Goal: Task Accomplishment & Management: Use online tool/utility

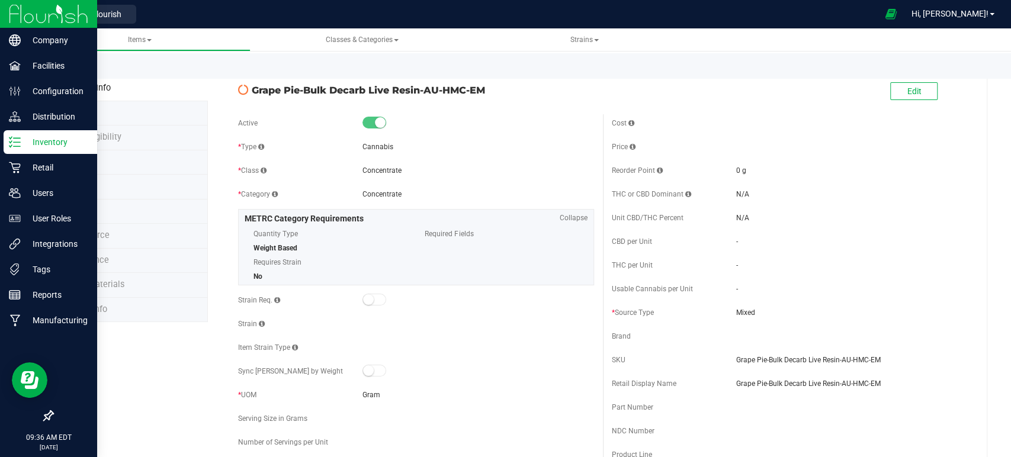
click at [14, 143] on icon at bounding box center [15, 142] width 12 height 12
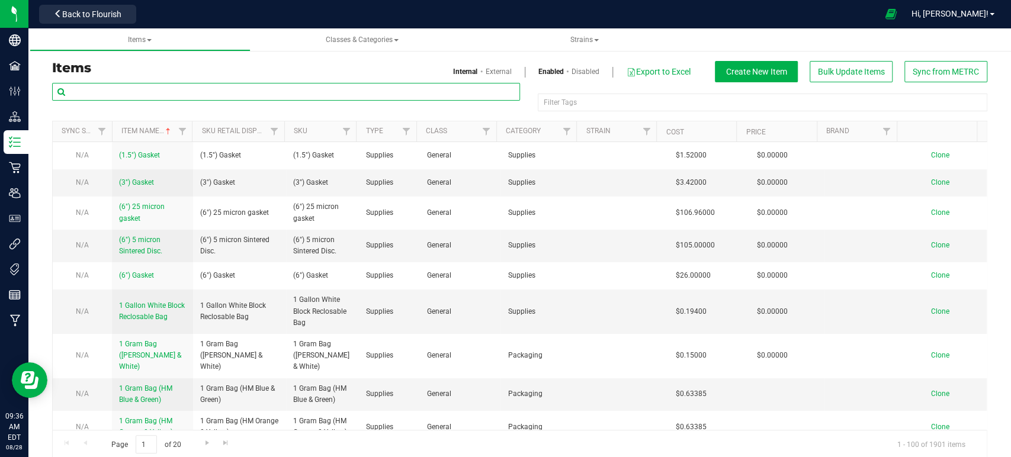
click at [163, 94] on input "text" at bounding box center [286, 92] width 468 height 18
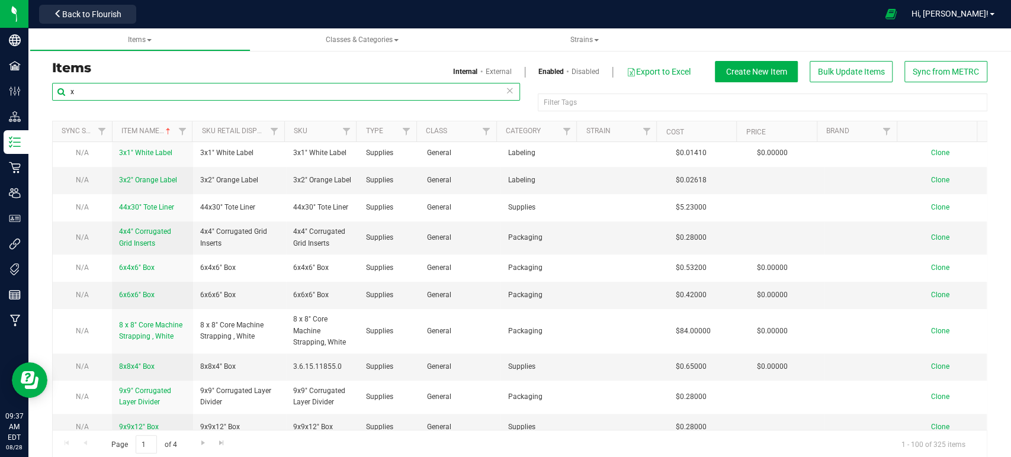
scroll to position [420, 0]
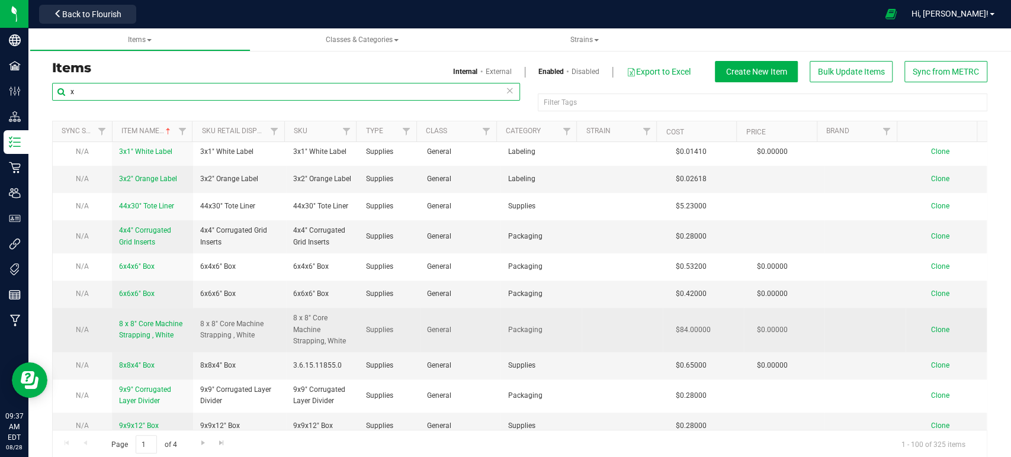
type input "x"
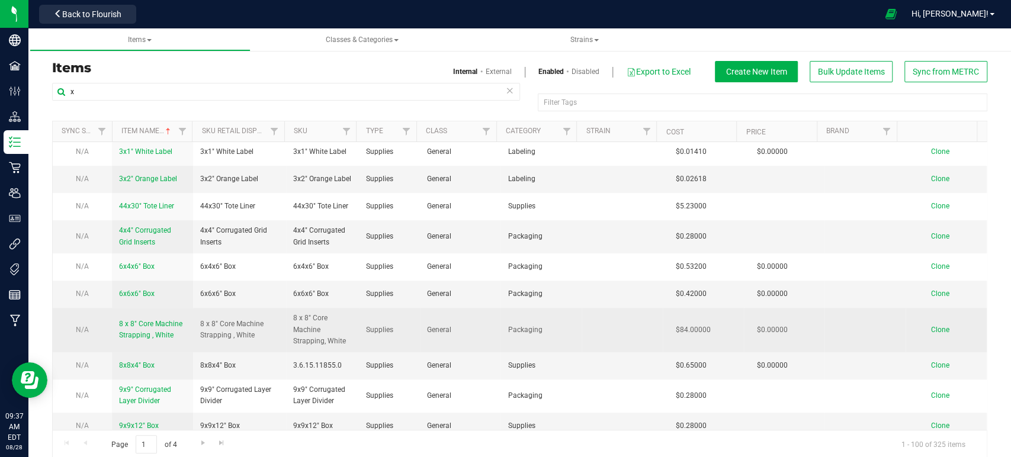
click at [147, 331] on span "8 x 8" Core Machine Strapping , White" at bounding box center [150, 330] width 63 height 20
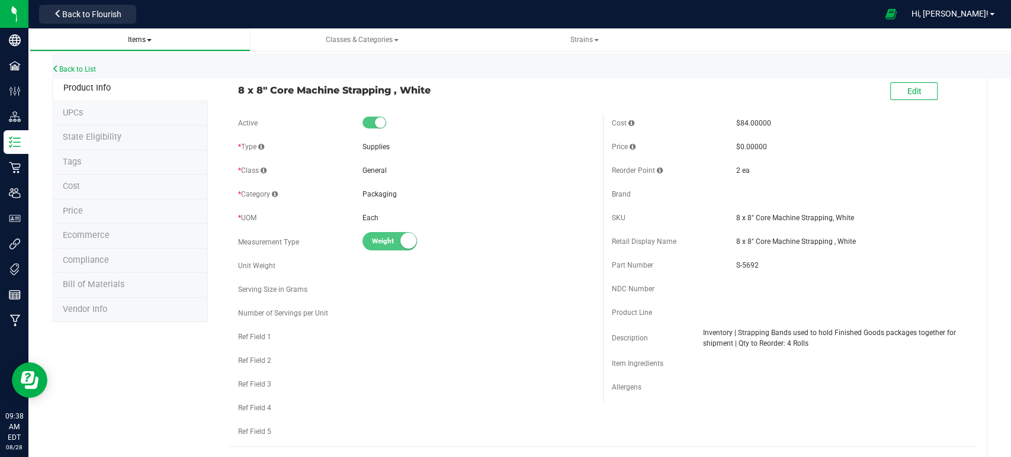
click at [136, 37] on span "Items" at bounding box center [140, 40] width 24 height 8
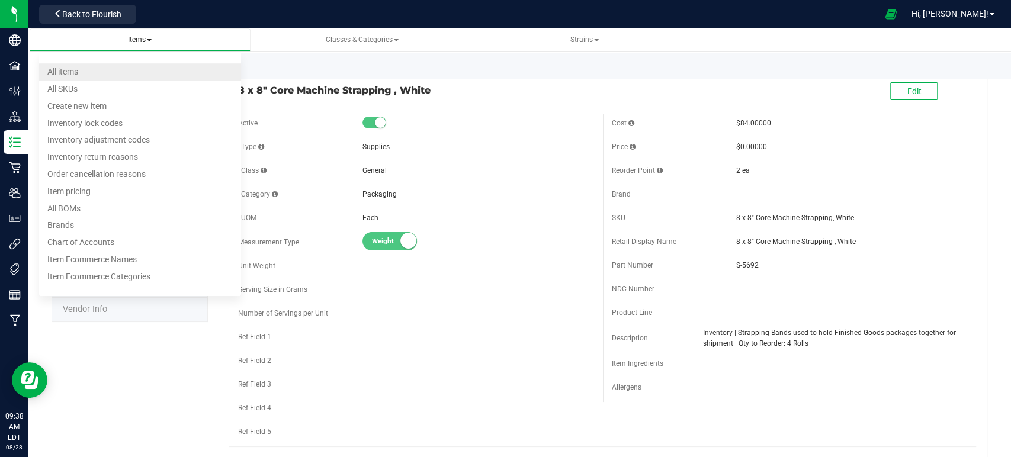
click at [72, 75] on span "All items" at bounding box center [62, 71] width 31 height 9
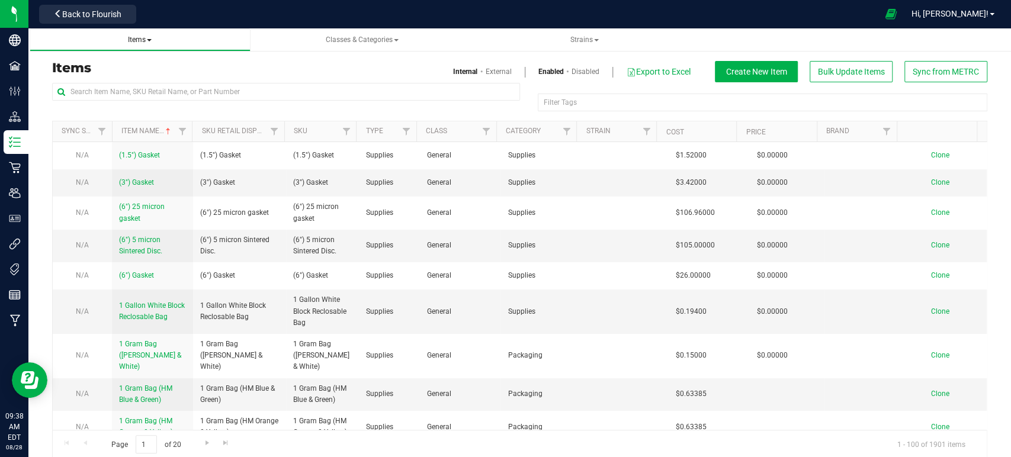
click at [147, 40] on span "Items" at bounding box center [140, 40] width 24 height 8
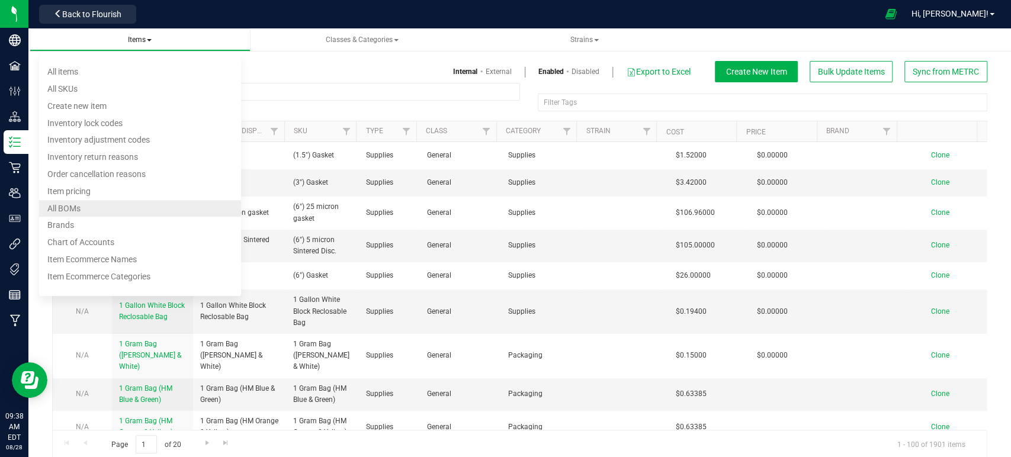
click at [77, 208] on span "All BOMs" at bounding box center [63, 208] width 33 height 9
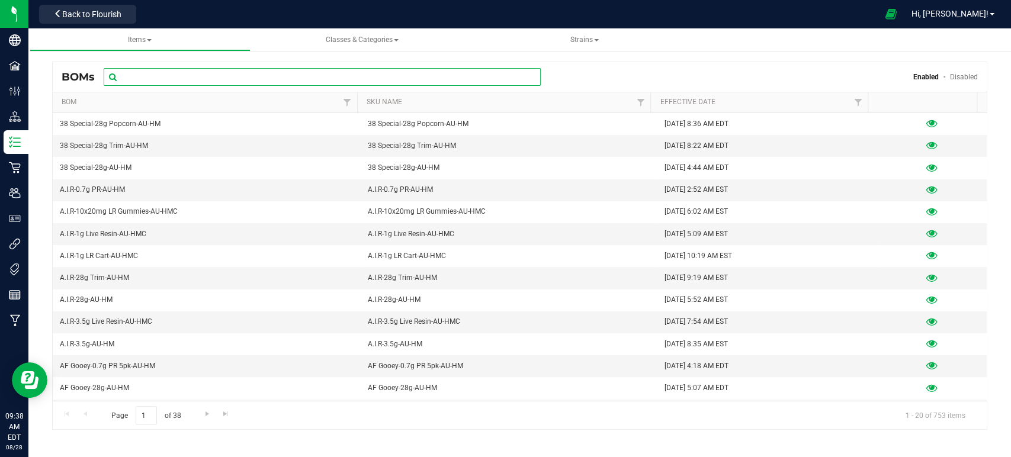
click at [153, 75] on input "text" at bounding box center [322, 77] width 437 height 18
type input "28g"
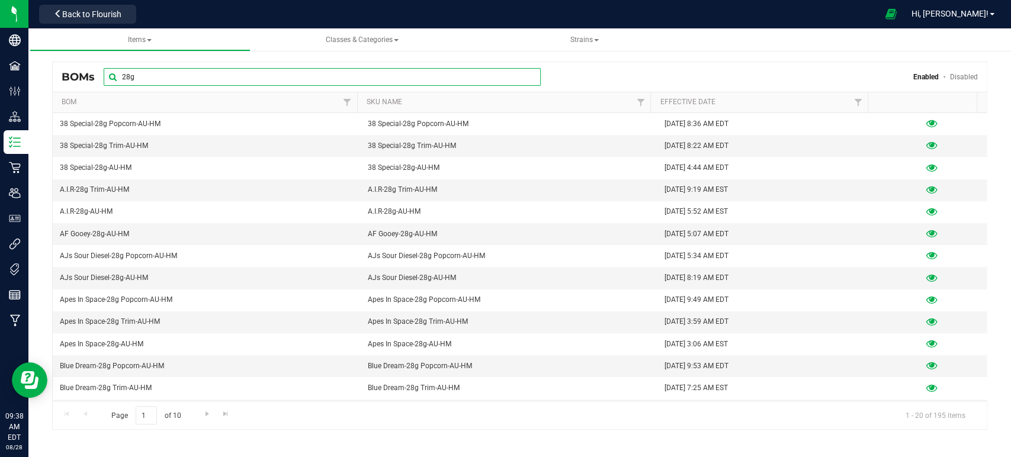
click at [159, 81] on input "28g" at bounding box center [322, 77] width 437 height 18
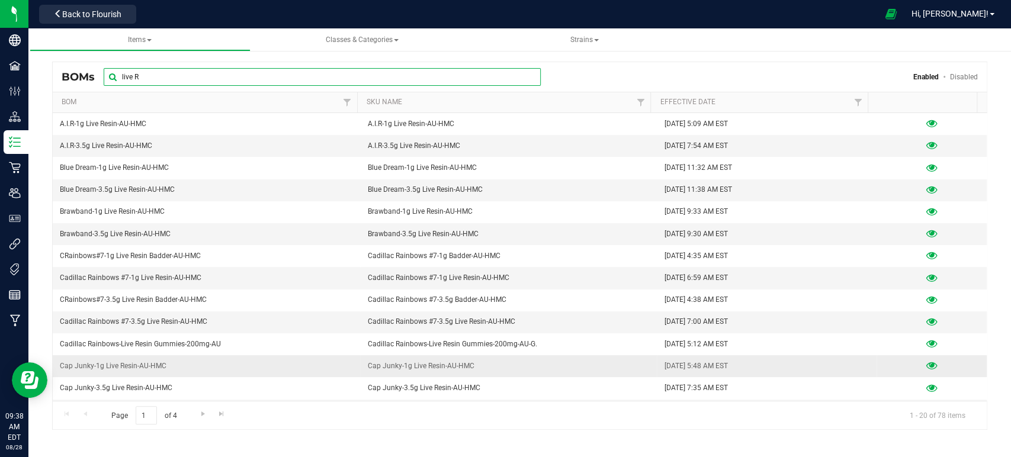
type input "live R"
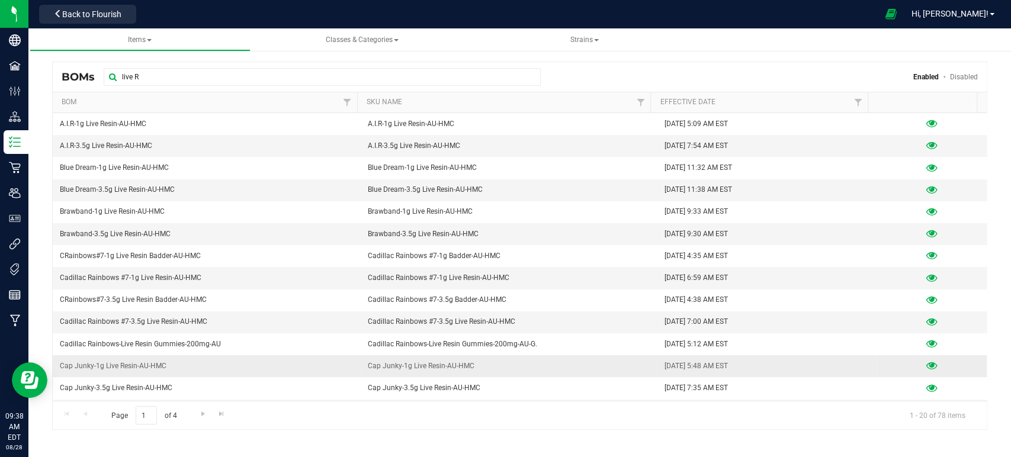
click at [926, 362] on icon at bounding box center [931, 366] width 11 height 8
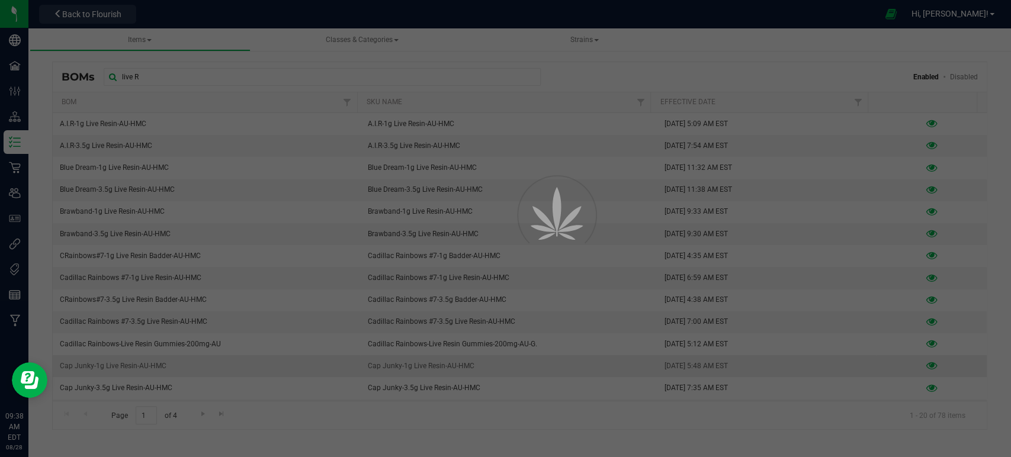
select select "278"
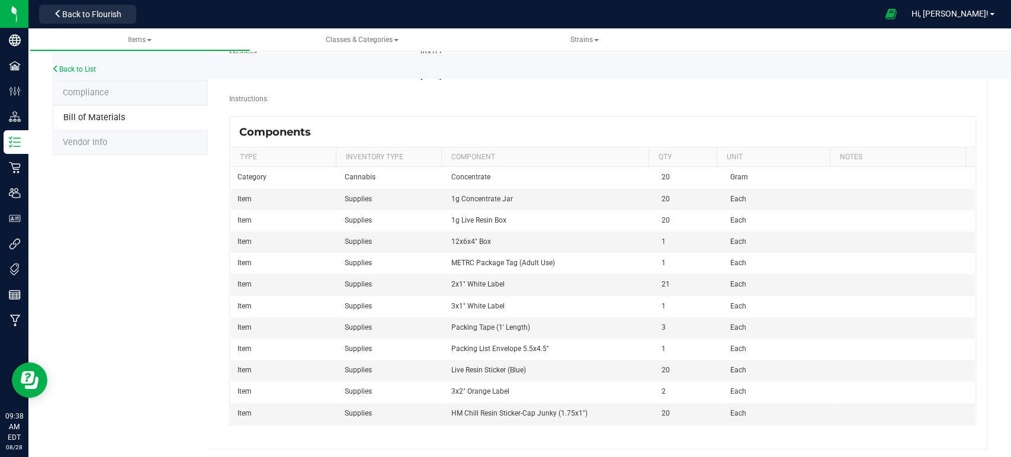
scroll to position [169, 0]
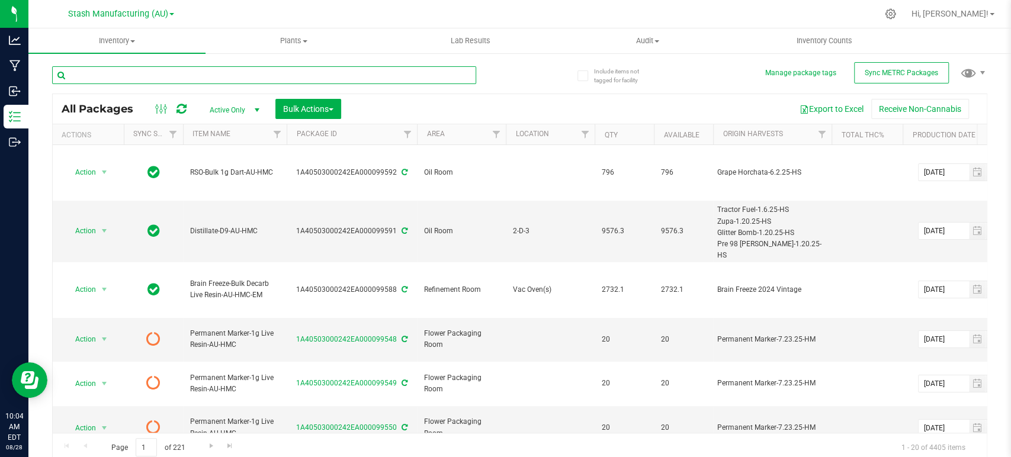
click at [163, 75] on input "text" at bounding box center [264, 75] width 424 height 18
type input "90891"
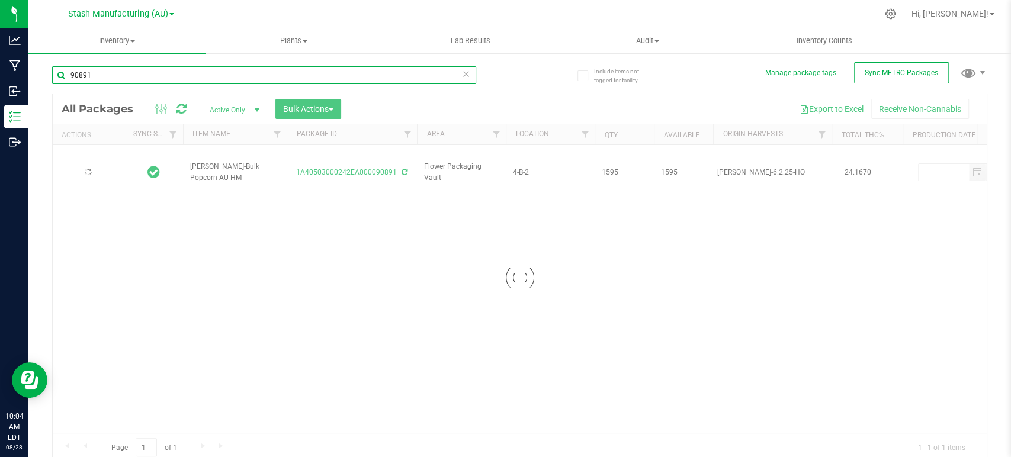
type input "[DATE]"
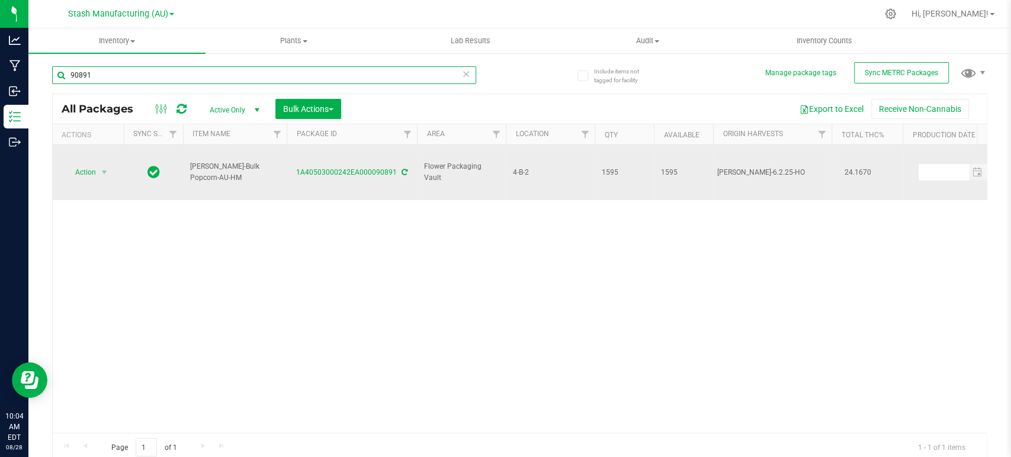
type input "90891"
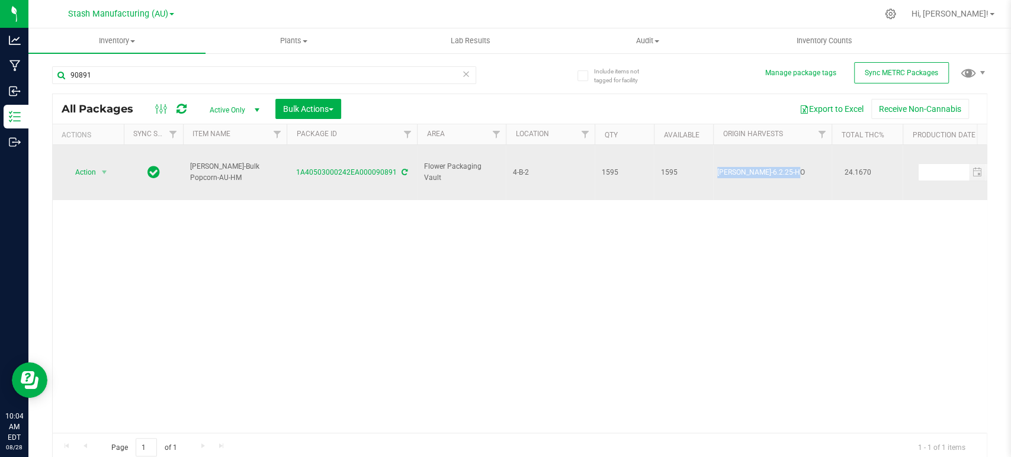
drag, startPoint x: 797, startPoint y: 162, endPoint x: 716, endPoint y: 163, distance: 80.6
click at [717, 167] on div "[PERSON_NAME]-6.2.25-HO" at bounding box center [772, 172] width 111 height 11
copy div "[PERSON_NAME]-6.2.25-HO"
drag, startPoint x: 291, startPoint y: 162, endPoint x: 394, endPoint y: 163, distance: 103.1
click at [394, 167] on div "1A40503000242EA000090891" at bounding box center [352, 172] width 134 height 11
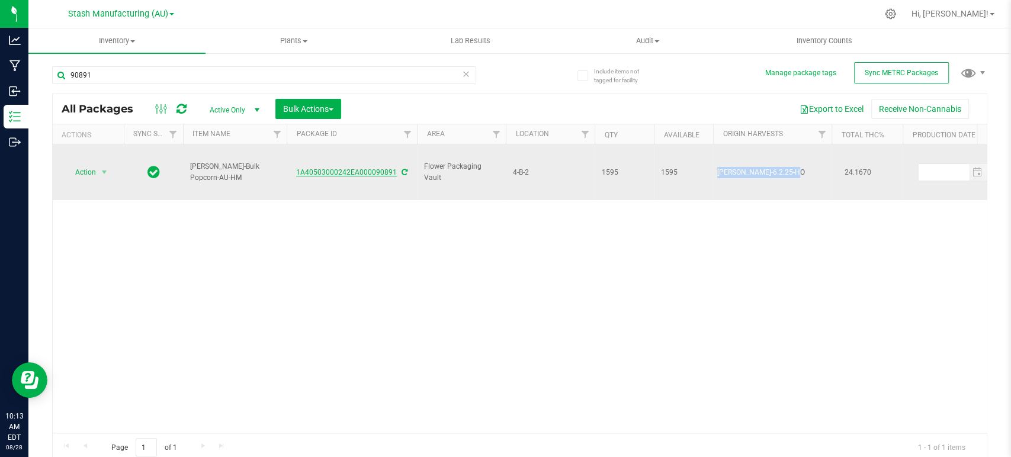
copy link "1A40503000242EA000090891"
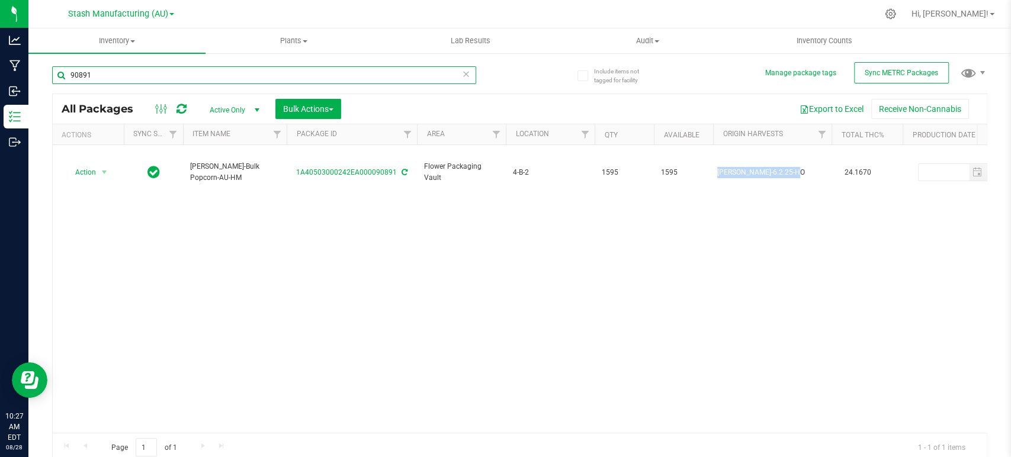
click at [133, 80] on input "90891" at bounding box center [264, 75] width 424 height 18
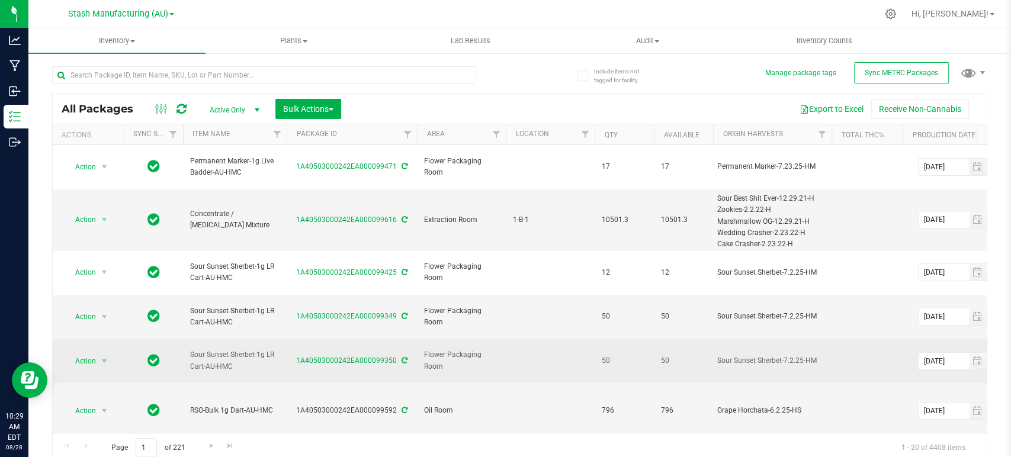
click at [864, 359] on td at bounding box center [867, 361] width 71 height 44
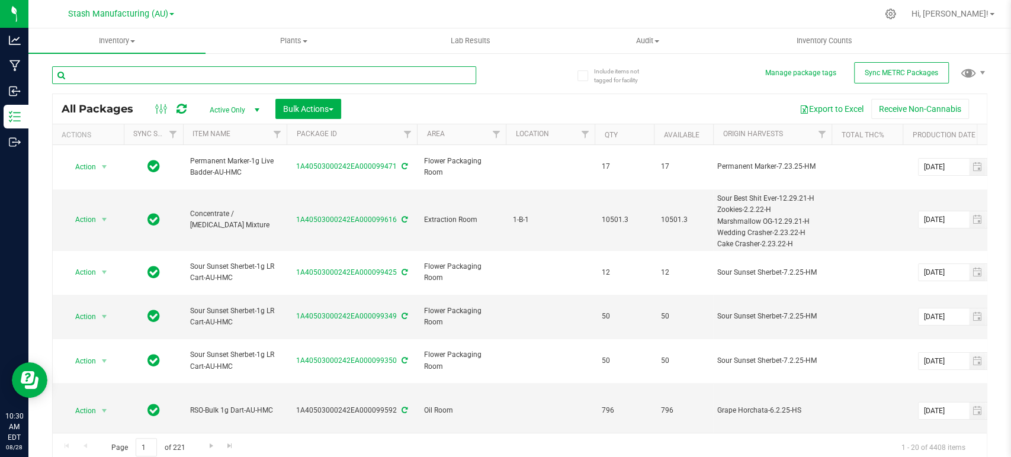
click at [89, 82] on input "text" at bounding box center [264, 75] width 424 height 18
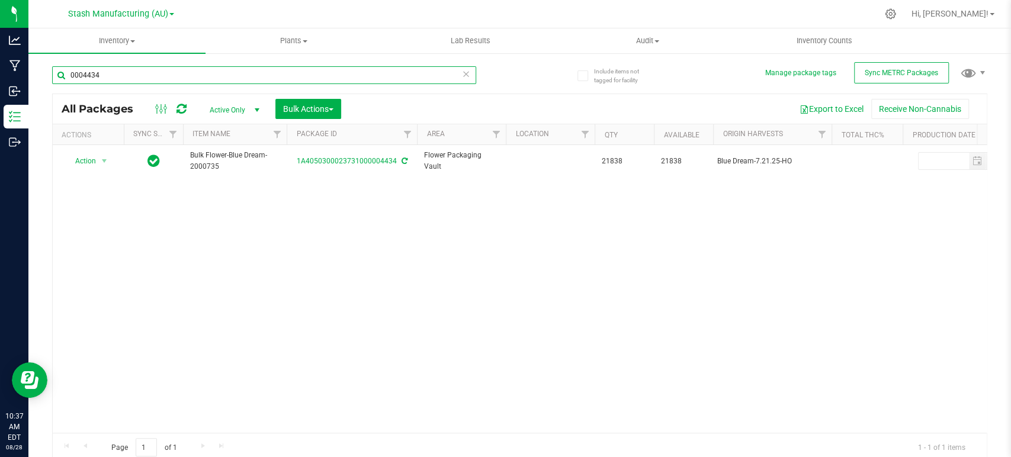
type input "0004434"
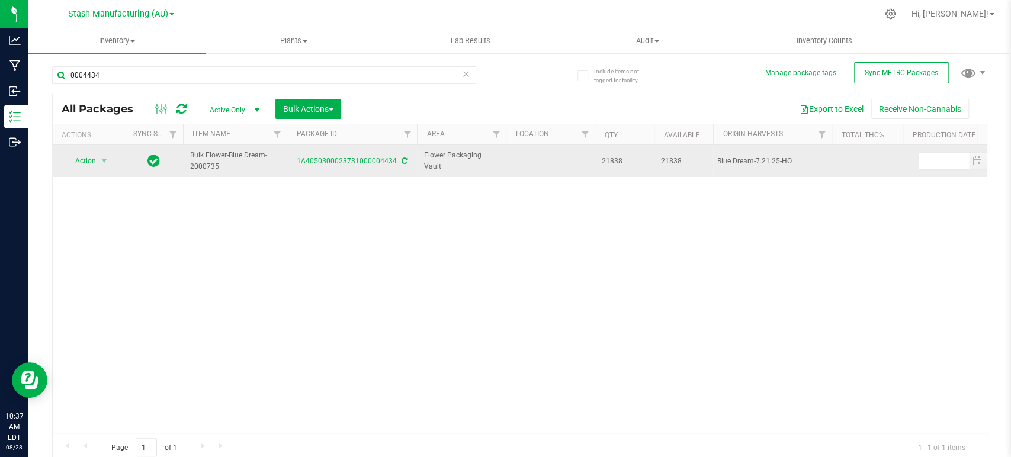
click at [96, 150] on td "Action Action Adjust qty Create package Edit attributes Global inventory Locate…" at bounding box center [88, 161] width 71 height 32
click at [95, 159] on span "Action" at bounding box center [81, 161] width 32 height 17
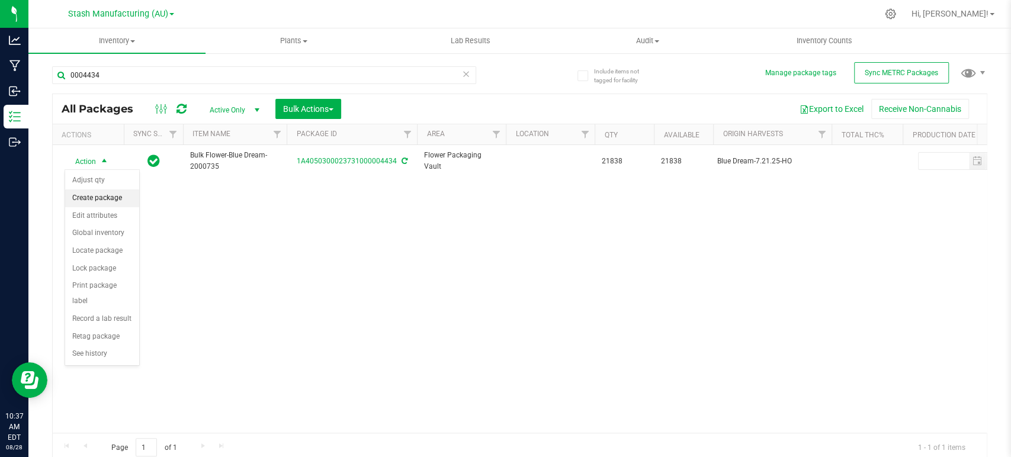
click at [111, 200] on li "Create package" at bounding box center [102, 199] width 74 height 18
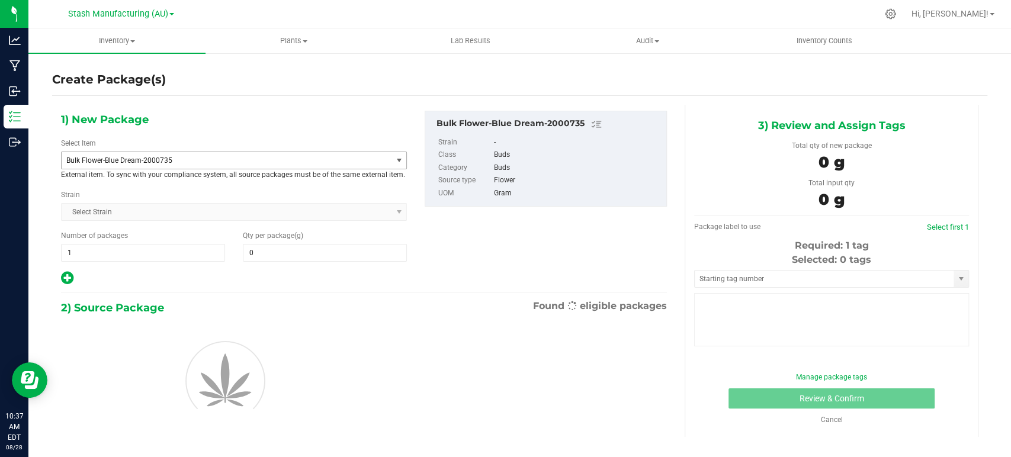
type input "0.0000"
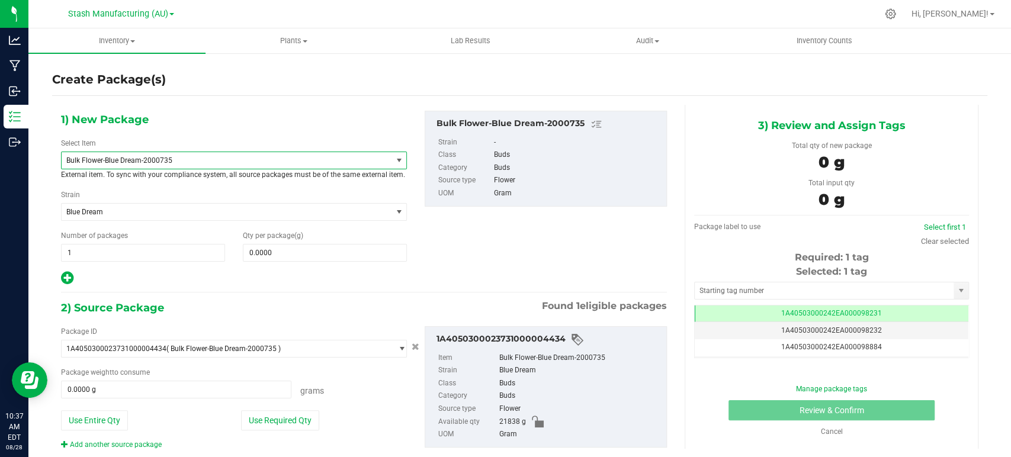
click at [245, 157] on span "Bulk Flower-Blue Dream-2000735" at bounding box center [219, 160] width 307 height 8
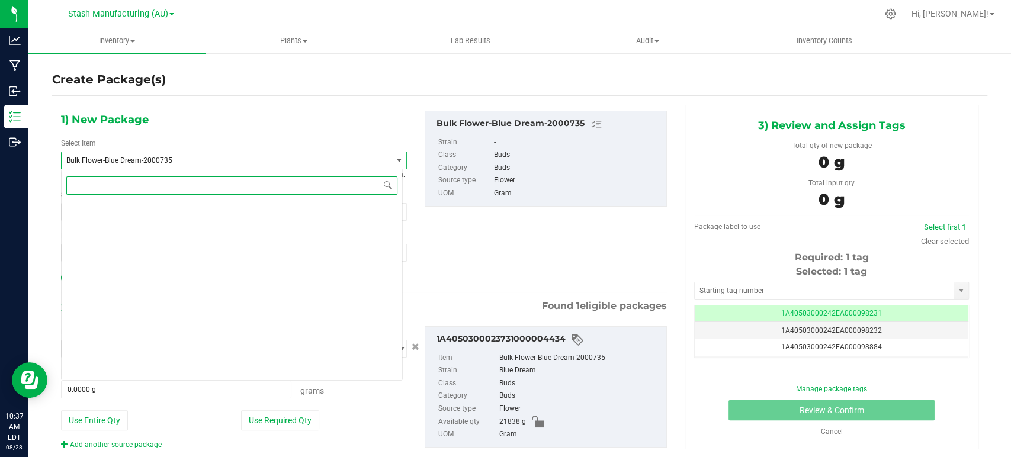
scroll to position [3168, 0]
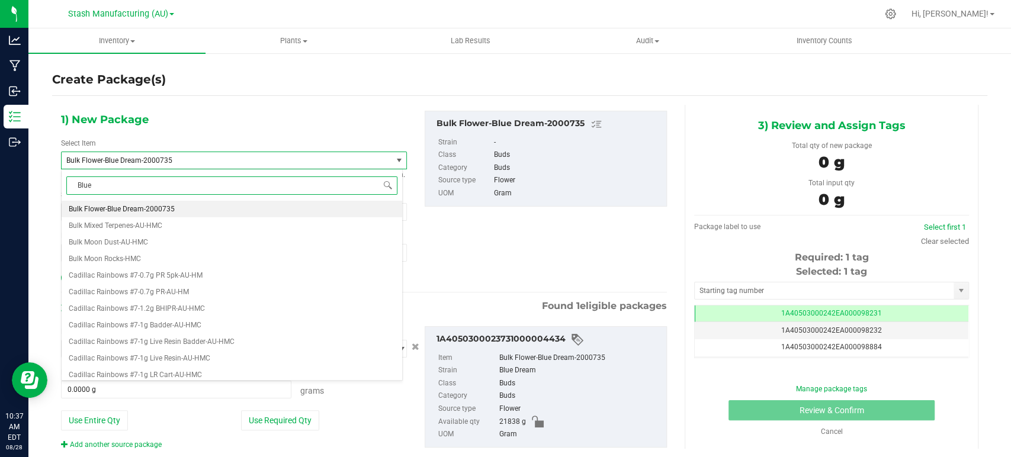
type input "Blue D"
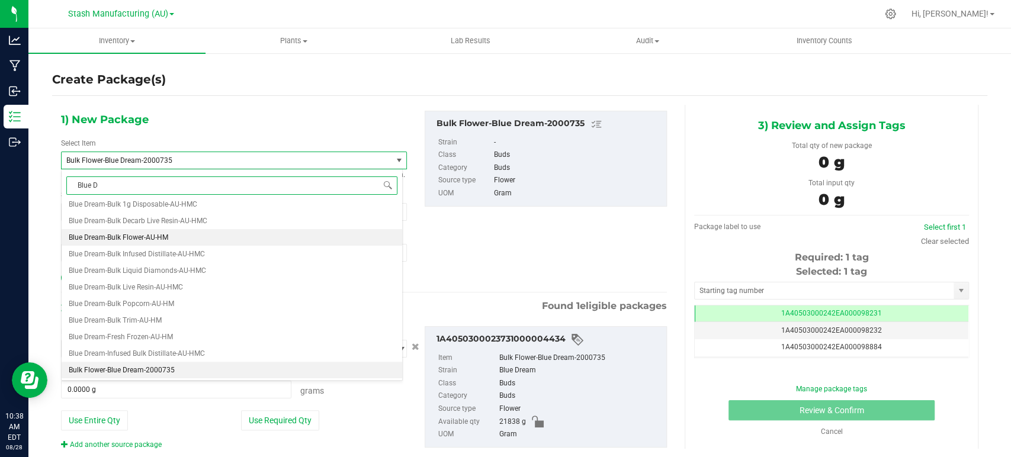
click at [132, 236] on span "Blue Dream-Bulk Flower-AU-HM" at bounding box center [119, 237] width 100 height 8
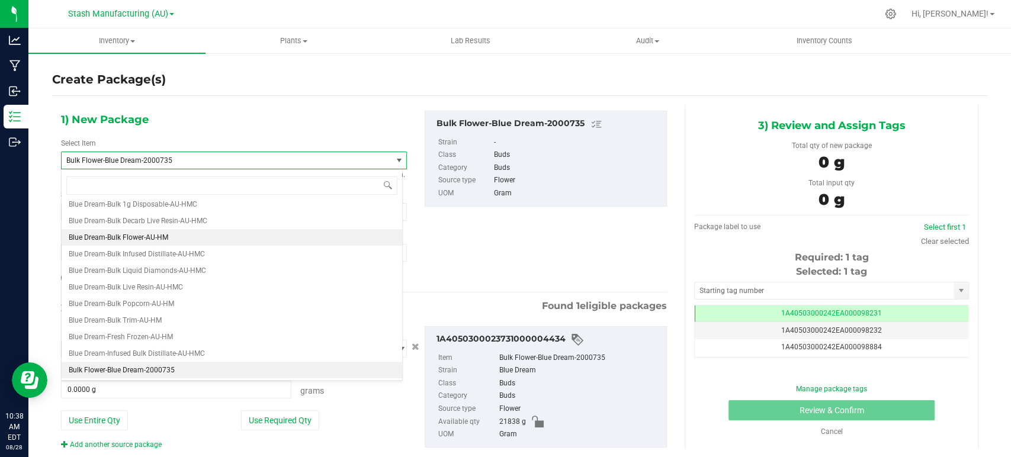
type input "0.0000"
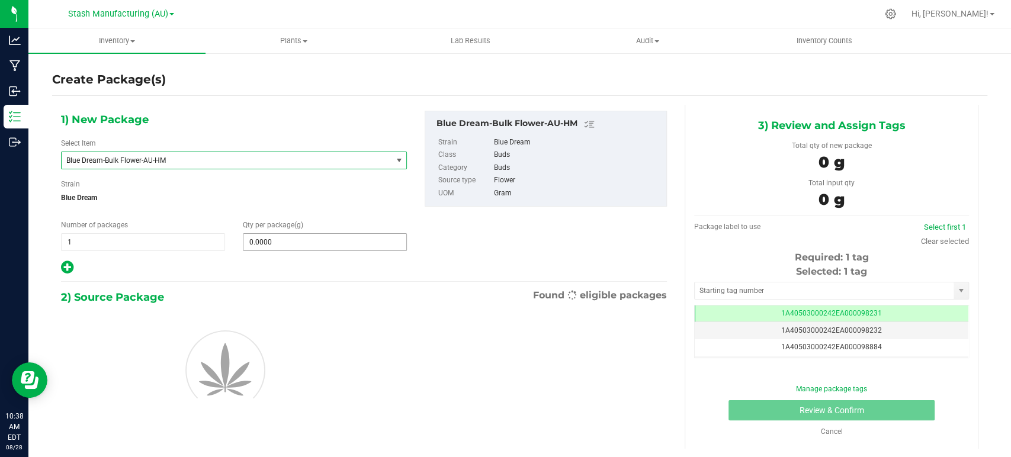
click at [283, 239] on input "0.0000" at bounding box center [324, 242] width 163 height 17
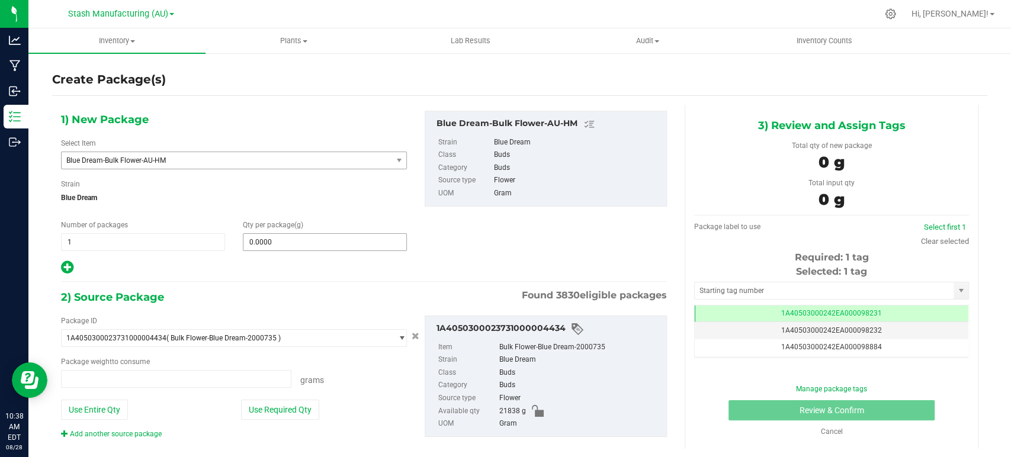
type input "0.0000 g"
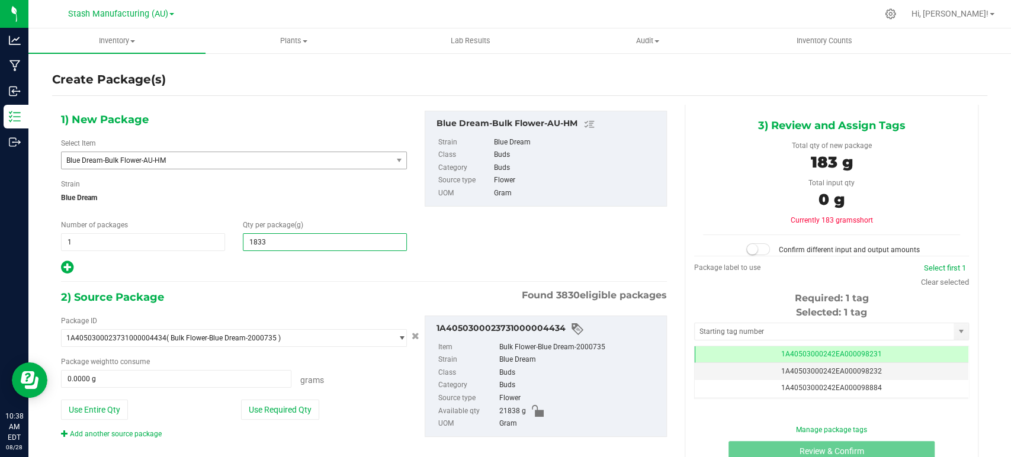
type input "18333"
type input "18,333.0000"
click at [268, 276] on div "1) New Package Select Item Blue Dream-Bulk Flower-AU-HM Blue Dream-1g Live Resi…" at bounding box center [364, 285] width 624 height 360
click at [299, 415] on button "Use Required Qty" at bounding box center [280, 410] width 78 height 20
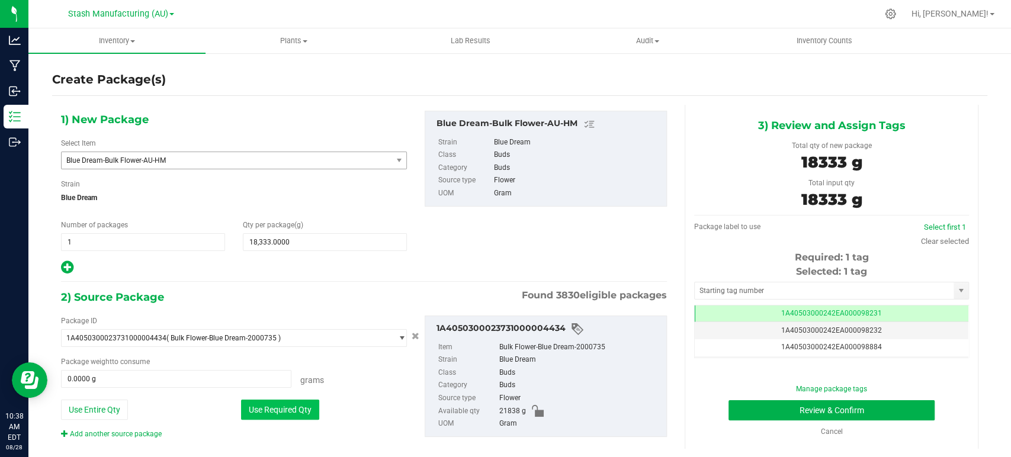
type input "18333.0000 g"
click at [936, 242] on link "Clear selected" at bounding box center [945, 241] width 48 height 9
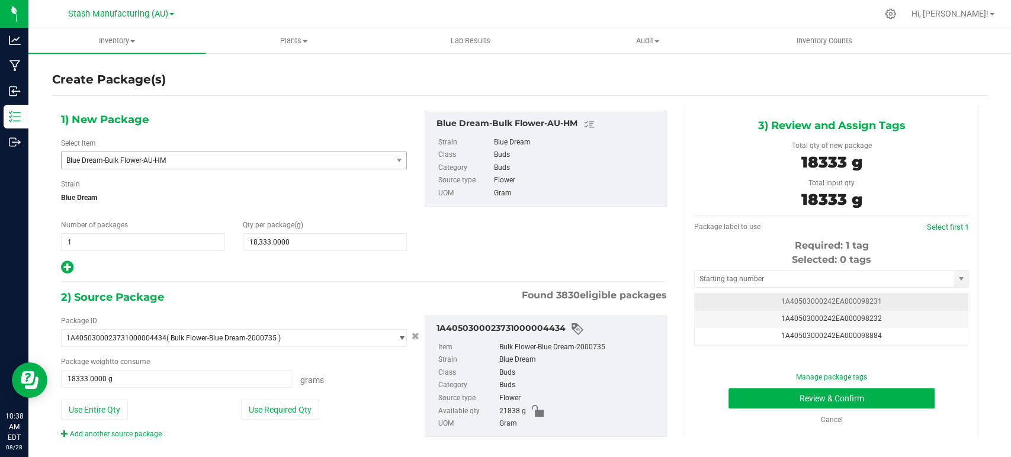
click at [865, 304] on span "1A40503000242EA000098231" at bounding box center [831, 301] width 101 height 8
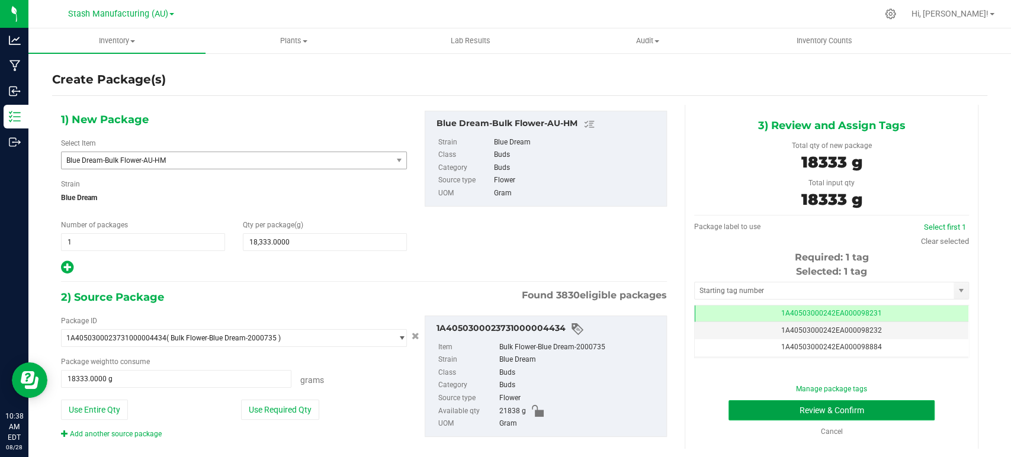
click at [858, 412] on button "Review & Confirm" at bounding box center [832, 410] width 206 height 20
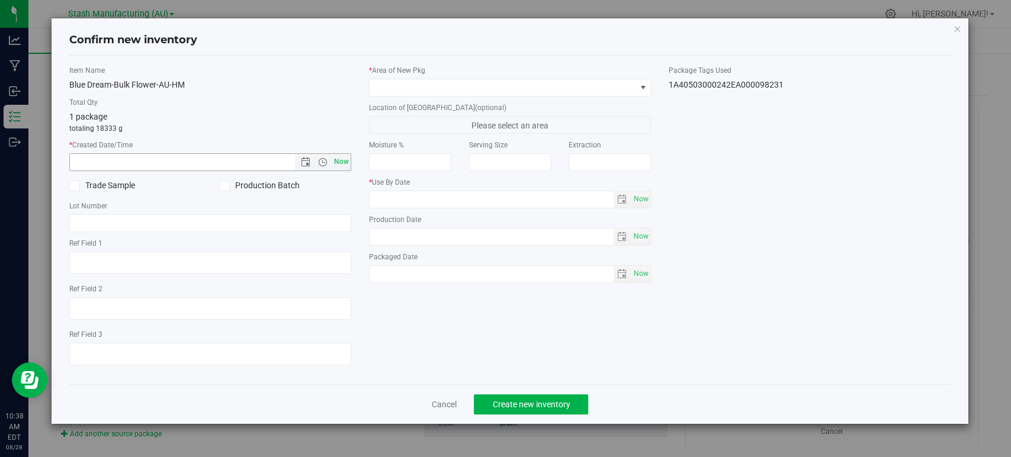
click at [339, 165] on span "Now" at bounding box center [342, 161] width 20 height 17
type input "[DATE] 10:38 AM"
click at [389, 91] on span at bounding box center [503, 87] width 266 height 17
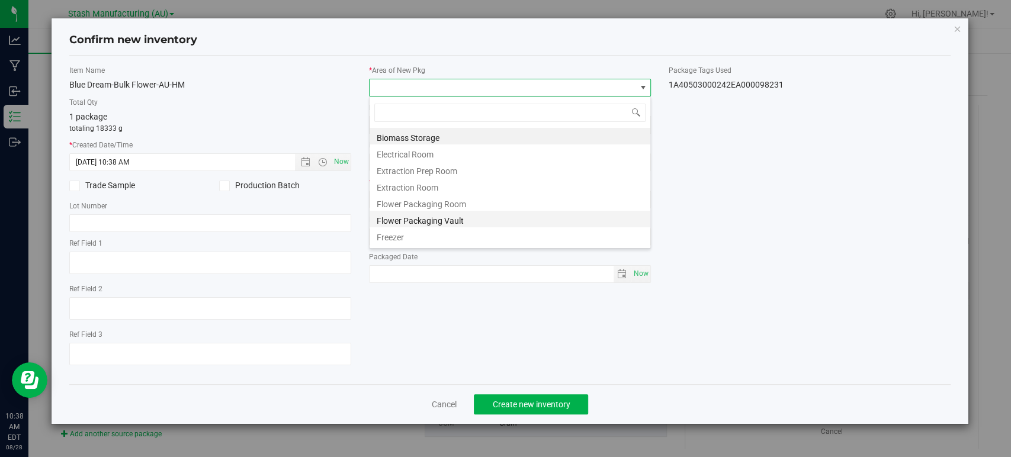
click at [429, 217] on li "Flower Packaging Vault" at bounding box center [510, 219] width 281 height 17
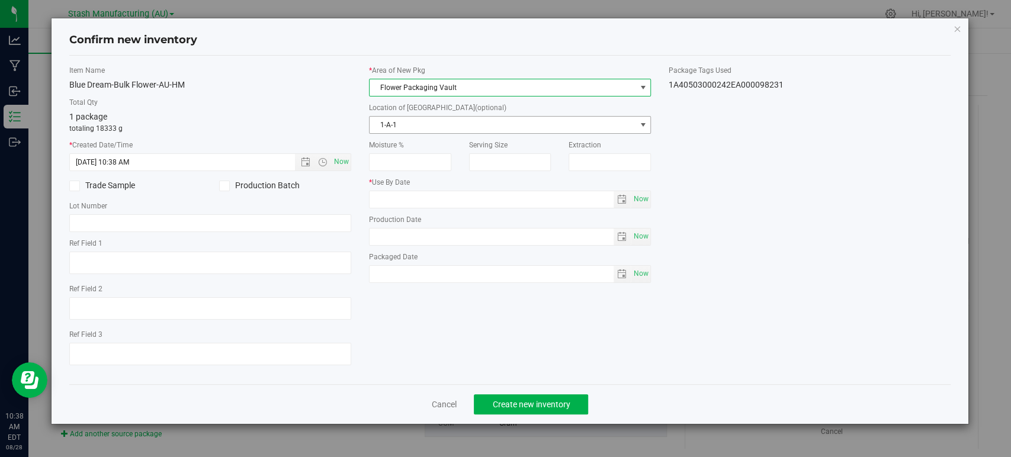
click at [398, 125] on span "1-A-1" at bounding box center [503, 125] width 266 height 17
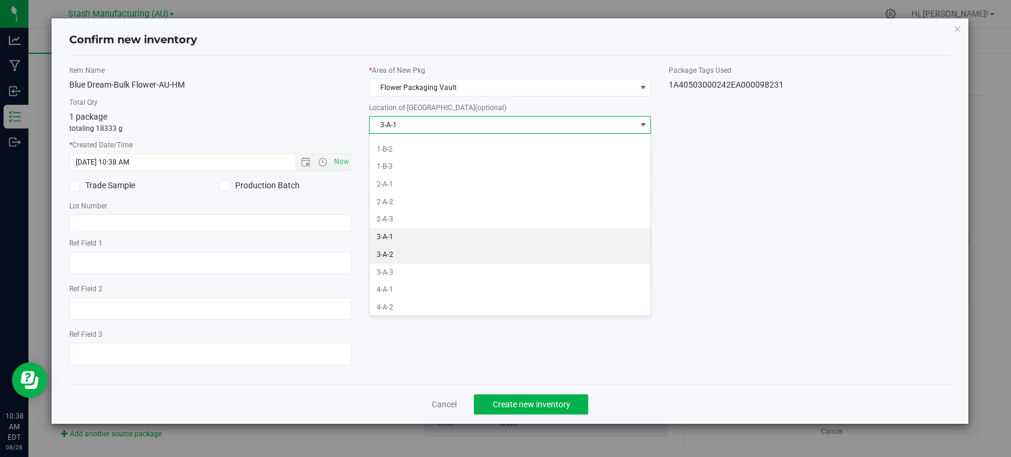
click at [389, 255] on li "3-A-2" at bounding box center [510, 255] width 281 height 18
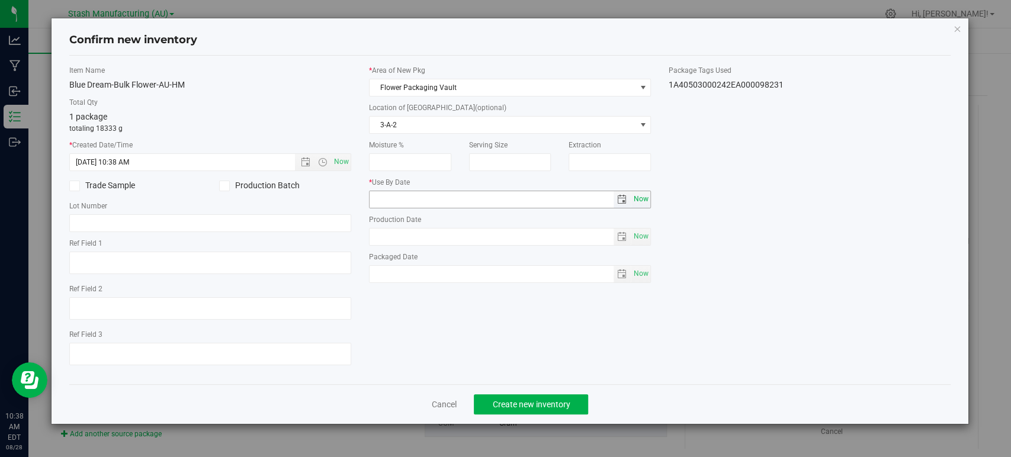
click at [644, 196] on span "Now" at bounding box center [641, 199] width 20 height 17
click at [392, 200] on input "[DATE]" at bounding box center [492, 199] width 244 height 17
type input "[DATE]"
click at [537, 349] on div "Item Name Blue Dream-Bulk Flower-AU-HM Total Qty 1 package totaling 18333 g * C…" at bounding box center [509, 220] width 899 height 310
click at [537, 410] on button "Create new inventory" at bounding box center [531, 404] width 114 height 20
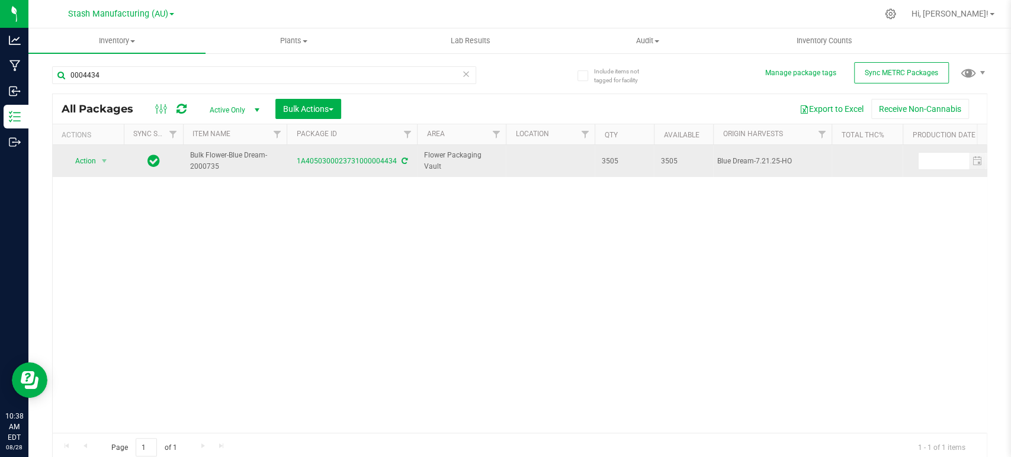
click at [90, 162] on span "Action" at bounding box center [81, 161] width 32 height 17
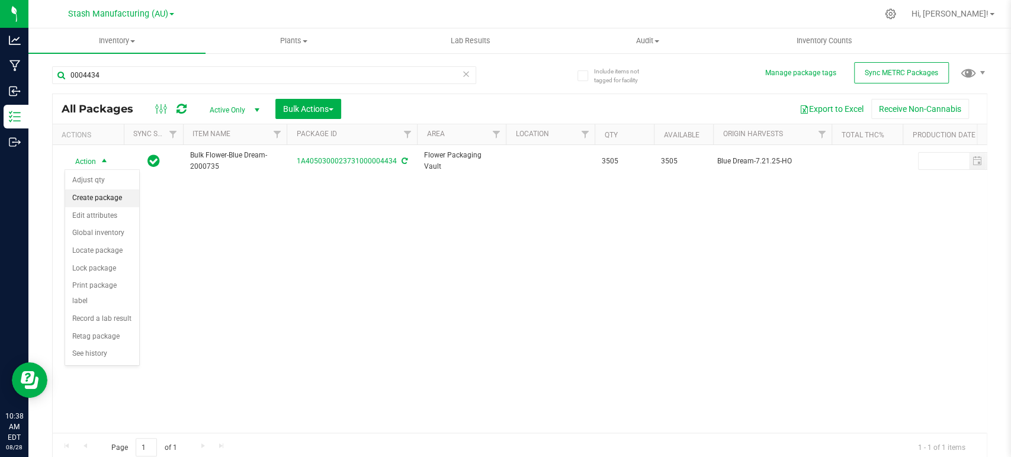
click at [91, 200] on li "Create package" at bounding box center [102, 199] width 74 height 18
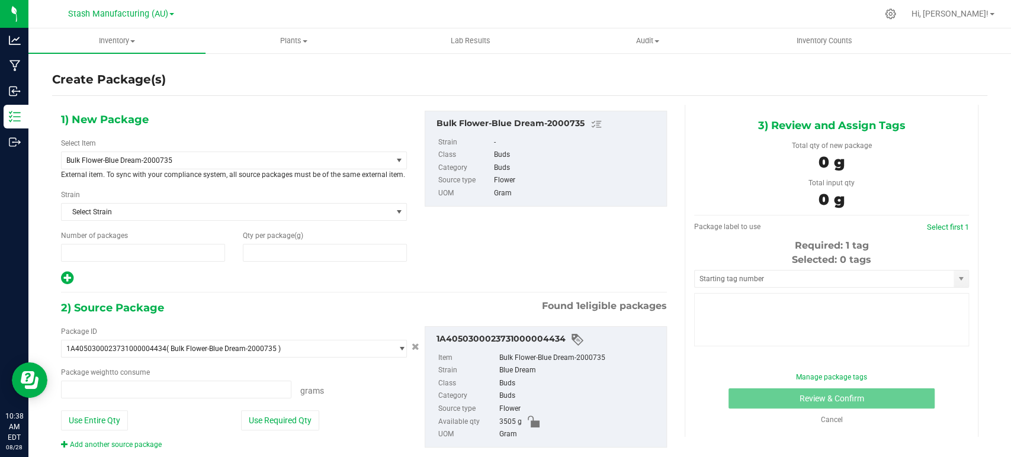
type input "1"
type input "0.0000"
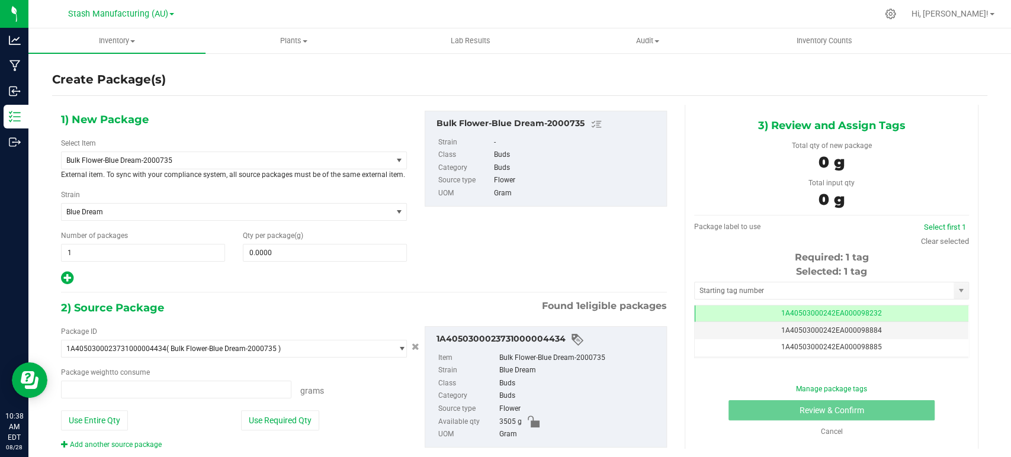
type input "0.0000 g"
click at [159, 164] on span "Bulk Flower-Blue Dream-2000735" at bounding box center [219, 160] width 307 height 8
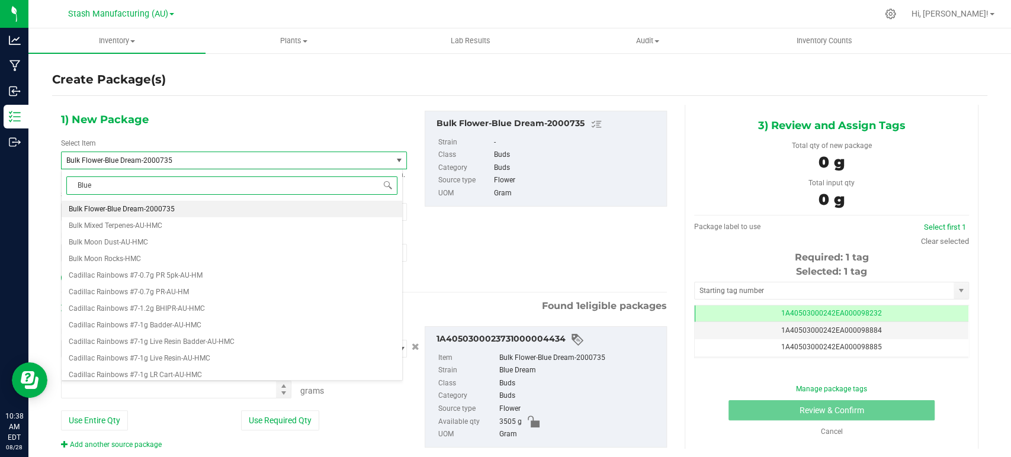
type input "Blue D"
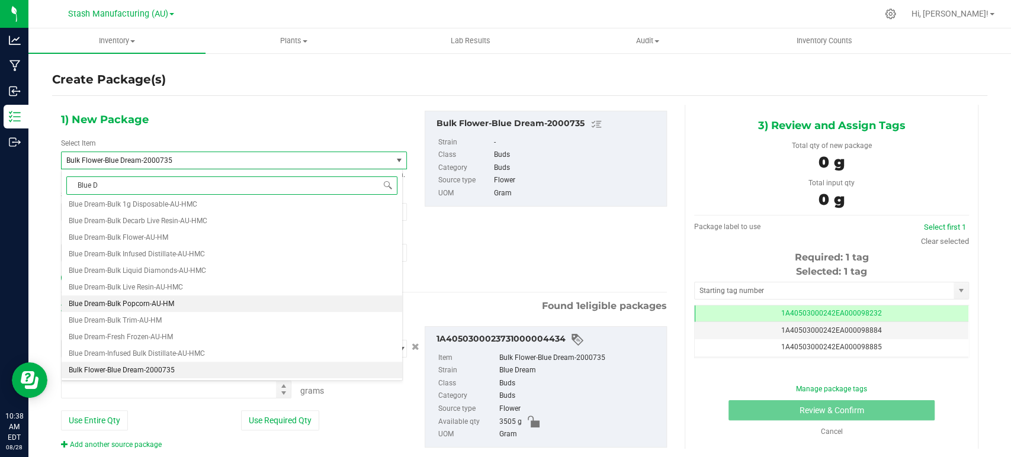
click at [125, 303] on span "Blue Dream-Bulk Popcorn-AU-HM" at bounding box center [121, 304] width 105 height 8
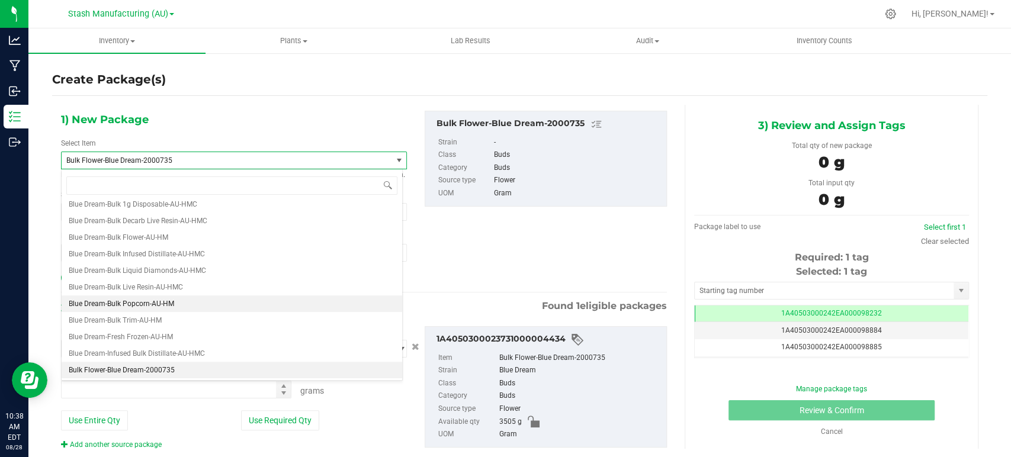
type input "0.0000"
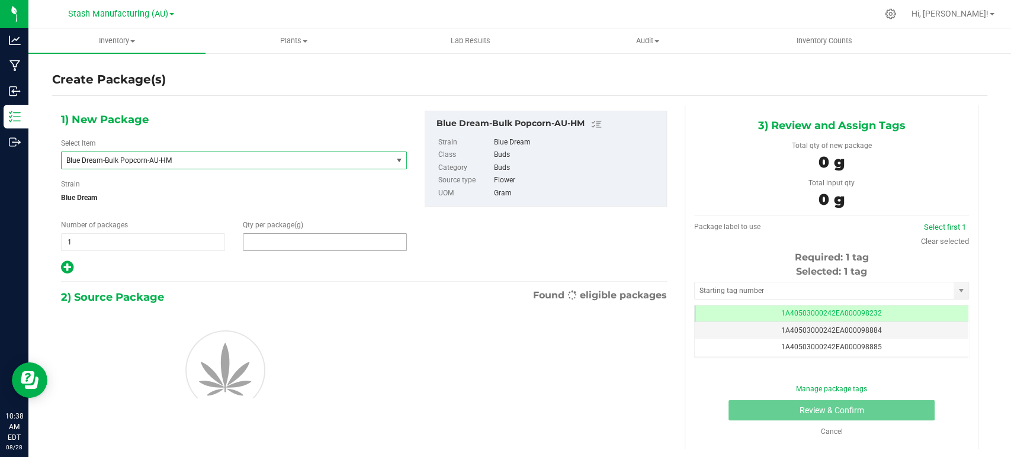
click at [270, 239] on span at bounding box center [325, 242] width 164 height 18
type input "26"
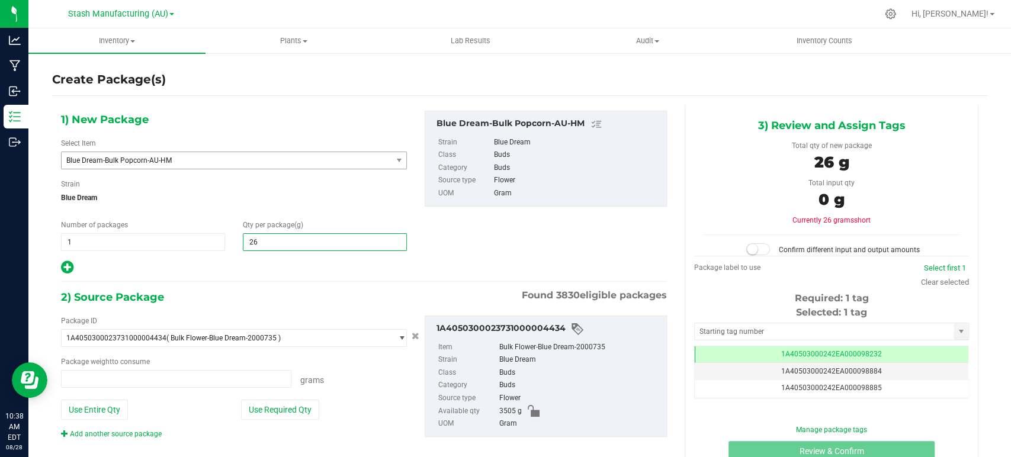
type input "0.0000 g"
type input "2644"
type input "2,644.0000"
click at [247, 263] on div at bounding box center [234, 267] width 346 height 15
click at [294, 408] on button "Use Required Qty" at bounding box center [280, 410] width 78 height 20
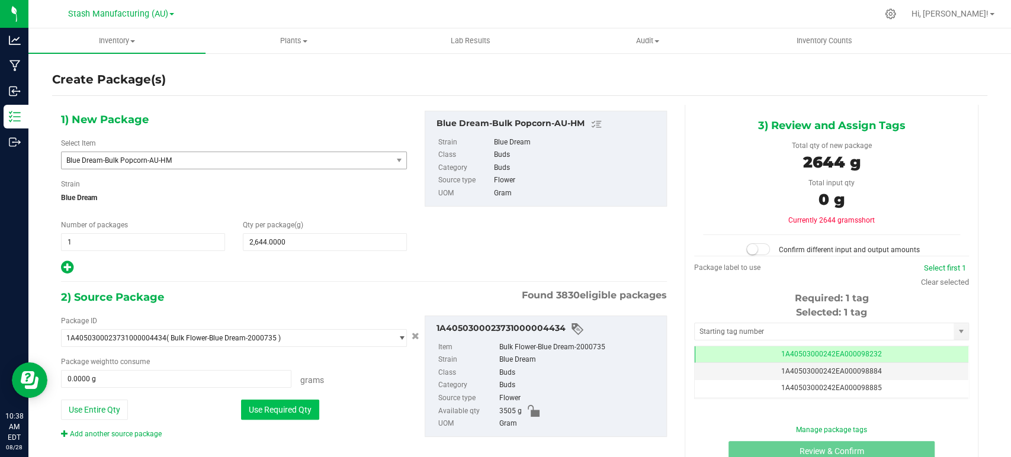
type input "2644.0000 g"
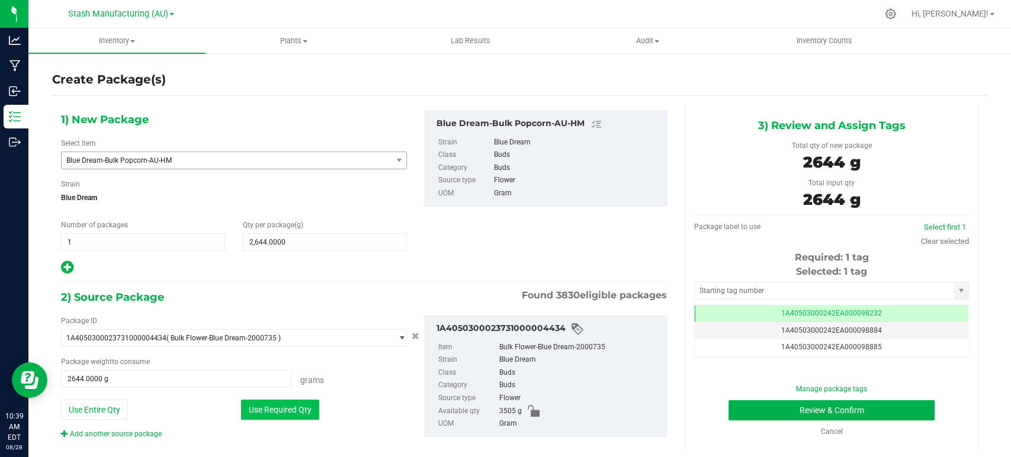
click at [287, 411] on button "Use Required Qty" at bounding box center [280, 410] width 78 height 20
drag, startPoint x: 857, startPoint y: 399, endPoint x: 808, endPoint y: 414, distance: 51.3
click at [857, 400] on div "Review & Confirm" at bounding box center [831, 410] width 257 height 20
click at [787, 416] on button "Review & Confirm" at bounding box center [832, 410] width 206 height 20
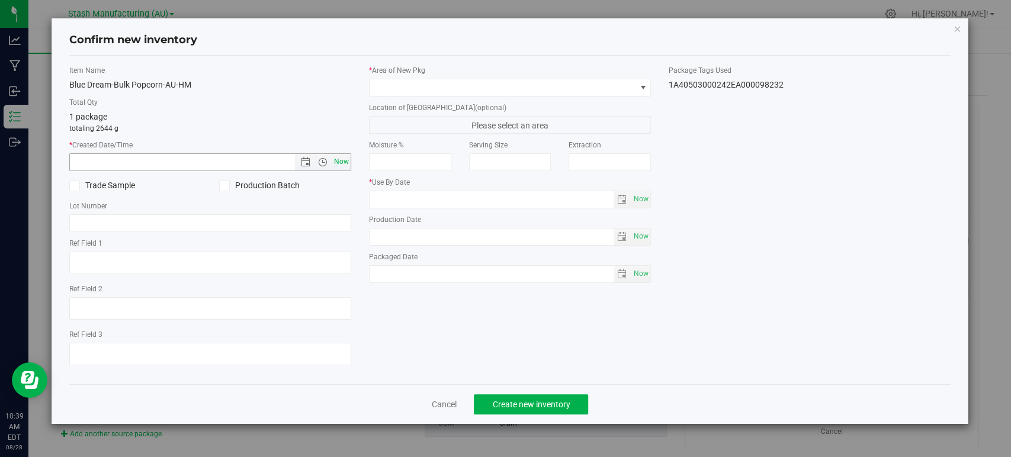
click at [339, 162] on span "Now" at bounding box center [342, 161] width 20 height 17
type input "[DATE] 10:39 AM"
click at [384, 89] on span at bounding box center [503, 87] width 266 height 17
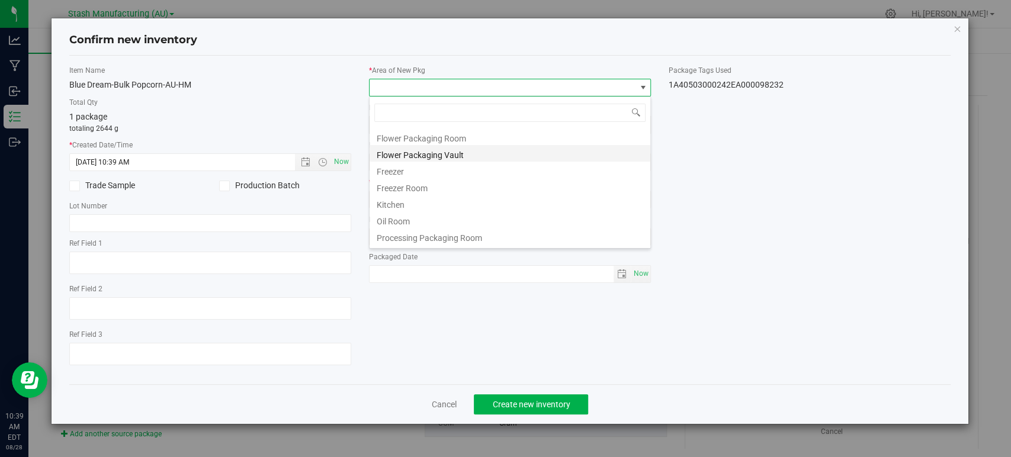
click at [442, 147] on li "Flower Packaging Vault" at bounding box center [510, 153] width 281 height 17
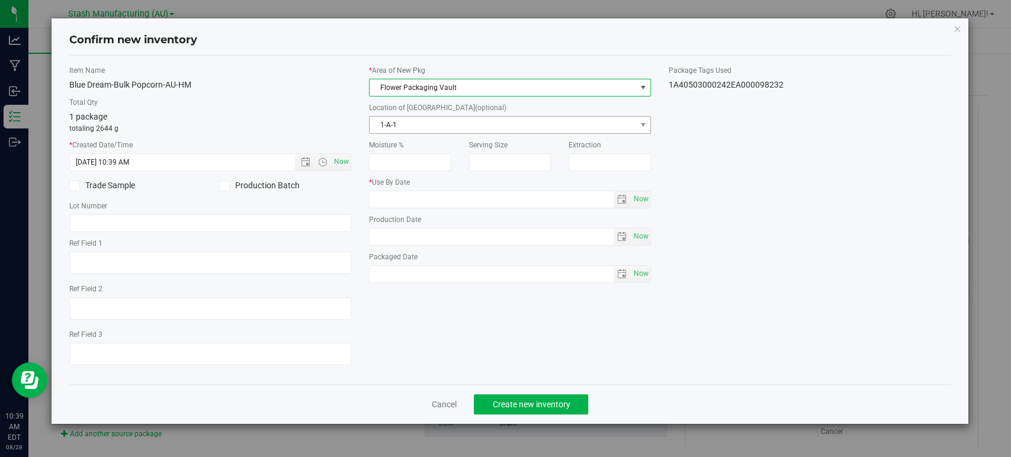
click at [418, 120] on span "1-A-1" at bounding box center [503, 125] width 266 height 17
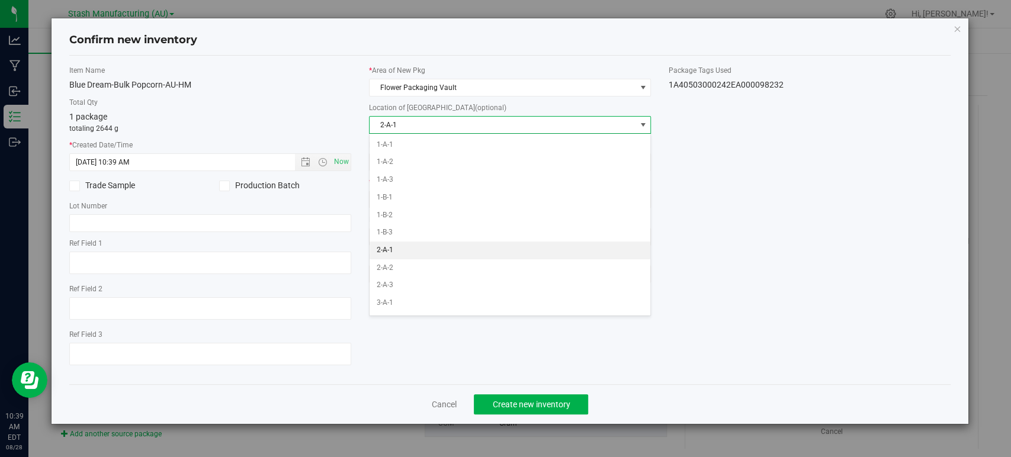
click at [400, 253] on li "2-A-1" at bounding box center [510, 251] width 281 height 18
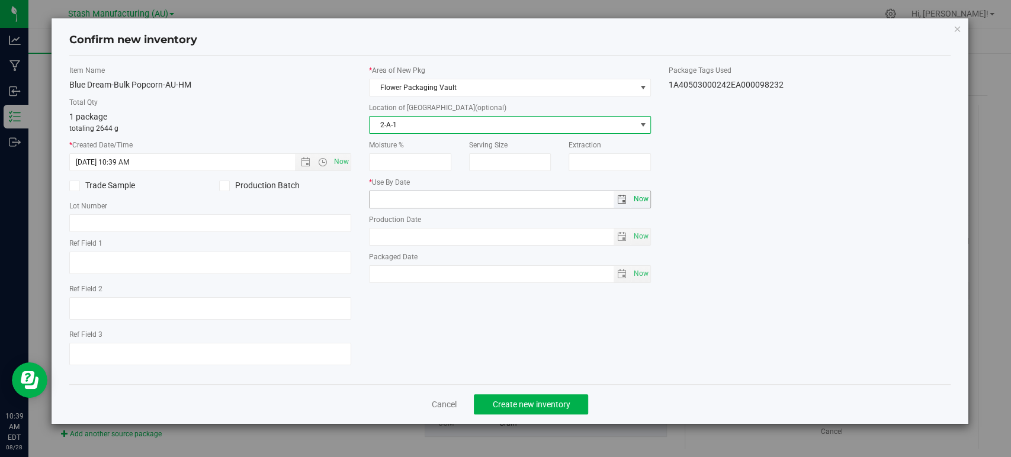
click at [640, 198] on span "Now" at bounding box center [641, 199] width 20 height 17
click at [389, 199] on input "[DATE]" at bounding box center [492, 199] width 244 height 17
type input "[DATE]"
click at [635, 320] on div "Item Name Blue Dream-Bulk Popcorn-AU-HM Total Qty 1 package totaling 2644 g * C…" at bounding box center [509, 220] width 899 height 310
click at [556, 402] on span "Create new inventory" at bounding box center [531, 404] width 78 height 9
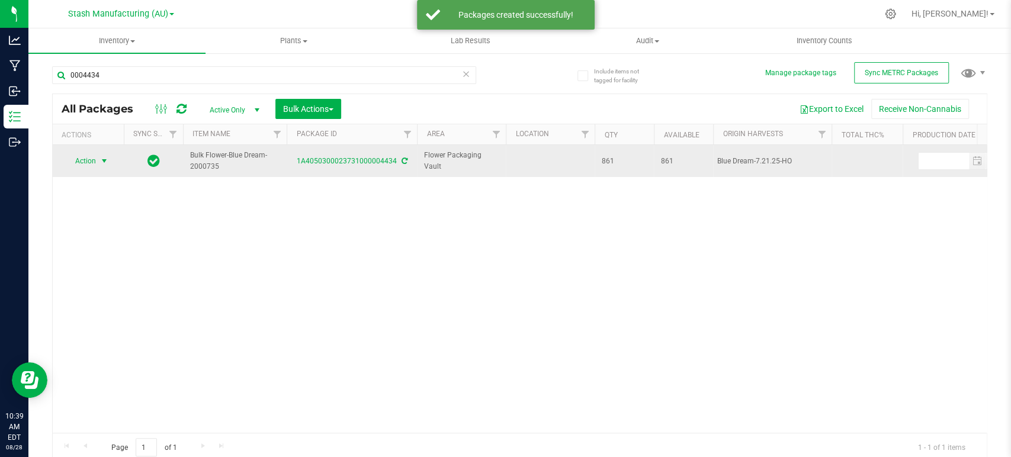
click at [86, 159] on span "Action" at bounding box center [81, 161] width 32 height 17
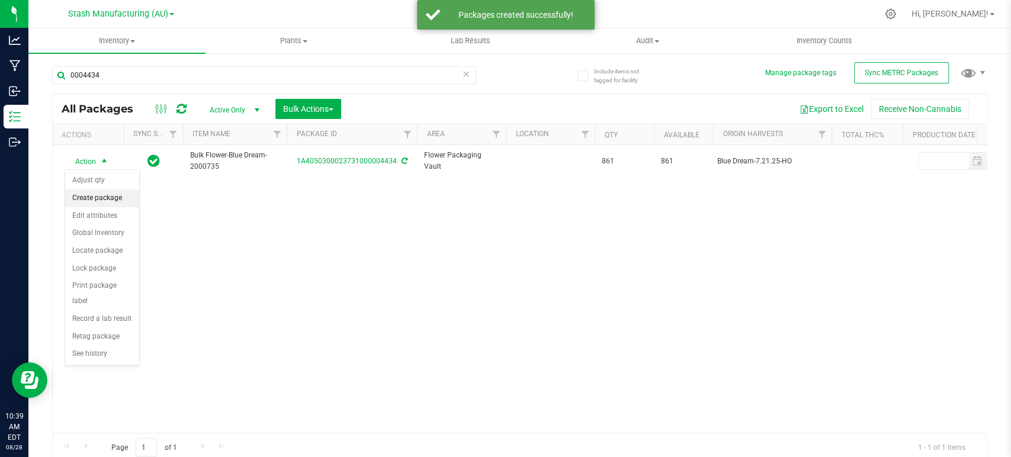
click at [93, 200] on li "Create package" at bounding box center [102, 199] width 74 height 18
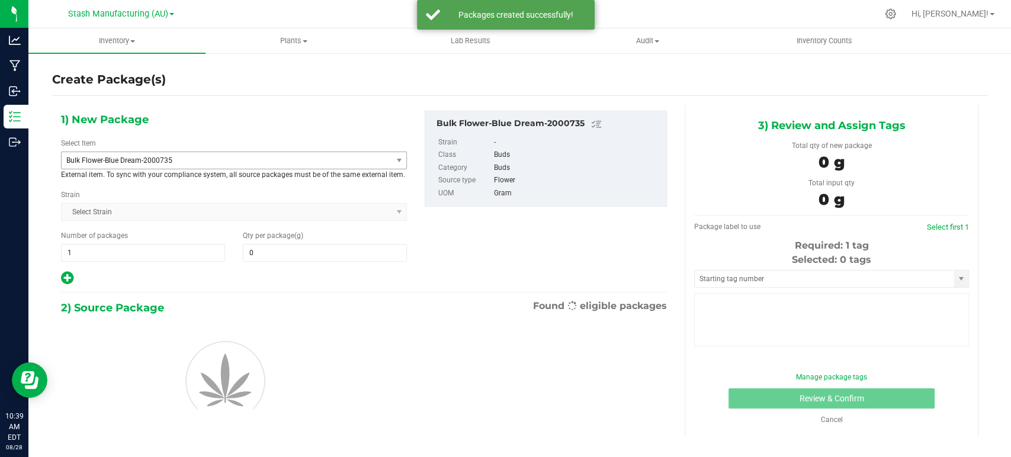
type input "0.0000"
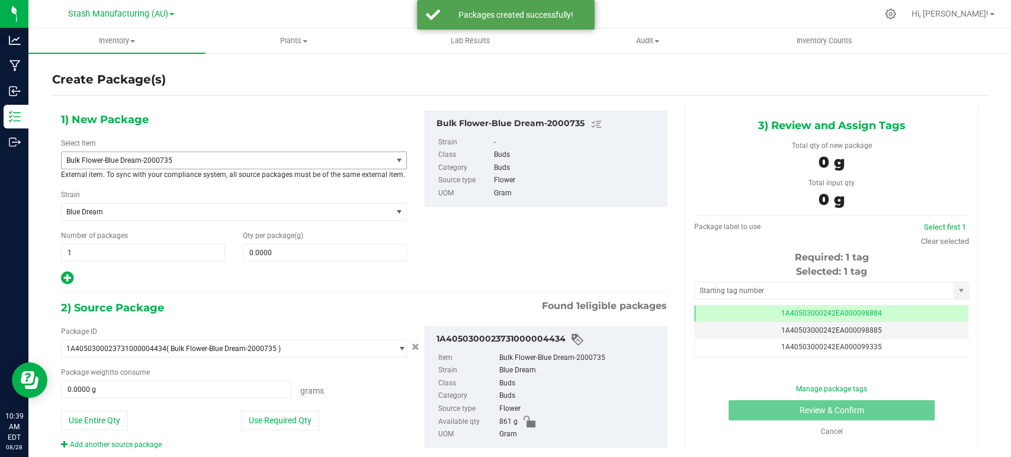
click at [168, 166] on span "Bulk Flower-Blue Dream-2000735" at bounding box center [227, 160] width 330 height 17
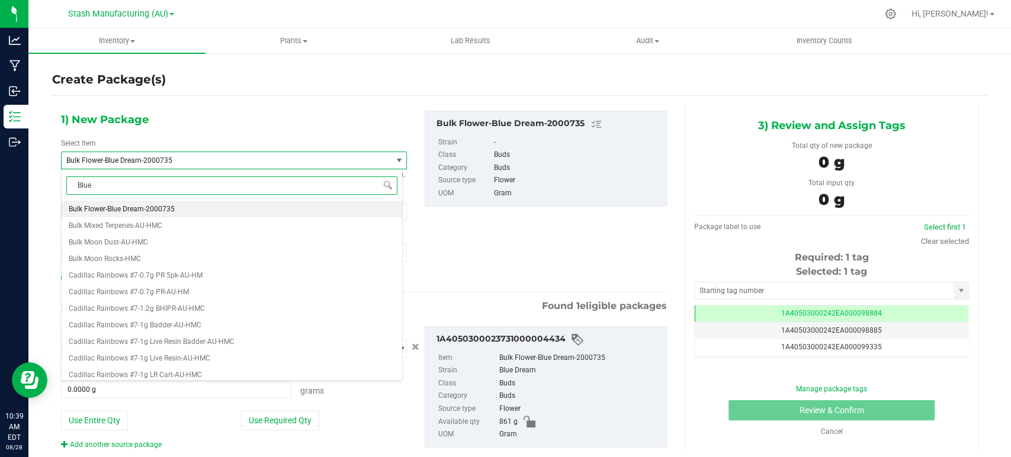
type input "Blue D"
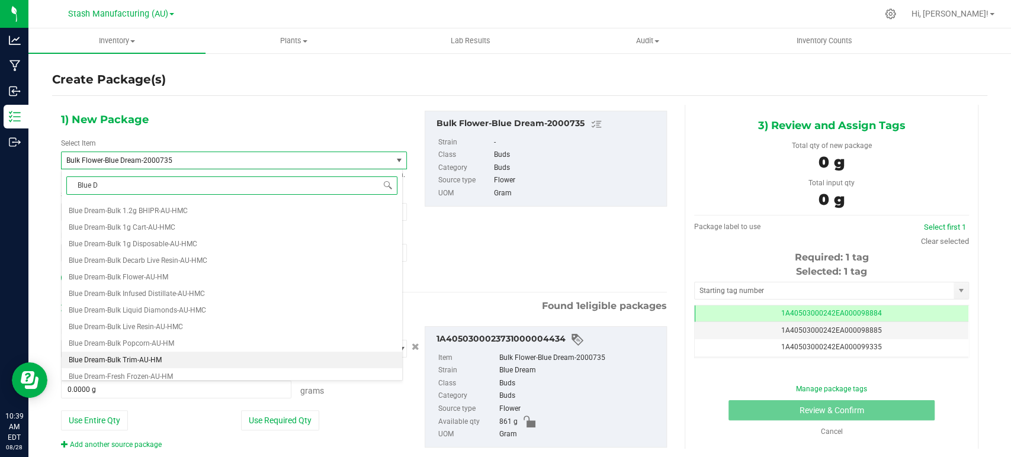
click at [145, 360] on span "Blue Dream-Bulk Trim-AU-HM" at bounding box center [115, 360] width 93 height 8
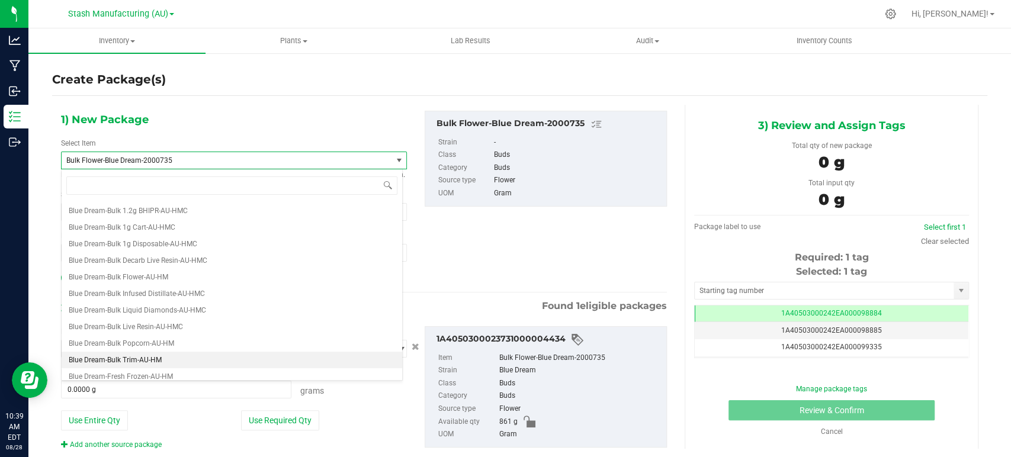
type input "0.0000"
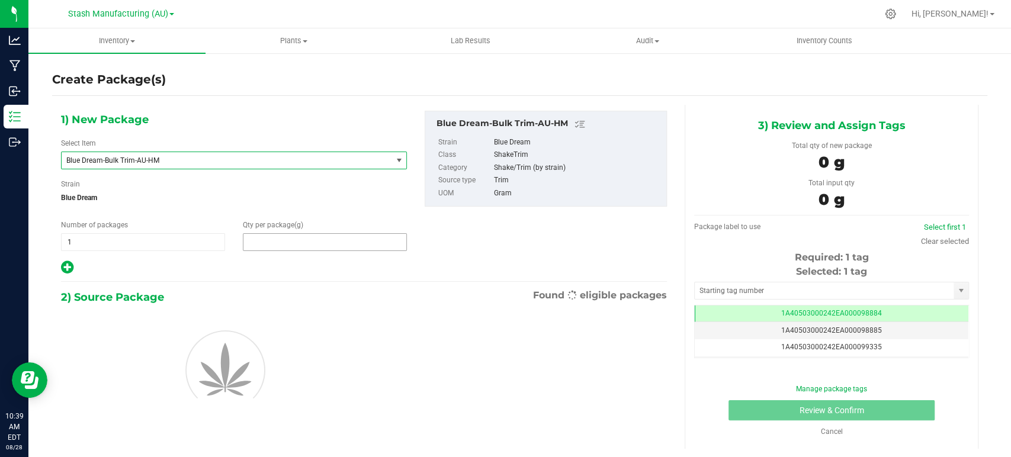
click at [294, 242] on span at bounding box center [325, 242] width 164 height 18
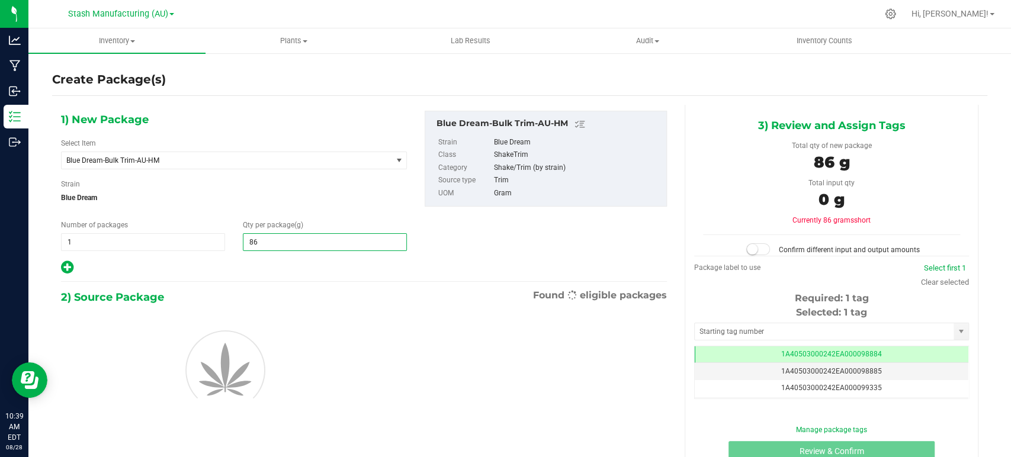
type input "862"
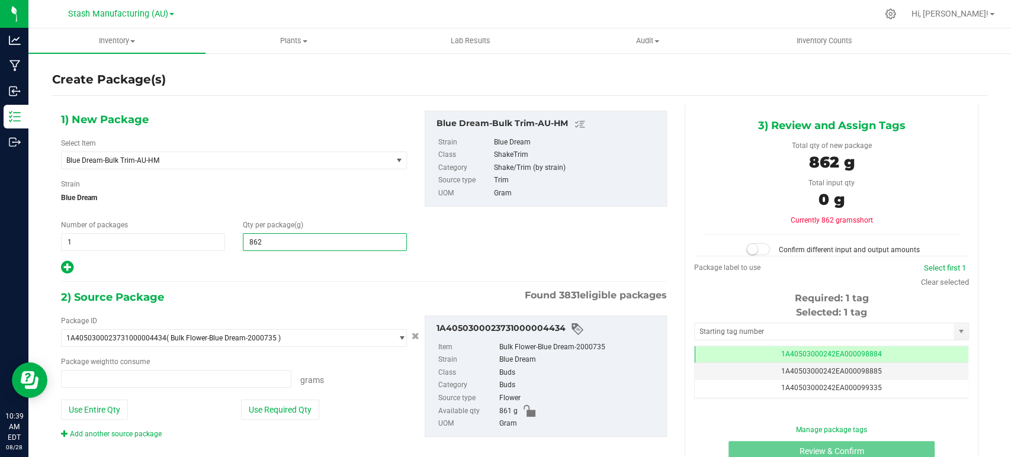
type input "0.0000 g"
type input "862.0000"
click at [285, 281] on hr at bounding box center [364, 281] width 606 height 1
click at [267, 403] on button "Use Required Qty" at bounding box center [280, 410] width 78 height 20
type input "861.0000 g"
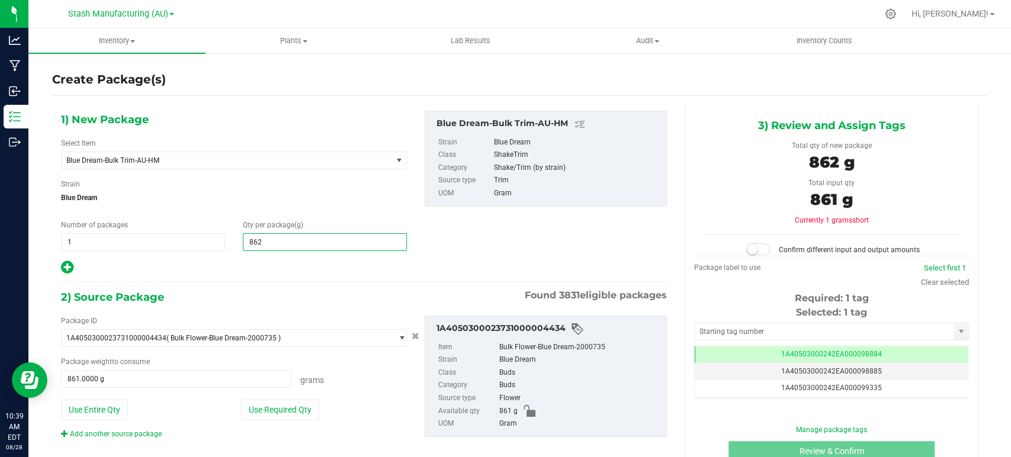
click at [298, 245] on span "862.0000 862" at bounding box center [325, 242] width 164 height 18
type input "861"
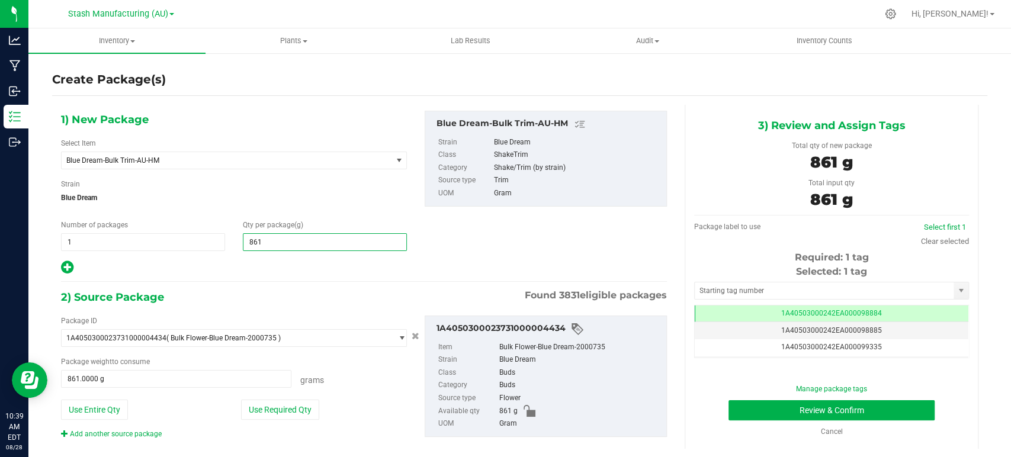
type input "861.0000"
click at [267, 280] on div "1) New Package Select Item Blue Dream-Bulk Trim-AU-HM Blue Dream-3.5g Live Resi…" at bounding box center [364, 285] width 624 height 360
click at [292, 410] on button "Use Required Qty" at bounding box center [280, 410] width 78 height 20
click at [845, 412] on button "Review & Confirm" at bounding box center [832, 410] width 206 height 20
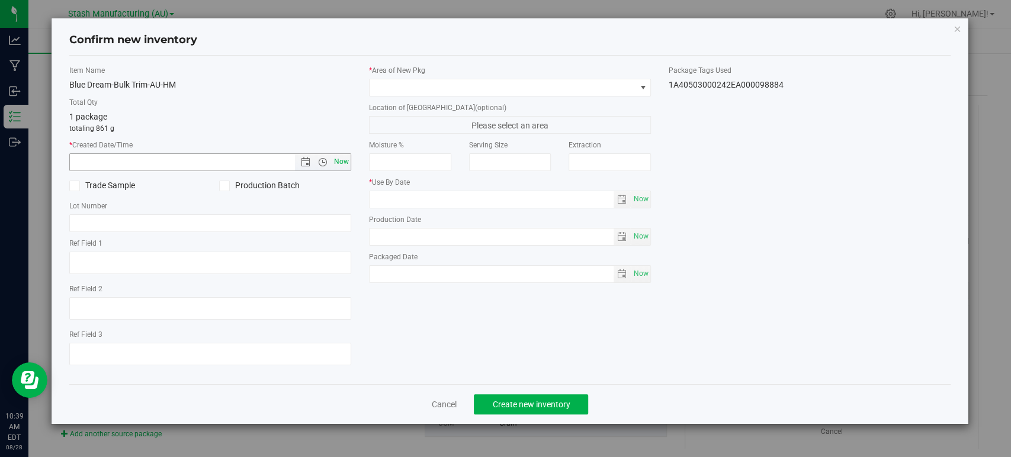
click at [338, 160] on span "Now" at bounding box center [342, 161] width 20 height 17
type input "[DATE] 10:39 AM"
click at [424, 85] on span at bounding box center [503, 87] width 266 height 17
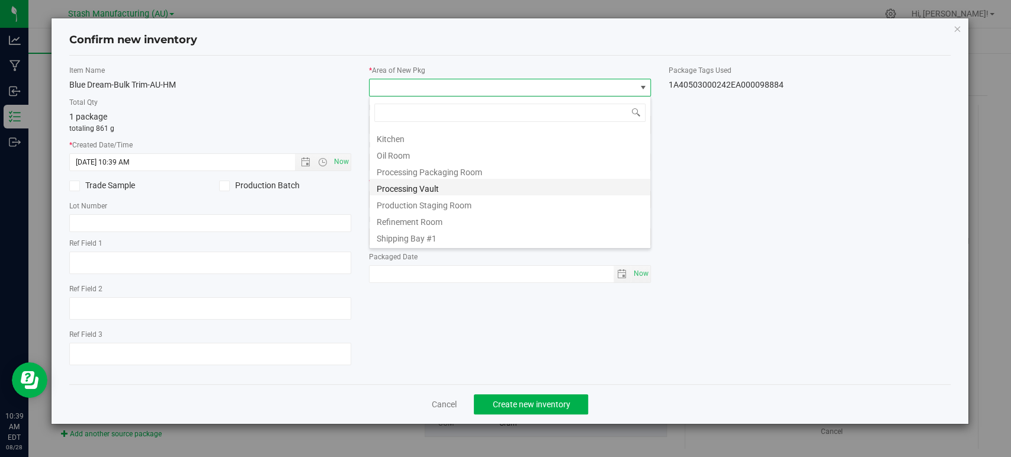
click at [449, 191] on li "Processing Vault" at bounding box center [510, 187] width 281 height 17
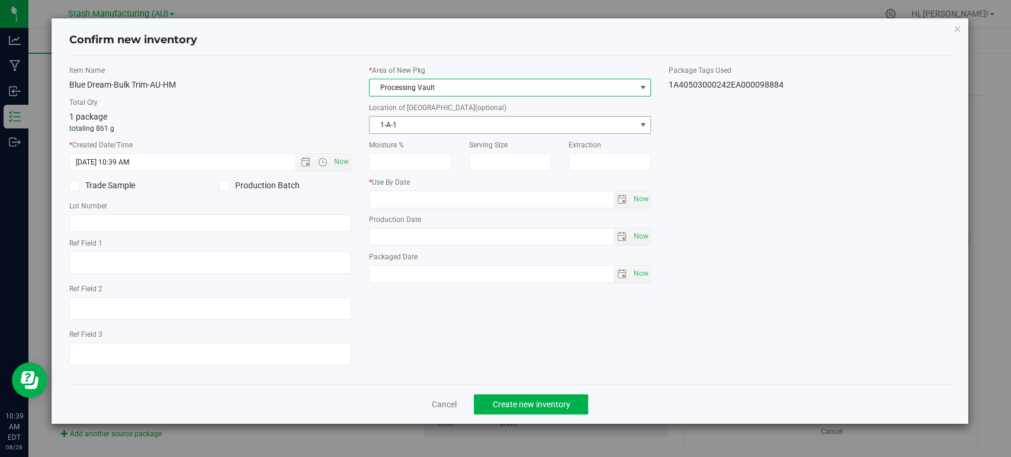
click at [425, 122] on span "1-A-1" at bounding box center [503, 125] width 266 height 17
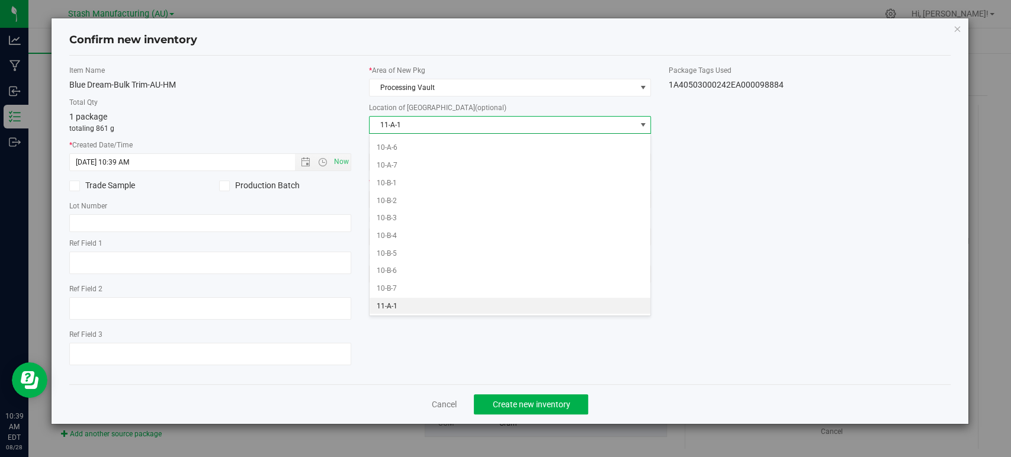
click at [405, 299] on li "11-A-1" at bounding box center [510, 307] width 281 height 18
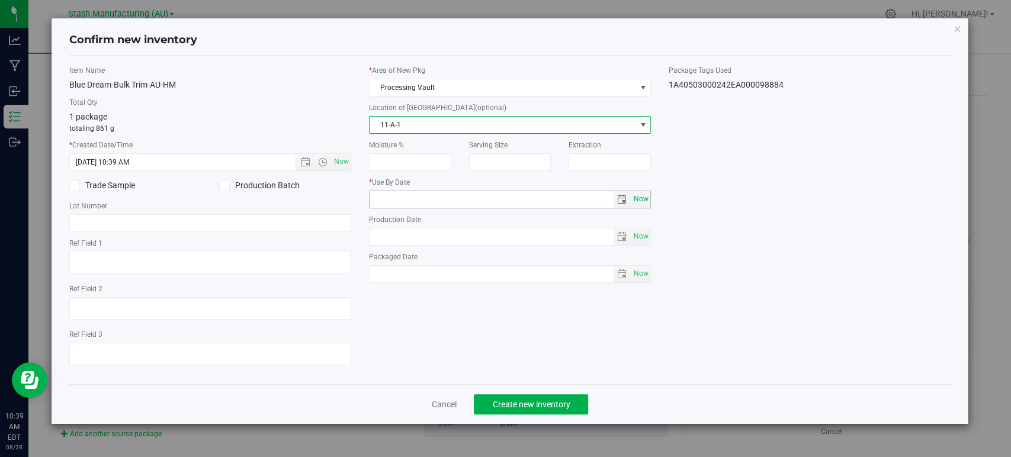
click at [642, 199] on span "Now" at bounding box center [641, 199] width 20 height 17
click at [390, 198] on input "[DATE]" at bounding box center [492, 199] width 244 height 17
type input "[DATE]"
click at [768, 264] on div "Item Name Blue Dream-Bulk Trim-AU-HM Total Qty 1 package totaling 861 g * Creat…" at bounding box center [509, 220] width 899 height 310
click at [557, 411] on button "Create new inventory" at bounding box center [531, 404] width 114 height 20
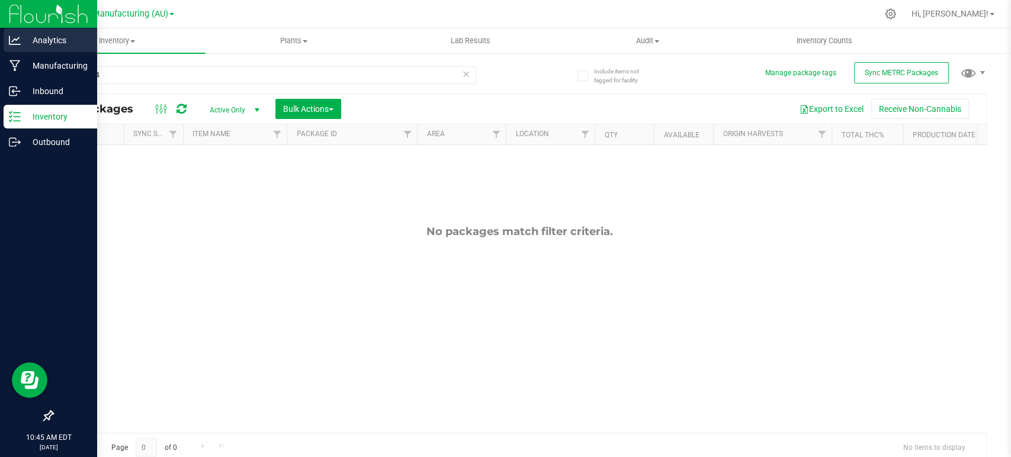
click at [23, 41] on p "Analytics" at bounding box center [56, 40] width 71 height 14
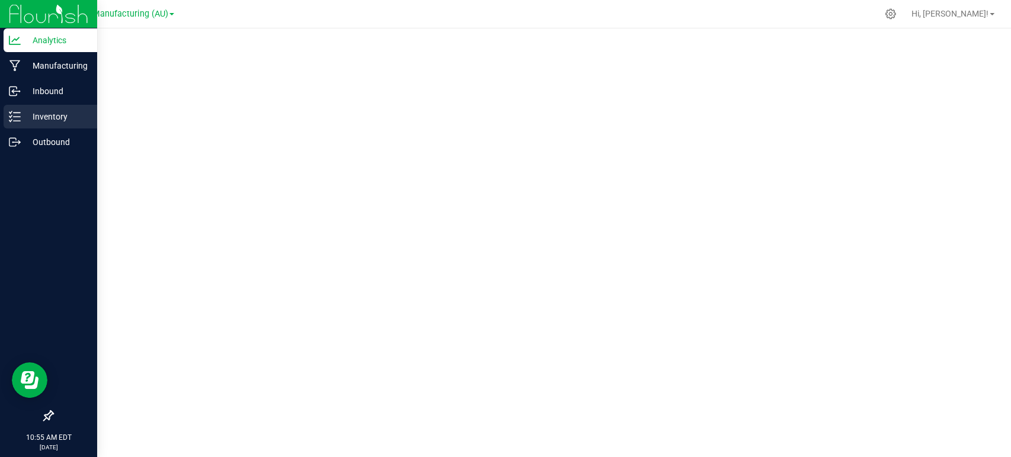
click at [23, 118] on p "Inventory" at bounding box center [56, 117] width 71 height 14
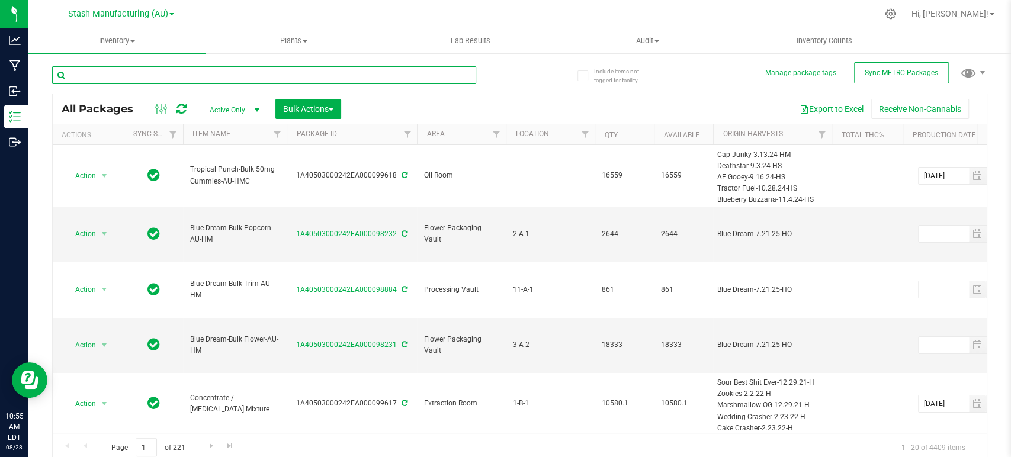
click at [165, 73] on input "text" at bounding box center [264, 75] width 424 height 18
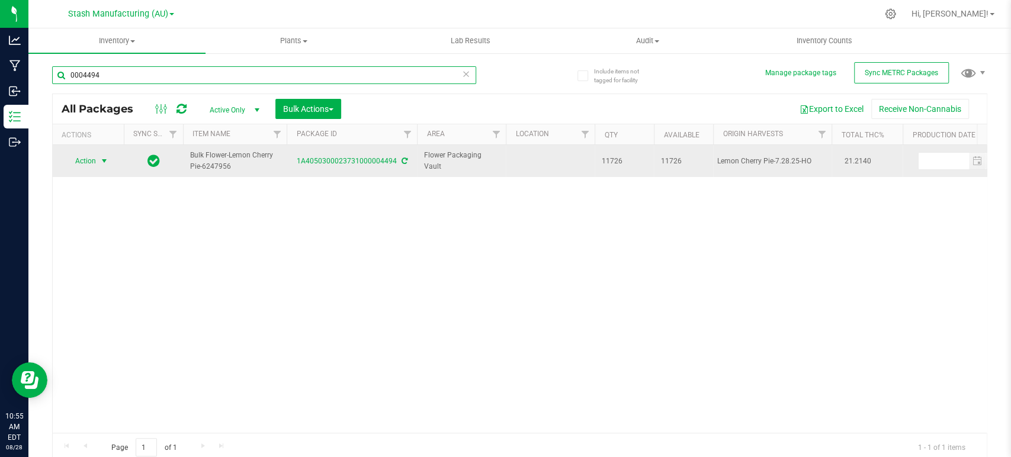
type input "0004494"
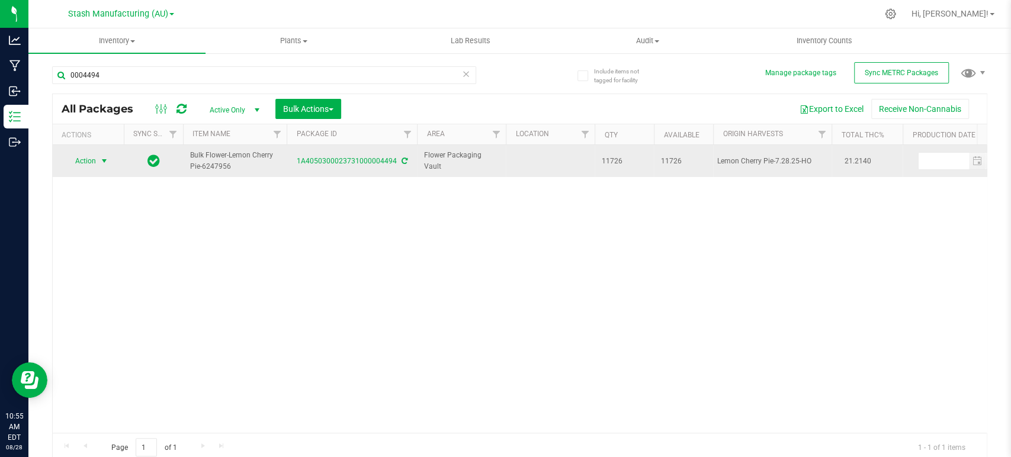
click at [98, 159] on span "select" at bounding box center [104, 161] width 15 height 17
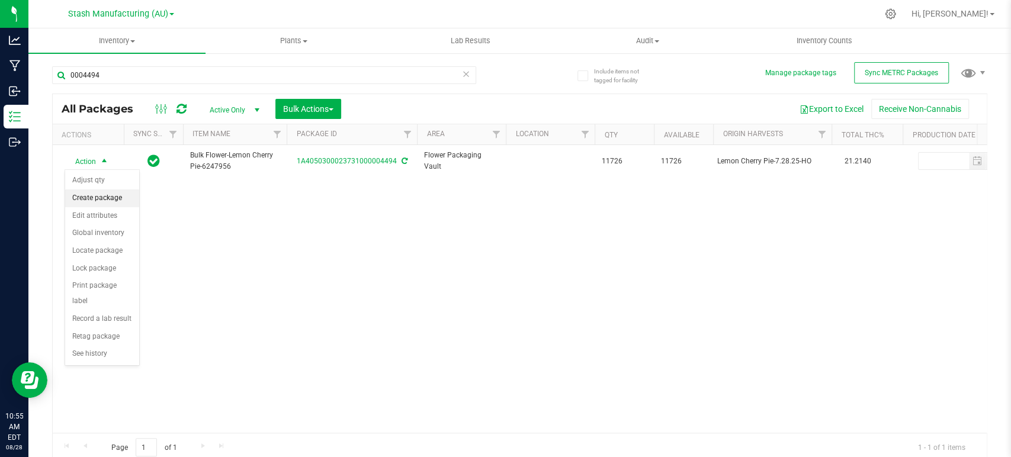
click at [99, 195] on li "Create package" at bounding box center [102, 199] width 74 height 18
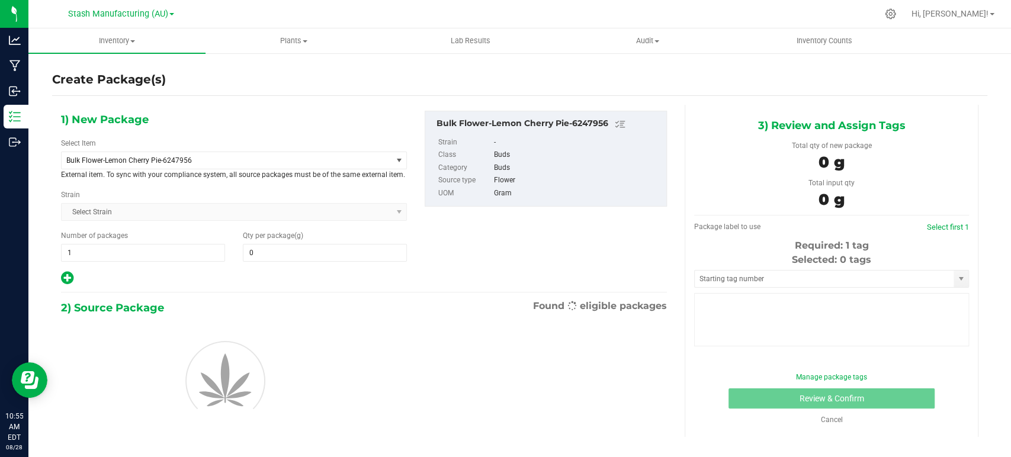
type input "0.0000"
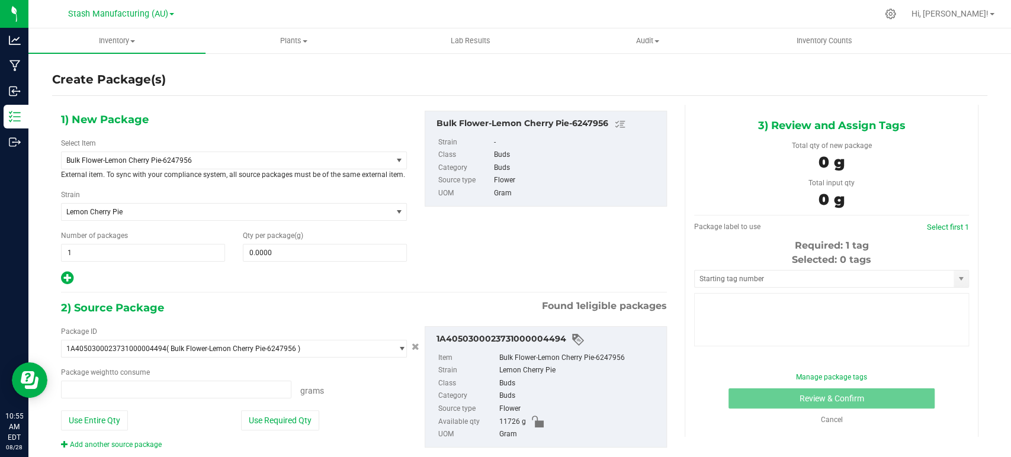
type input "0.0000 g"
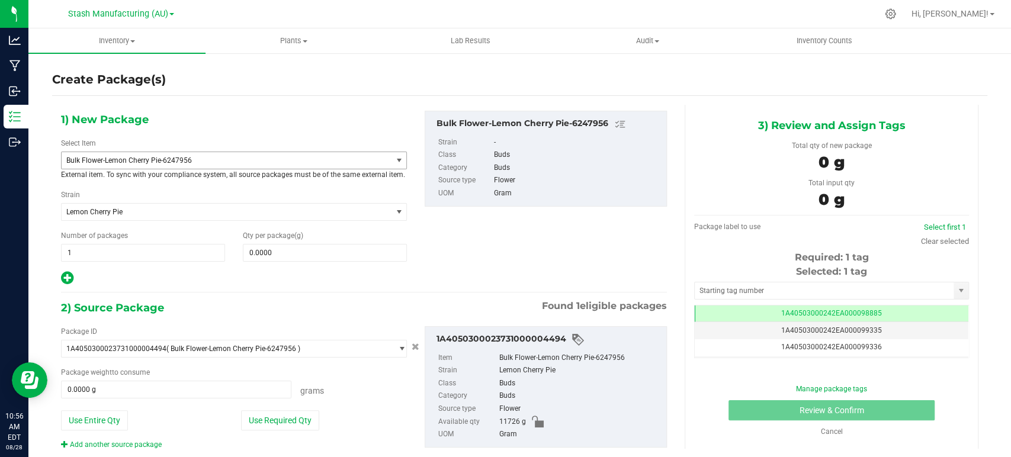
click at [267, 160] on span "Bulk Flower-Lemon Cherry Pie-6247956" at bounding box center [219, 160] width 307 height 8
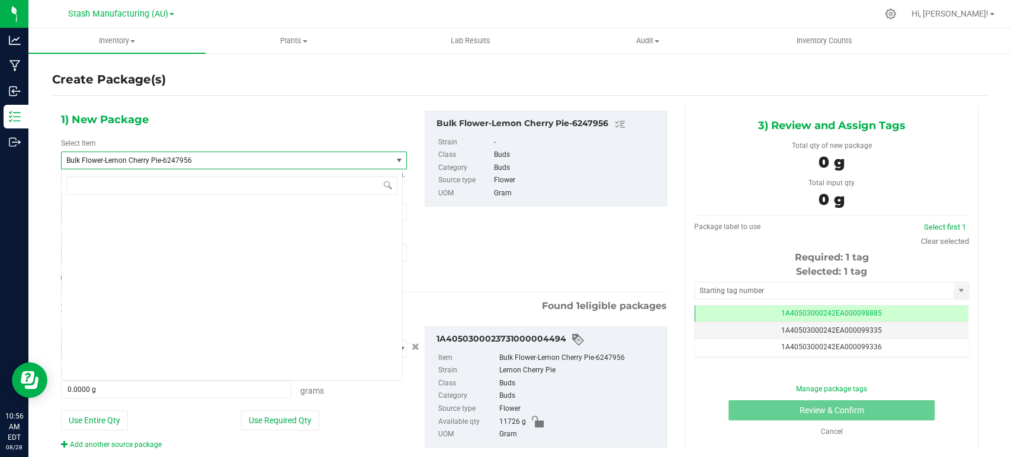
scroll to position [3168, 0]
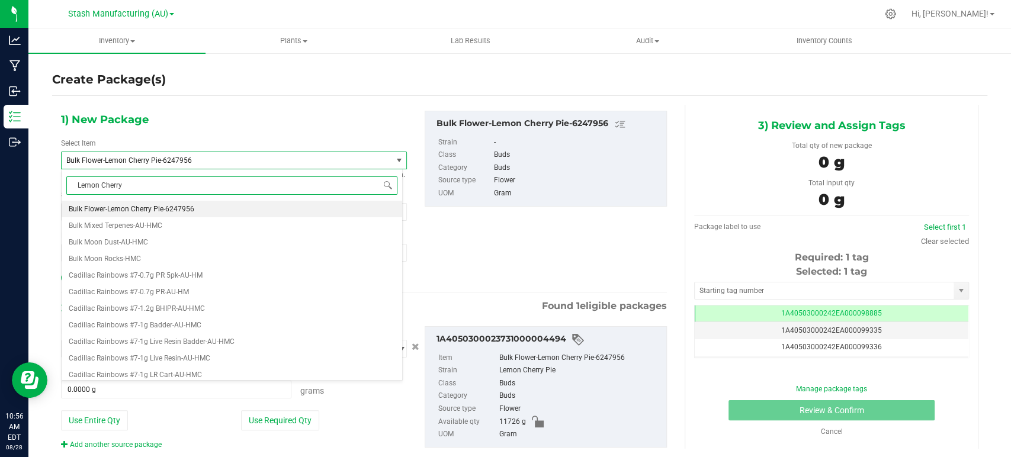
type input "Lemon Cherry P"
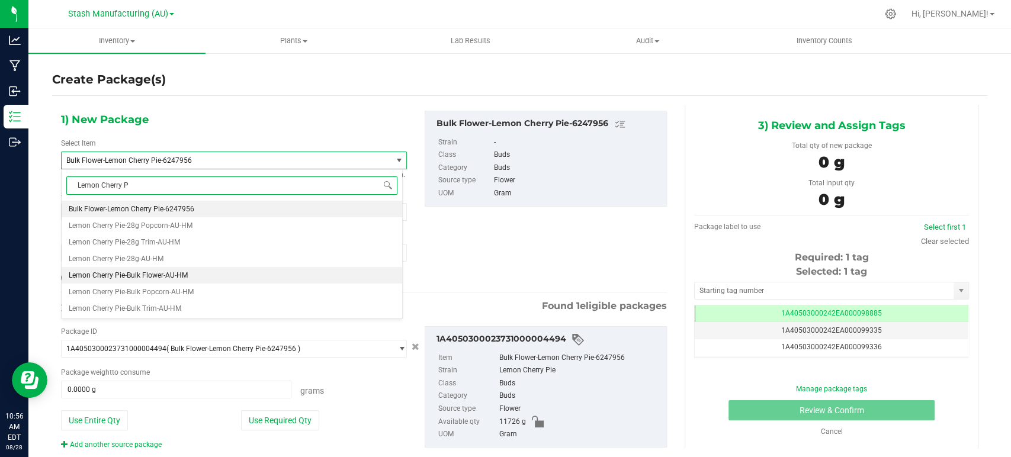
click at [131, 279] on span "Lemon Cherry Pie-Bulk Flower-AU-HM" at bounding box center [128, 275] width 119 height 8
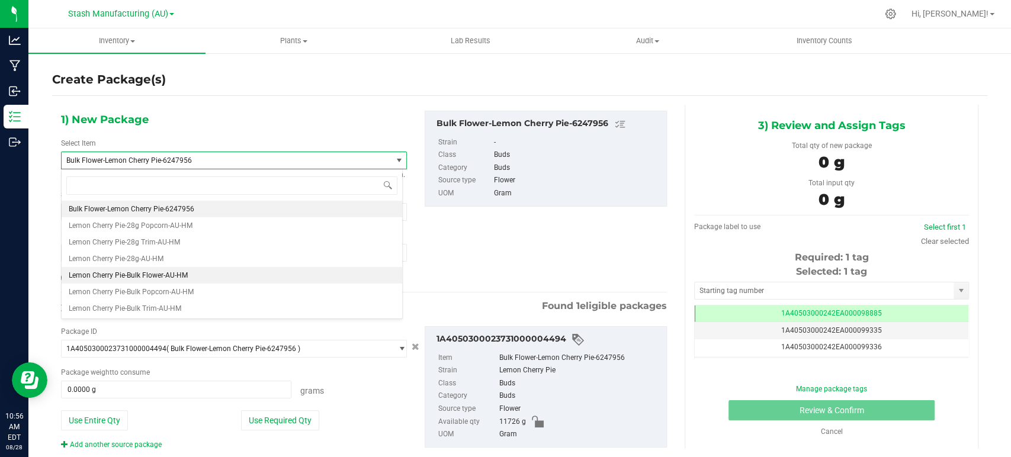
type input "0.0000"
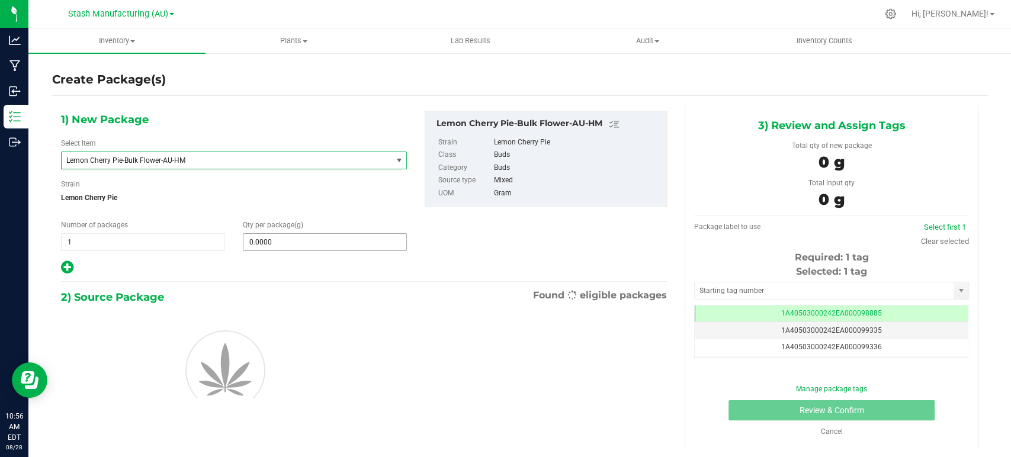
scroll to position [11958, 0]
click at [293, 237] on span at bounding box center [325, 242] width 164 height 18
type input "0.0000"
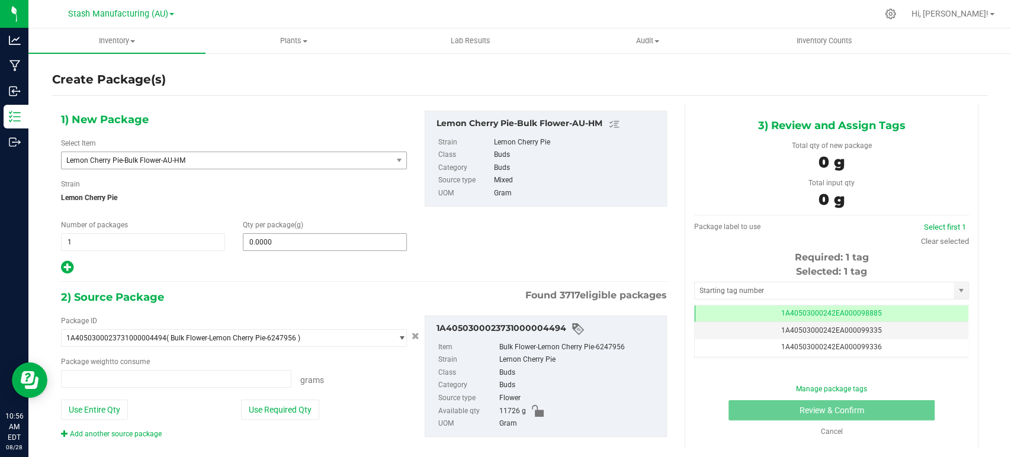
type input "0.0000 g"
click at [281, 239] on span at bounding box center [325, 242] width 164 height 18
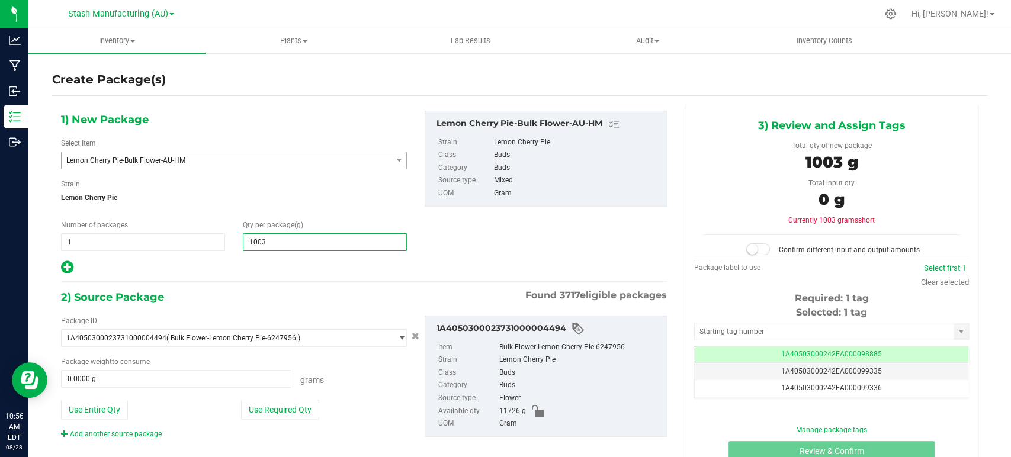
type input "10033"
type input "10,033.0000"
click at [274, 258] on div "1) New Package Select Item Lemon Cherry Pie-Bulk Flower-AU-[PERSON_NAME] Cherry…" at bounding box center [234, 193] width 364 height 165
click at [275, 416] on button "Use Required Qty" at bounding box center [280, 410] width 78 height 20
type input "10033.0000 g"
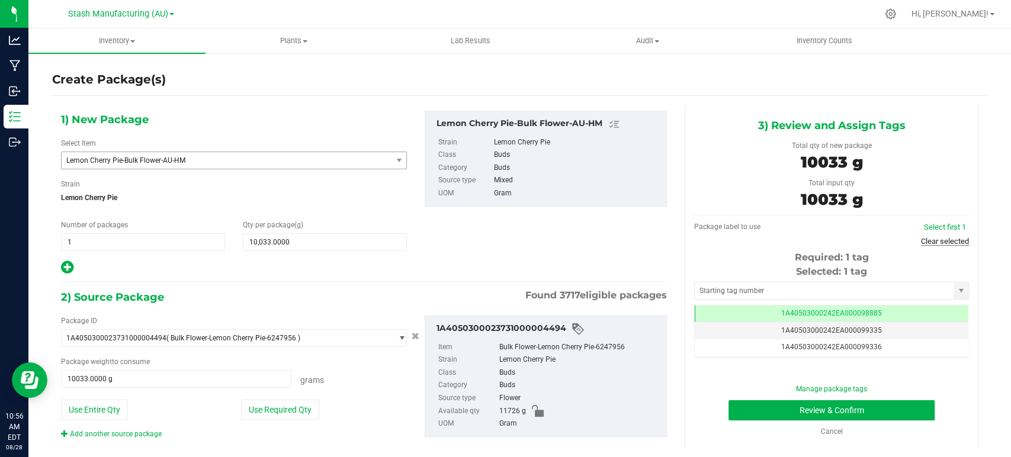
click at [921, 243] on link "Clear selected" at bounding box center [945, 241] width 48 height 9
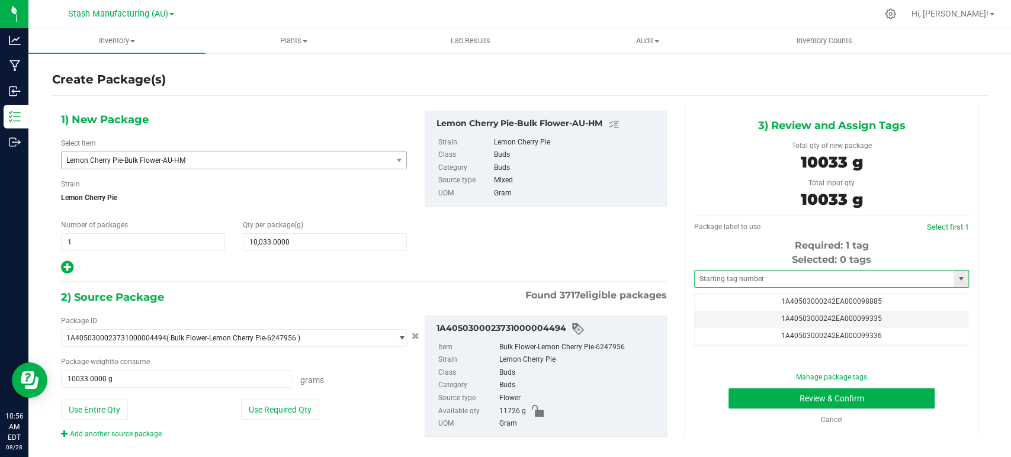
click at [716, 270] on span at bounding box center [831, 279] width 275 height 18
click at [708, 283] on input "text" at bounding box center [824, 279] width 259 height 17
click at [763, 298] on li "1A40503000242EA000099335" at bounding box center [823, 299] width 271 height 18
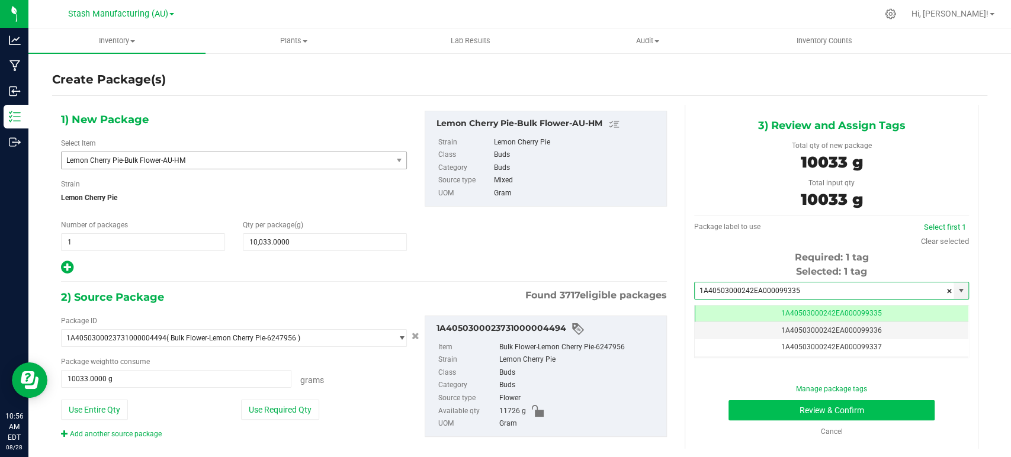
type input "1A40503000242EA000099335"
click at [867, 410] on button "Review & Confirm" at bounding box center [832, 410] width 206 height 20
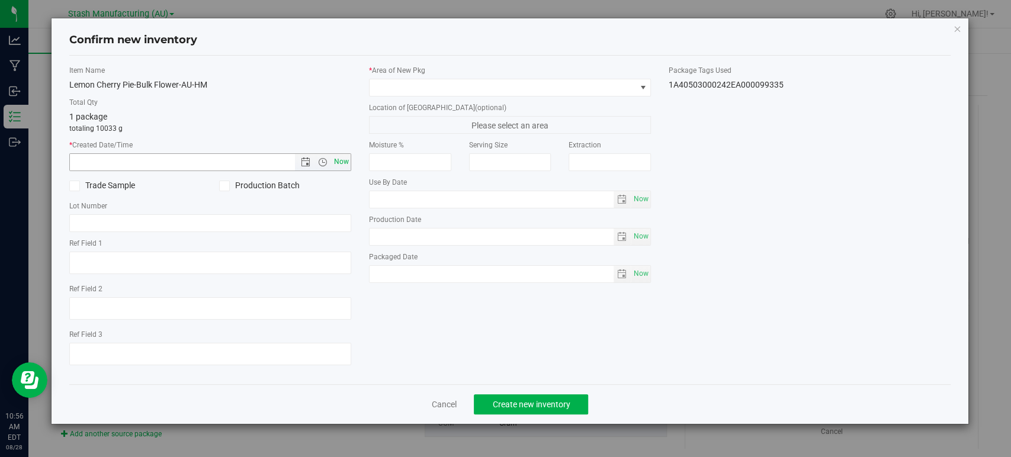
click at [339, 159] on span "Now" at bounding box center [342, 161] width 20 height 17
type input "[DATE] 10:56 AM"
click at [400, 94] on span at bounding box center [503, 87] width 266 height 17
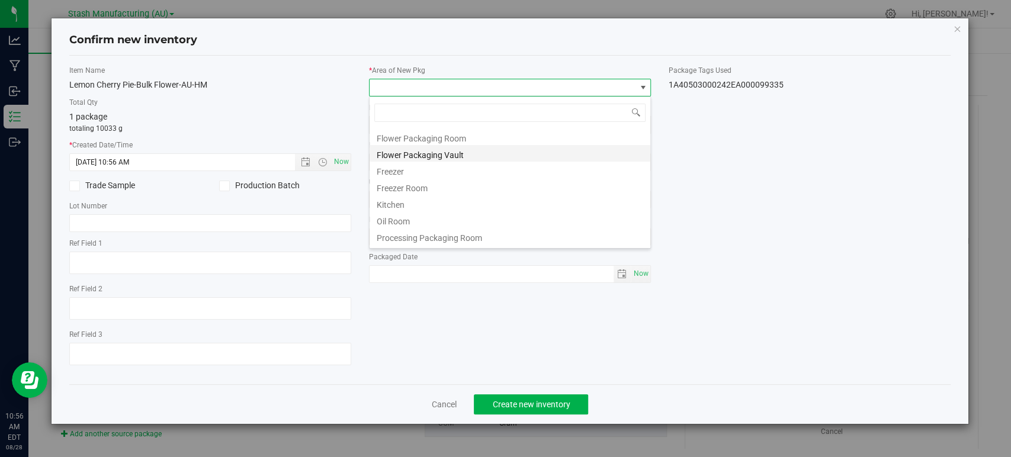
click at [441, 153] on li "Flower Packaging Vault" at bounding box center [510, 153] width 281 height 17
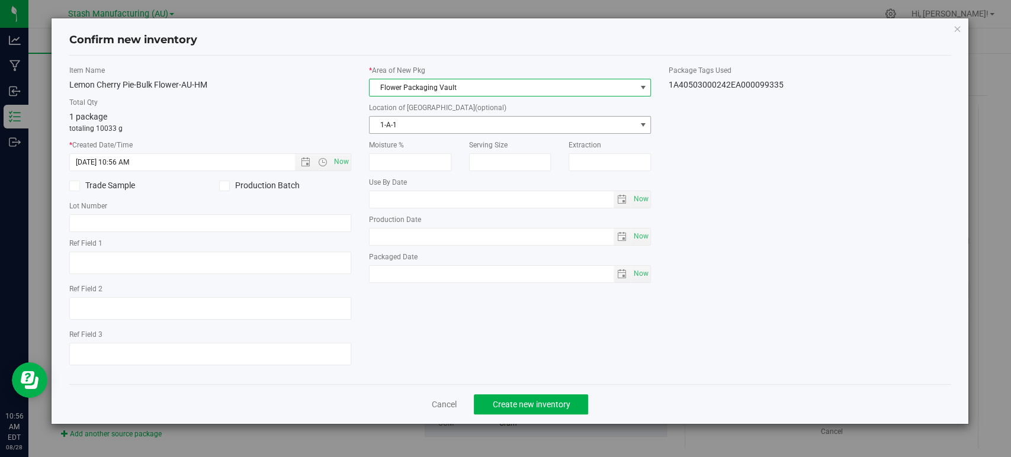
click at [394, 127] on span "1-A-1" at bounding box center [503, 125] width 266 height 17
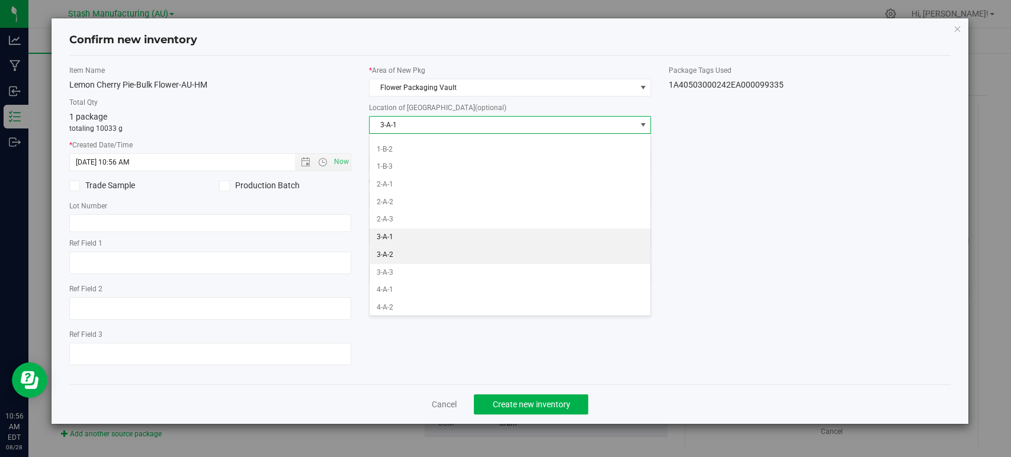
click at [387, 250] on li "3-A-2" at bounding box center [510, 255] width 281 height 18
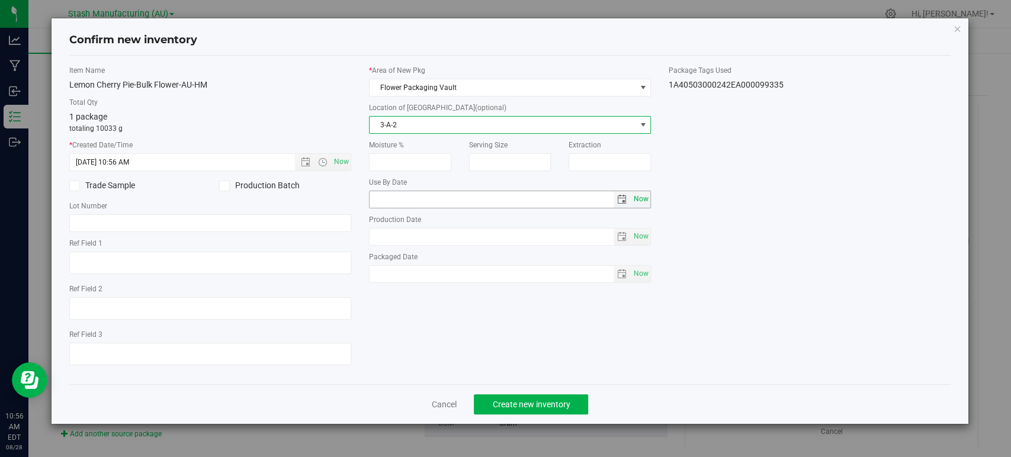
click at [634, 200] on span "Now" at bounding box center [641, 199] width 20 height 17
click at [390, 198] on input "[DATE]" at bounding box center [492, 199] width 244 height 17
type input "[DATE]"
click at [547, 348] on div "Item Name Lemon Cherry Pie-Bulk Flower-AU-HM Total Qty 1 package totaling 10033…" at bounding box center [509, 220] width 899 height 310
click at [535, 400] on span "Create new inventory" at bounding box center [531, 404] width 78 height 9
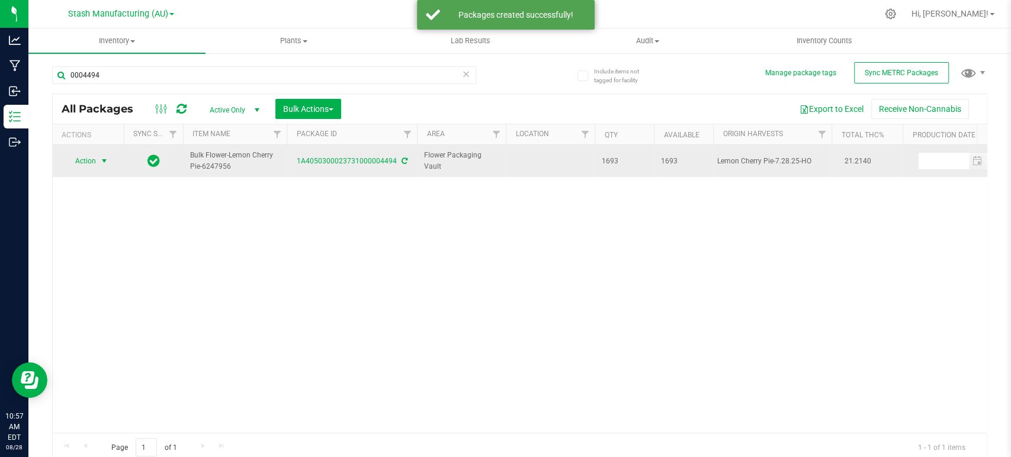
click at [86, 165] on span "Action" at bounding box center [81, 161] width 32 height 17
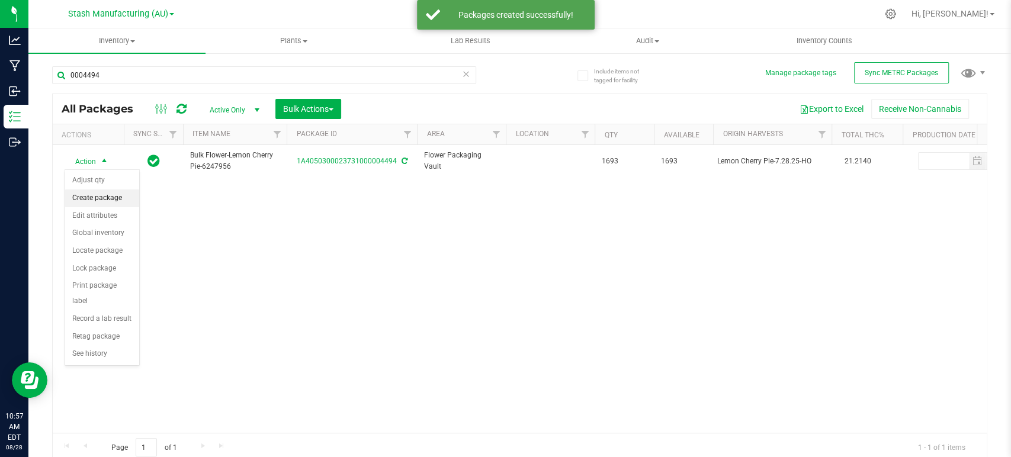
click at [96, 198] on li "Create package" at bounding box center [102, 199] width 74 height 18
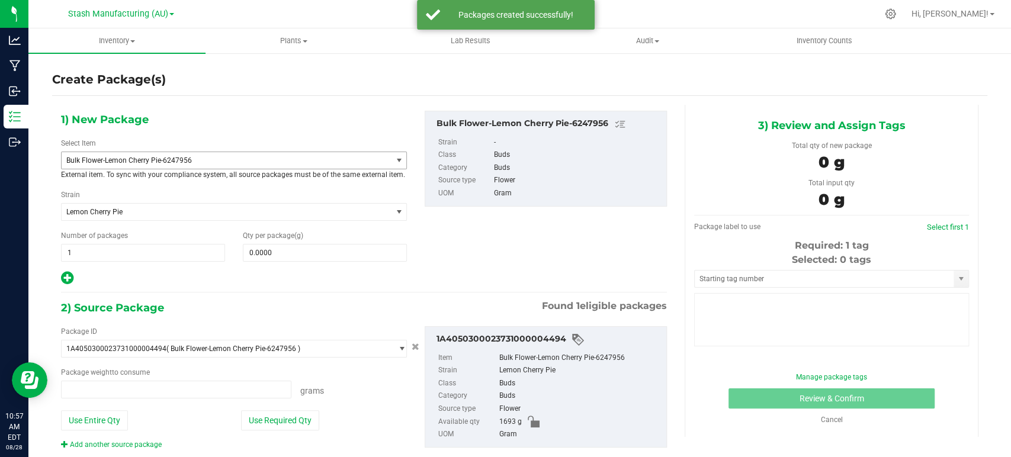
type input "0.0000 g"
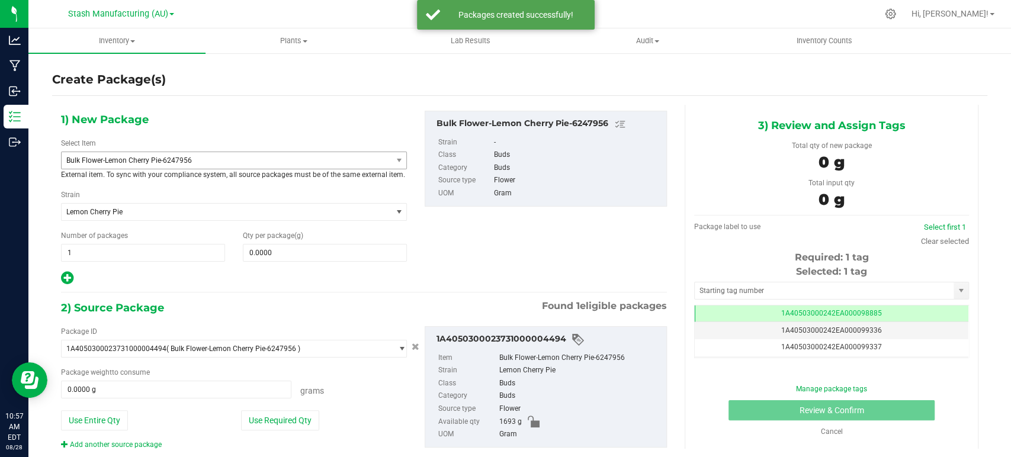
click at [151, 153] on span "Bulk Flower-Lemon Cherry Pie-6247956" at bounding box center [227, 160] width 330 height 17
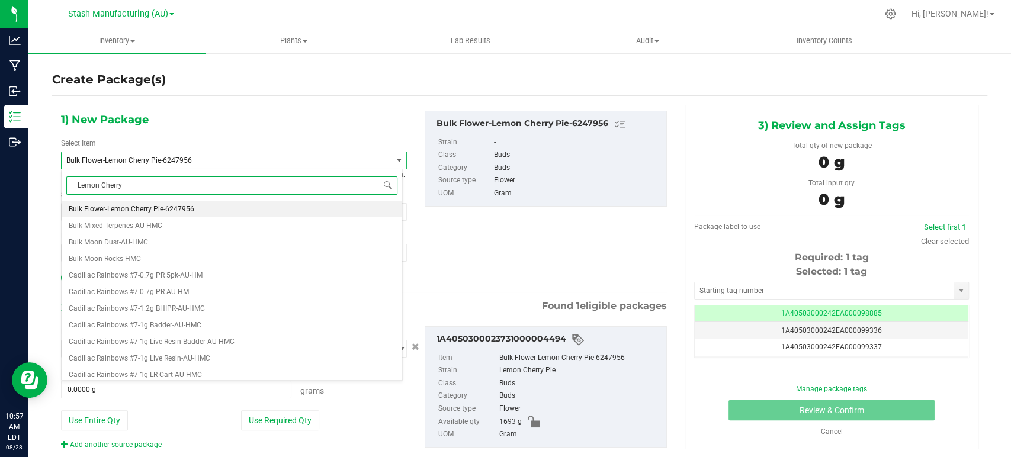
type input "Lemon Cherry P"
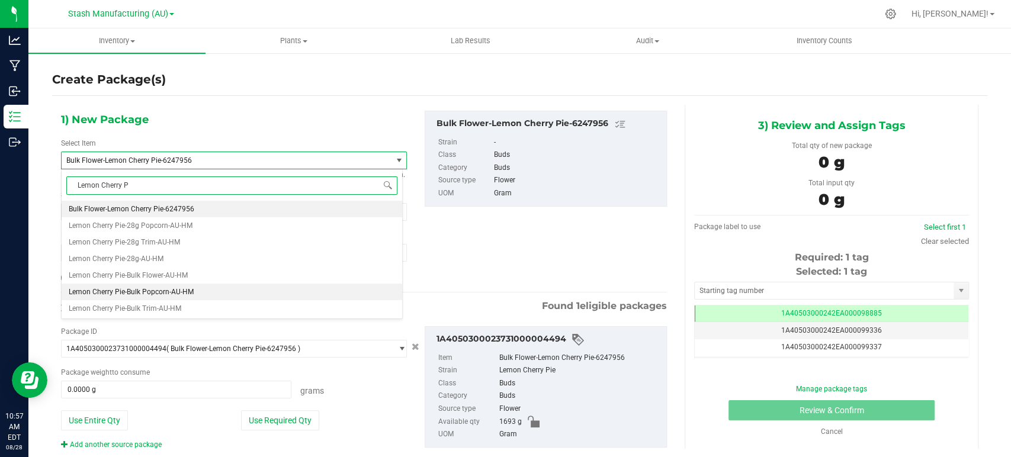
click at [150, 294] on span "Lemon Cherry Pie-Bulk Popcorn-AU-HM" at bounding box center [131, 292] width 125 height 8
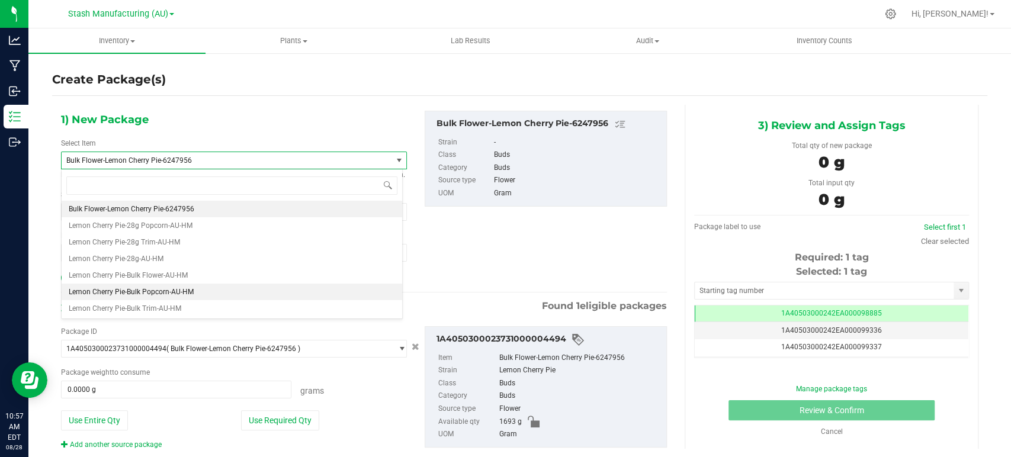
type input "0.0000"
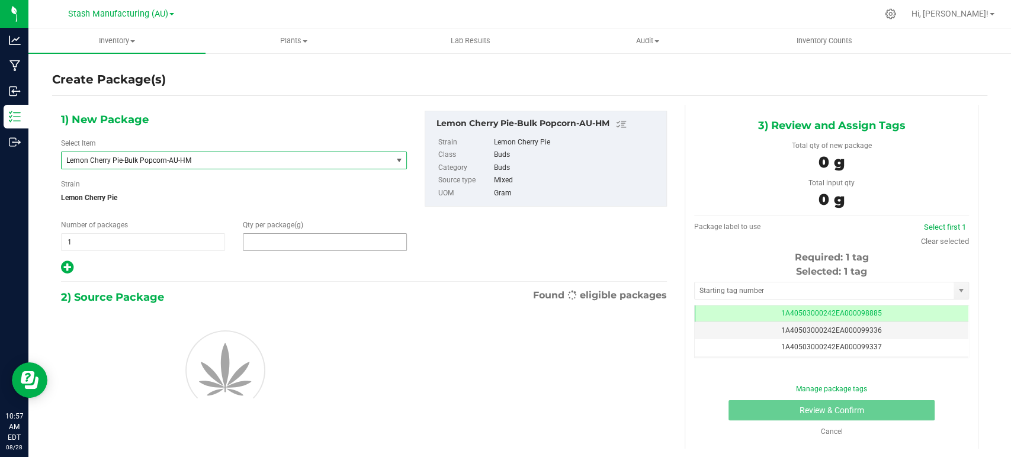
click at [275, 240] on span at bounding box center [325, 242] width 164 height 18
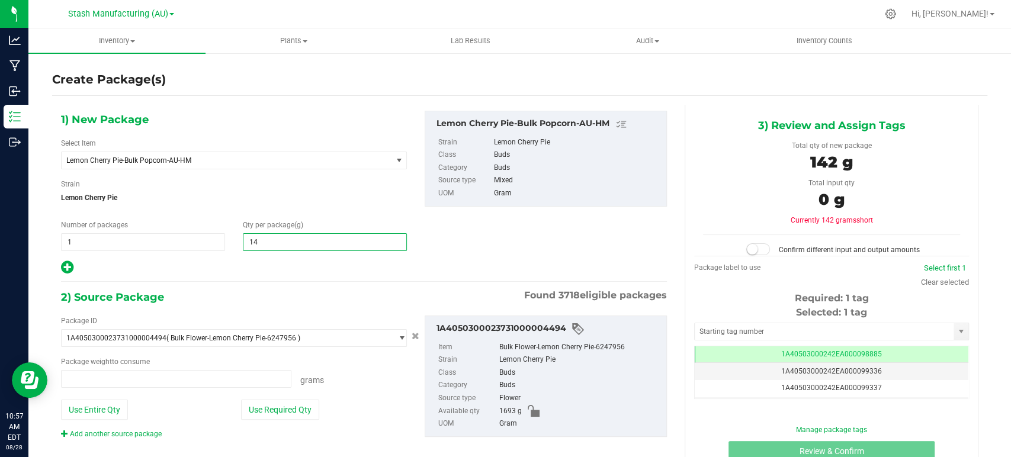
type input "142"
type input "0.0000 g"
type input "1425"
type input "1,425.0000"
click at [270, 276] on div "1) New Package Select Item Lemon Cherry Pie-Bulk Popcorn-AU-[PERSON_NAME] Cherr…" at bounding box center [364, 285] width 624 height 360
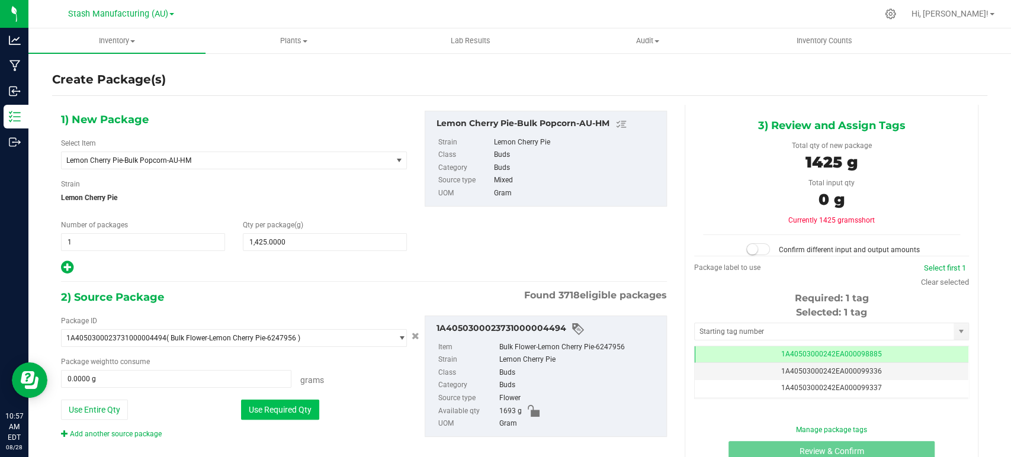
click at [289, 406] on button "Use Required Qty" at bounding box center [280, 410] width 78 height 20
type input "1425.0000 g"
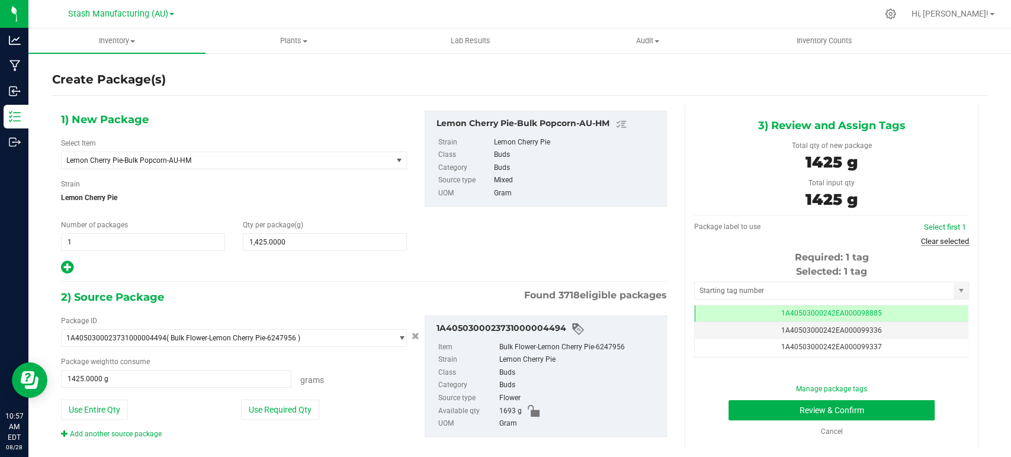
click at [941, 237] on link "Clear selected" at bounding box center [945, 241] width 48 height 9
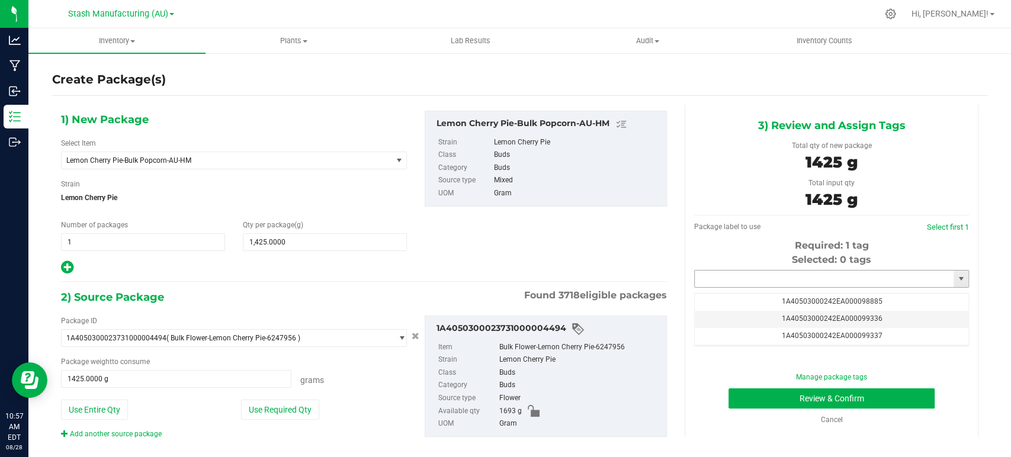
click at [824, 281] on input "text" at bounding box center [824, 279] width 259 height 17
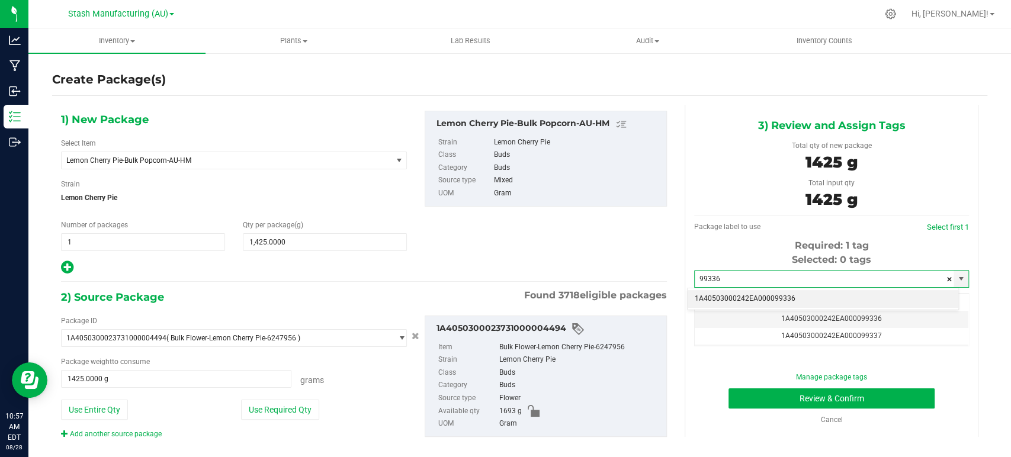
click at [806, 299] on li "1A40503000242EA000099336" at bounding box center [823, 299] width 271 height 18
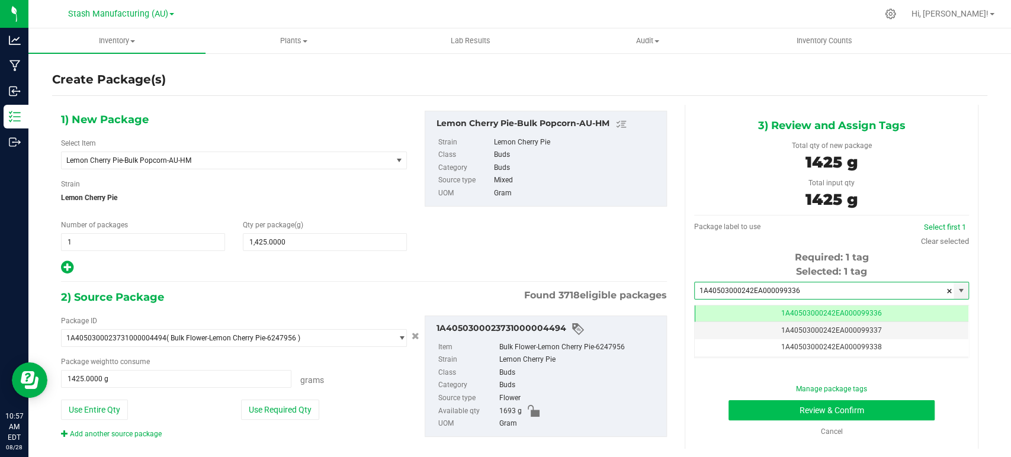
type input "1A40503000242EA000099336"
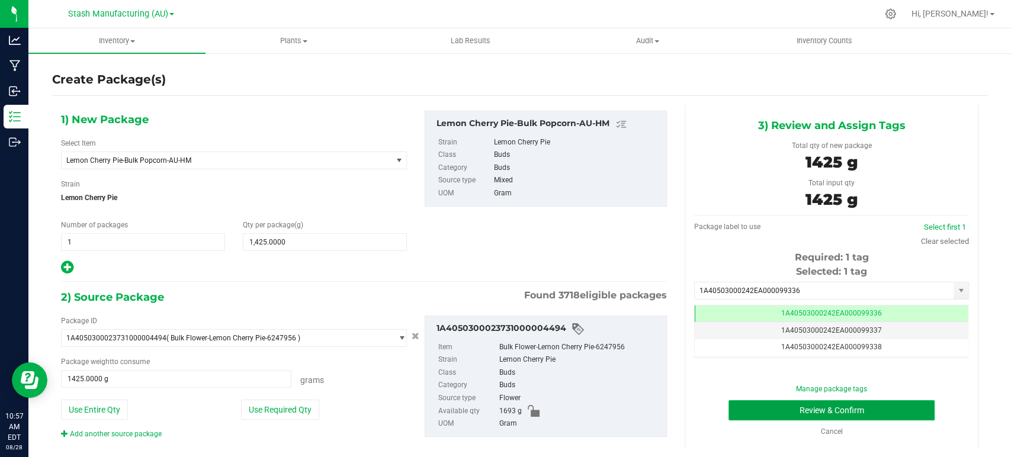
click at [839, 415] on button "Review & Confirm" at bounding box center [832, 410] width 206 height 20
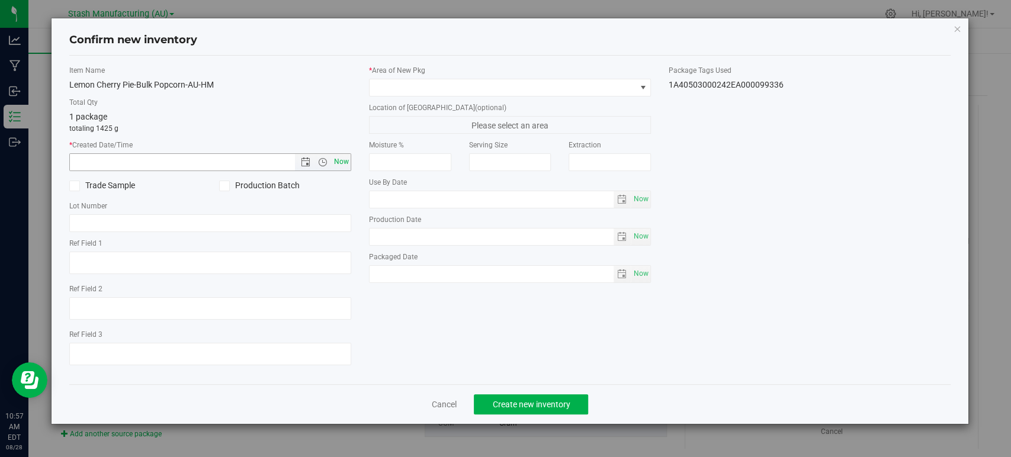
click at [349, 160] on span "Now" at bounding box center [342, 161] width 20 height 17
type input "[DATE] 10:57 AM"
click at [390, 98] on div "* Area of [GEOGRAPHIC_DATA] Location of [GEOGRAPHIC_DATA] (optional) Please sel…" at bounding box center [510, 177] width 300 height 224
click at [391, 89] on span at bounding box center [503, 87] width 266 height 17
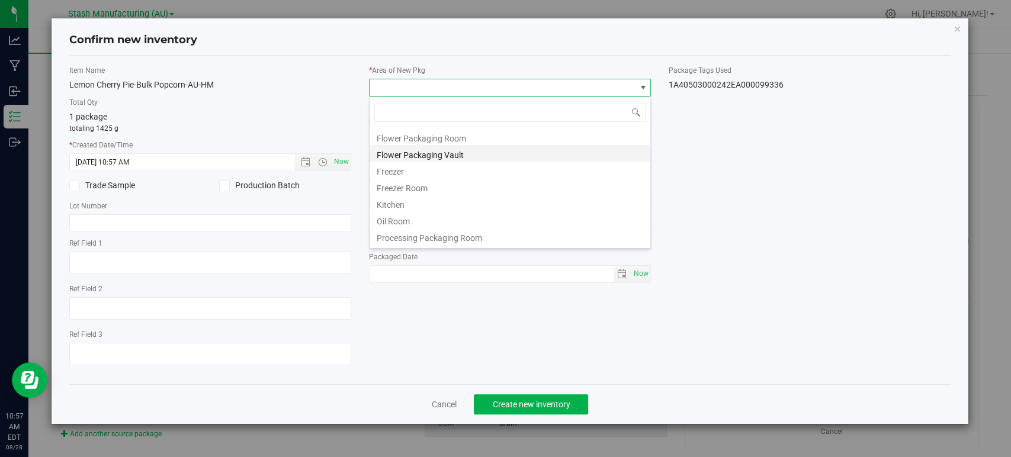
click at [433, 152] on li "Flower Packaging Vault" at bounding box center [510, 153] width 281 height 17
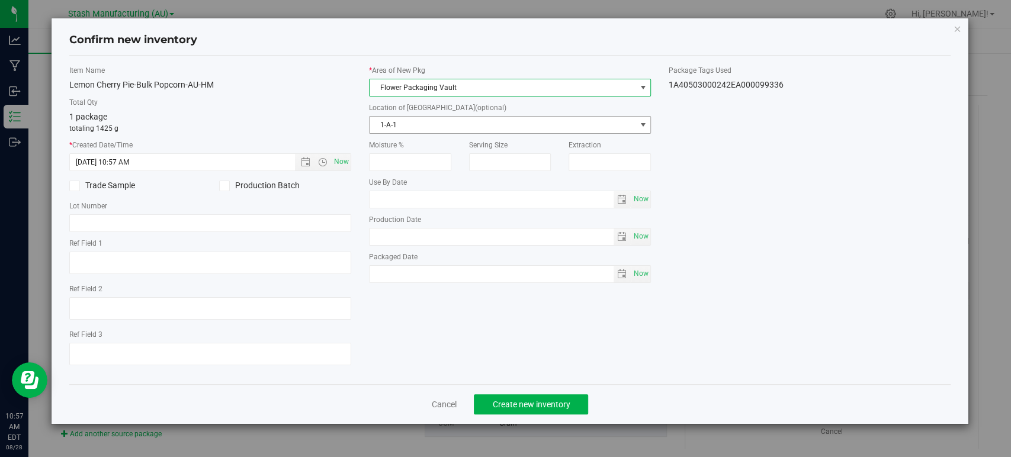
click at [414, 124] on span "1-A-1" at bounding box center [503, 125] width 266 height 17
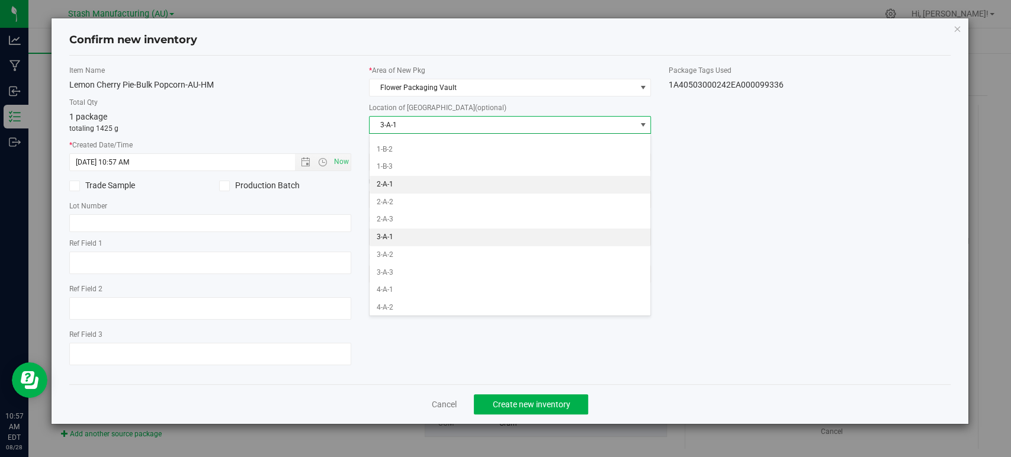
click at [389, 184] on li "2-A-1" at bounding box center [510, 185] width 281 height 18
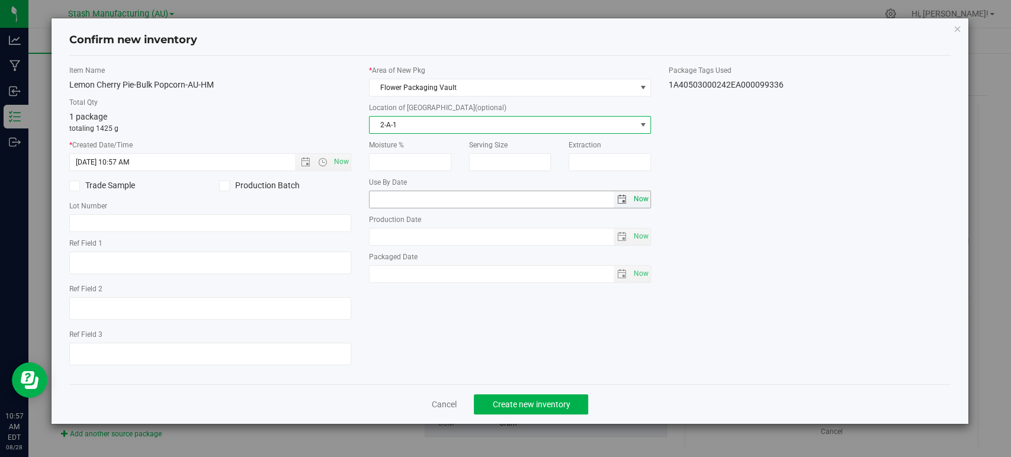
click at [647, 198] on span "Now" at bounding box center [641, 199] width 20 height 17
click at [391, 198] on input "[DATE]" at bounding box center [492, 199] width 244 height 17
type input "[DATE]"
click at [698, 320] on div "Item Name Lemon Cherry Pie-Bulk Popcorn-AU-HM Total Qty 1 package totaling 1425…" at bounding box center [509, 220] width 899 height 310
click at [526, 410] on button "Create new inventory" at bounding box center [531, 404] width 114 height 20
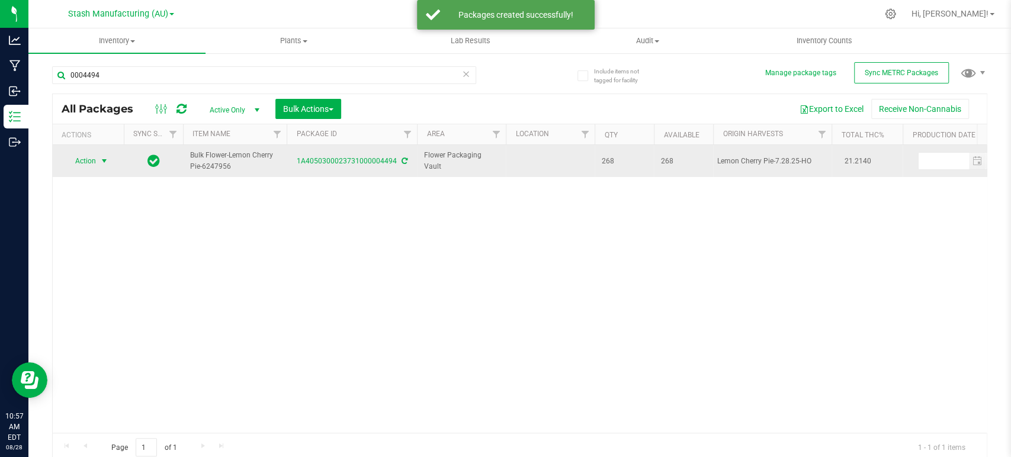
click at [94, 159] on span "Action" at bounding box center [81, 161] width 32 height 17
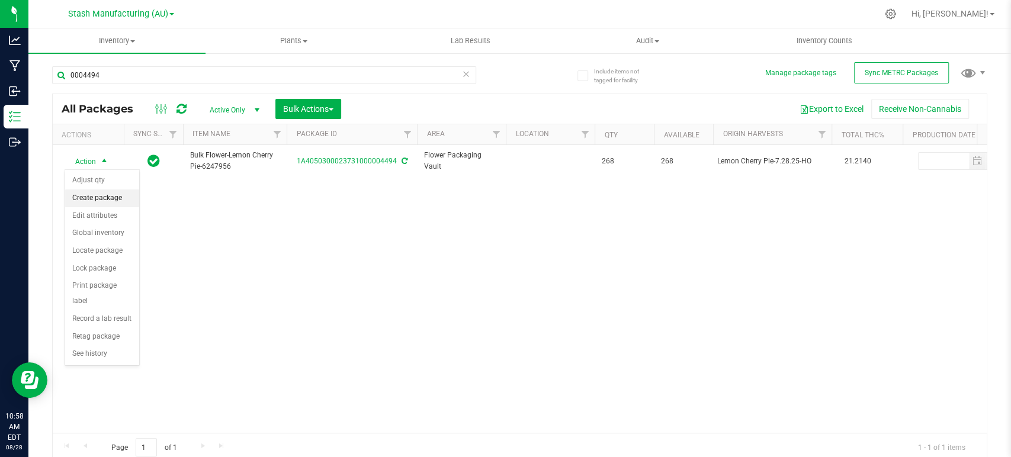
click at [95, 194] on li "Create package" at bounding box center [102, 199] width 74 height 18
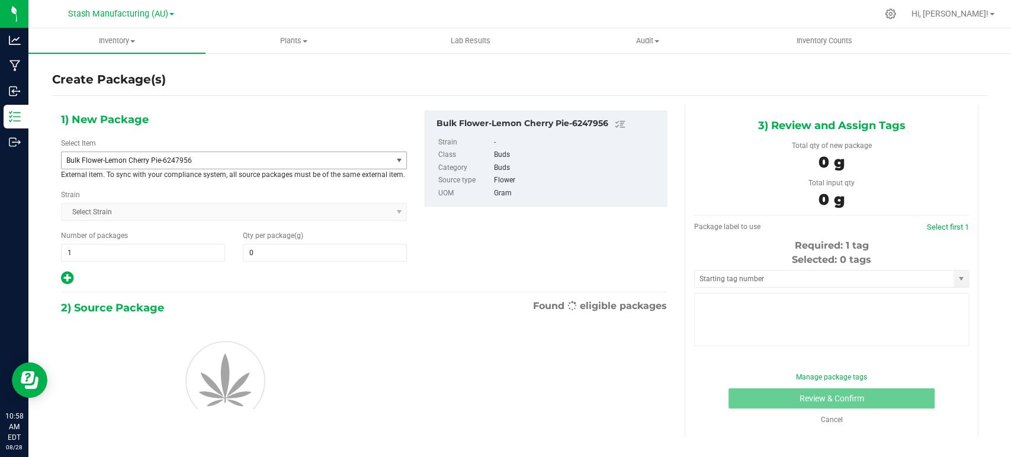
type input "0.0000"
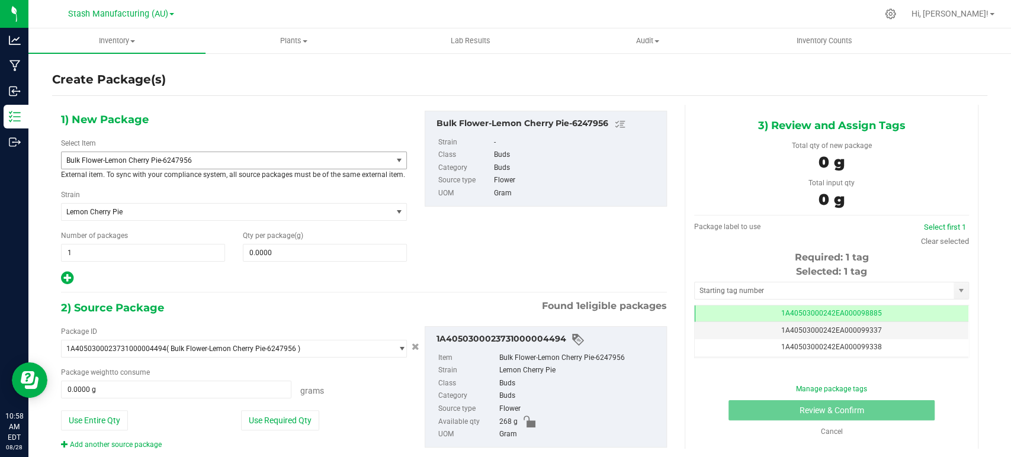
click at [189, 163] on span "Bulk Flower-Lemon Cherry Pie-6247956" at bounding box center [219, 160] width 307 height 8
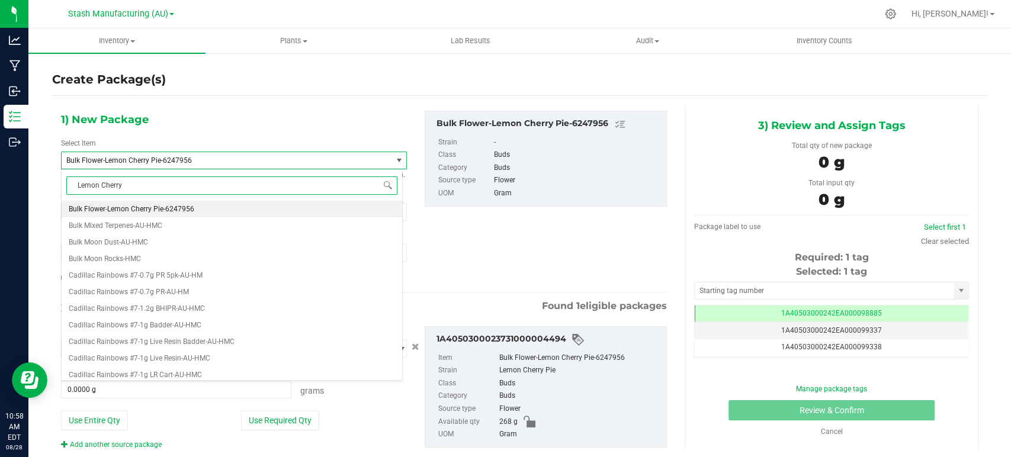
type input "Lemon Cherry P"
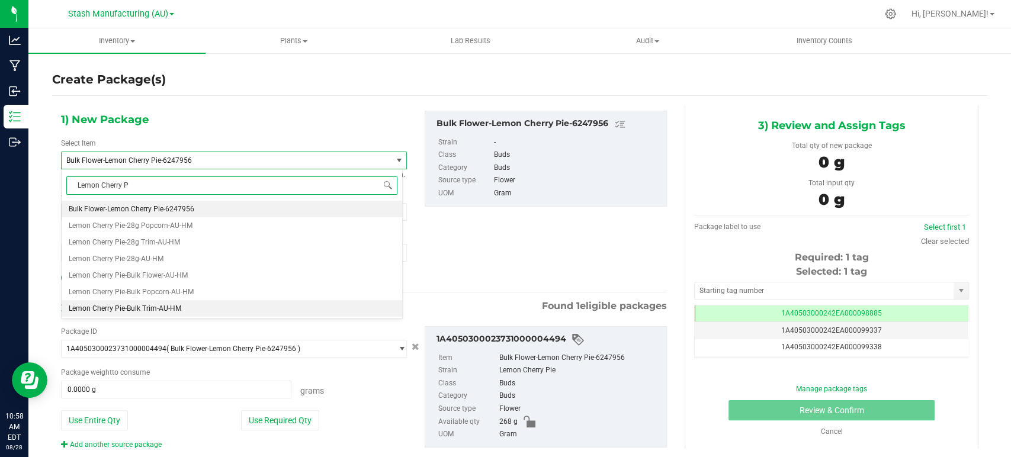
click at [155, 313] on li "Lemon Cherry Pie-Bulk Trim-AU-HM" at bounding box center [232, 308] width 341 height 17
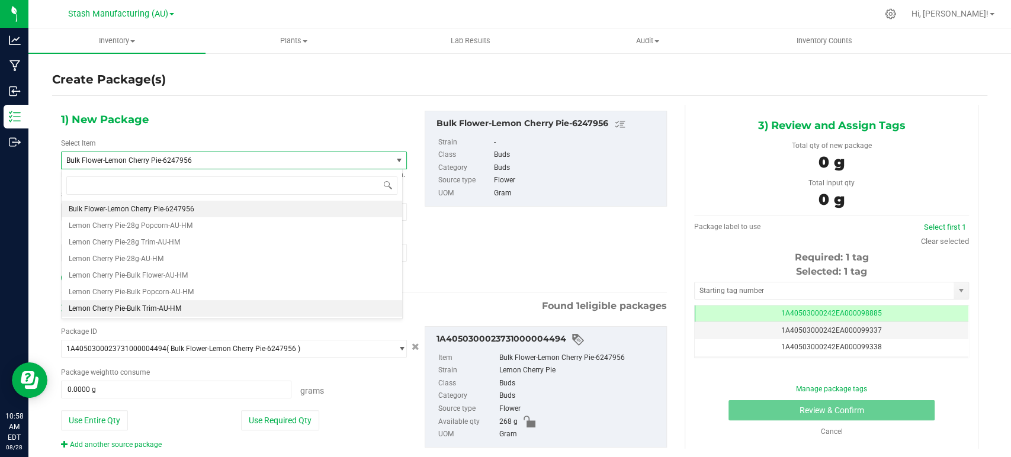
type input "0.0000"
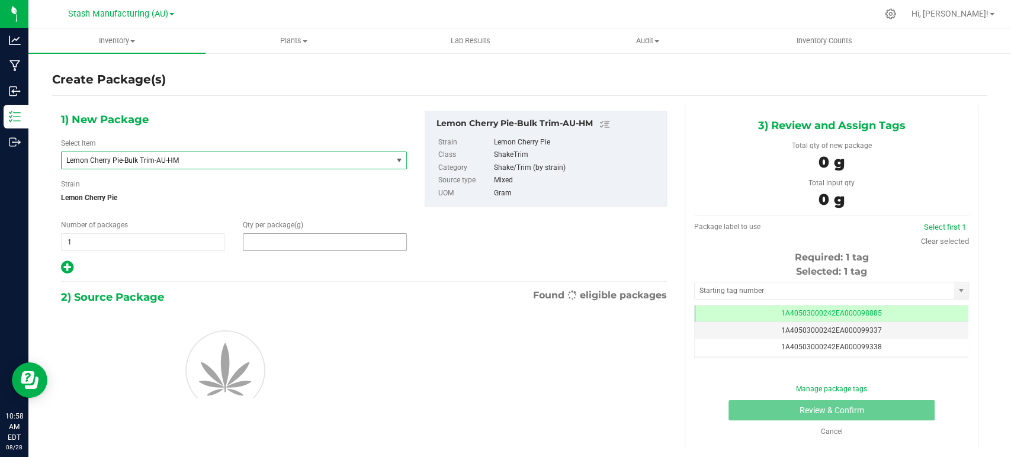
click at [311, 246] on span at bounding box center [325, 242] width 164 height 18
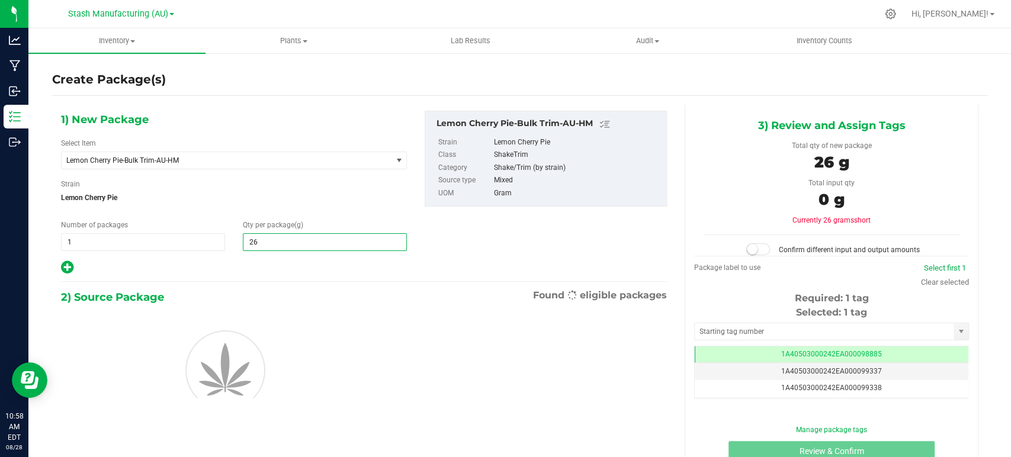
type input "268"
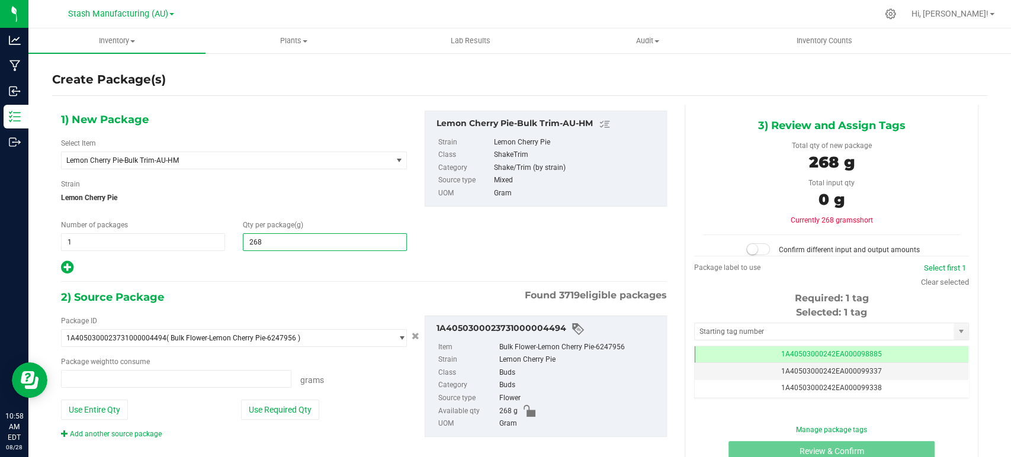
type input "0.0000 g"
type input "268.0000"
click at [274, 410] on button "Use Required Qty" at bounding box center [280, 410] width 78 height 20
type input "268.0000 g"
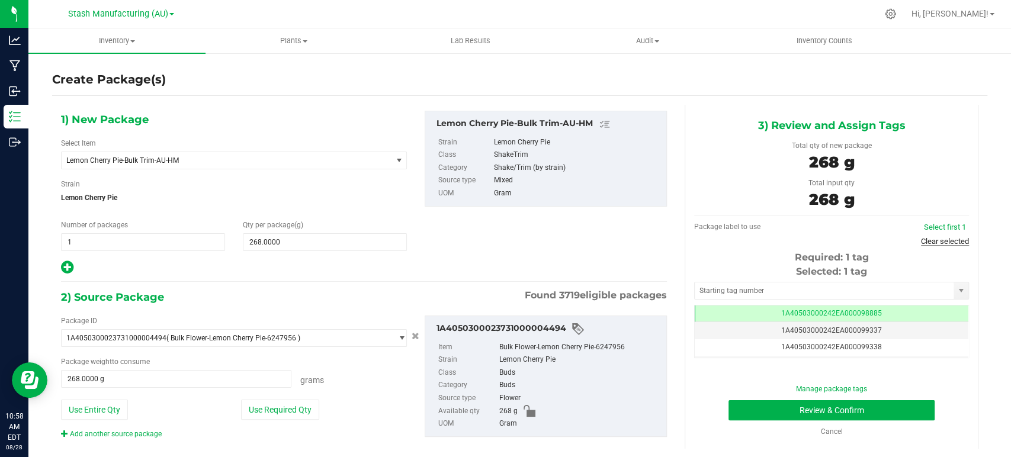
click at [936, 240] on link "Clear selected" at bounding box center [945, 241] width 48 height 9
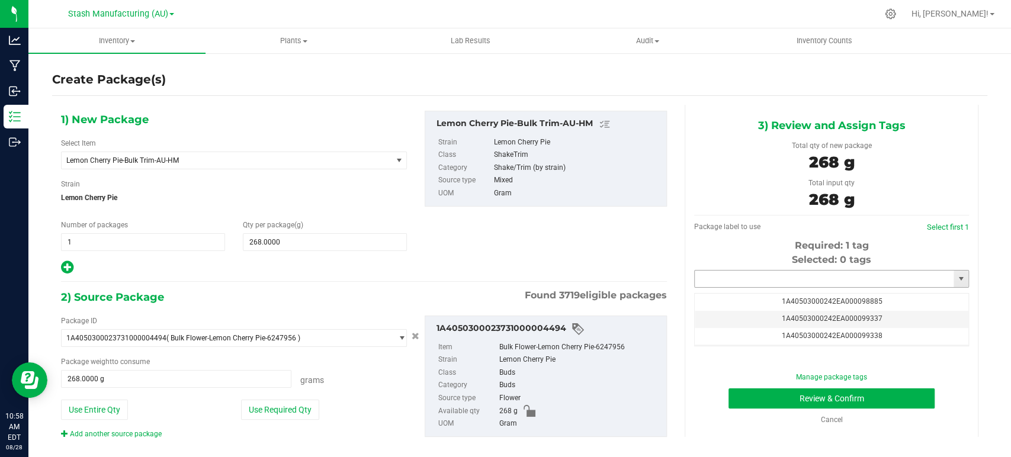
click at [818, 278] on input "text" at bounding box center [824, 279] width 259 height 17
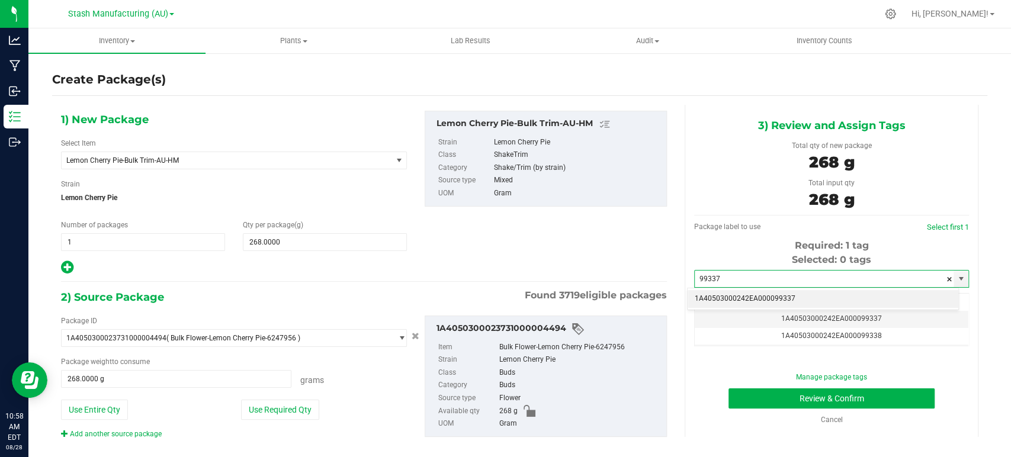
click at [807, 297] on li "1A40503000242EA000099337" at bounding box center [823, 299] width 271 height 18
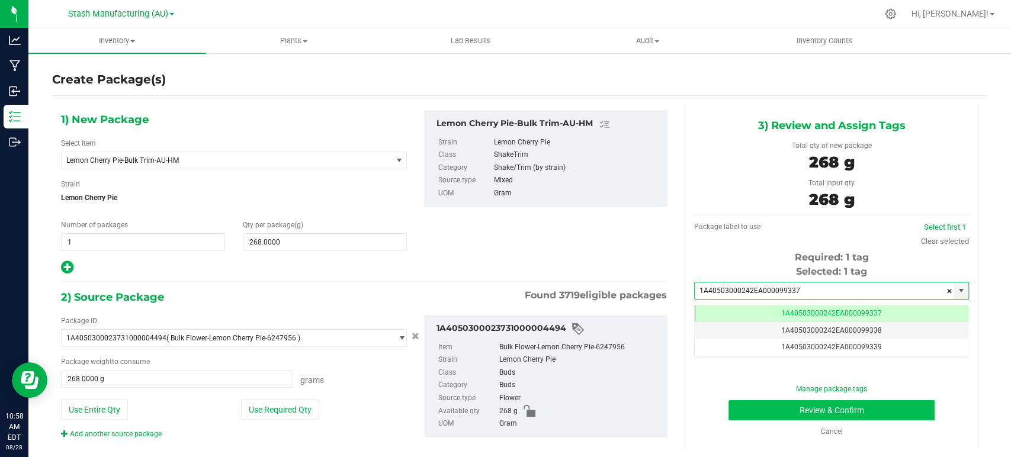
type input "1A40503000242EA000099337"
click at [796, 413] on button "Review & Confirm" at bounding box center [832, 410] width 206 height 20
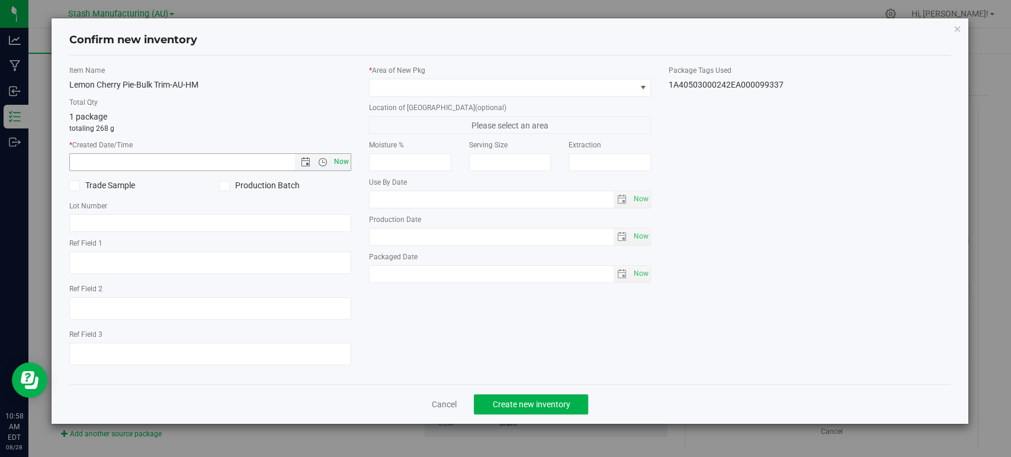
click at [340, 163] on span "Now" at bounding box center [342, 161] width 20 height 17
type input "[DATE] 10:58 AM"
click at [404, 84] on span at bounding box center [503, 87] width 266 height 17
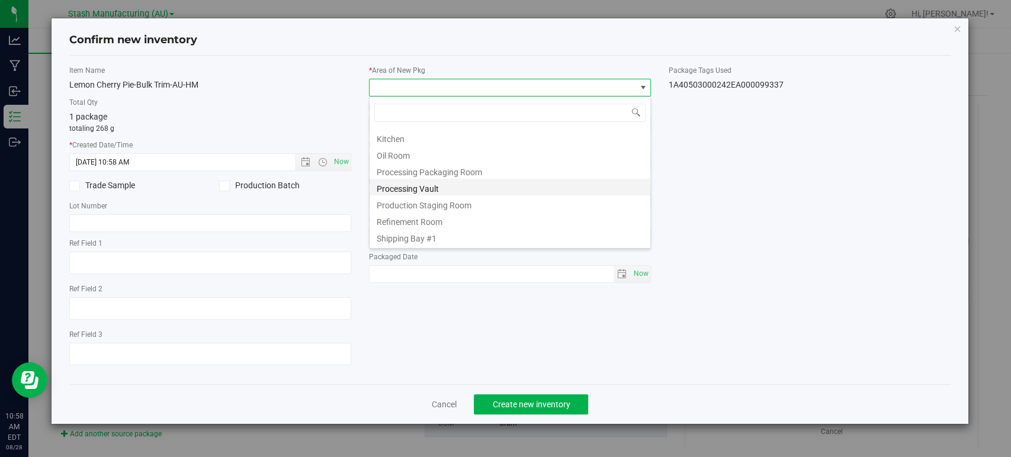
click at [408, 188] on li "Processing Vault" at bounding box center [510, 187] width 281 height 17
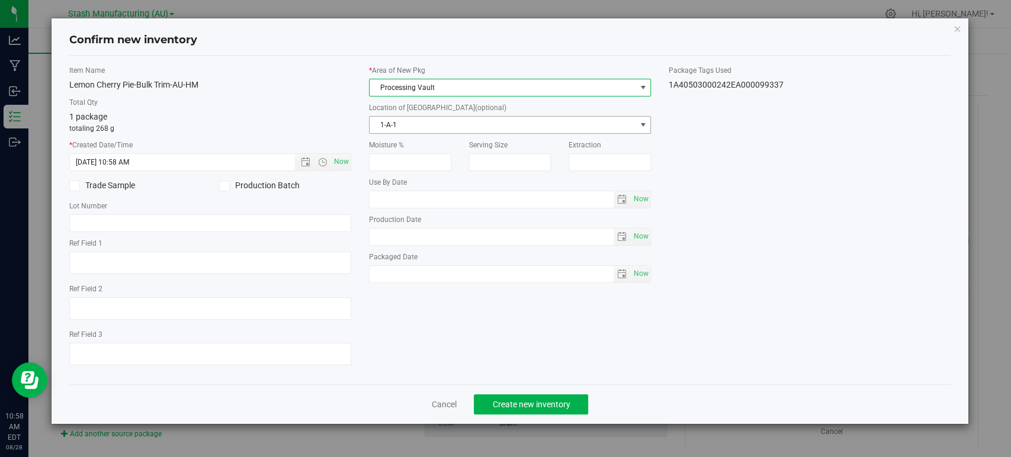
click at [431, 133] on div "* Area of [GEOGRAPHIC_DATA] Processing Vault Location of [GEOGRAPHIC_DATA] (opt…" at bounding box center [510, 177] width 300 height 224
click at [424, 125] on span "1-A-1" at bounding box center [503, 125] width 266 height 17
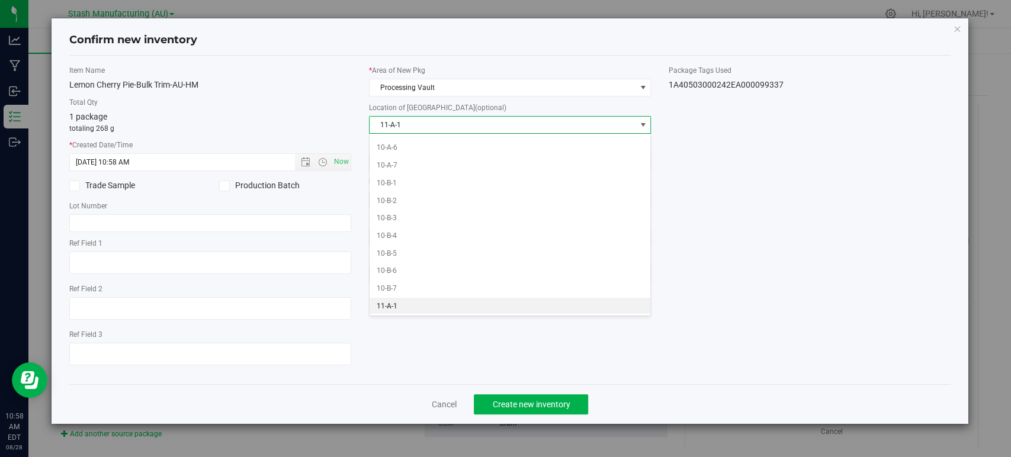
click at [403, 312] on li "11-A-1" at bounding box center [510, 307] width 281 height 18
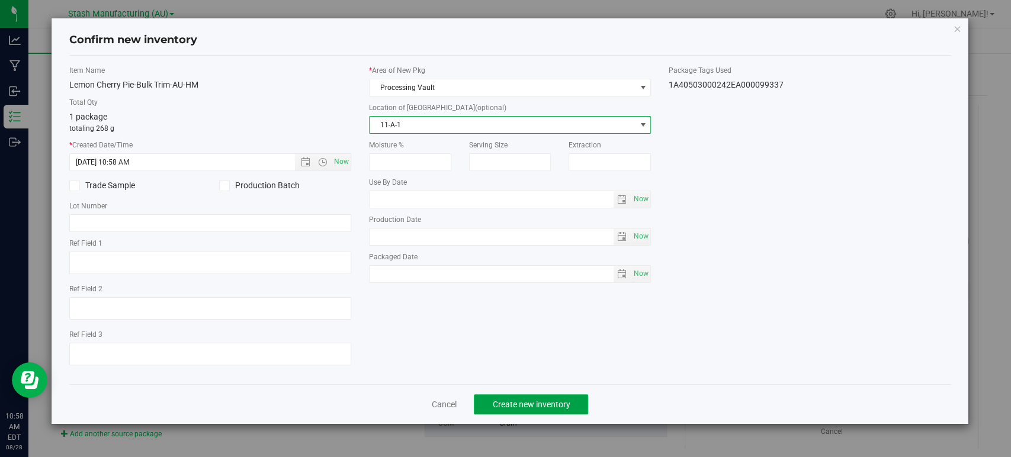
click at [547, 397] on button "Create new inventory" at bounding box center [531, 404] width 114 height 20
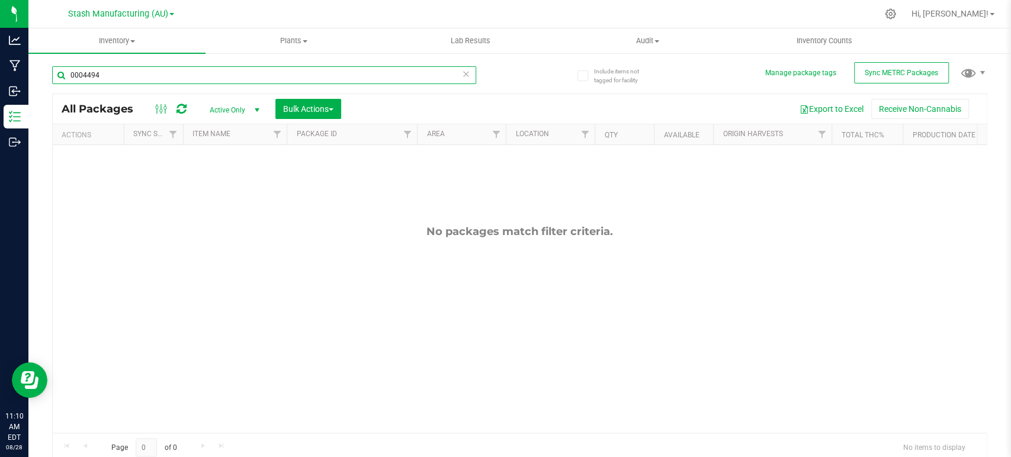
click at [167, 75] on input "0004494" at bounding box center [264, 75] width 424 height 18
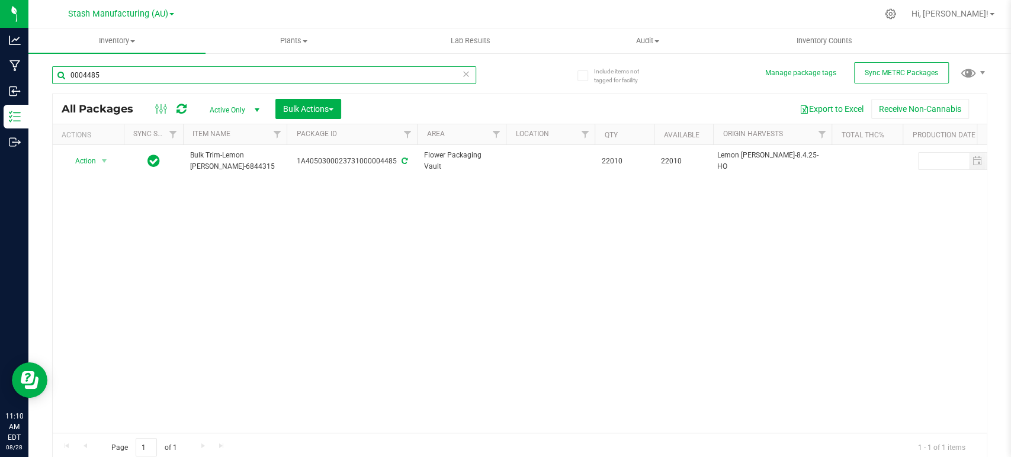
type input "0004485"
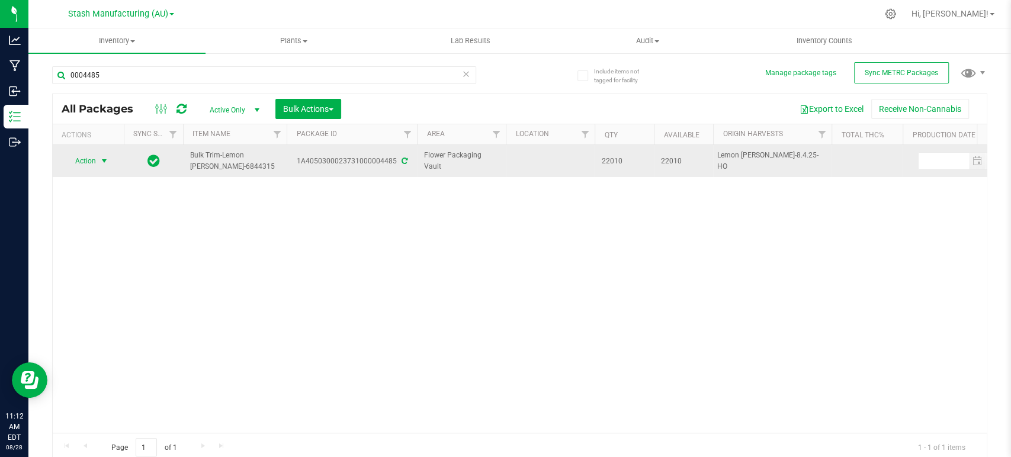
click at [84, 159] on span "Action" at bounding box center [81, 161] width 32 height 17
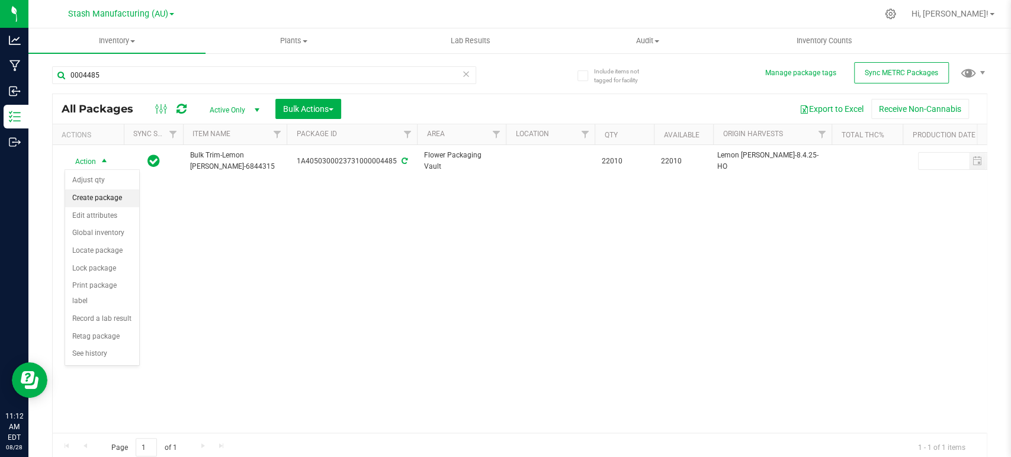
click at [91, 192] on li "Create package" at bounding box center [102, 199] width 74 height 18
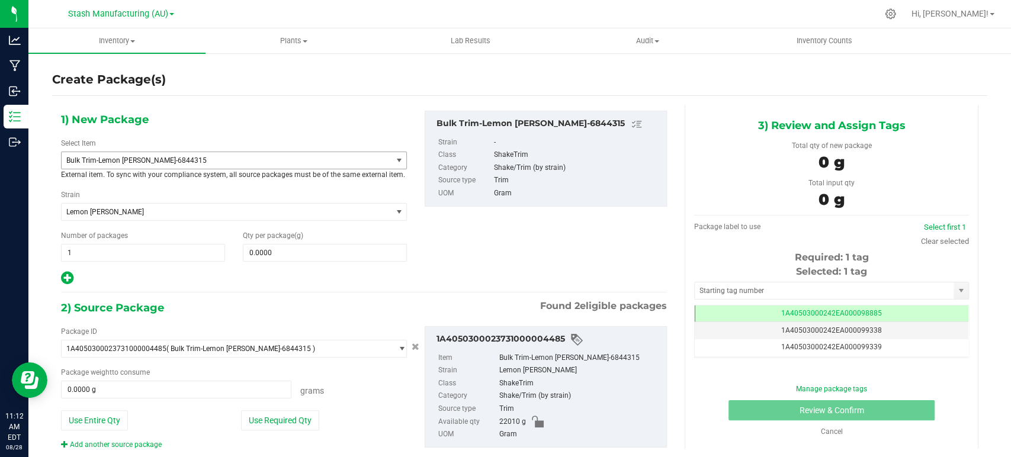
click at [159, 158] on span "Bulk Trim-Lemon [PERSON_NAME]-6844315" at bounding box center [219, 160] width 307 height 8
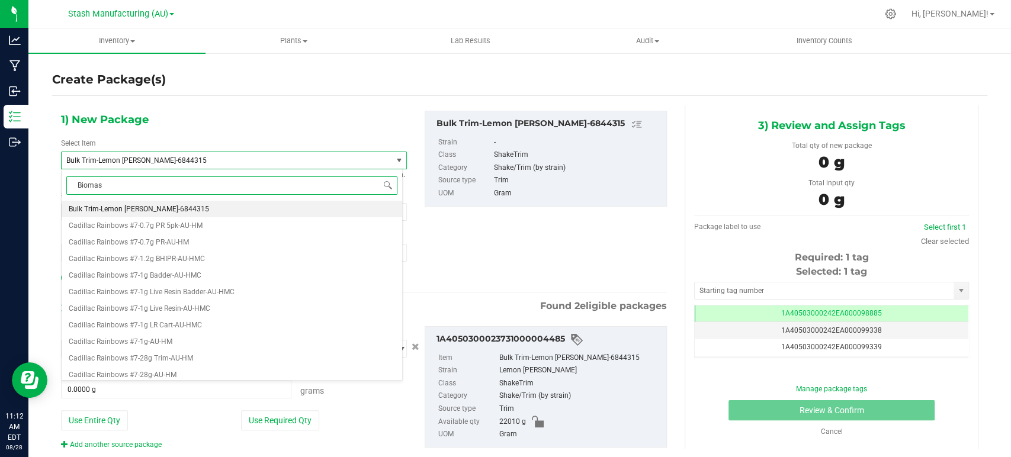
type input "Biomass"
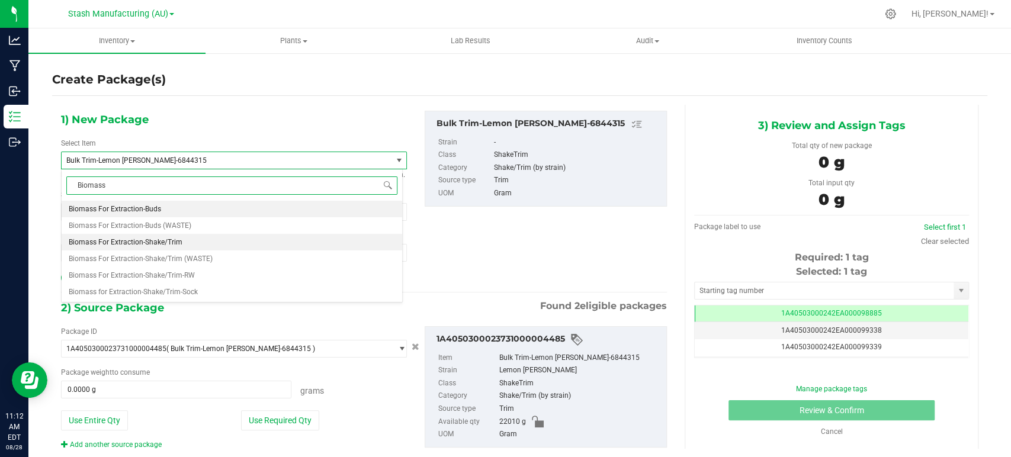
click at [168, 239] on span "Biomass For Extraction-Shake/Trim" at bounding box center [126, 242] width 114 height 8
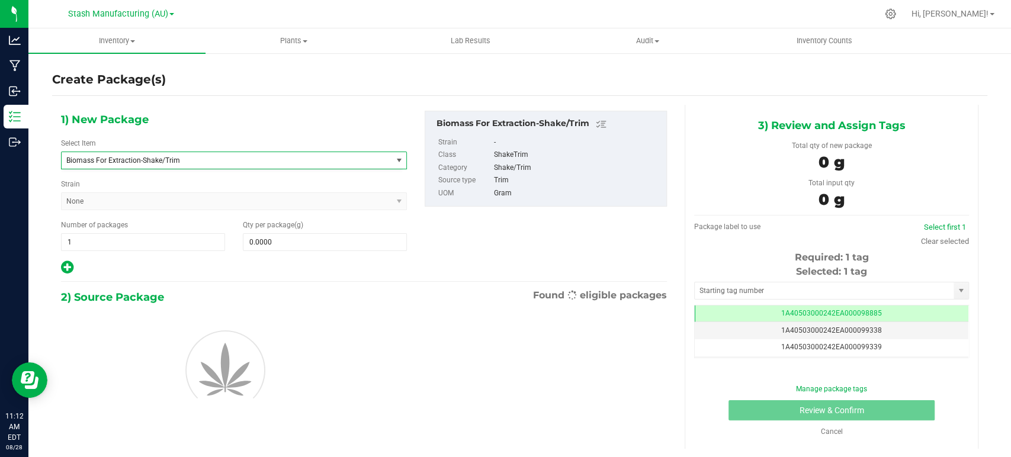
type input "0.0000"
click at [294, 235] on span at bounding box center [325, 242] width 164 height 18
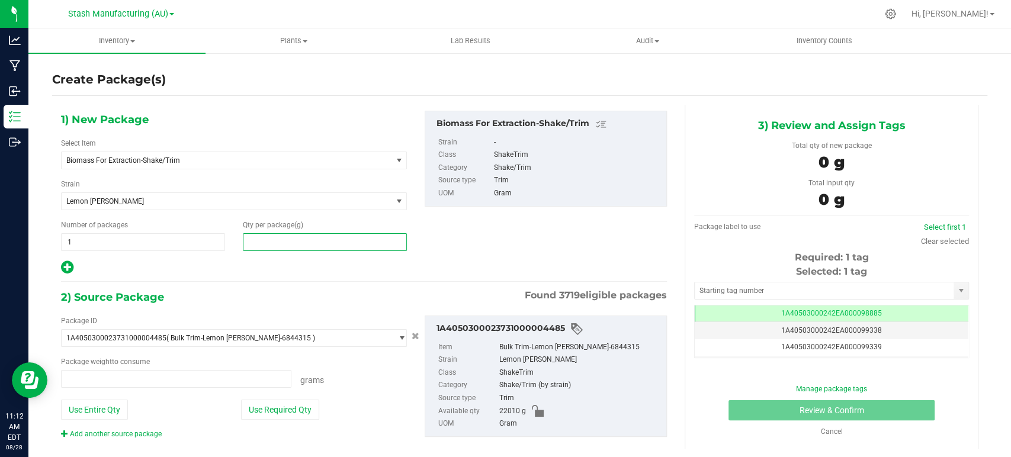
type input "0.0000 g"
click at [259, 240] on input "text" at bounding box center [324, 242] width 163 height 17
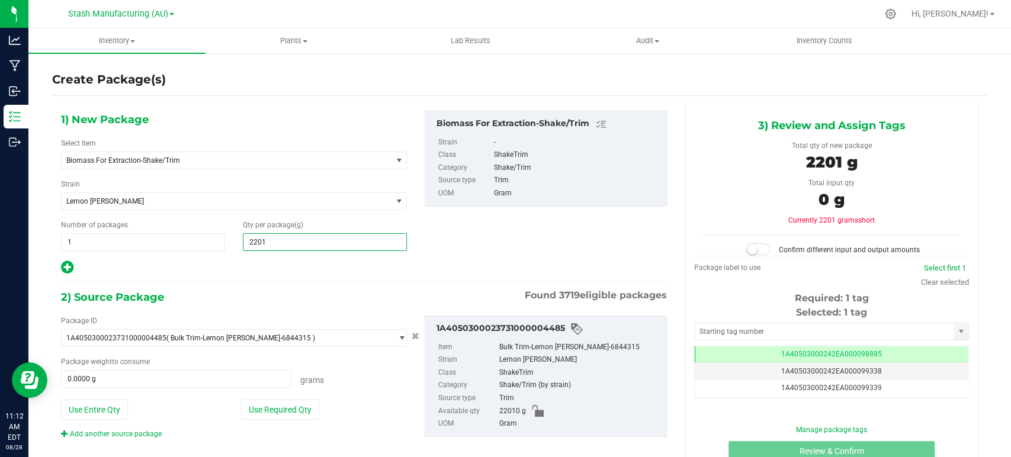
type input "22010"
type input "22,010.0000"
click at [282, 416] on button "Use Required Qty" at bounding box center [280, 410] width 78 height 20
type input "22010.0000 g"
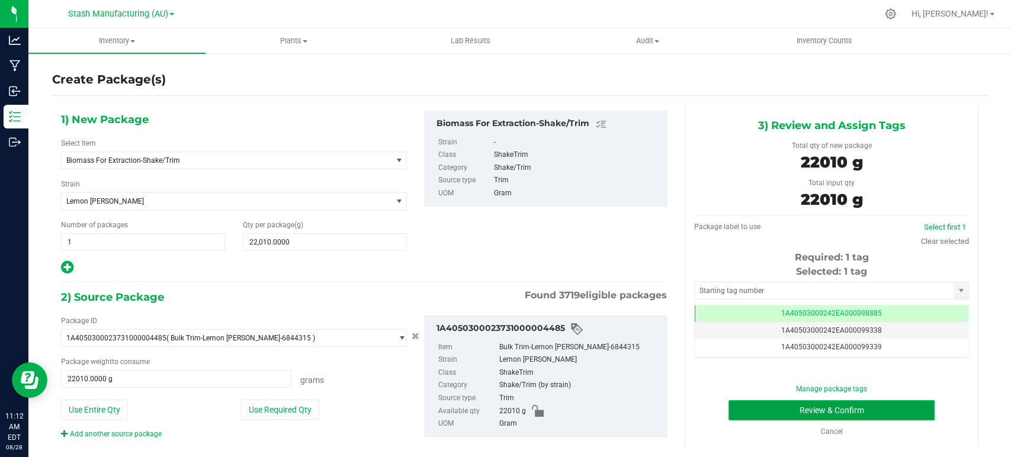
click at [871, 417] on button "Review & Confirm" at bounding box center [832, 410] width 206 height 20
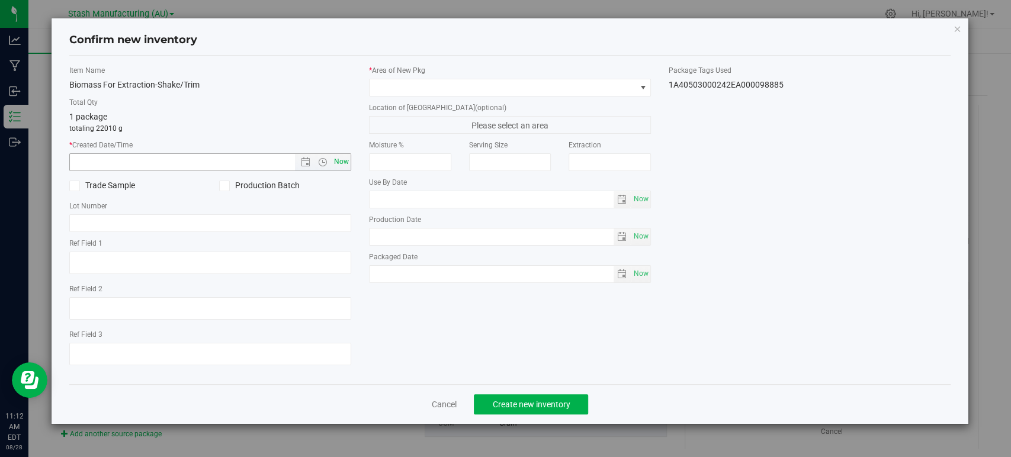
click at [346, 162] on span "Now" at bounding box center [342, 161] width 20 height 17
type input "[DATE] 11:12 AM"
click at [394, 79] on span at bounding box center [503, 87] width 266 height 17
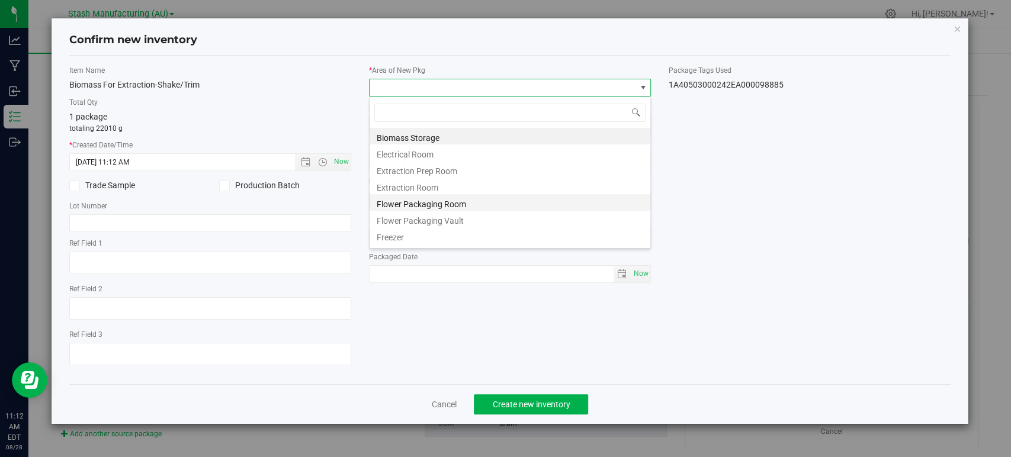
scroll to position [59213, 58949]
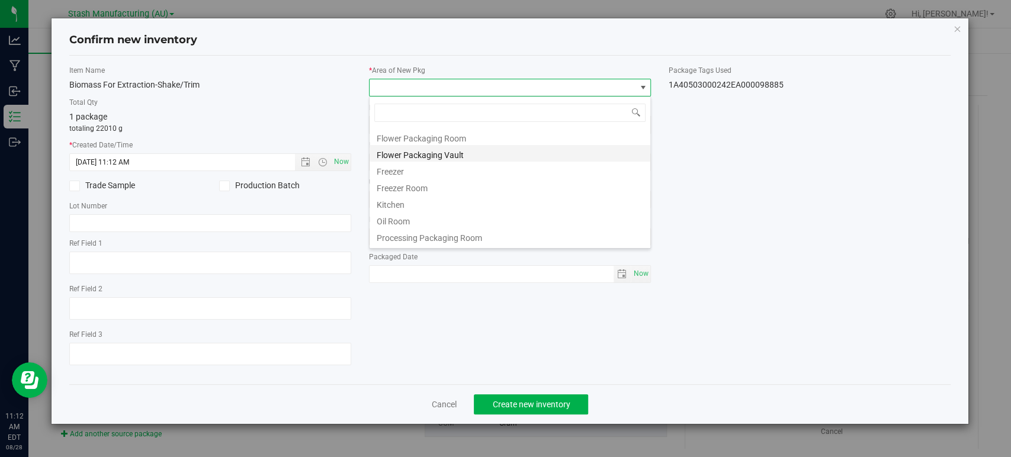
click at [429, 157] on li "Flower Packaging Vault" at bounding box center [510, 153] width 281 height 17
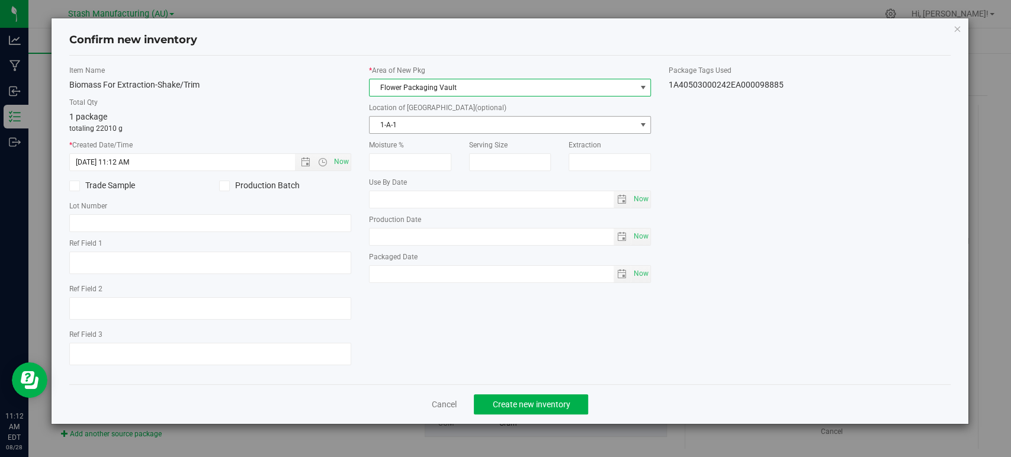
click at [392, 123] on span "1-A-1" at bounding box center [503, 125] width 266 height 17
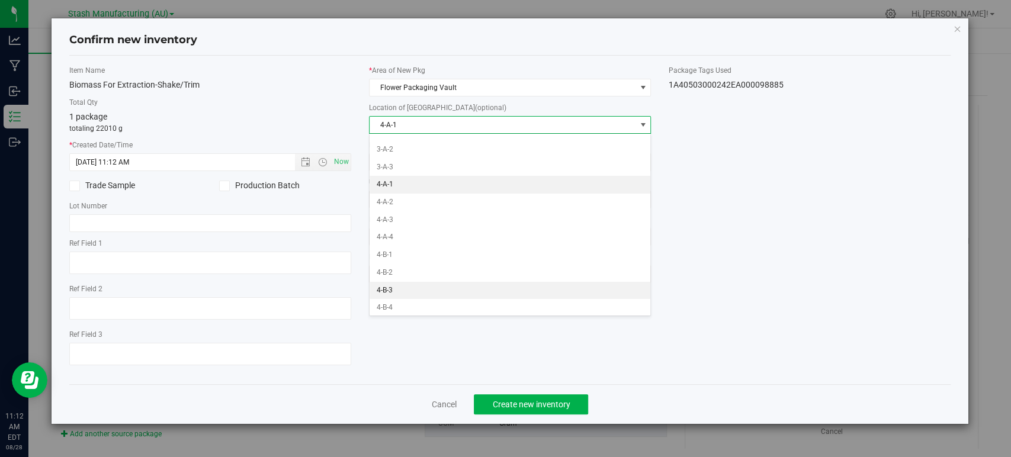
click at [394, 284] on li "4-B-3" at bounding box center [510, 291] width 281 height 18
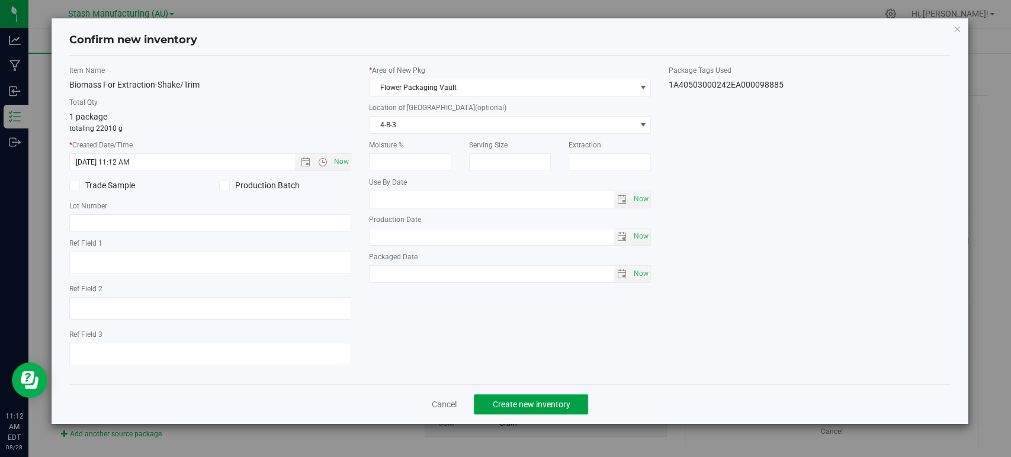
click at [525, 402] on span "Create new inventory" at bounding box center [531, 404] width 78 height 9
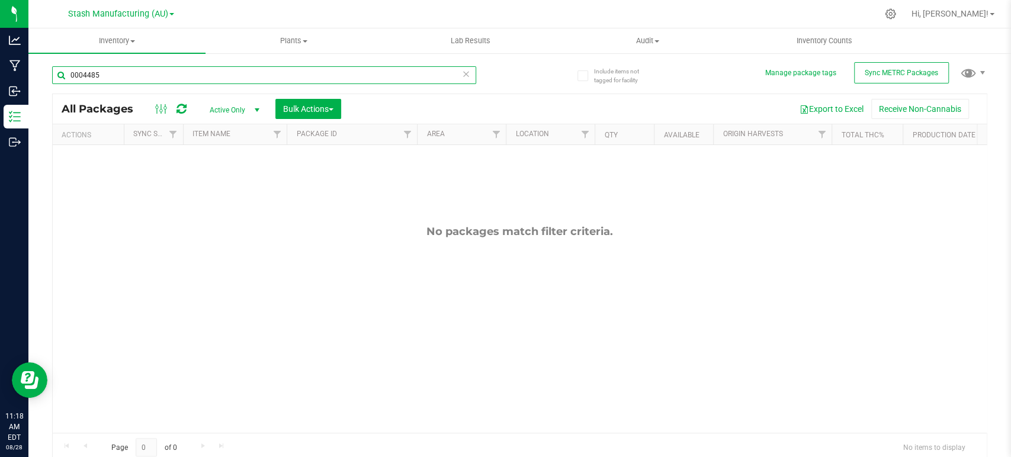
click at [110, 78] on input "0004485" at bounding box center [264, 75] width 424 height 18
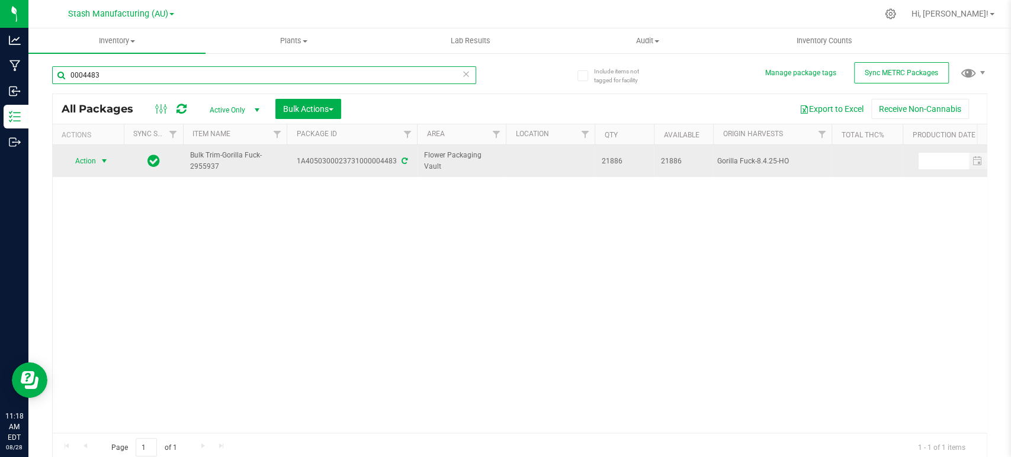
type input "0004483"
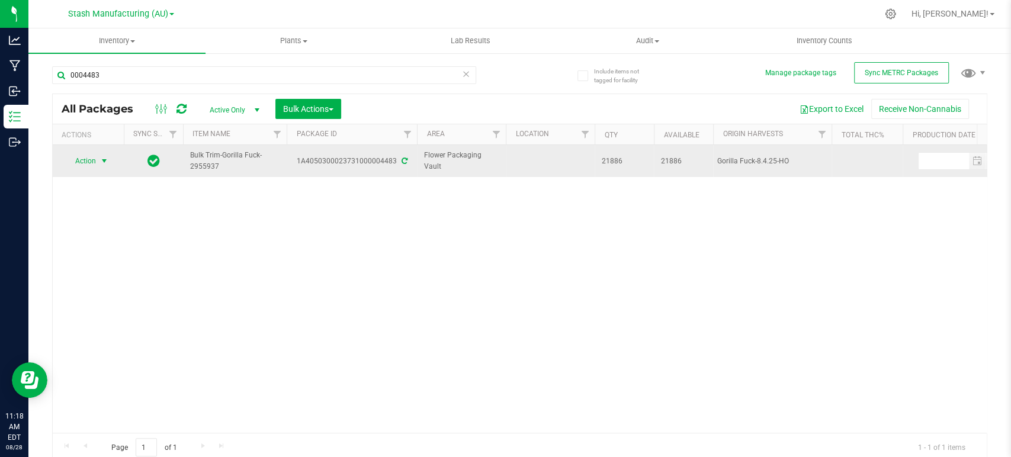
click at [93, 159] on span "Action" at bounding box center [81, 161] width 32 height 17
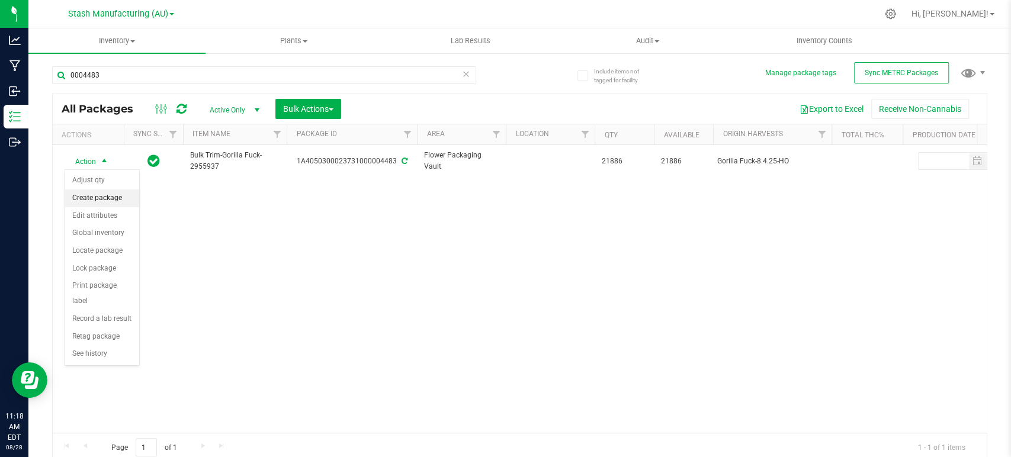
click at [88, 197] on li "Create package" at bounding box center [102, 199] width 74 height 18
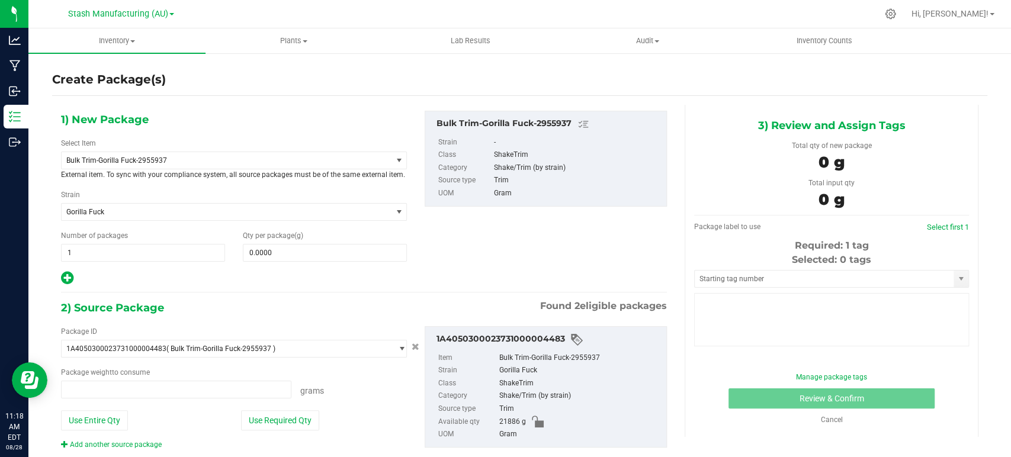
type input "0.0000 g"
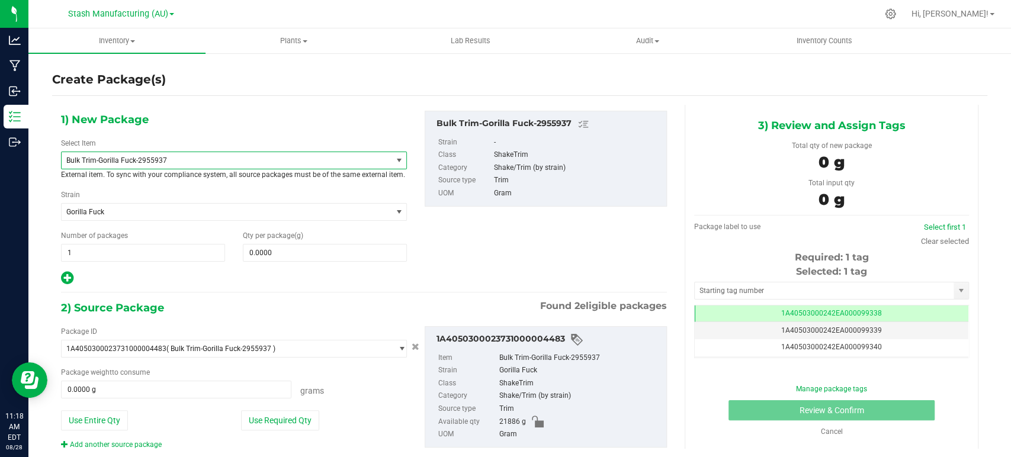
click at [125, 158] on span "Bulk Trim-Gorilla Fuck-2955937" at bounding box center [219, 160] width 307 height 8
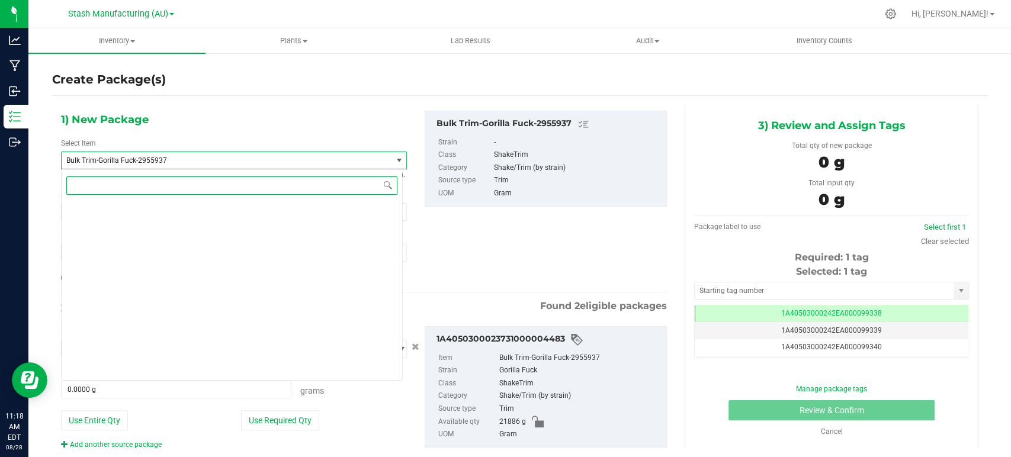
scroll to position [3217, 0]
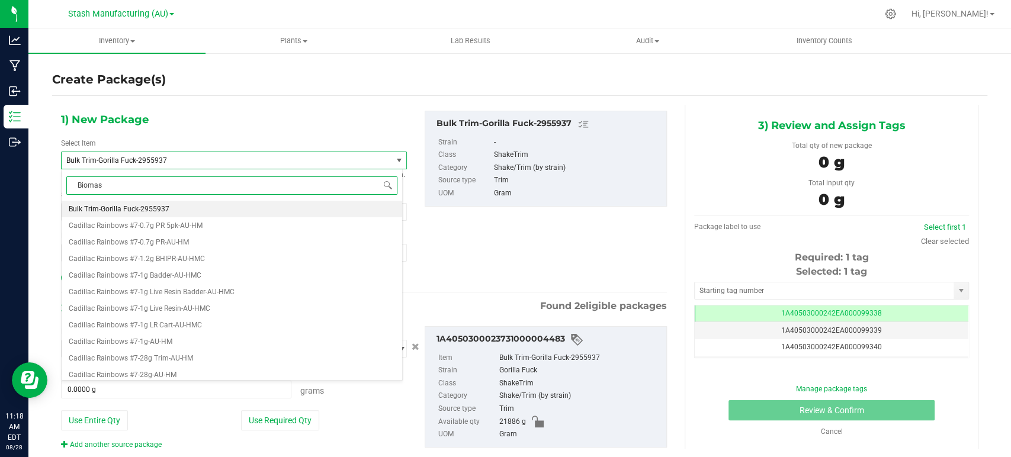
type input "Biomass"
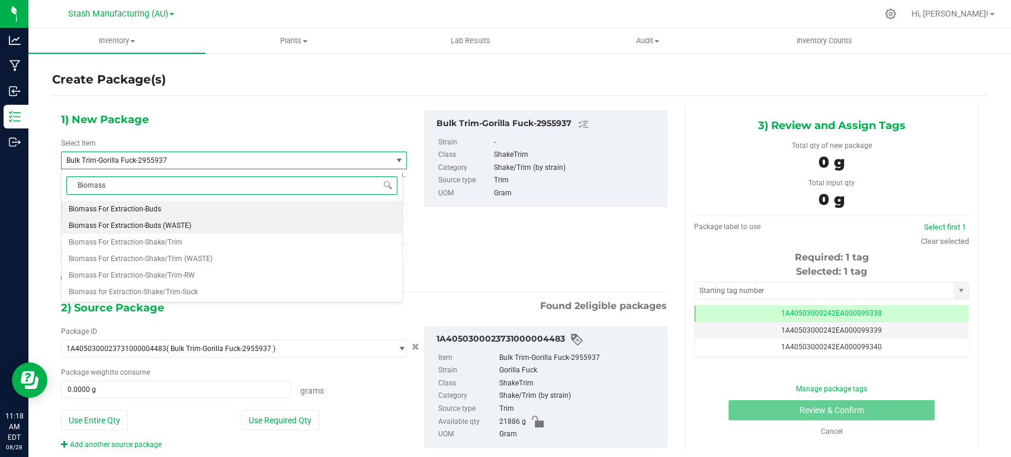
scroll to position [0, 0]
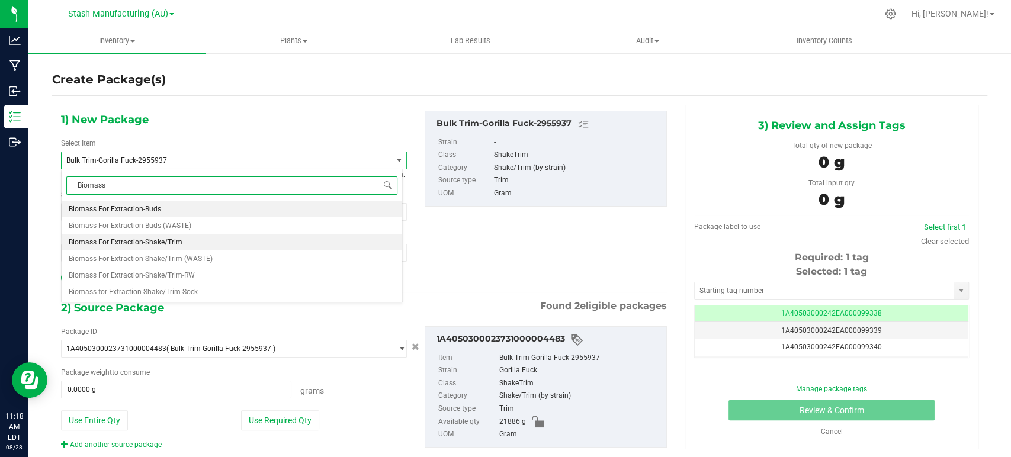
click at [166, 242] on span "Biomass For Extraction-Shake/Trim" at bounding box center [126, 242] width 114 height 8
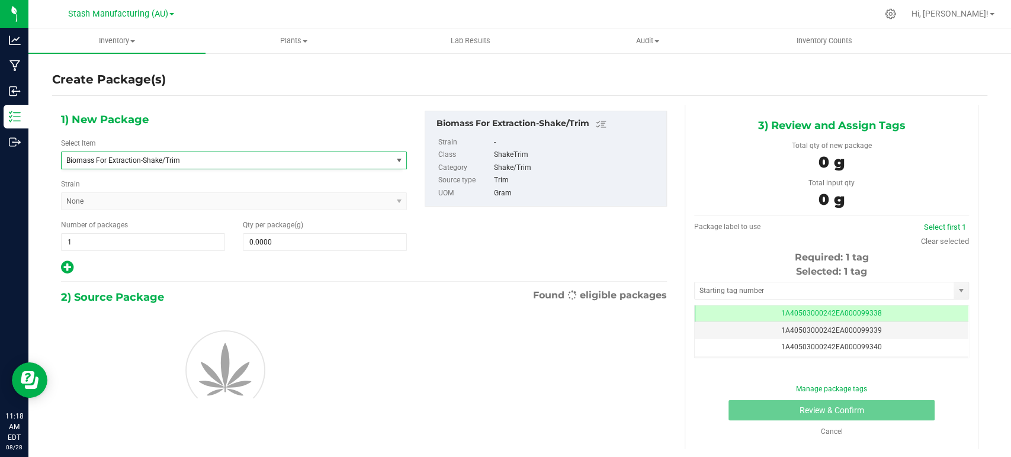
type input "0.0000"
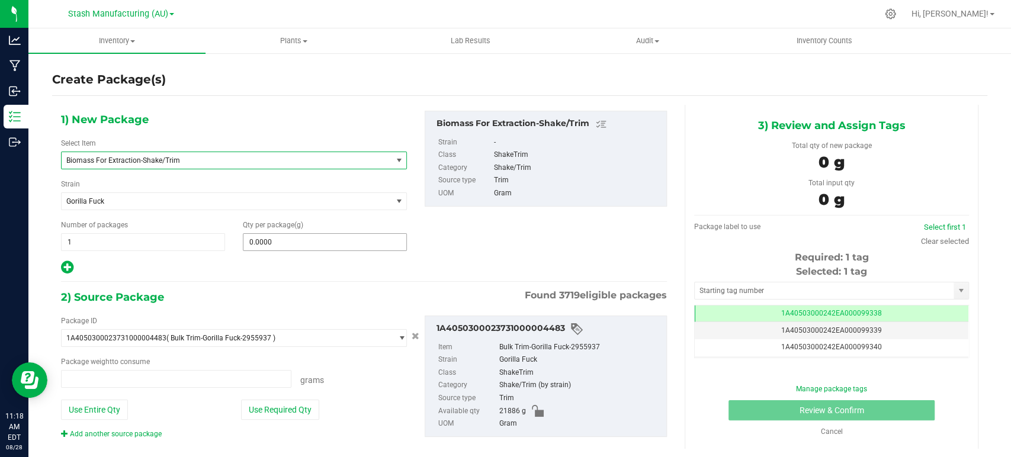
type input "0.0000 g"
click at [284, 243] on span at bounding box center [325, 242] width 164 height 18
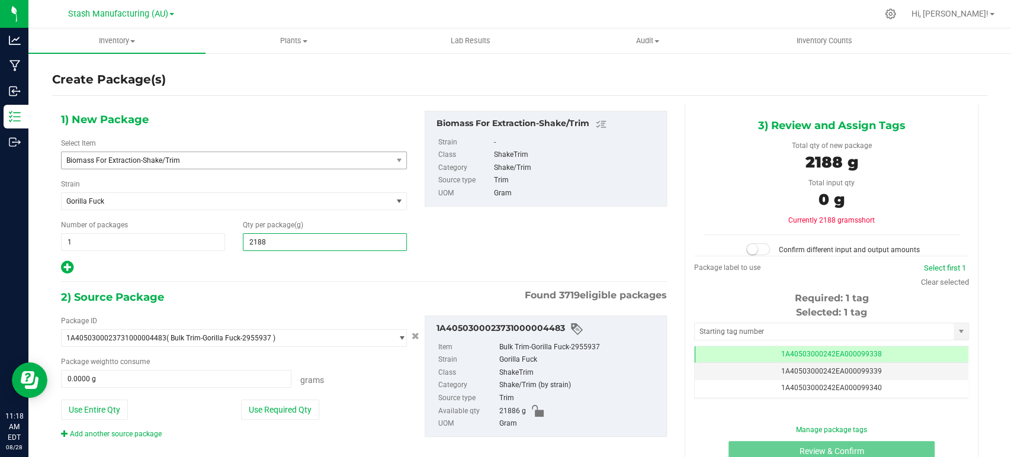
type input "21886"
type input "21,886.0000"
click at [303, 274] on div at bounding box center [234, 267] width 346 height 15
click at [271, 416] on button "Use Required Qty" at bounding box center [280, 410] width 78 height 20
type input "21886.0000 g"
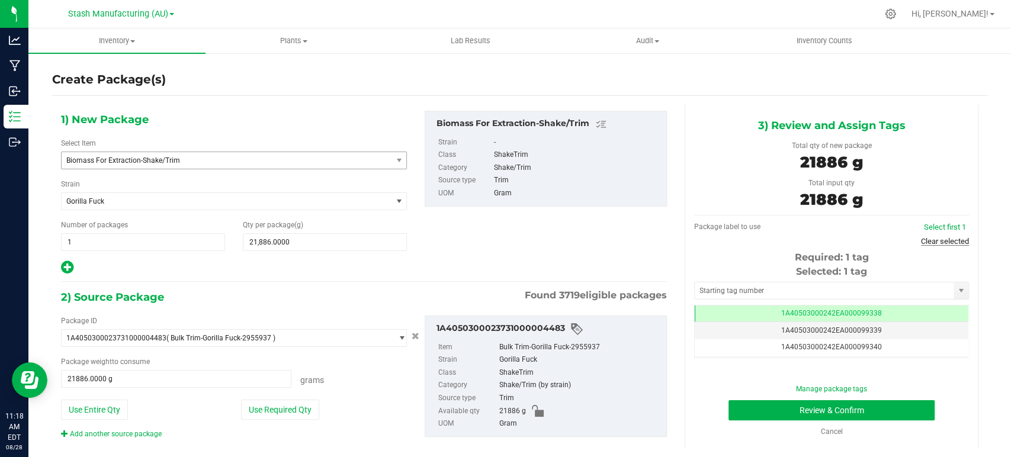
click at [949, 240] on link "Clear selected" at bounding box center [945, 241] width 48 height 9
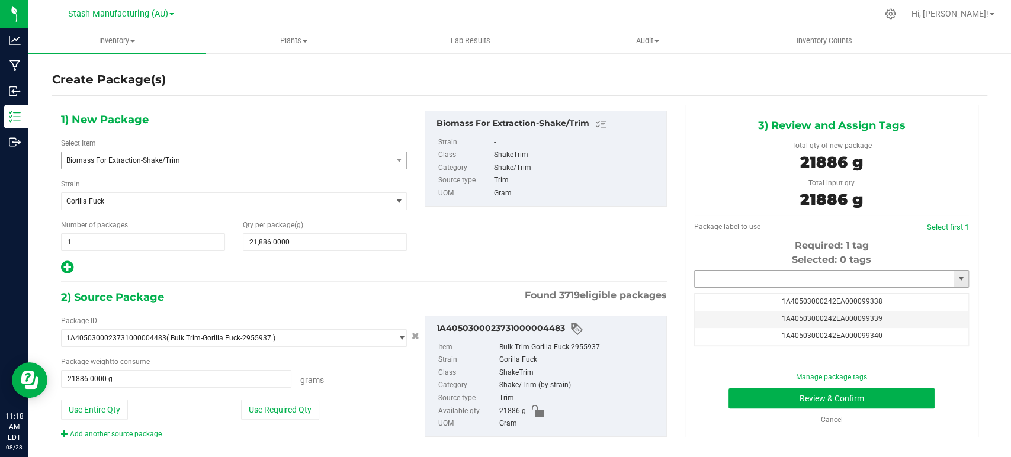
click at [784, 277] on input "text" at bounding box center [824, 279] width 259 height 17
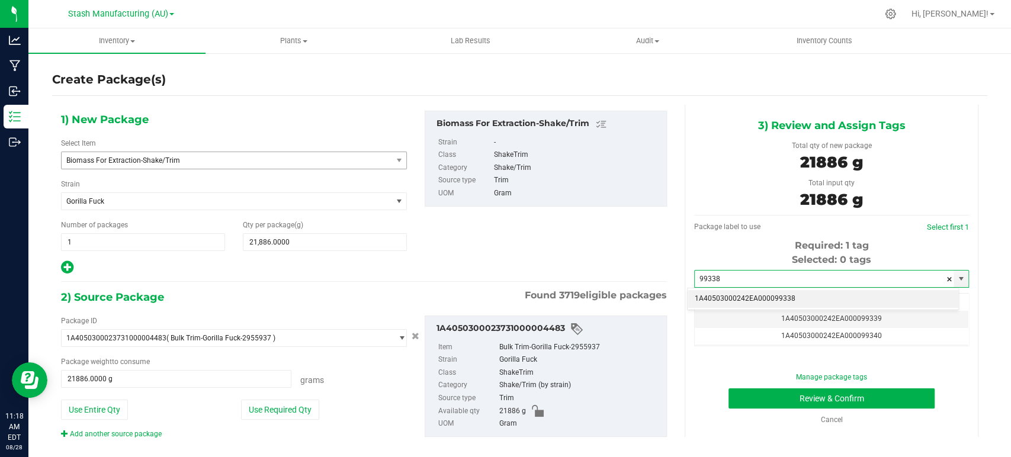
click at [787, 296] on li "1A40503000242EA000099338" at bounding box center [823, 299] width 271 height 18
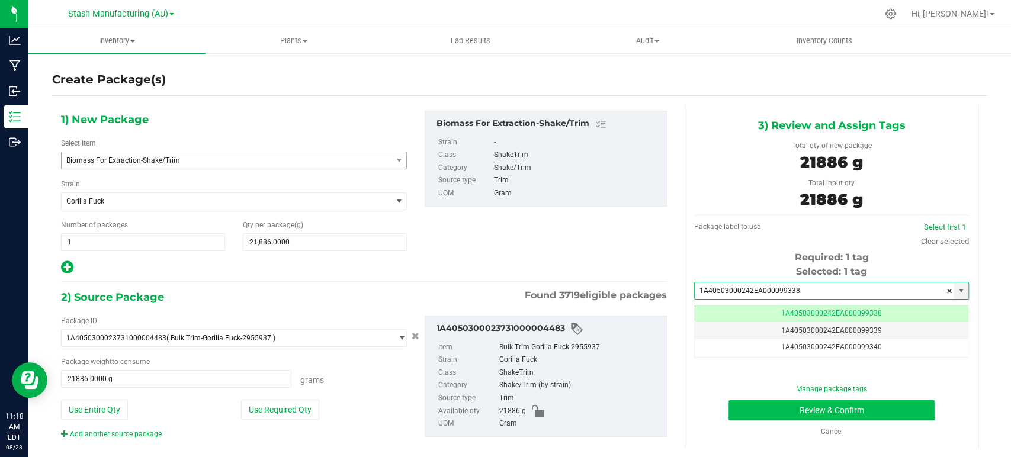
type input "1A40503000242EA000099338"
click at [838, 406] on button "Review & Confirm" at bounding box center [832, 410] width 206 height 20
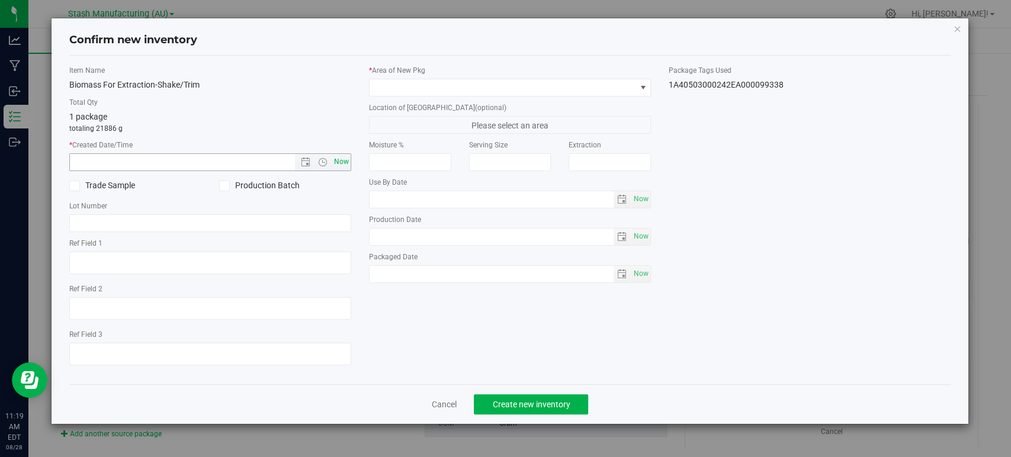
click at [347, 163] on span "Now" at bounding box center [342, 161] width 20 height 17
type input "[DATE] 11:19 AM"
click at [397, 87] on span at bounding box center [503, 87] width 266 height 17
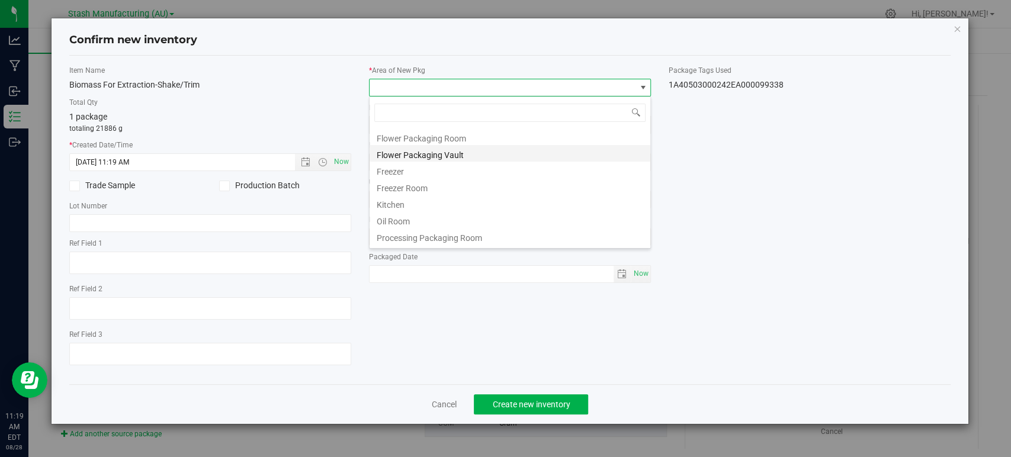
click at [411, 153] on li "Flower Packaging Vault" at bounding box center [510, 153] width 281 height 17
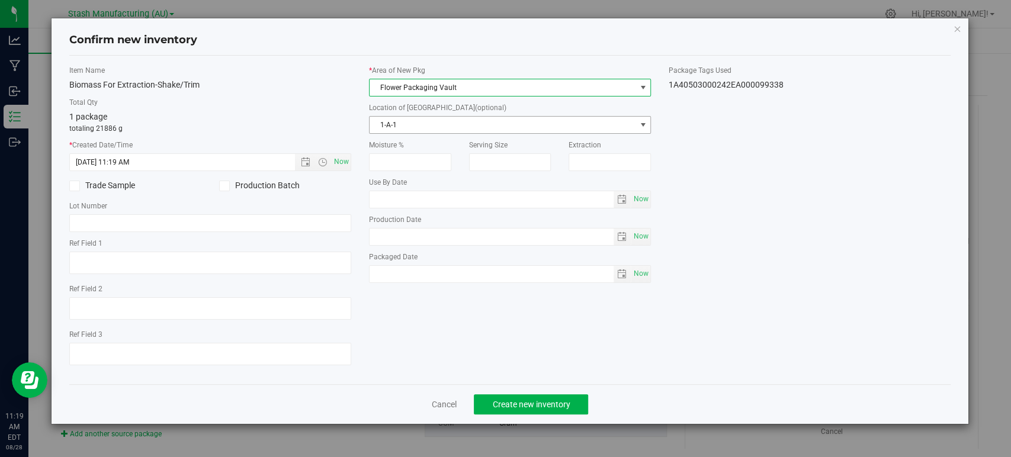
click at [405, 127] on span "1-A-1" at bounding box center [503, 125] width 266 height 17
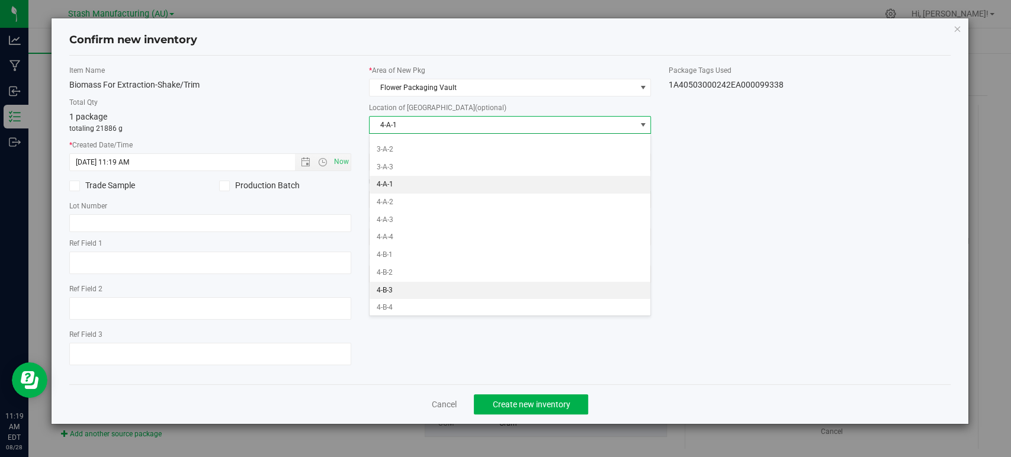
drag, startPoint x: 391, startPoint y: 284, endPoint x: 397, endPoint y: 284, distance: 6.5
click at [391, 284] on li "4-B-3" at bounding box center [510, 291] width 281 height 18
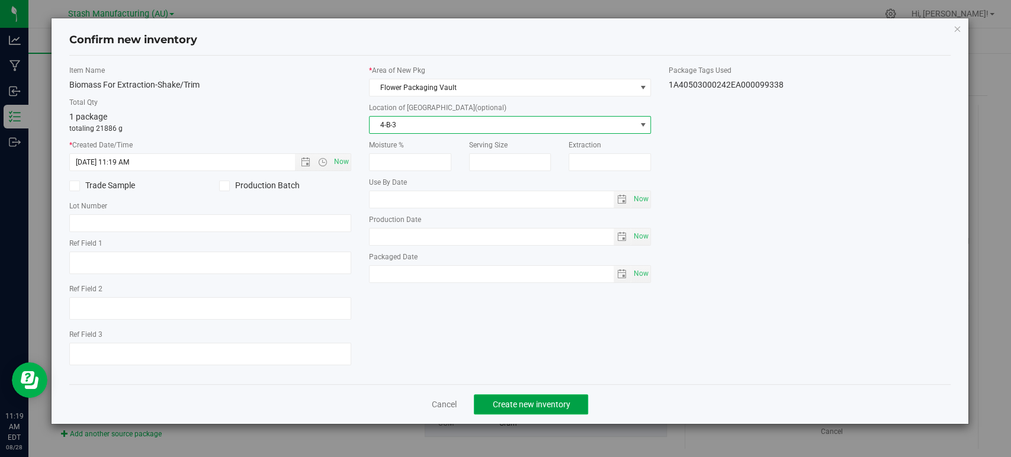
click at [520, 400] on span "Create new inventory" at bounding box center [531, 404] width 78 height 9
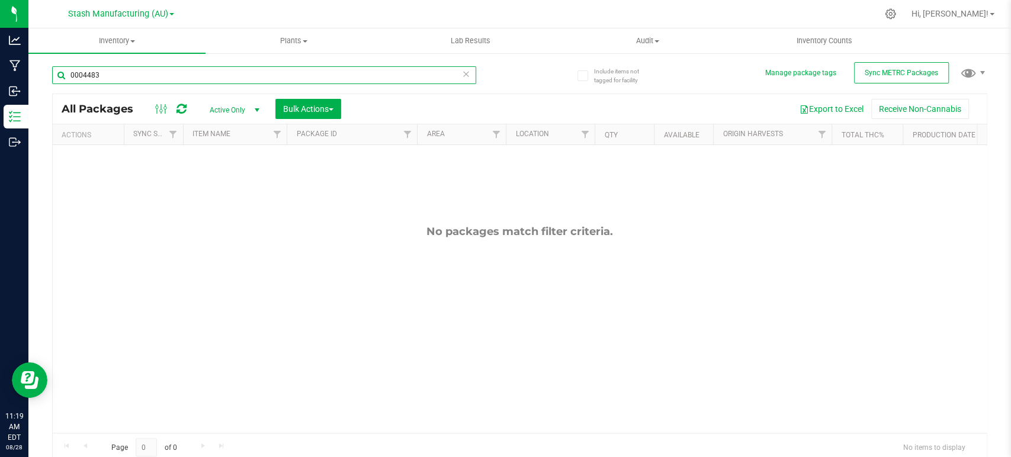
click at [110, 78] on input "0004483" at bounding box center [264, 75] width 424 height 18
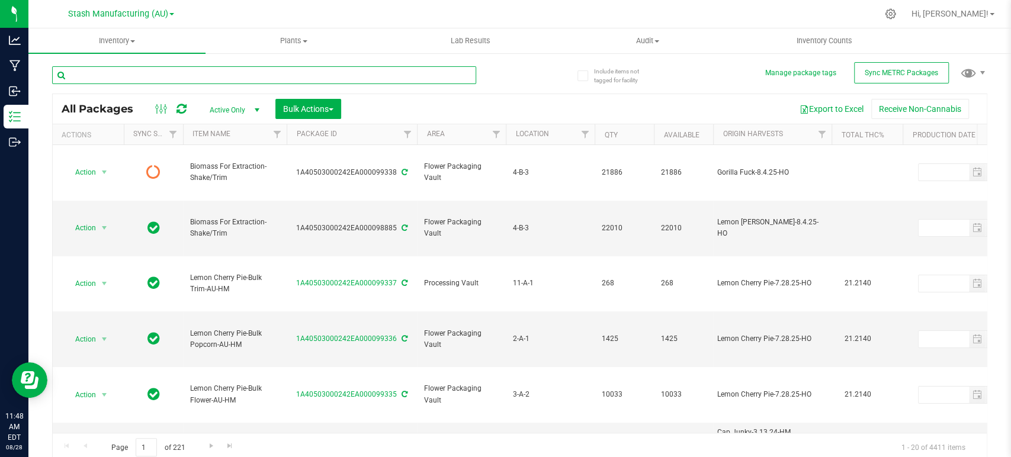
click at [158, 75] on input "text" at bounding box center [264, 75] width 424 height 18
click at [115, 60] on div at bounding box center [286, 75] width 468 height 38
click at [101, 72] on input "text" at bounding box center [264, 75] width 424 height 18
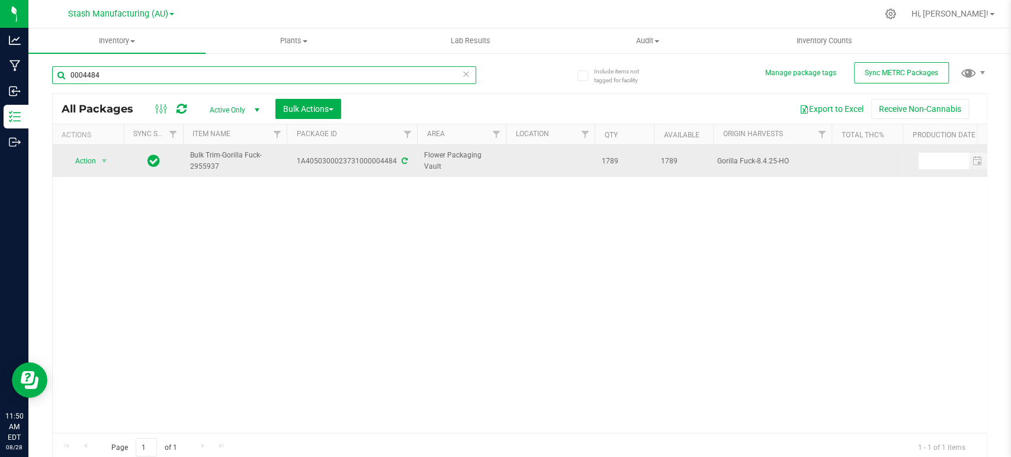
type input "0004484"
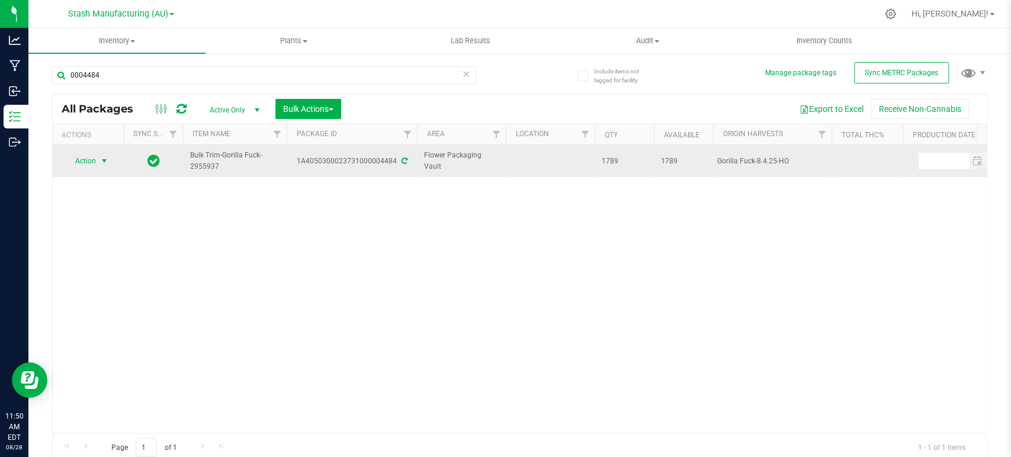
click at [94, 153] on span "Action" at bounding box center [81, 161] width 32 height 17
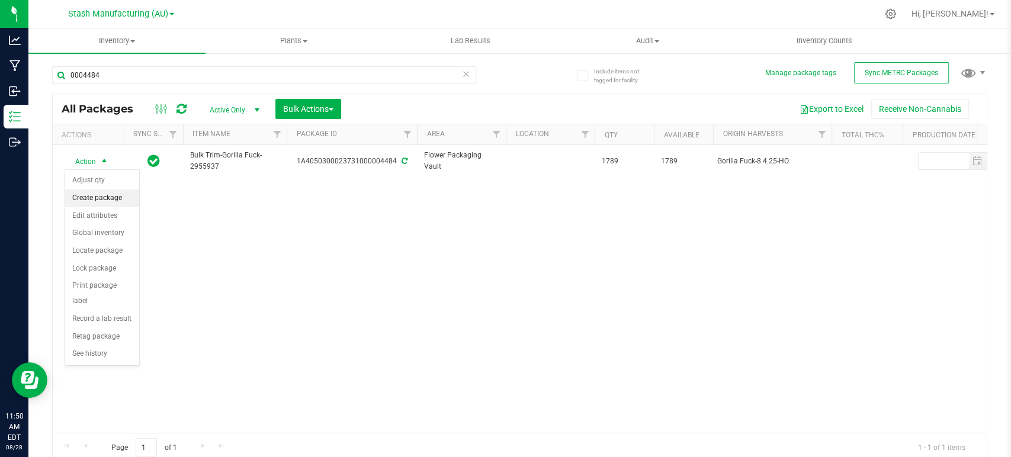
click at [91, 199] on li "Create package" at bounding box center [102, 199] width 74 height 18
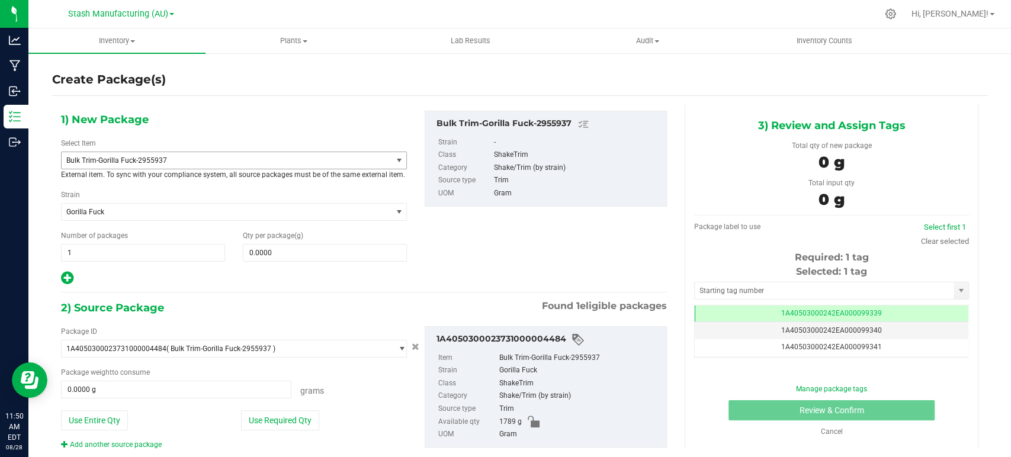
click at [150, 160] on span "Bulk Trim-Gorilla Fuck-2955937" at bounding box center [219, 160] width 307 height 8
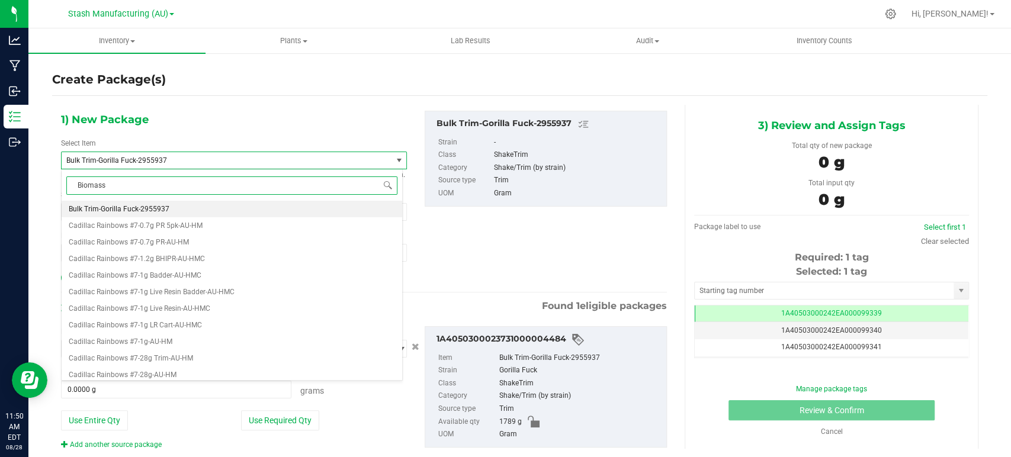
type input "Biomass"
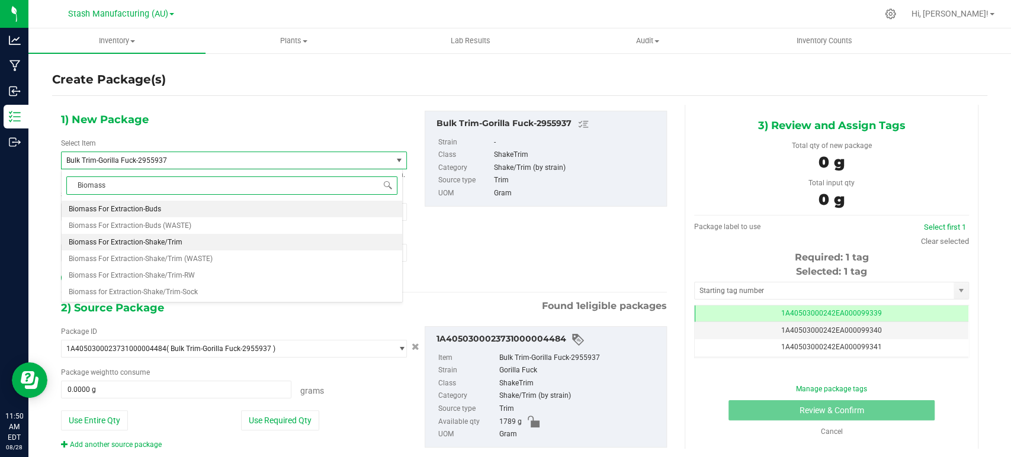
click at [171, 240] on span "Biomass For Extraction-Shake/Trim" at bounding box center [126, 242] width 114 height 8
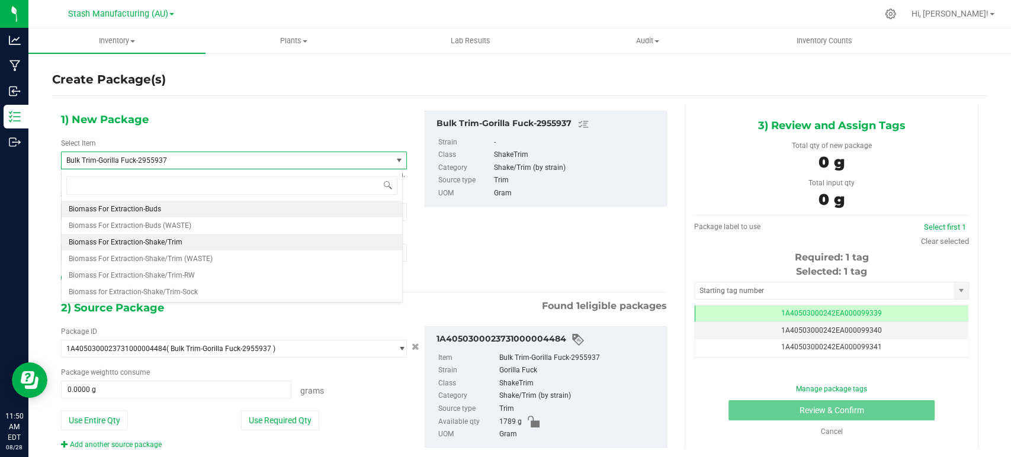
type input "0.0000"
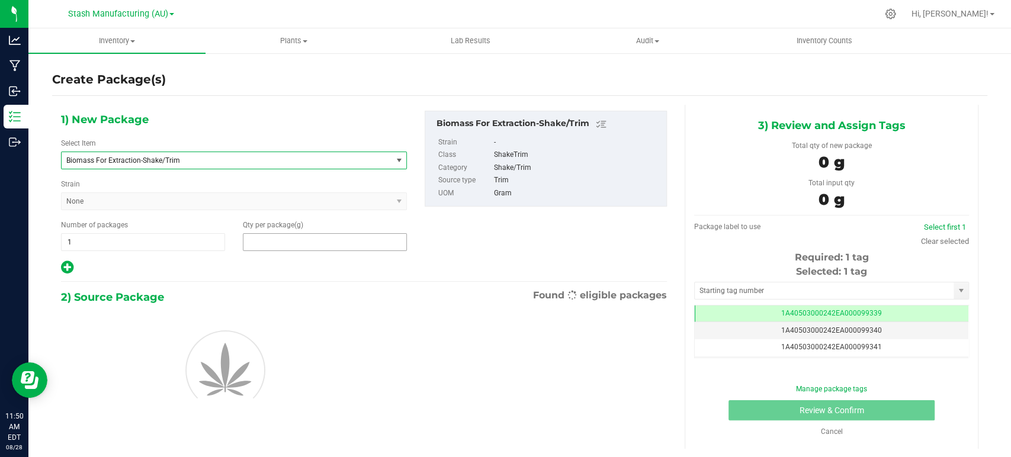
click at [297, 242] on span at bounding box center [325, 242] width 164 height 18
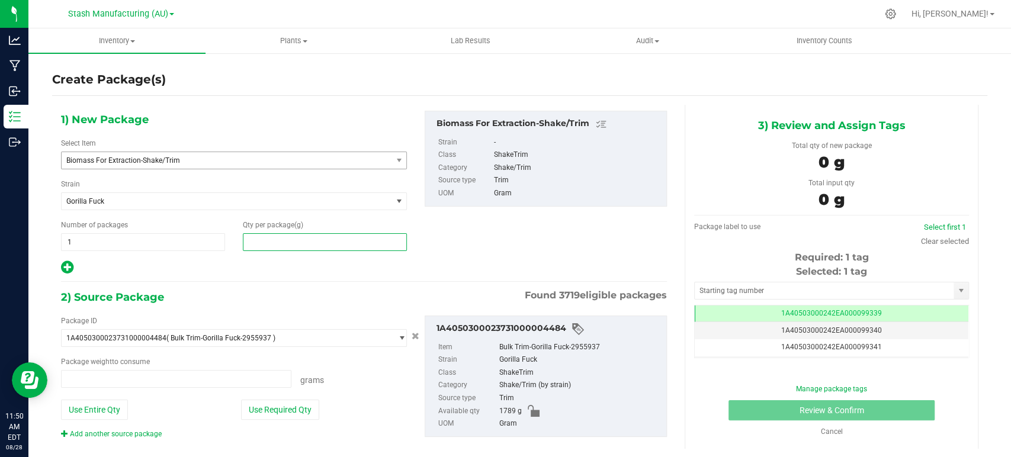
type input "0.0000 g"
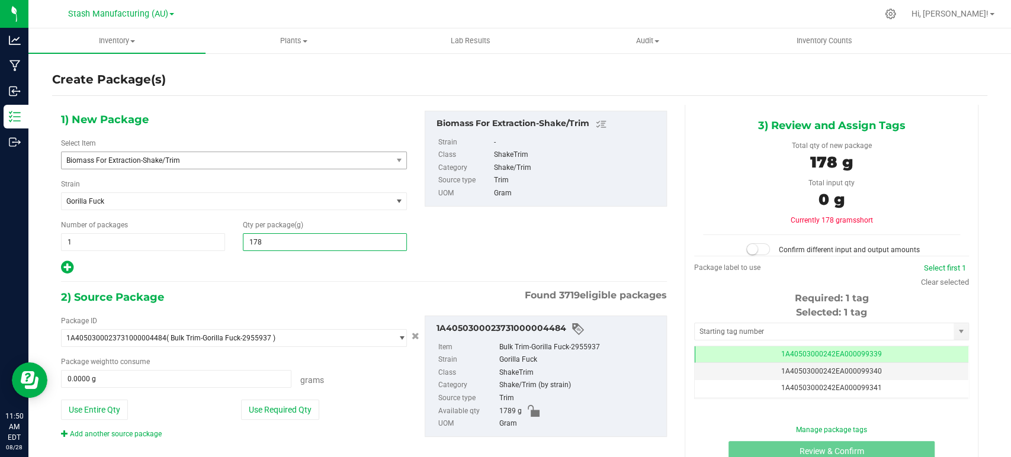
type input "1789"
type input "1,789.0000"
click at [313, 285] on div "1) New Package Select Item Biomass For Extraction-Shake/Trim Banana [PERSON_NAM…" at bounding box center [364, 285] width 624 height 360
click at [285, 415] on button "Use Required Qty" at bounding box center [280, 410] width 78 height 20
type input "1789.0000 g"
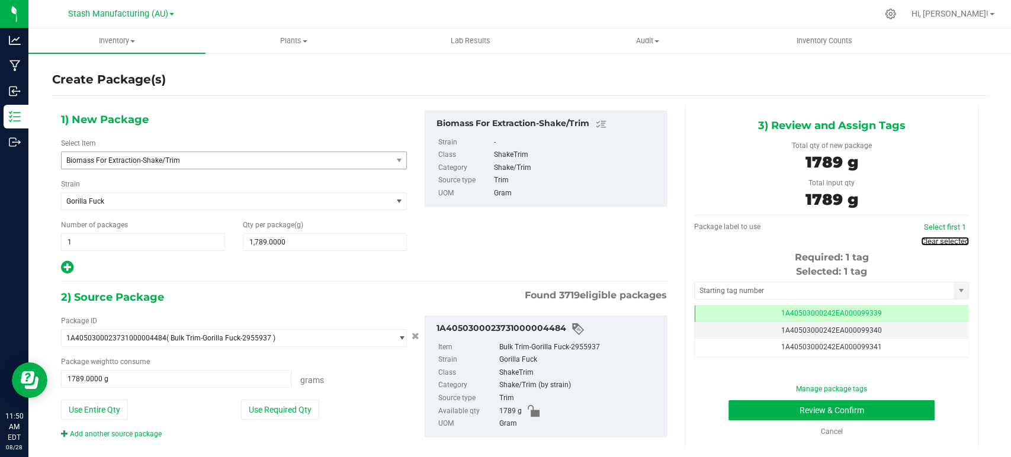
drag, startPoint x: 929, startPoint y: 242, endPoint x: 919, endPoint y: 255, distance: 16.8
click at [929, 242] on link "Clear selected" at bounding box center [945, 241] width 48 height 9
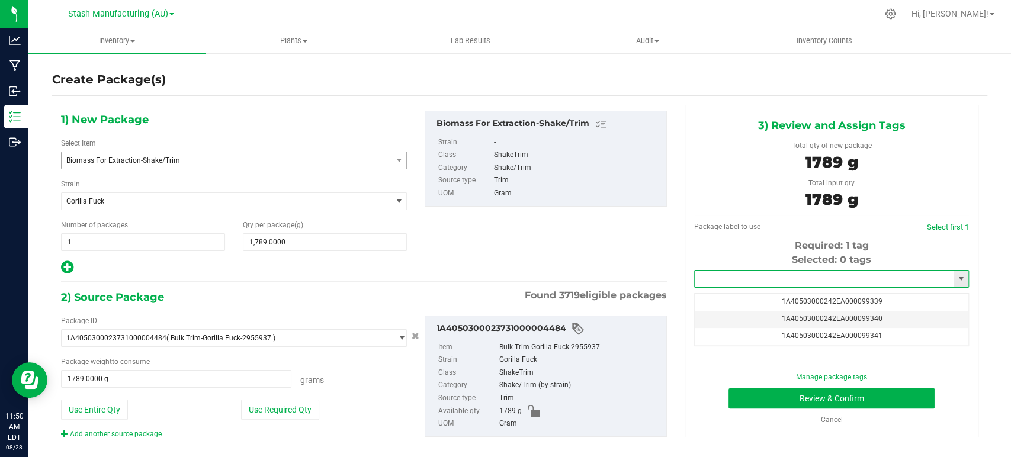
click at [724, 273] on input "text" at bounding box center [824, 279] width 259 height 17
click at [846, 299] on span "1A40503000242EA000099339" at bounding box center [831, 301] width 101 height 8
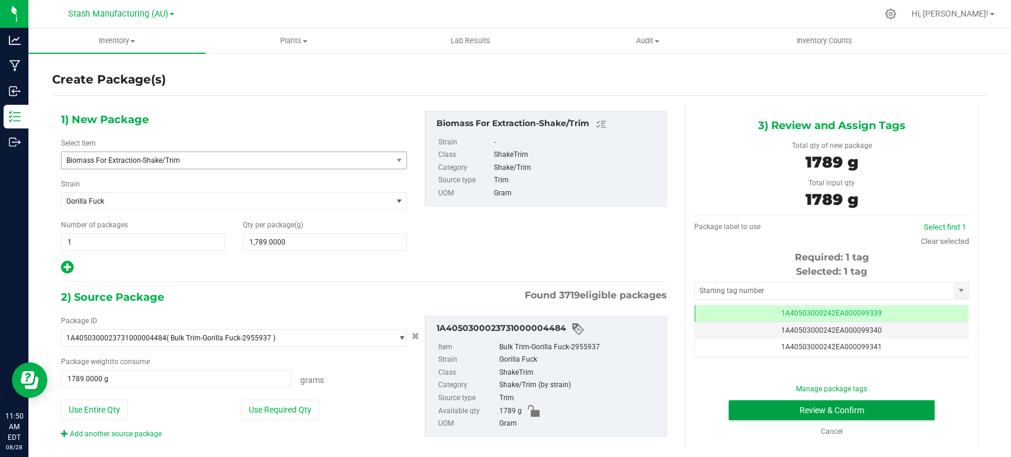
click at [856, 411] on button "Review & Confirm" at bounding box center [832, 410] width 206 height 20
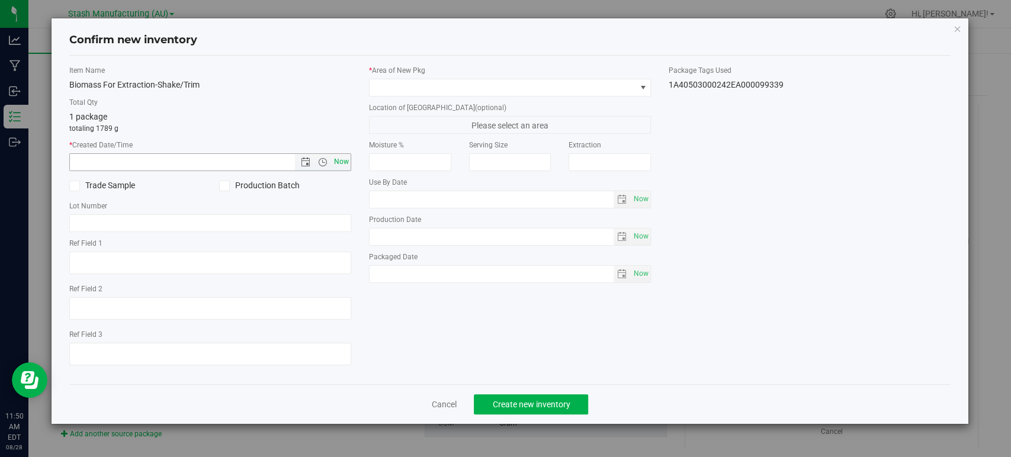
click at [340, 159] on span "Now" at bounding box center [342, 161] width 20 height 17
type input "[DATE] 11:50 AM"
click at [378, 88] on span at bounding box center [503, 87] width 266 height 17
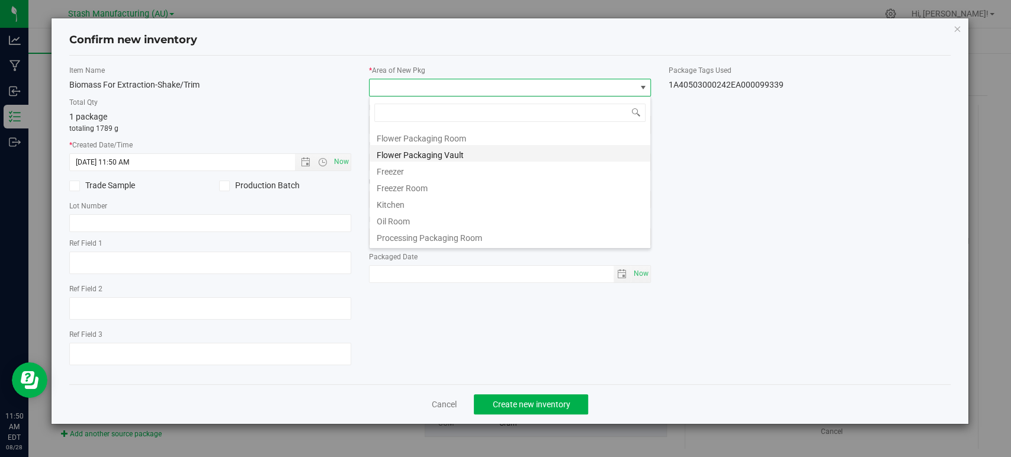
click at [418, 151] on li "Flower Packaging Vault" at bounding box center [510, 153] width 281 height 17
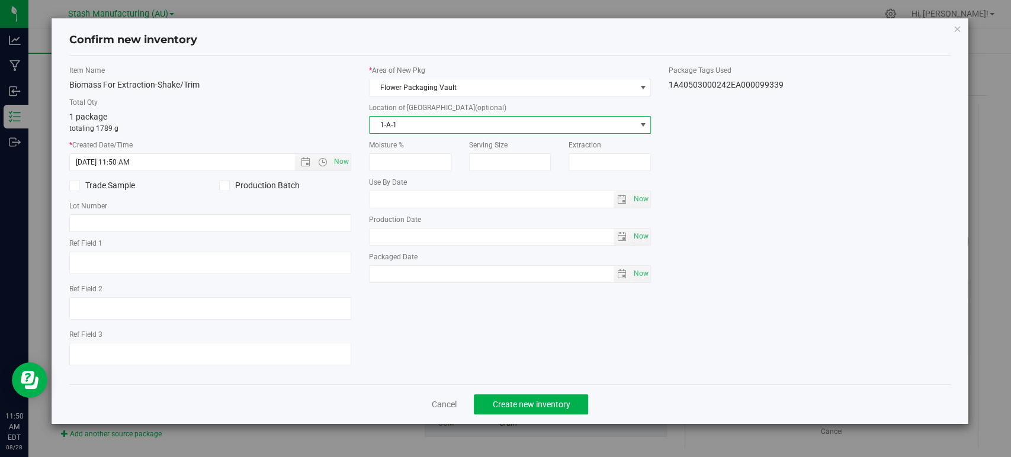
click at [400, 125] on span "1-A-1" at bounding box center [503, 125] width 266 height 17
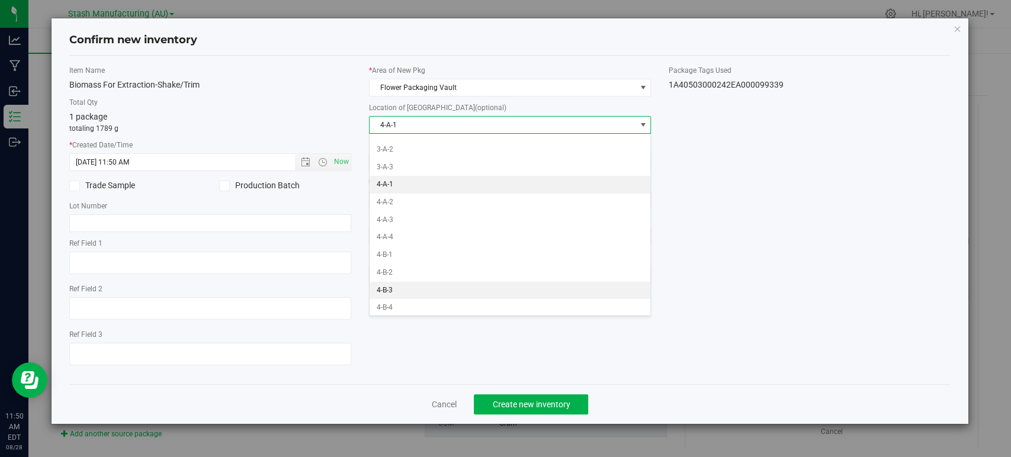
click at [393, 287] on li "4-B-3" at bounding box center [510, 291] width 281 height 18
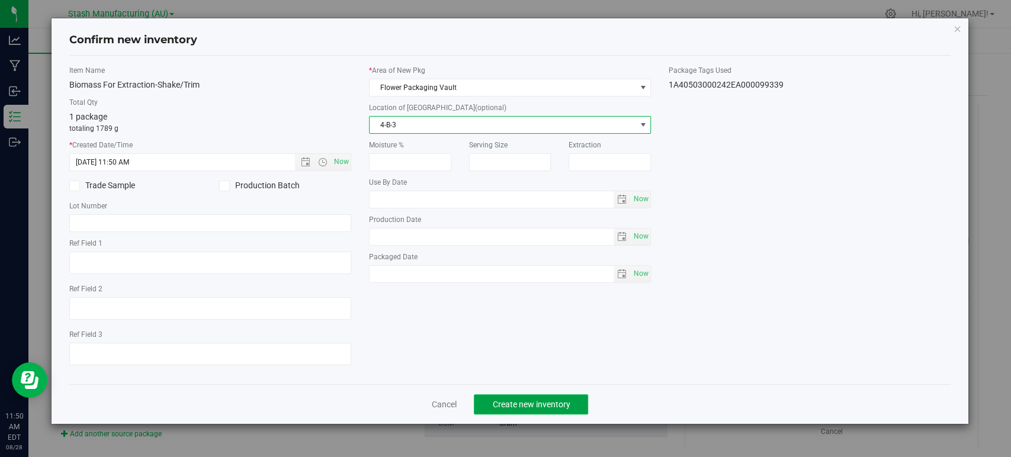
click at [572, 402] on button "Create new inventory" at bounding box center [531, 404] width 114 height 20
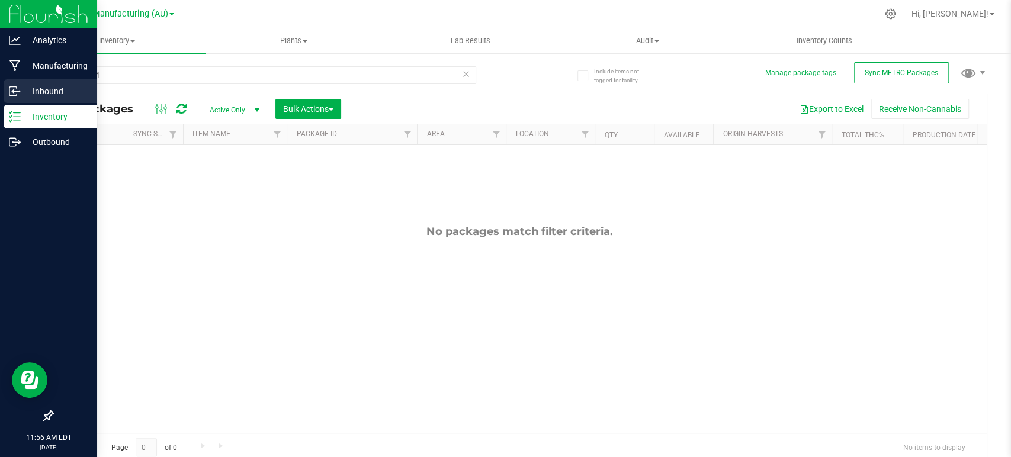
click at [18, 86] on icon at bounding box center [15, 91] width 12 height 12
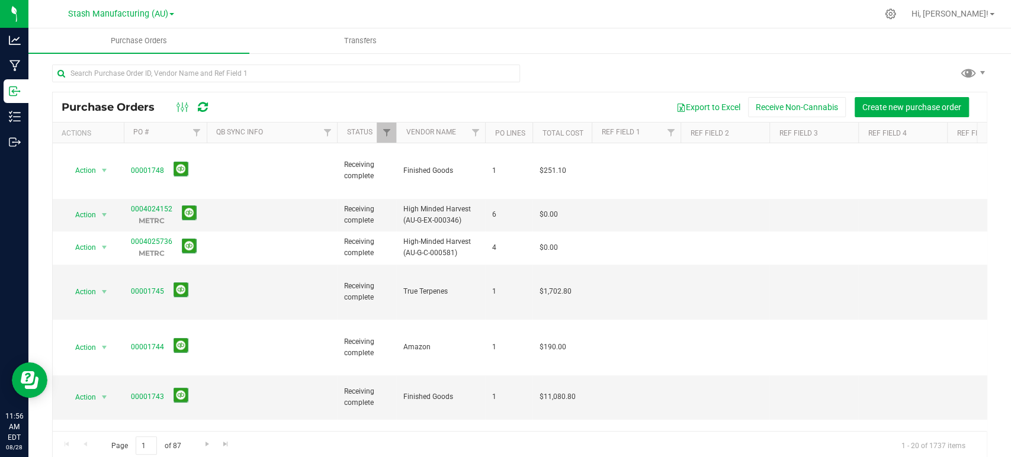
click at [794, 94] on div "Purchase Orders Export to Excel Receive Non-Cannabis Create new purchase order" at bounding box center [520, 107] width 934 height 30
click at [781, 101] on button "Receive Non-Cannabis" at bounding box center [797, 107] width 98 height 20
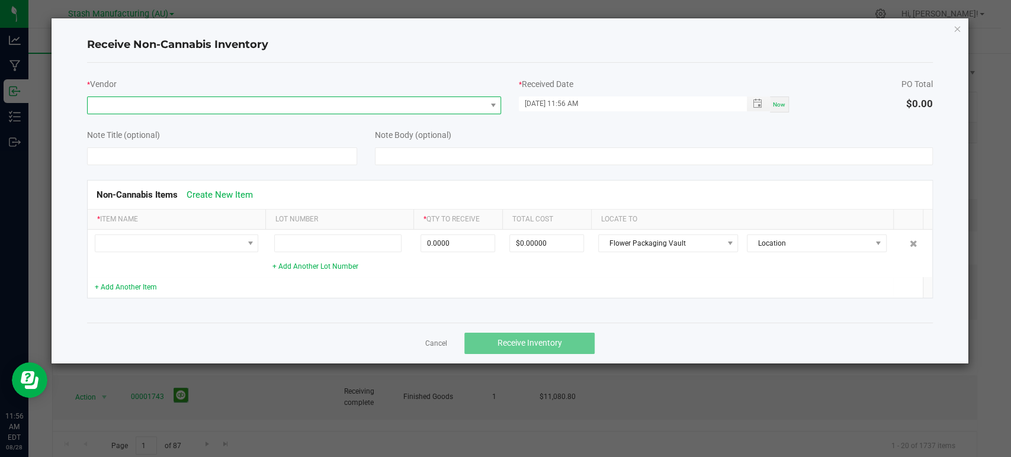
click at [259, 108] on span at bounding box center [287, 105] width 398 height 17
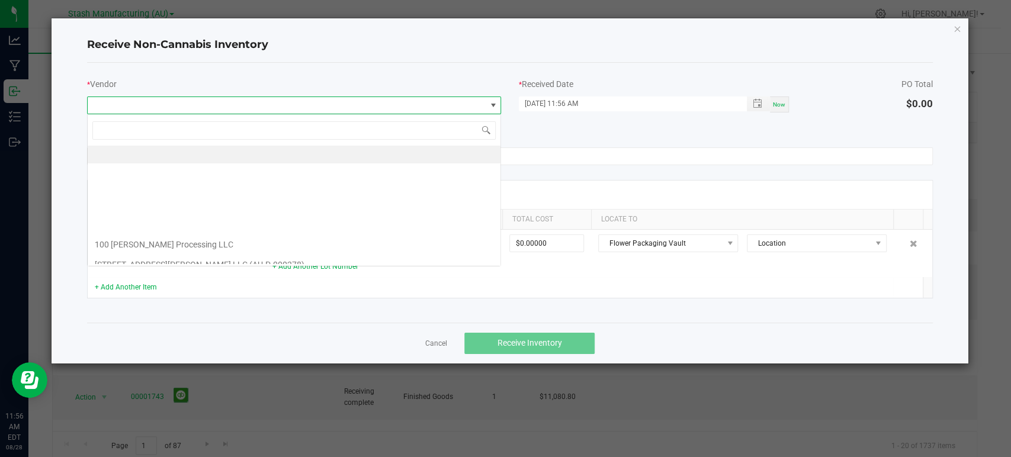
scroll to position [17, 413]
type input "AVD"
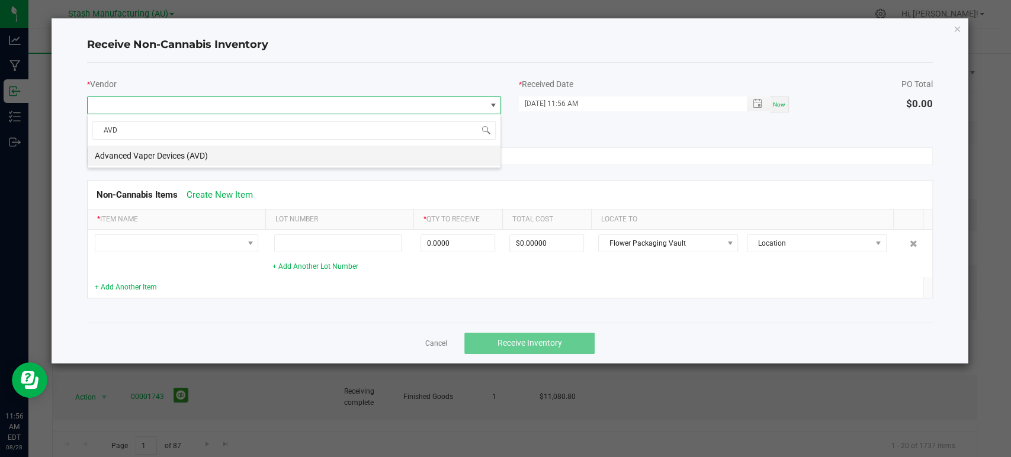
click at [187, 158] on li "Advanced Vaper Devices (AVD)" at bounding box center [294, 156] width 413 height 20
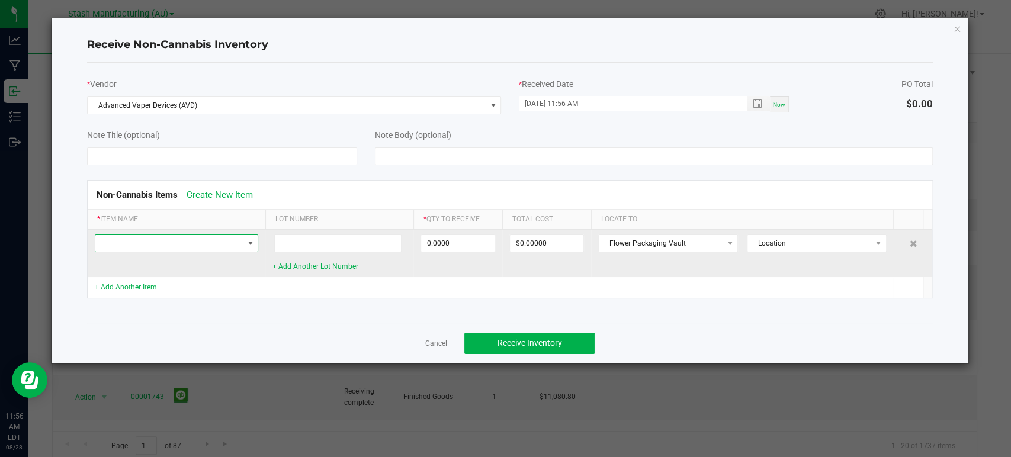
click at [158, 238] on span at bounding box center [168, 243] width 147 height 17
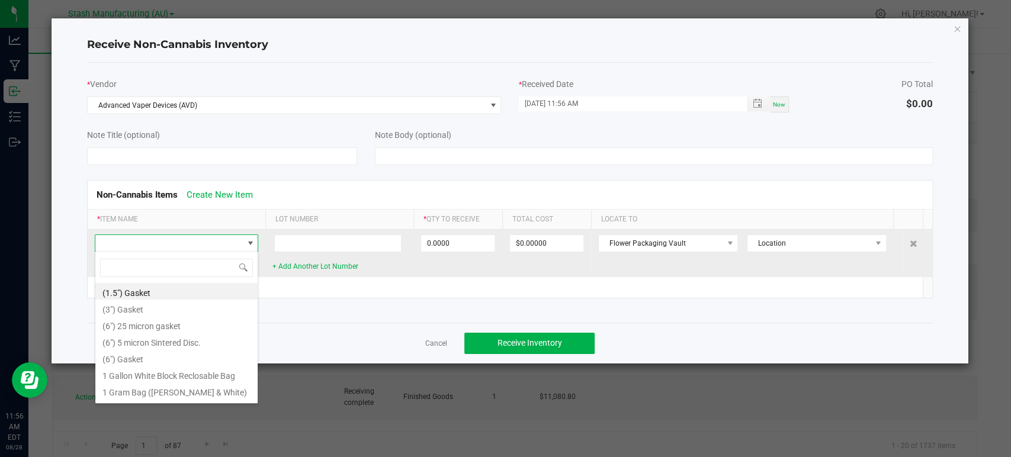
scroll to position [17, 163]
type input "AVD"
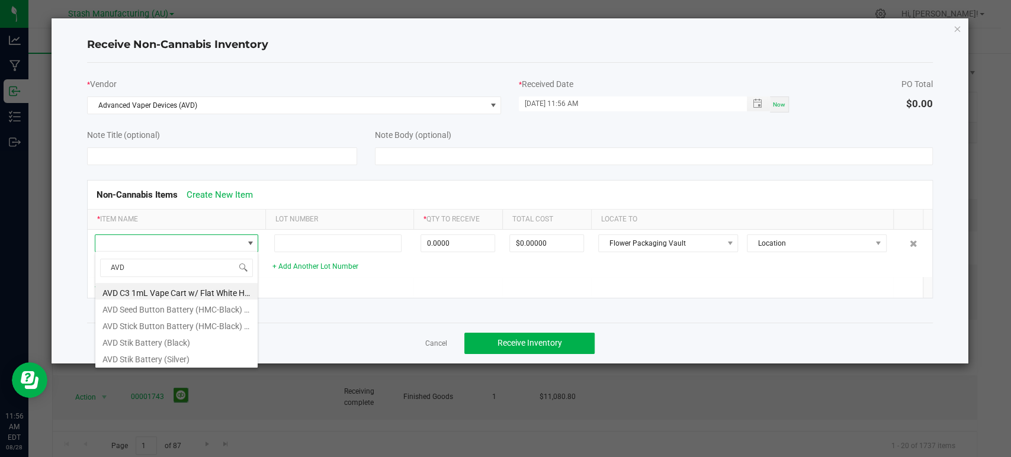
click at [168, 293] on li "AVD C3 1mL Vape Cart w/ Flat White Hemp Plastic Tip" at bounding box center [176, 291] width 162 height 17
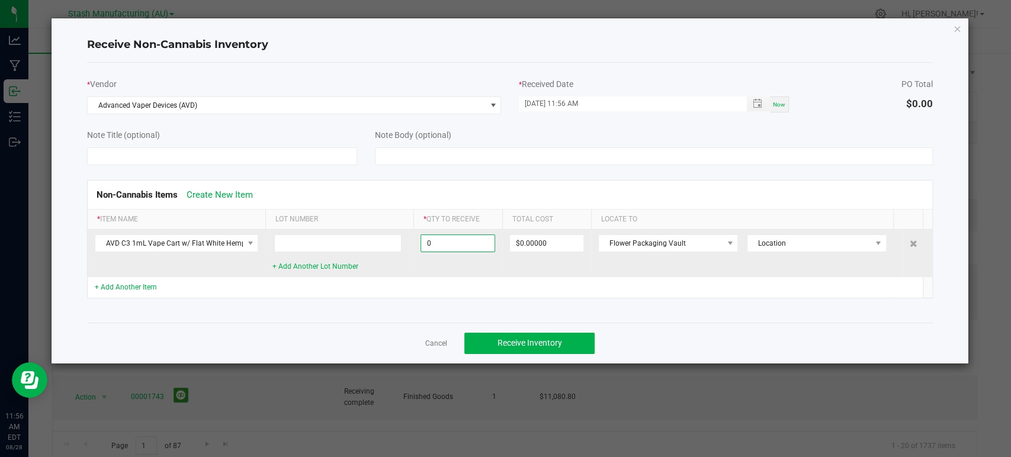
click at [470, 238] on input "0" at bounding box center [457, 243] width 73 height 17
type input "33600 ea"
type input "$61,824.00000"
click at [526, 266] on td "$61,824.00000" at bounding box center [546, 253] width 89 height 47
click at [619, 245] on span "Flower Packaging Vault" at bounding box center [661, 243] width 124 height 17
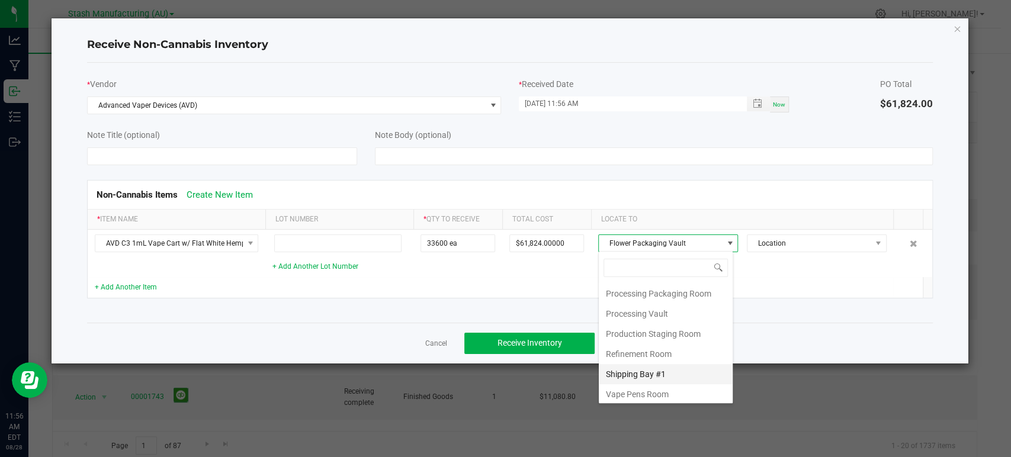
scroll to position [222, 0]
click at [633, 390] on li "Vape Pens Room" at bounding box center [666, 394] width 134 height 20
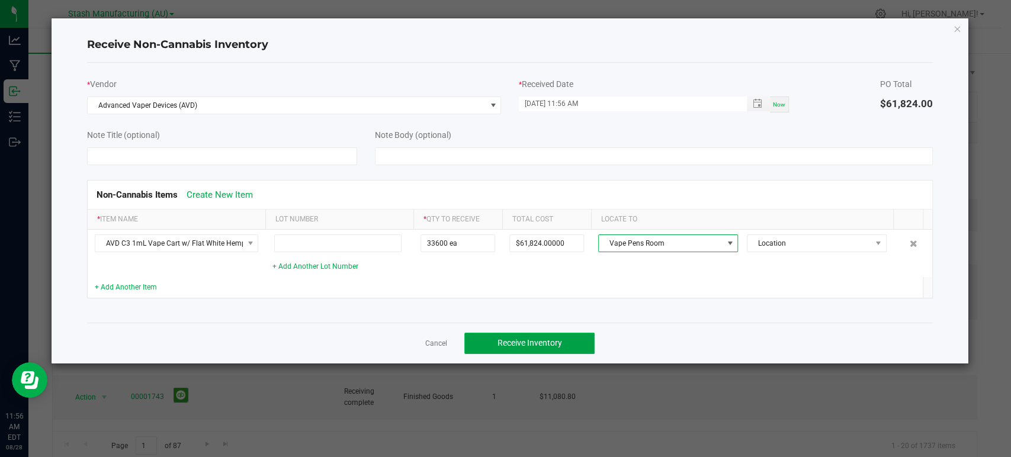
click at [544, 341] on span "Receive Inventory" at bounding box center [530, 342] width 65 height 9
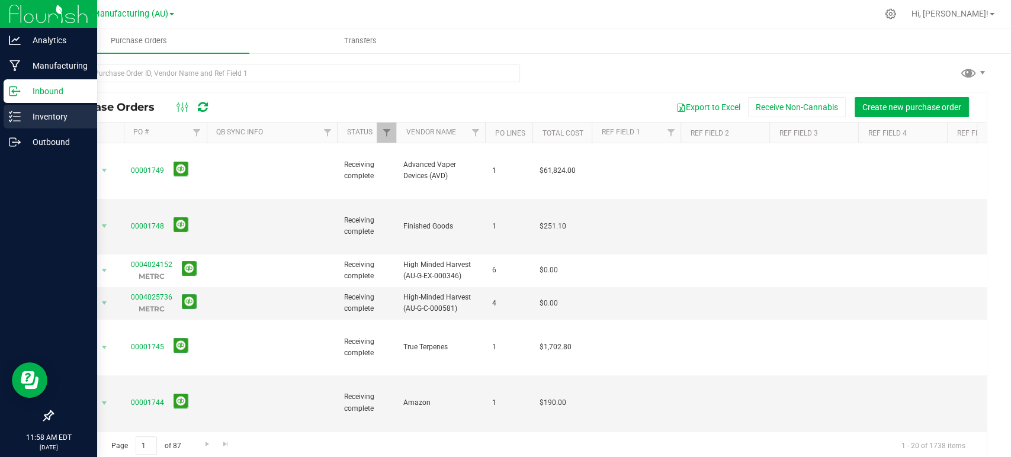
click at [25, 117] on p "Inventory" at bounding box center [56, 117] width 71 height 14
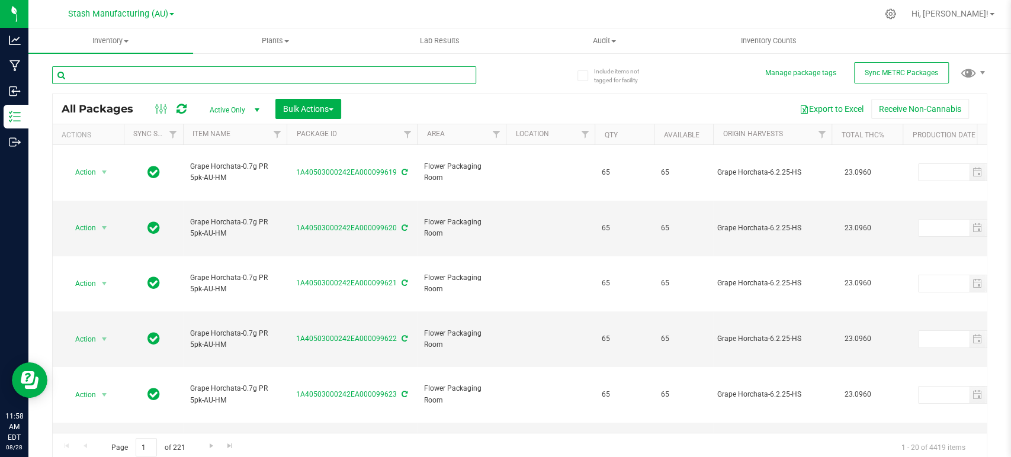
click at [101, 72] on input "text" at bounding box center [264, 75] width 424 height 18
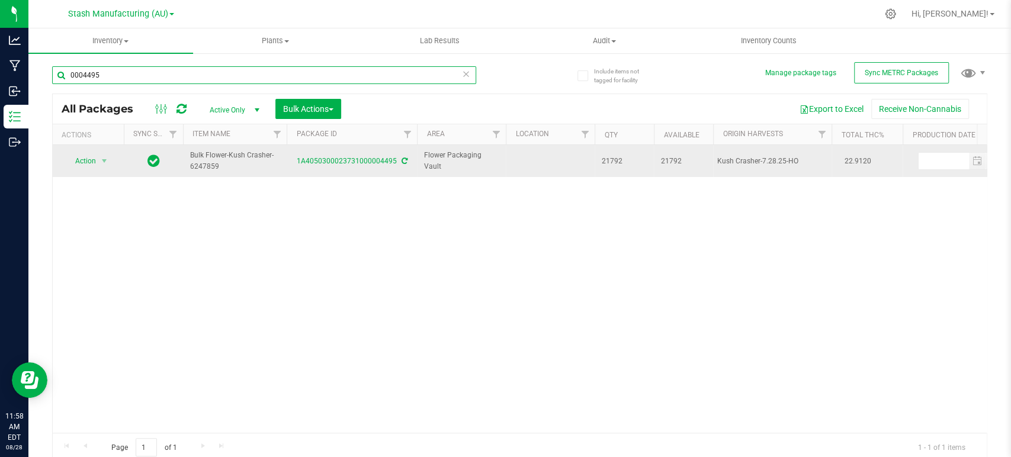
type input "0004495"
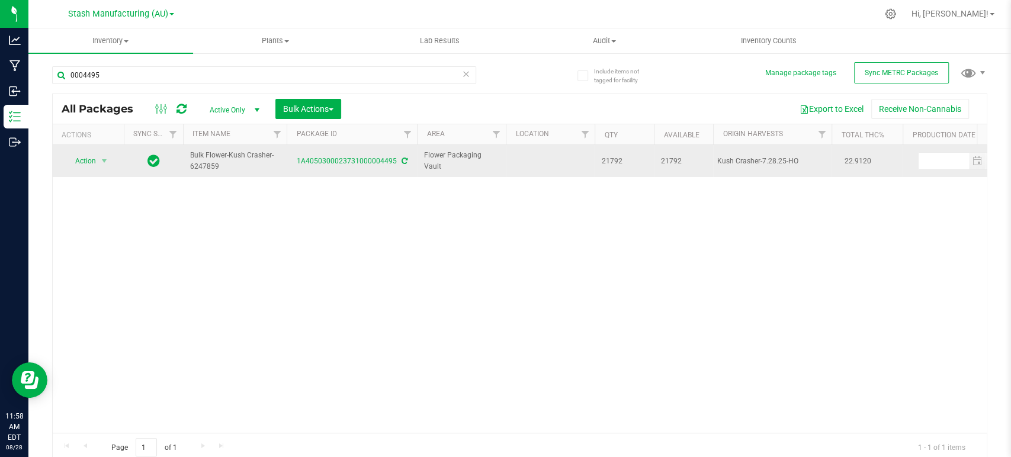
click at [90, 160] on span "Action" at bounding box center [81, 161] width 32 height 17
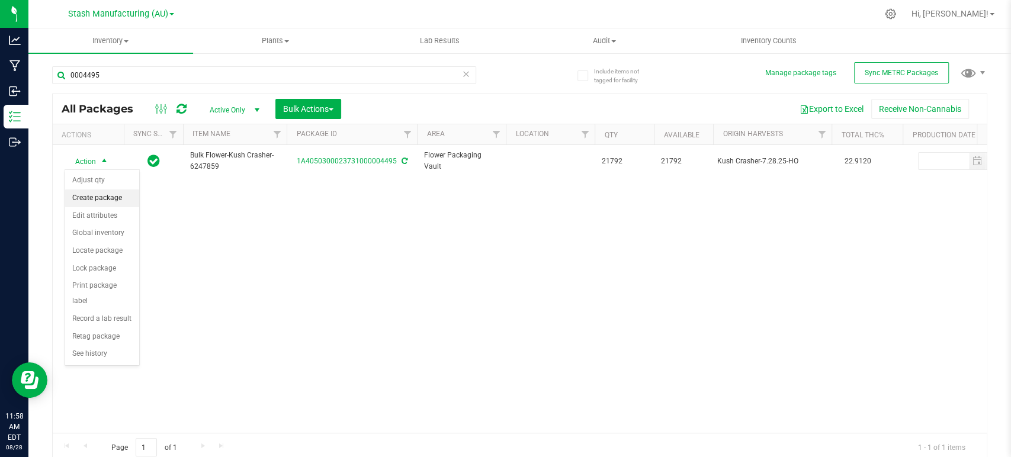
click at [92, 194] on li "Create package" at bounding box center [102, 199] width 74 height 18
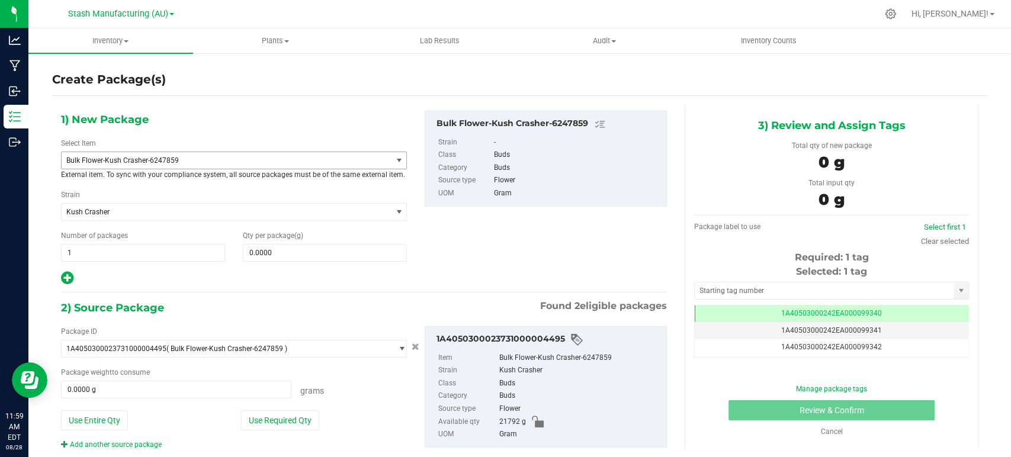
click at [100, 156] on span "Bulk Flower-Kush Crasher-6247859" at bounding box center [219, 160] width 307 height 8
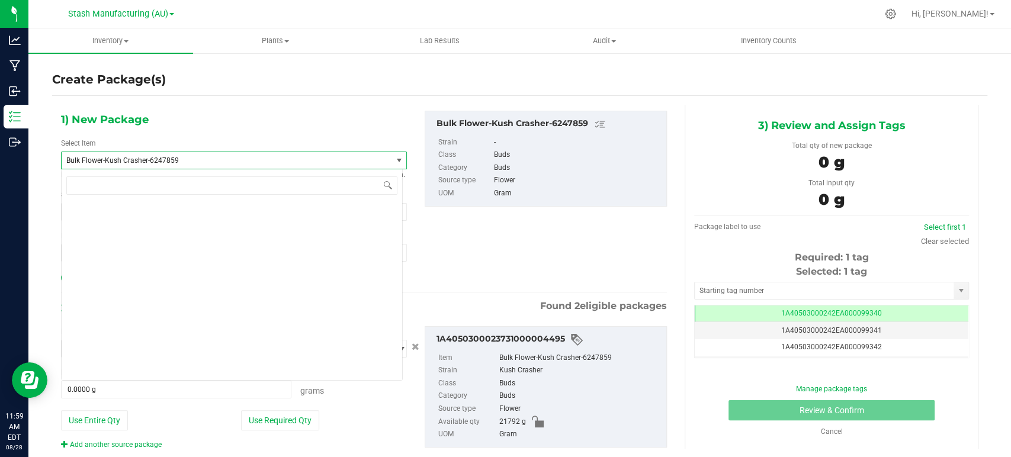
scroll to position [3168, 0]
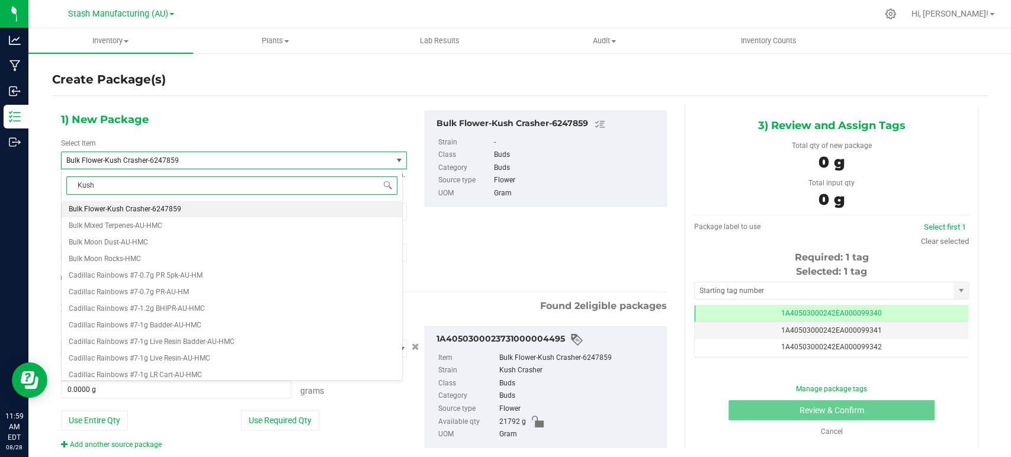
type input "Kush C"
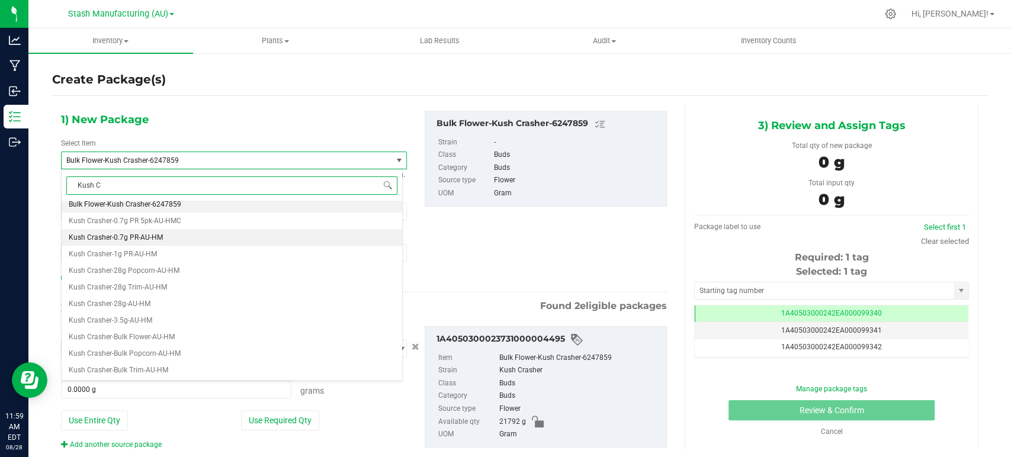
scroll to position [0, 0]
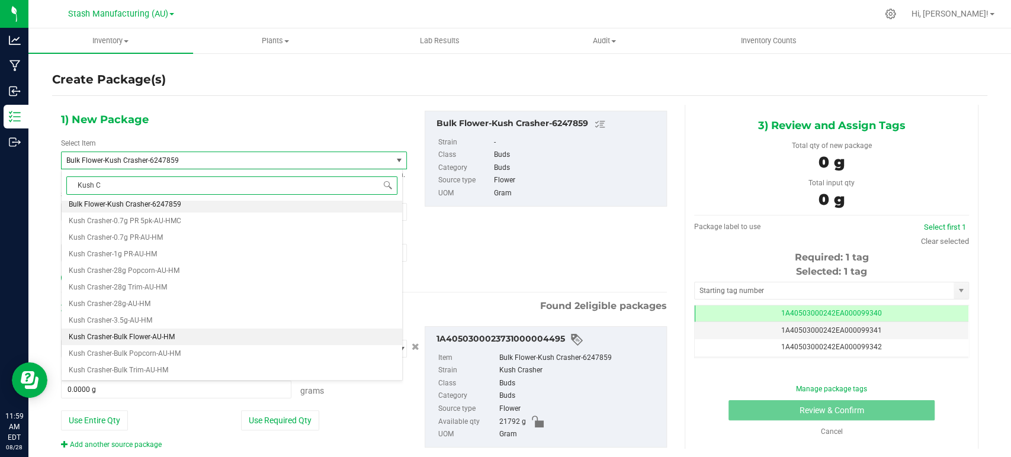
click at [128, 338] on span "Kush Crasher-Bulk Flower-AU-HM" at bounding box center [122, 337] width 106 height 8
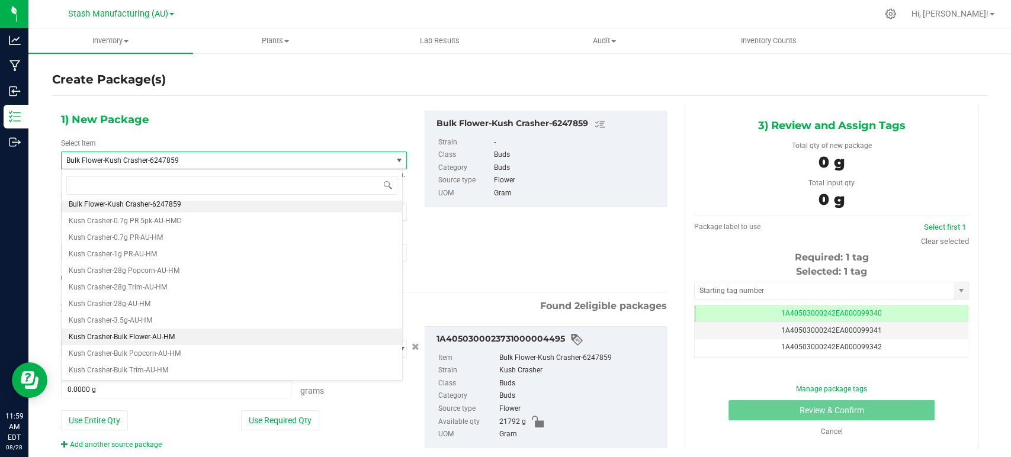
type input "0.0000"
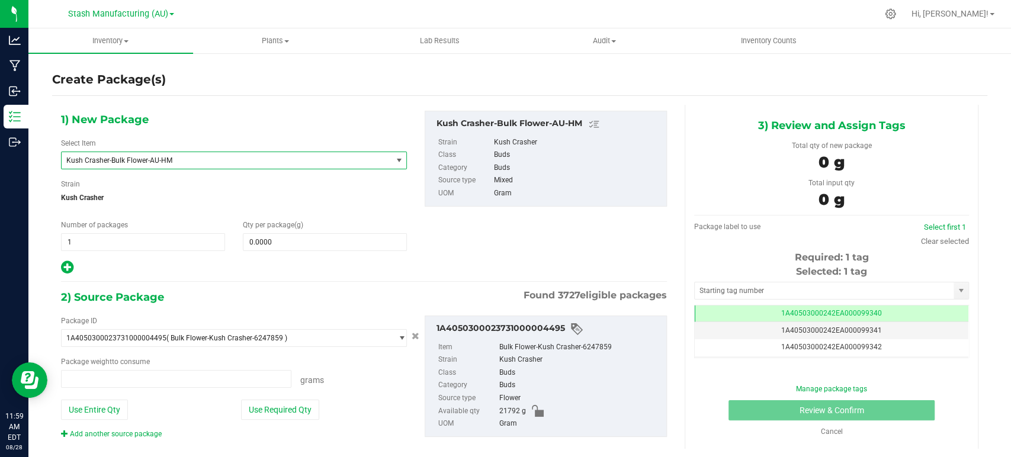
type input "0.0000 g"
click at [273, 250] on span at bounding box center [325, 242] width 164 height 18
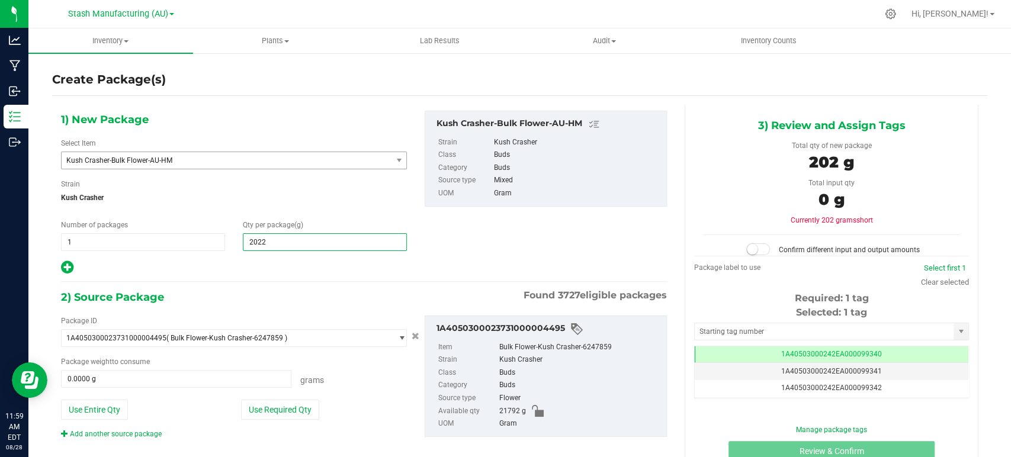
type input "20225"
type input "20,225.0000"
click at [270, 278] on div "1) New Package Select Item Kush Crasher-Bulk Flower-AU-HM Juicy Watermelon-Infu…" at bounding box center [364, 285] width 624 height 360
click at [293, 412] on button "Use Required Qty" at bounding box center [280, 410] width 78 height 20
type input "20225.0000 g"
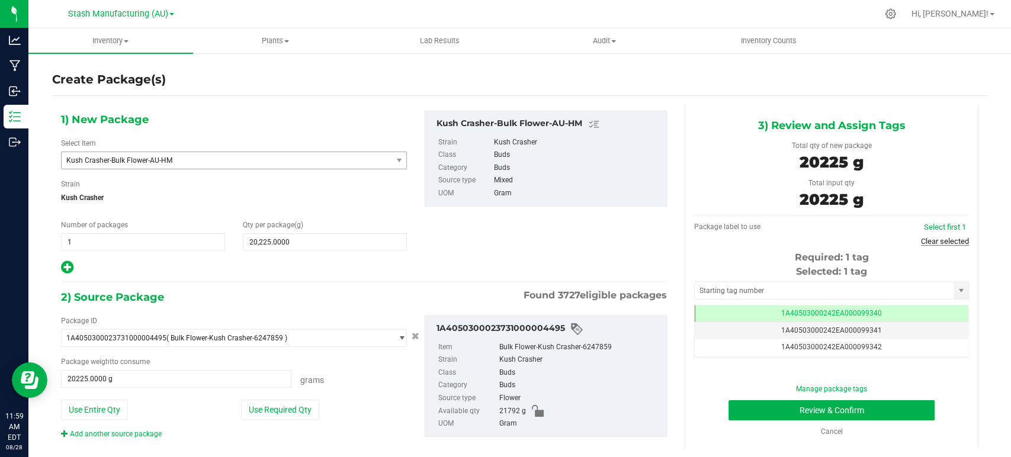
click at [947, 237] on link "Clear selected" at bounding box center [945, 241] width 48 height 9
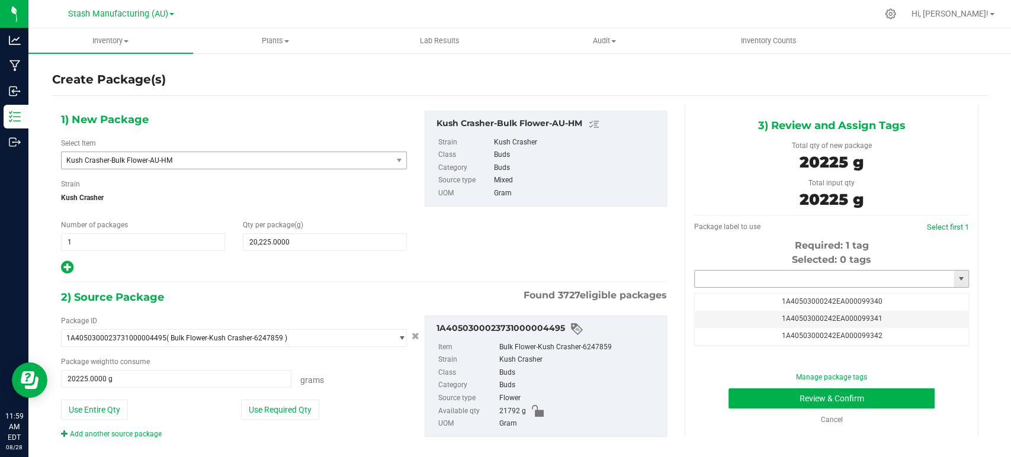
click at [822, 277] on input "text" at bounding box center [824, 279] width 259 height 17
click at [813, 304] on span "1A40503000242EA000099340" at bounding box center [831, 301] width 101 height 8
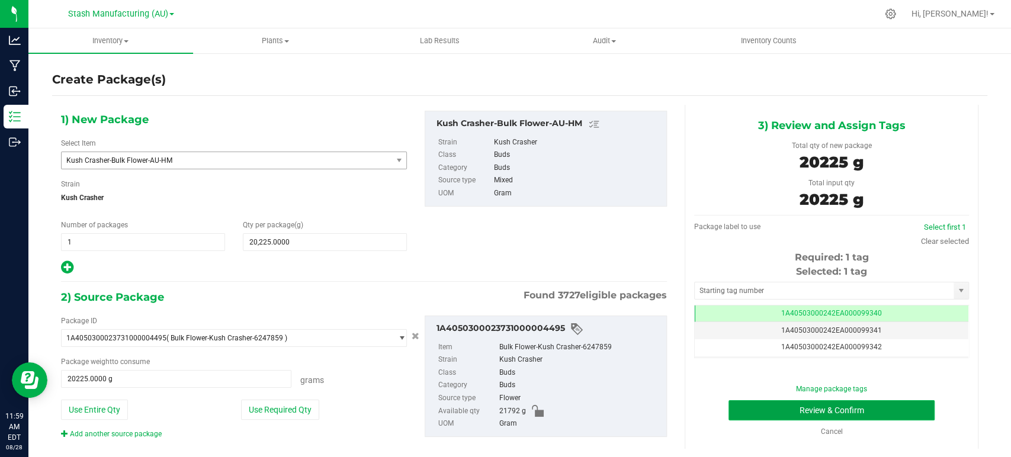
click at [846, 409] on button "Review & Confirm" at bounding box center [832, 410] width 206 height 20
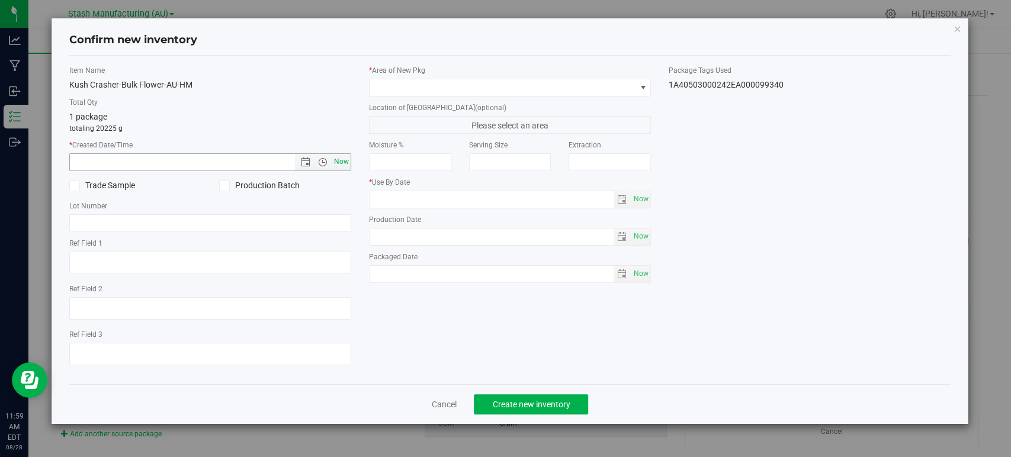
click at [347, 165] on span "Now" at bounding box center [342, 161] width 20 height 17
type input "[DATE] 11:59 AM"
click at [398, 89] on span at bounding box center [503, 87] width 266 height 17
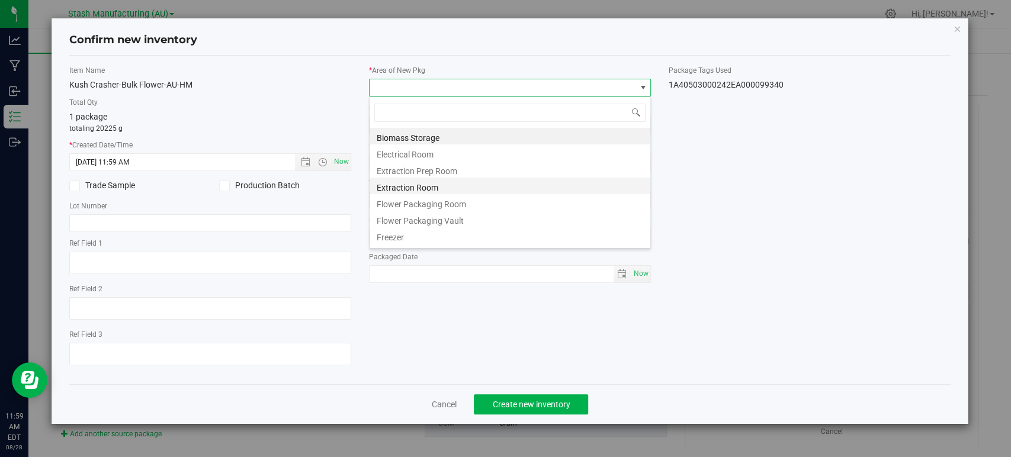
scroll to position [59213, 58949]
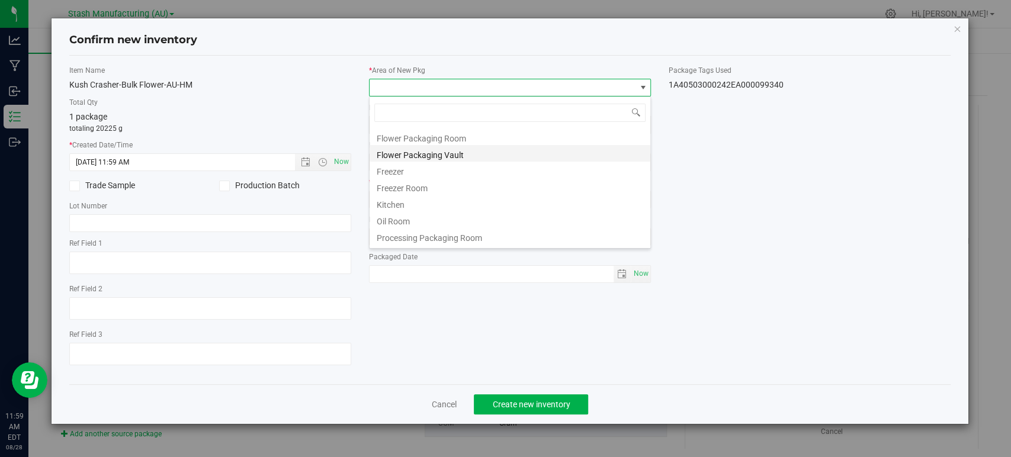
click at [437, 158] on li "Flower Packaging Vault" at bounding box center [510, 153] width 281 height 17
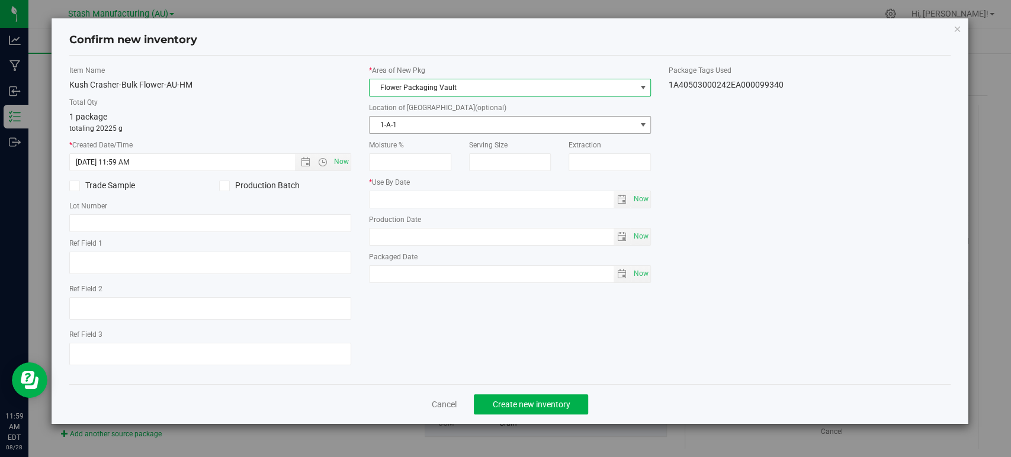
click at [409, 121] on span "1-A-1" at bounding box center [503, 125] width 266 height 17
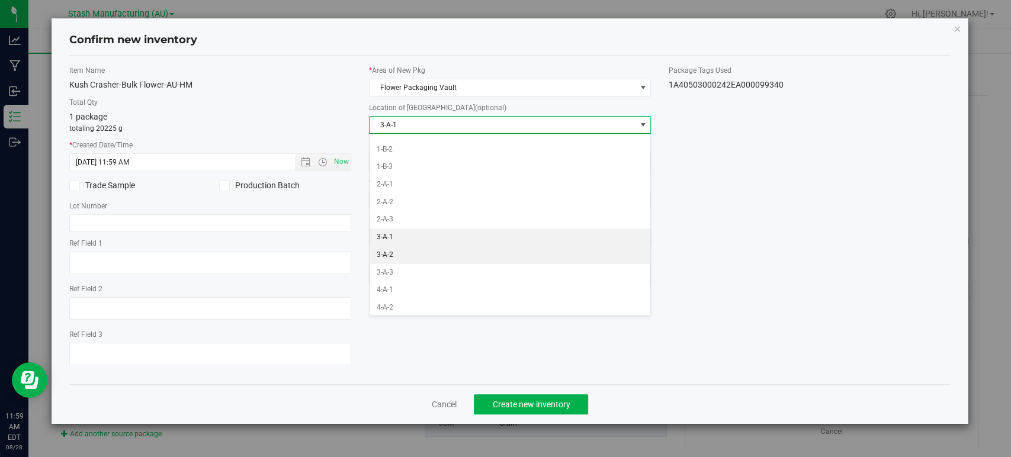
click at [398, 252] on li "3-A-2" at bounding box center [510, 255] width 281 height 18
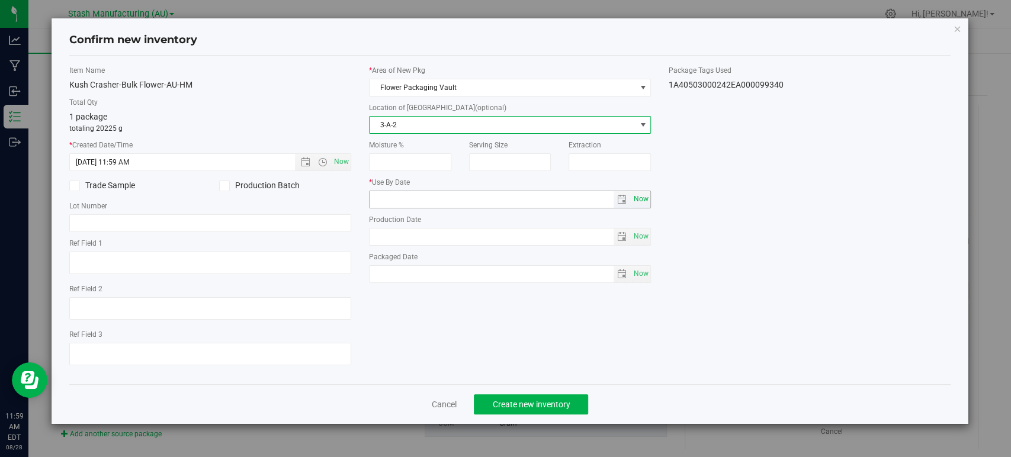
click at [639, 198] on span "Now" at bounding box center [641, 199] width 20 height 17
click at [390, 196] on input "[DATE]" at bounding box center [492, 199] width 244 height 17
type input "[DATE]"
click at [698, 184] on div "Item Name Kush Crasher-Bulk Flower-AU-HM Total Qty 1 package totaling 20225 g *…" at bounding box center [509, 220] width 899 height 310
click at [569, 402] on span "Create new inventory" at bounding box center [531, 404] width 78 height 9
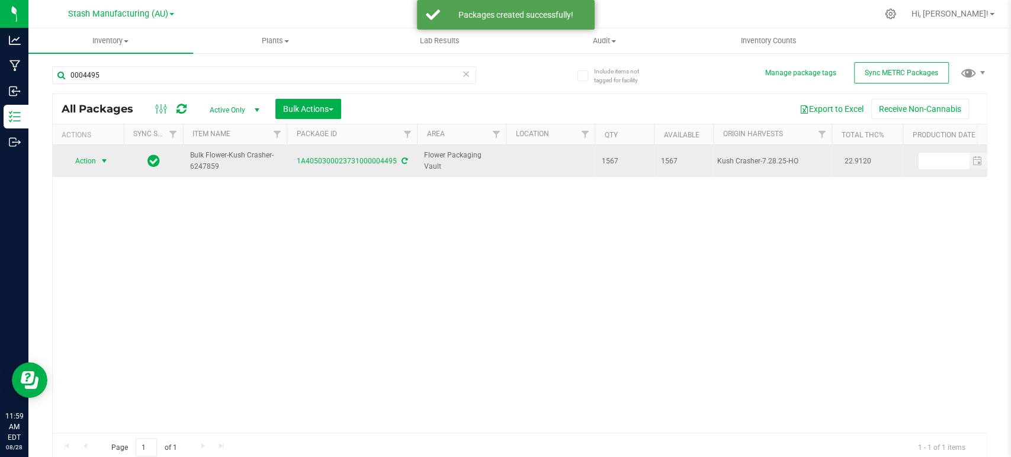
click at [89, 156] on span "Action" at bounding box center [81, 161] width 32 height 17
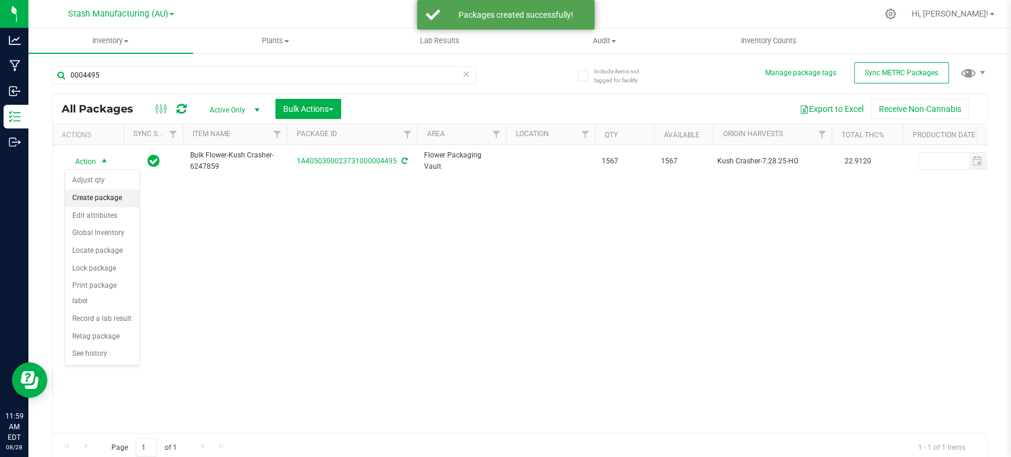
click at [95, 200] on li "Create package" at bounding box center [102, 199] width 74 height 18
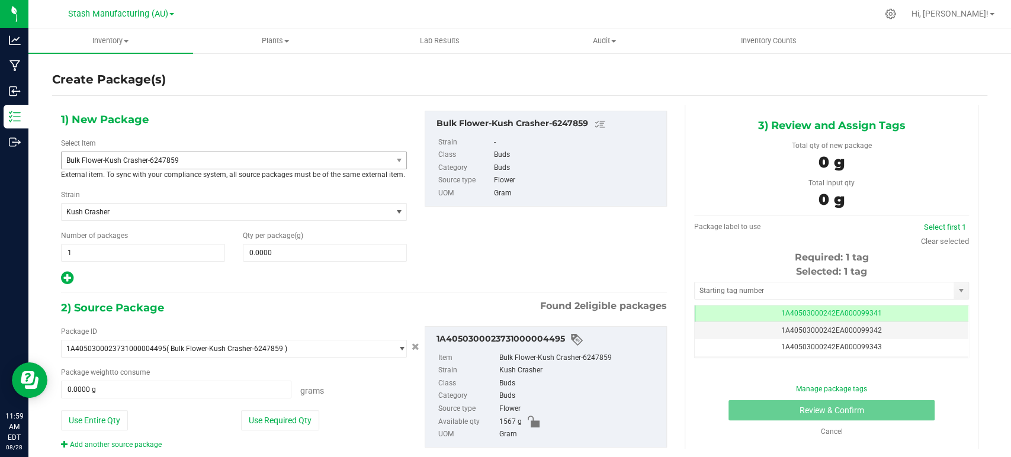
click at [129, 158] on span "Bulk Flower-Kush Crasher-6247859" at bounding box center [219, 160] width 307 height 8
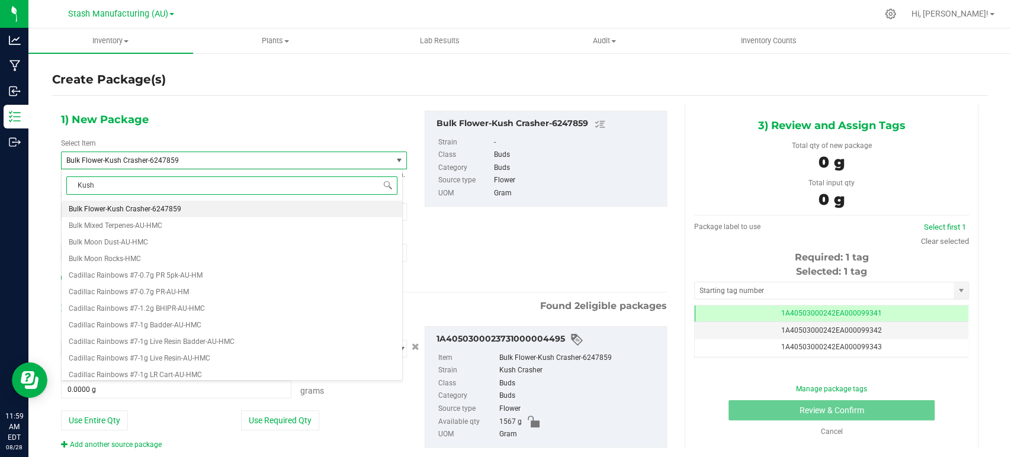
type input "Kush C"
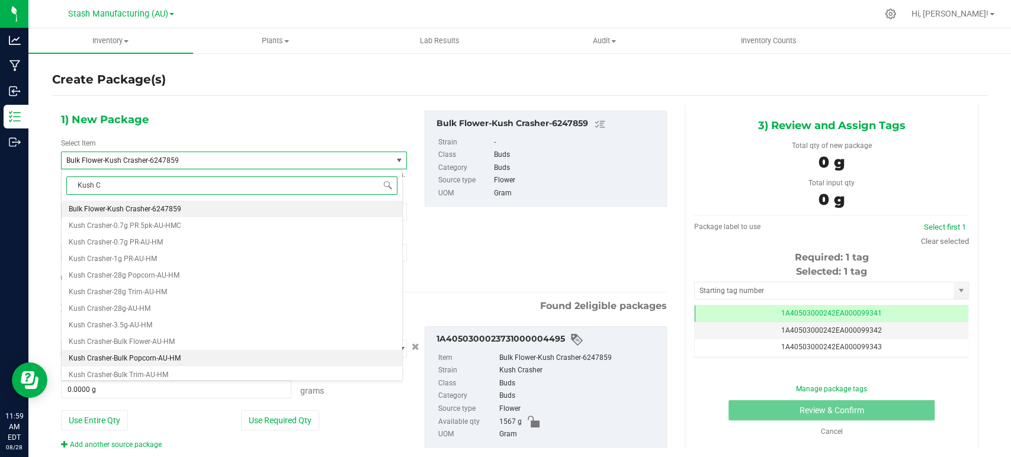
click at [152, 350] on li "Kush Crasher-Bulk Popcorn-AU-HM" at bounding box center [232, 358] width 341 height 17
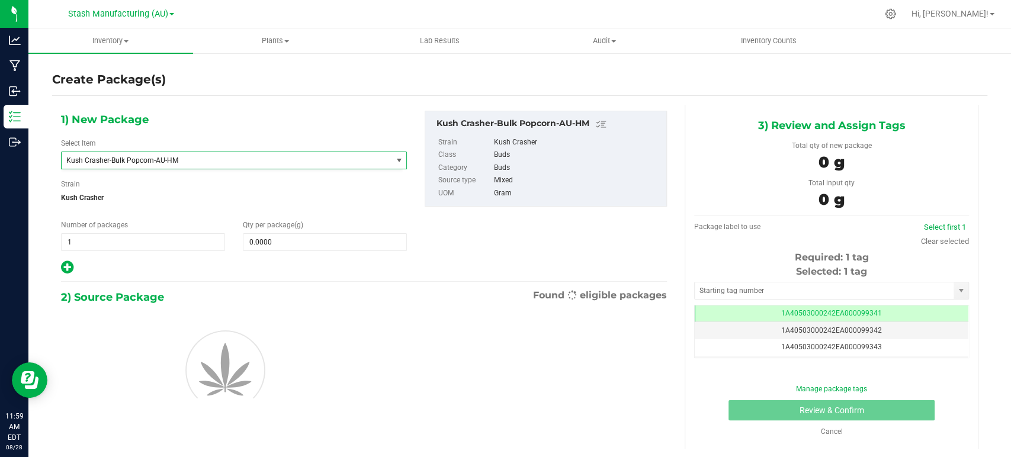
type input "0.0000"
click at [290, 237] on span at bounding box center [325, 242] width 164 height 18
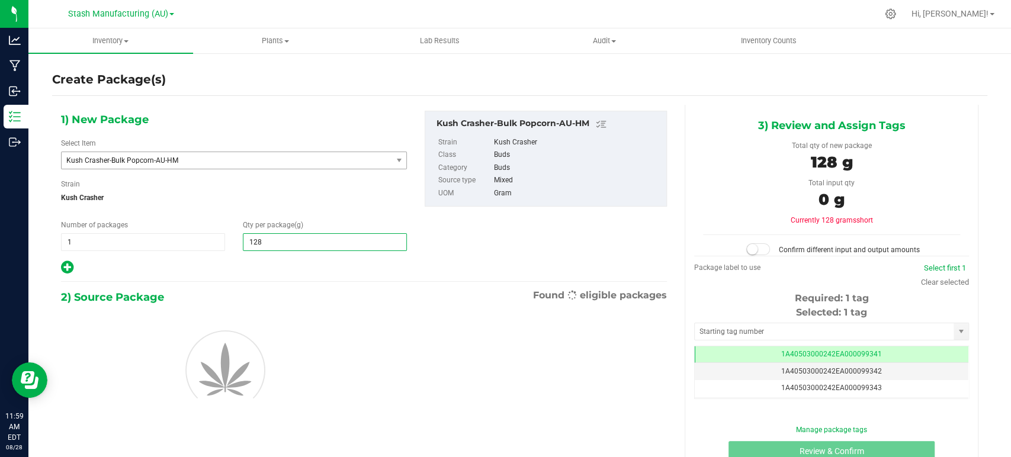
type input "1287"
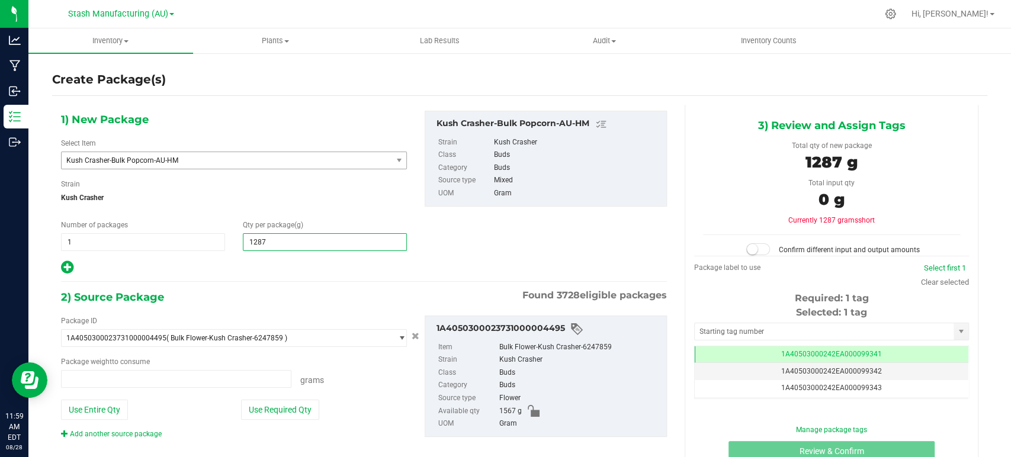
type input "0.0000 g"
type input "1,287.0000"
click at [272, 302] on div "2) Source Package Found 3728 eligible packages" at bounding box center [364, 297] width 606 height 18
click at [284, 407] on button "Use Required Qty" at bounding box center [280, 410] width 78 height 20
type input "1287.0000 g"
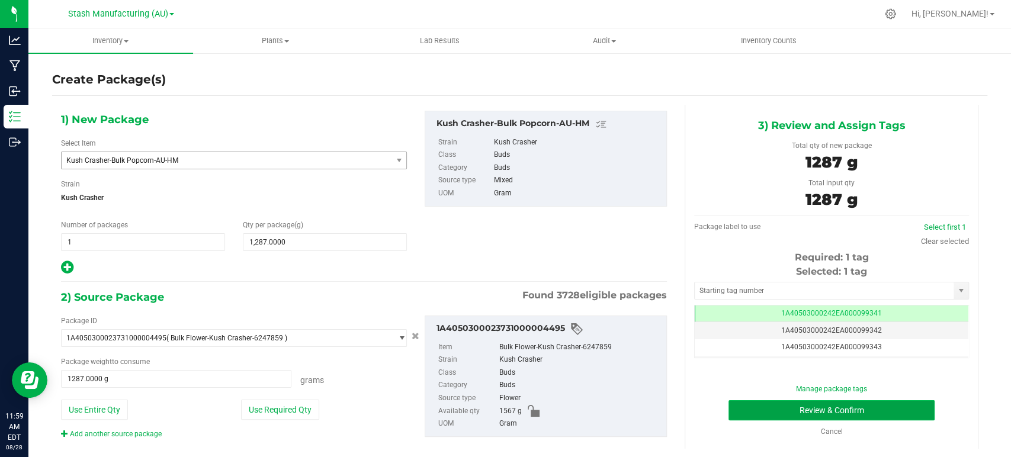
click at [810, 405] on button "Review & Confirm" at bounding box center [832, 410] width 206 height 20
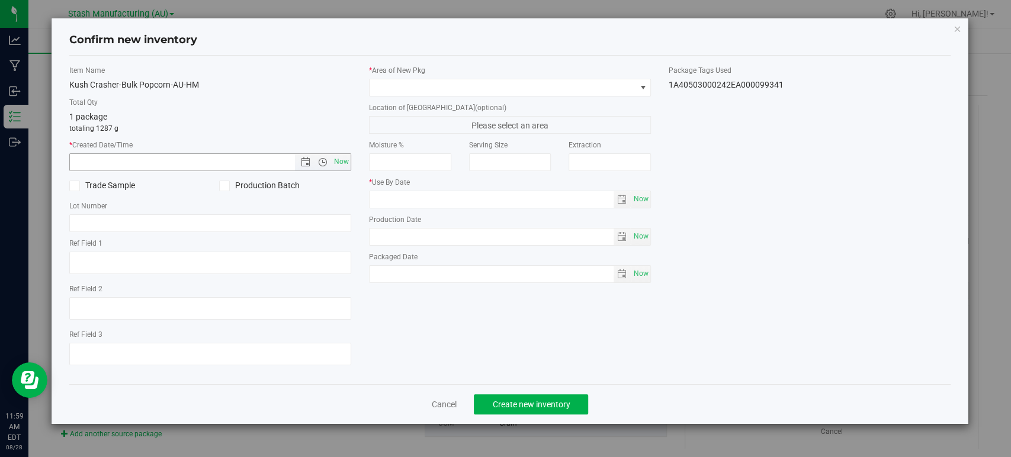
drag, startPoint x: 348, startPoint y: 160, endPoint x: 377, endPoint y: 130, distance: 41.5
click at [348, 160] on span "Now" at bounding box center [342, 161] width 20 height 17
type input "[DATE] 11:59 AM"
click at [390, 89] on span at bounding box center [503, 87] width 266 height 17
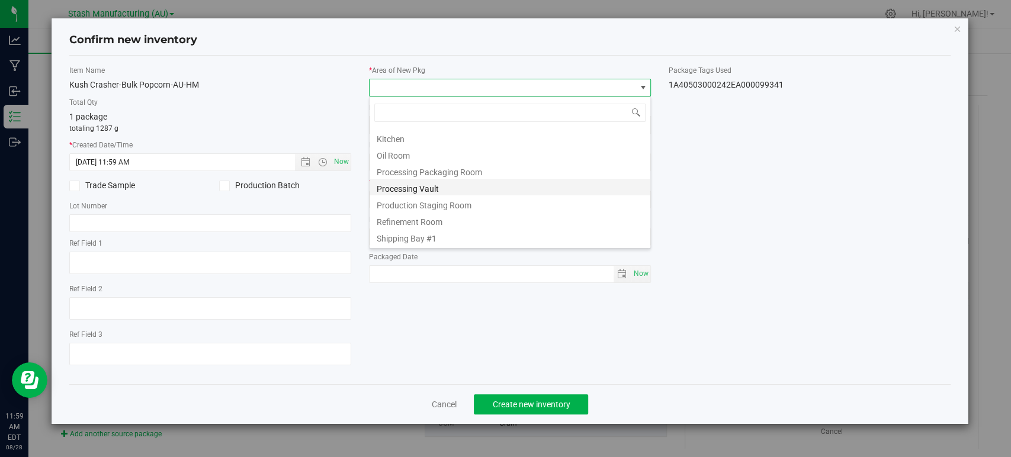
click at [441, 188] on li "Processing Vault" at bounding box center [510, 187] width 281 height 17
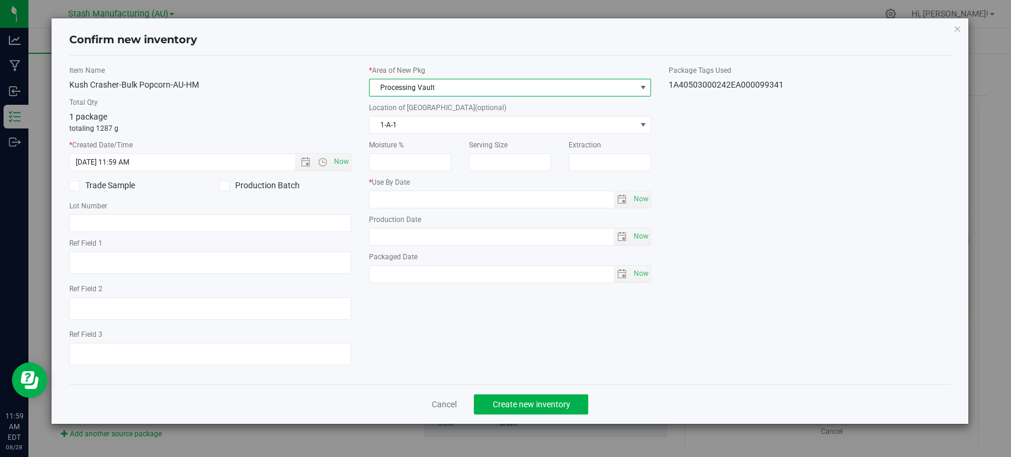
drag, startPoint x: 419, startPoint y: 78, endPoint x: 424, endPoint y: 92, distance: 15.0
click at [419, 78] on div "* Area of [GEOGRAPHIC_DATA] Processing Vault" at bounding box center [510, 80] width 282 height 31
click at [419, 76] on div "* Area of [GEOGRAPHIC_DATA] Processing Vault" at bounding box center [510, 80] width 282 height 31
click at [422, 88] on span "Processing Vault" at bounding box center [503, 87] width 266 height 17
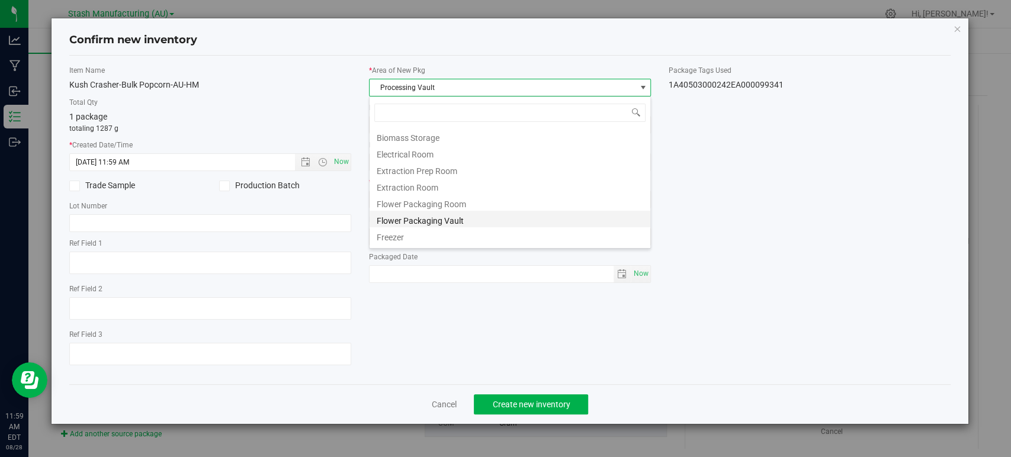
click at [424, 217] on li "Flower Packaging Vault" at bounding box center [510, 219] width 281 height 17
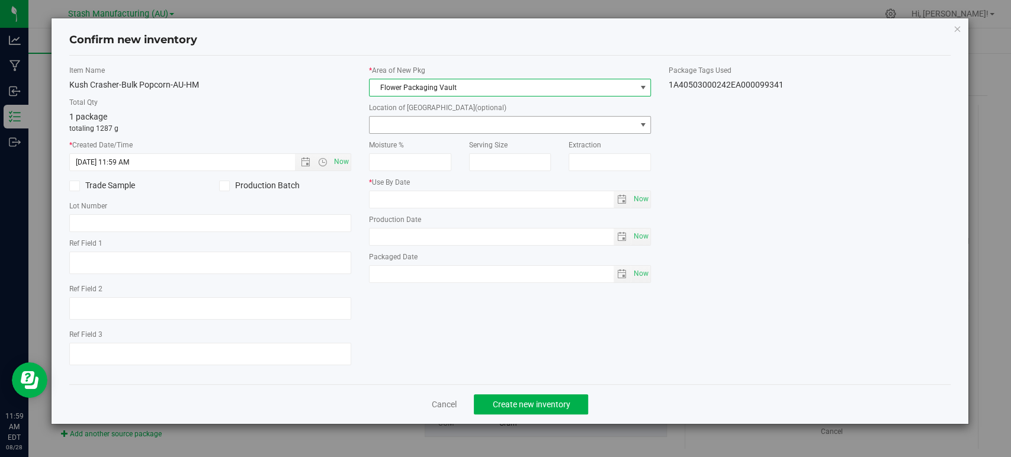
click at [399, 127] on span at bounding box center [503, 125] width 266 height 17
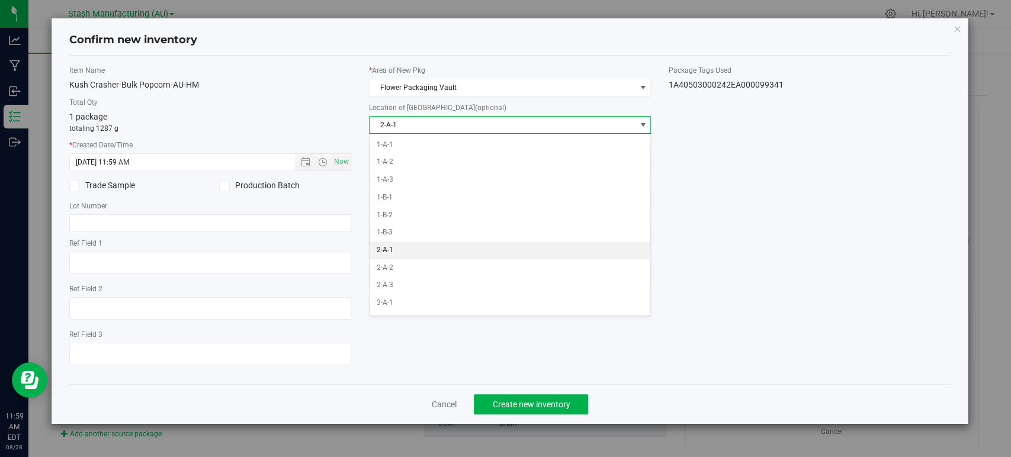
click at [397, 249] on li "2-A-1" at bounding box center [510, 251] width 281 height 18
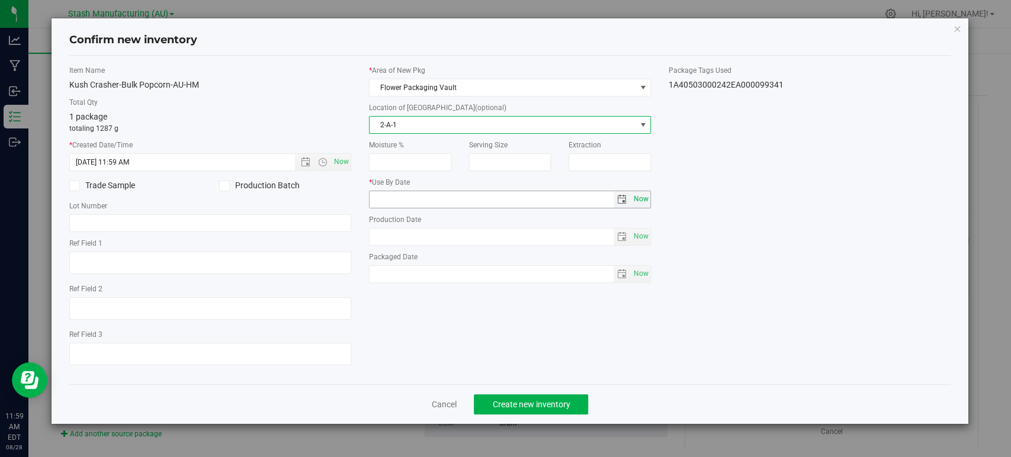
click at [647, 199] on span "Now" at bounding box center [641, 199] width 20 height 17
click at [389, 200] on input "[DATE]" at bounding box center [492, 199] width 244 height 17
type input "[DATE]"
click at [743, 229] on div "Item Name Kush Crasher-Bulk Popcorn-AU-HM Total Qty 1 package totaling 1287 g *…" at bounding box center [509, 220] width 899 height 310
click at [538, 405] on span "Create new inventory" at bounding box center [531, 404] width 78 height 9
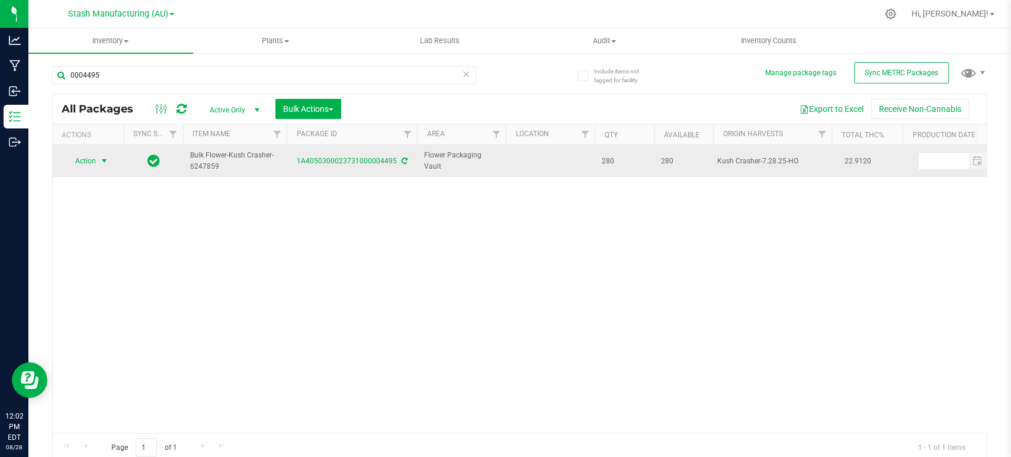
click at [81, 165] on span "Action" at bounding box center [81, 161] width 32 height 17
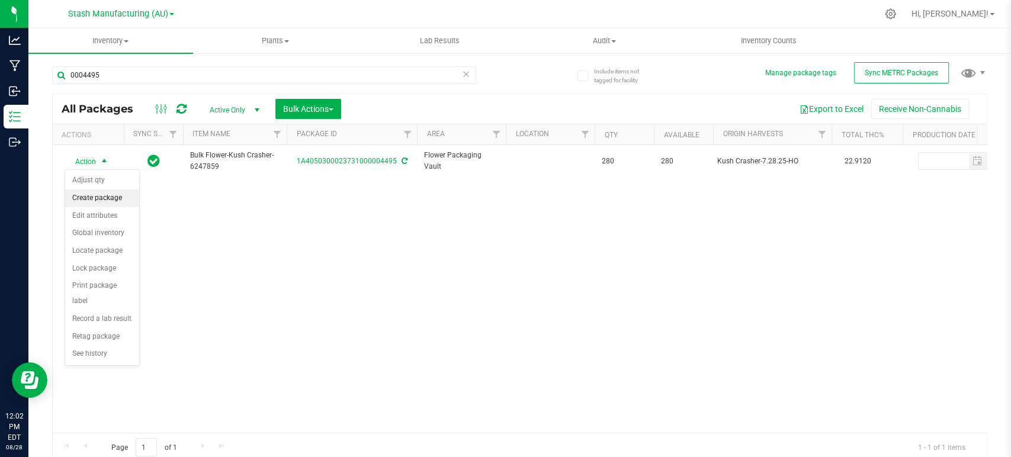
click at [90, 198] on li "Create package" at bounding box center [102, 199] width 74 height 18
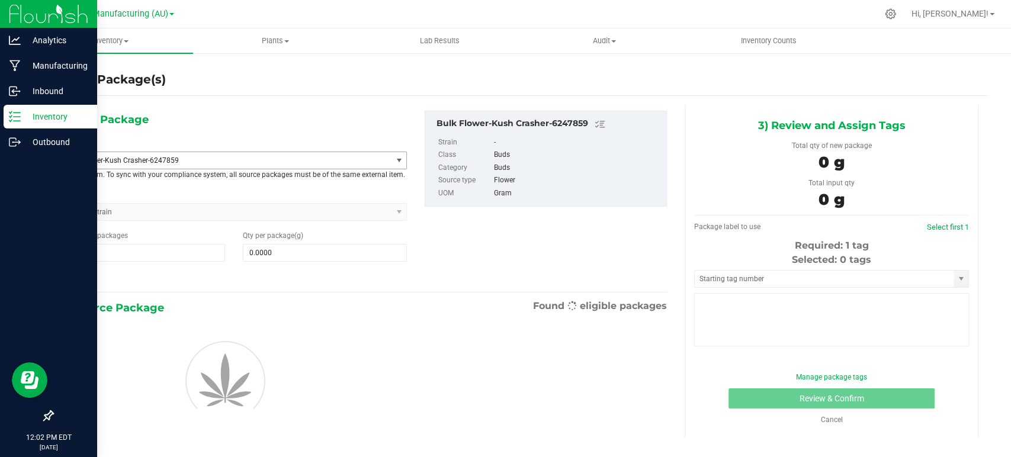
click at [165, 165] on span "Bulk Flower-Kush Crasher-6247859" at bounding box center [227, 160] width 330 height 17
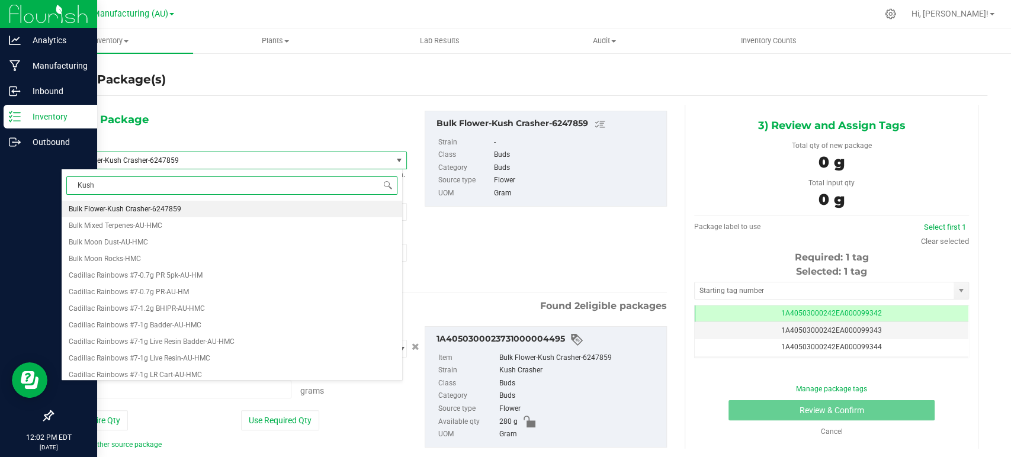
type input "Kush C"
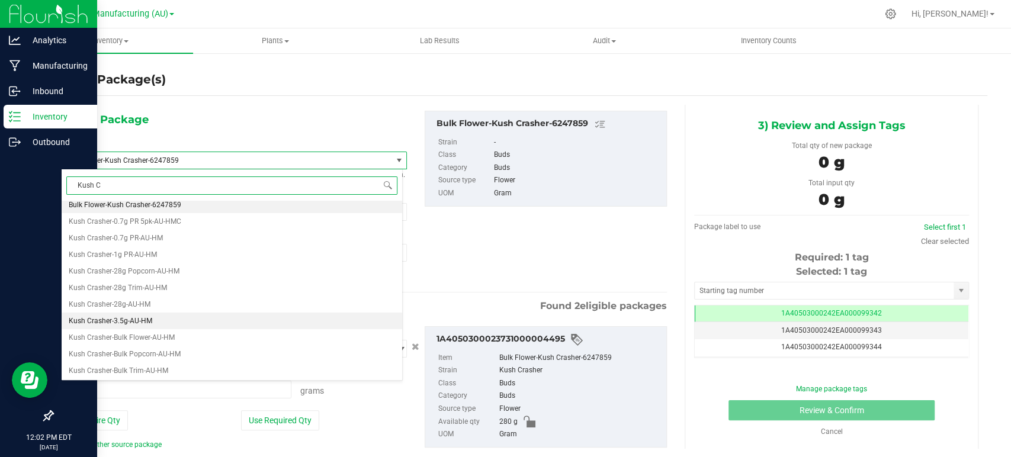
scroll to position [5, 0]
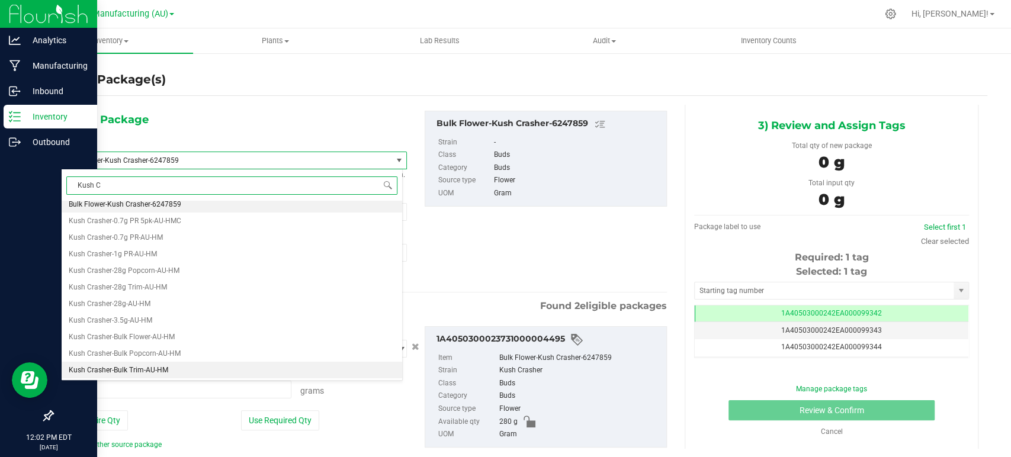
click at [148, 370] on span "Kush Crasher-Bulk Trim-AU-HM" at bounding box center [119, 370] width 100 height 8
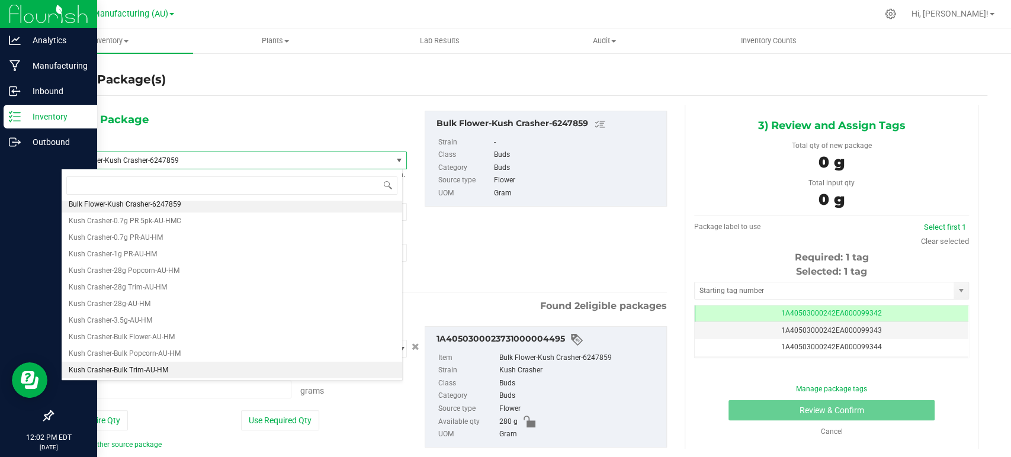
type input "0.0000"
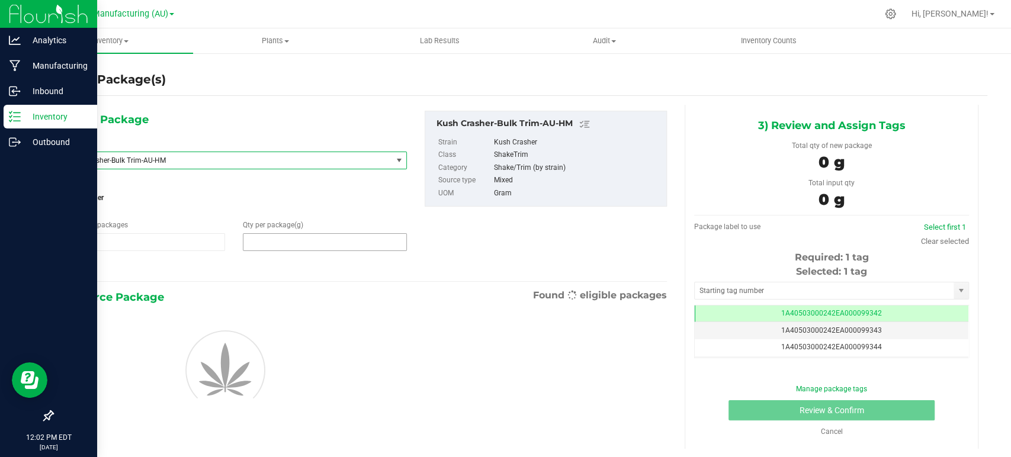
click at [303, 238] on span at bounding box center [325, 242] width 164 height 18
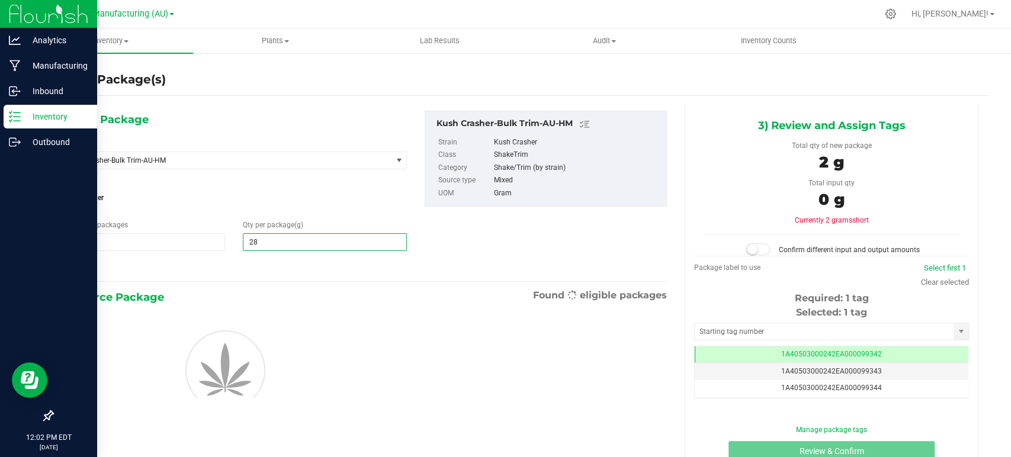
type input "280"
type input "280.0000"
click at [299, 262] on div at bounding box center [234, 267] width 346 height 15
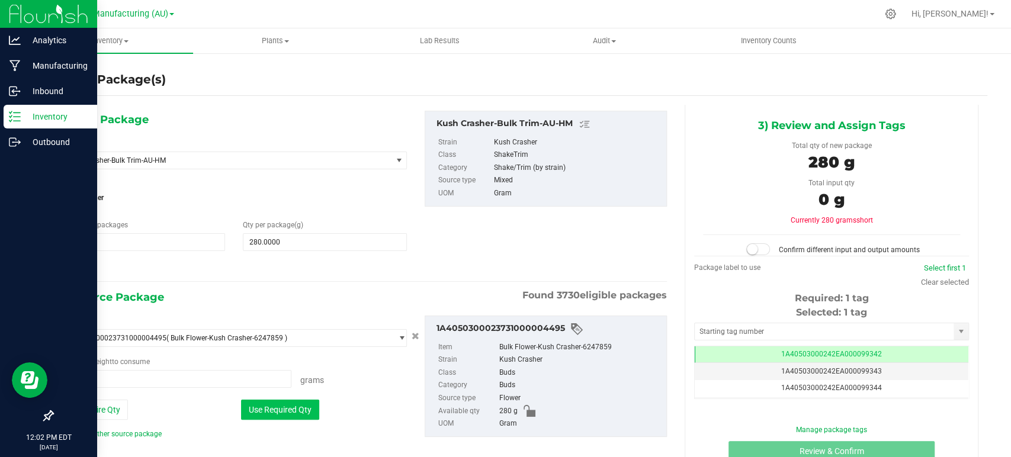
click at [270, 412] on button "Use Required Qty" at bounding box center [280, 410] width 78 height 20
type input "280.0000 g"
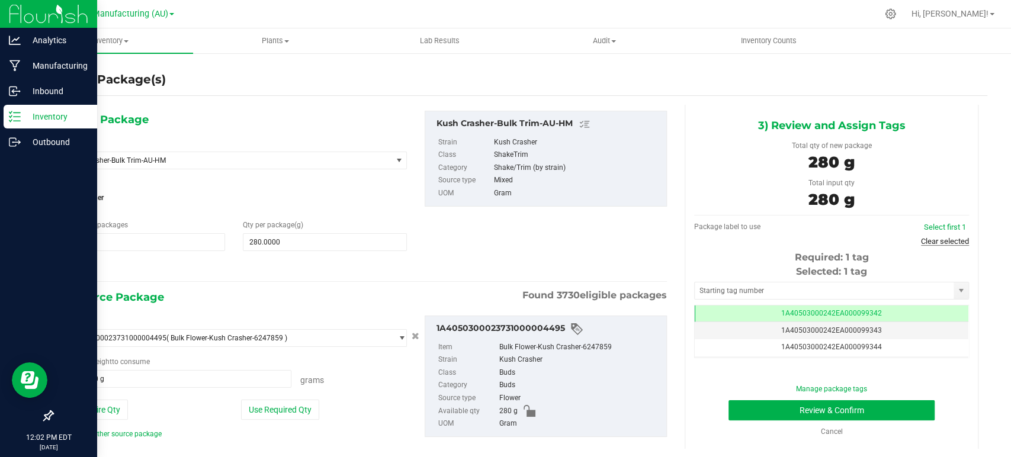
click at [950, 240] on link "Clear selected" at bounding box center [945, 241] width 48 height 9
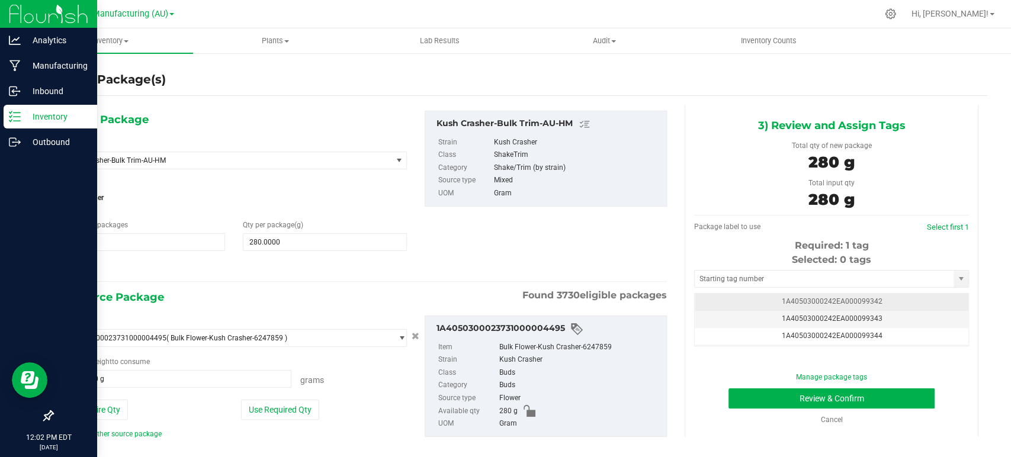
click at [881, 300] on td "1A40503000242EA000099342" at bounding box center [832, 302] width 274 height 17
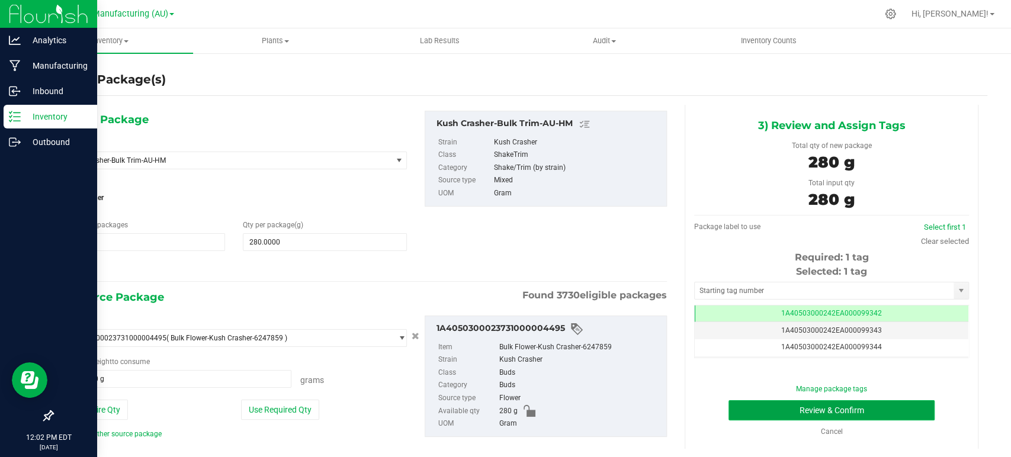
click at [866, 412] on button "Review & Confirm" at bounding box center [832, 410] width 206 height 20
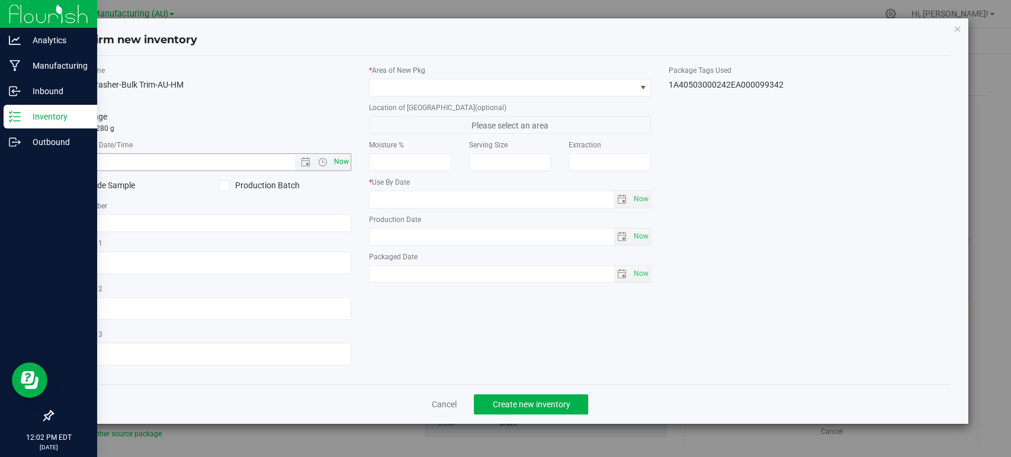
click at [348, 160] on span "Now" at bounding box center [342, 161] width 20 height 17
type input "[DATE] 12:02 PM"
click at [408, 86] on span at bounding box center [503, 87] width 266 height 17
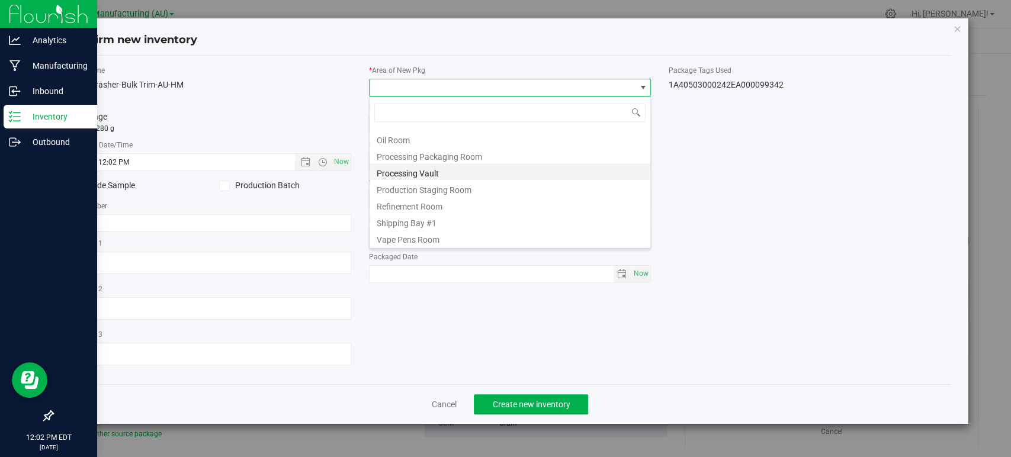
click at [414, 174] on li "Processing Vault" at bounding box center [510, 171] width 281 height 17
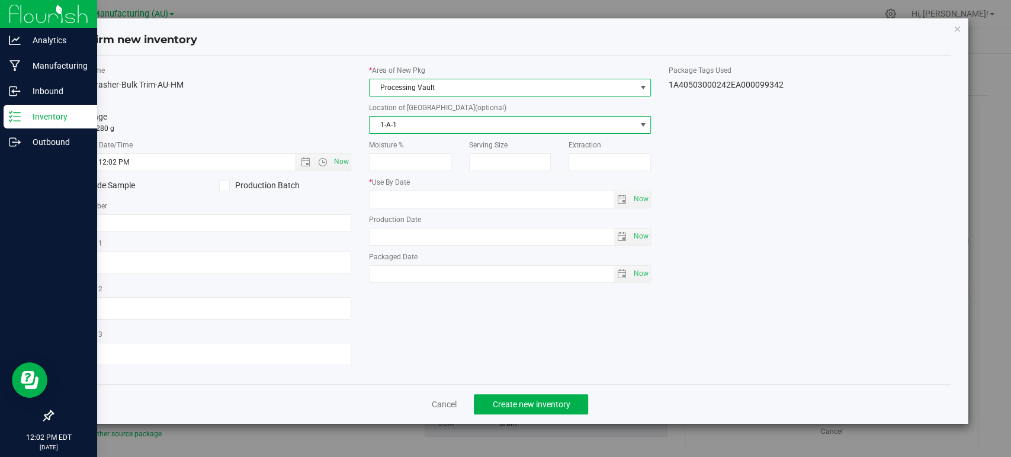
click at [399, 125] on span "1-A-1" at bounding box center [503, 125] width 266 height 17
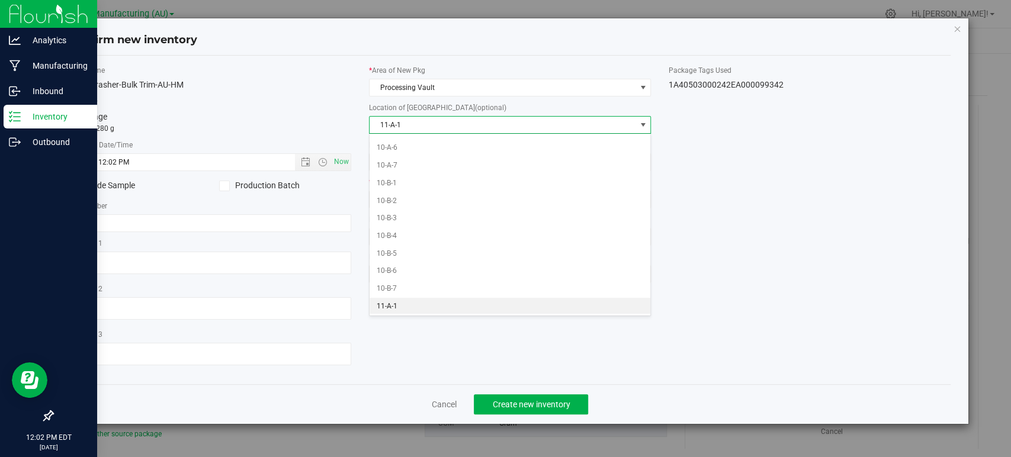
drag, startPoint x: 393, startPoint y: 303, endPoint x: 514, endPoint y: 292, distance: 121.4
click at [394, 303] on li "11-A-1" at bounding box center [510, 307] width 281 height 18
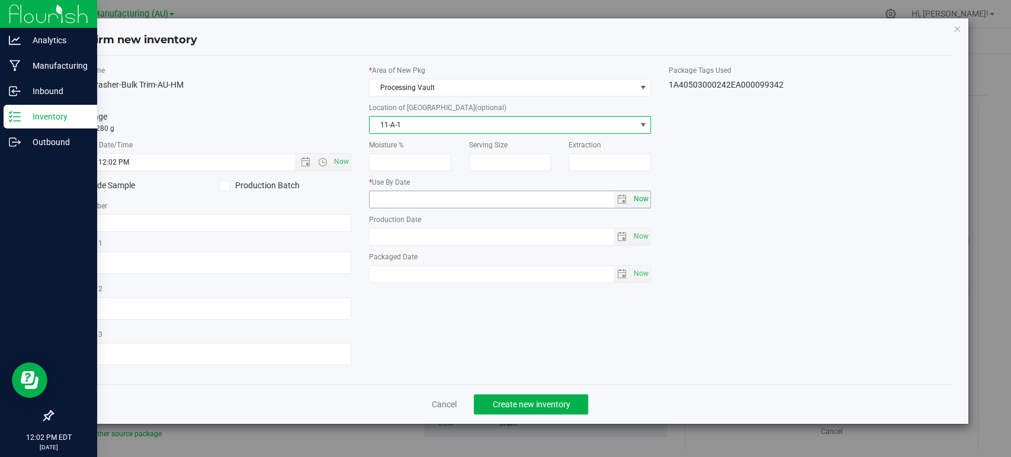
click at [644, 203] on span "Now" at bounding box center [641, 199] width 20 height 17
click at [390, 198] on input "[DATE]" at bounding box center [492, 199] width 244 height 17
type input "[DATE]"
click at [548, 328] on div "Item Name Kush Crasher-Bulk Trim-AU-HM Total Qty 1 package totaling 280 g * Cre…" at bounding box center [509, 220] width 899 height 310
click at [543, 406] on span "Create new inventory" at bounding box center [531, 404] width 78 height 9
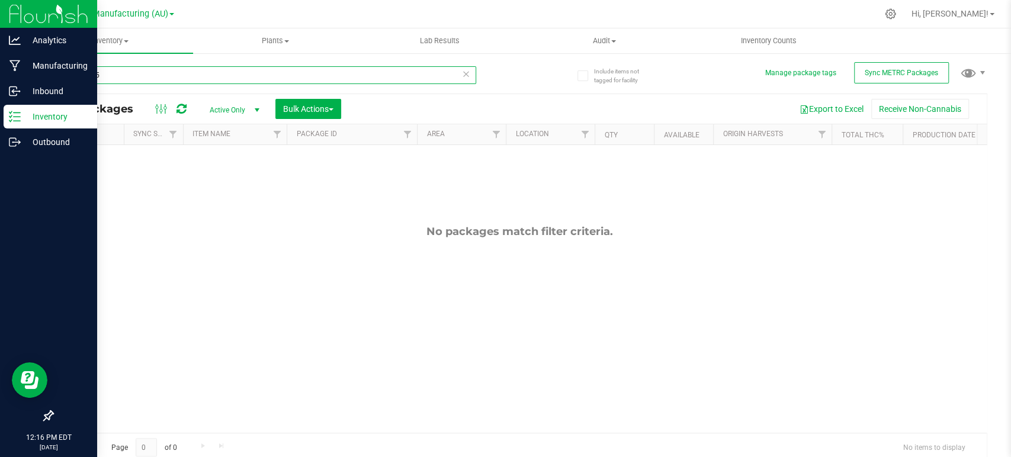
click at [112, 75] on input "0004495" at bounding box center [264, 75] width 424 height 18
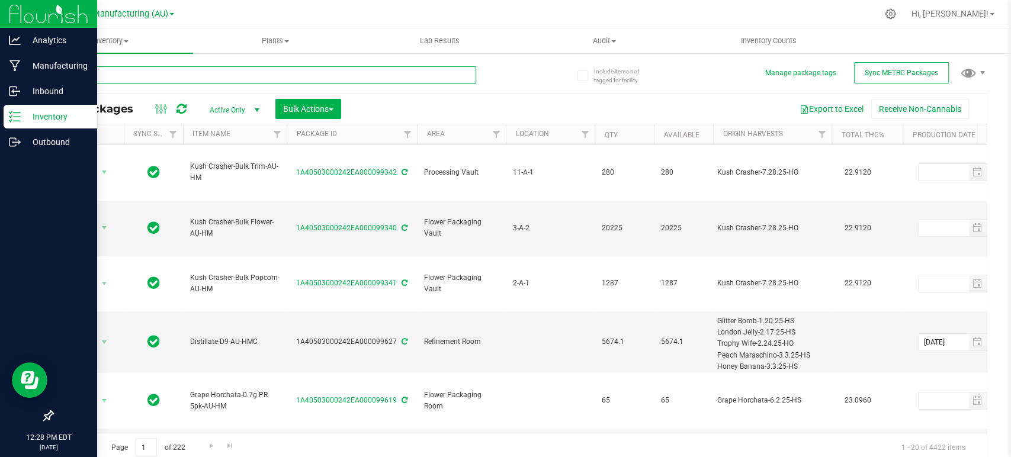
click at [183, 77] on input "text" at bounding box center [264, 75] width 424 height 18
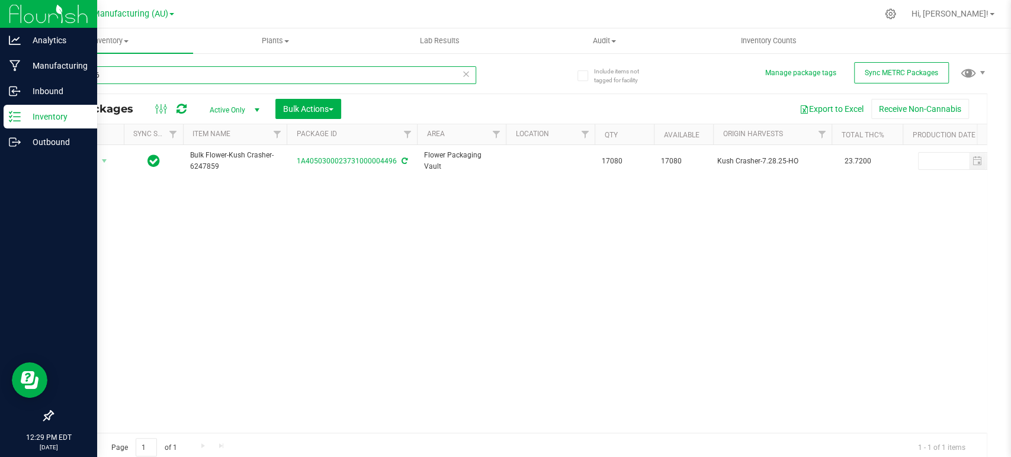
type input "0004496"
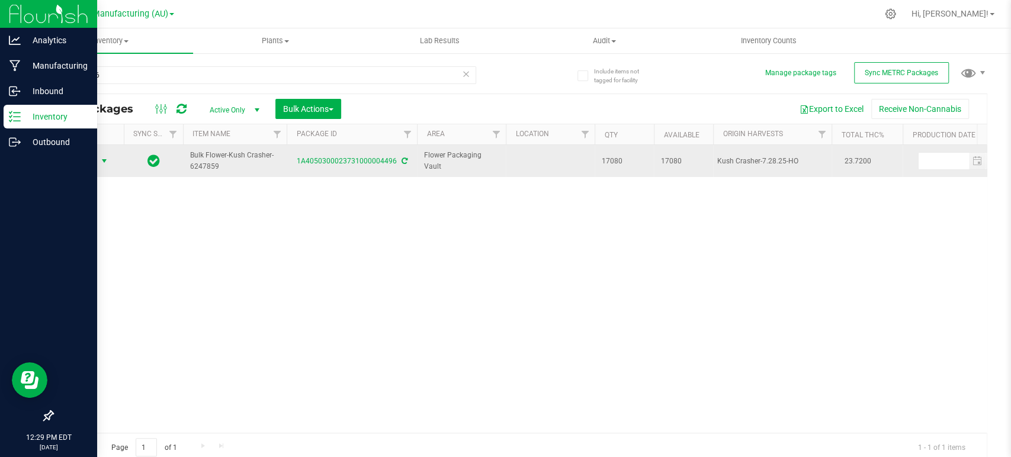
click at [95, 163] on span "Action" at bounding box center [81, 161] width 32 height 17
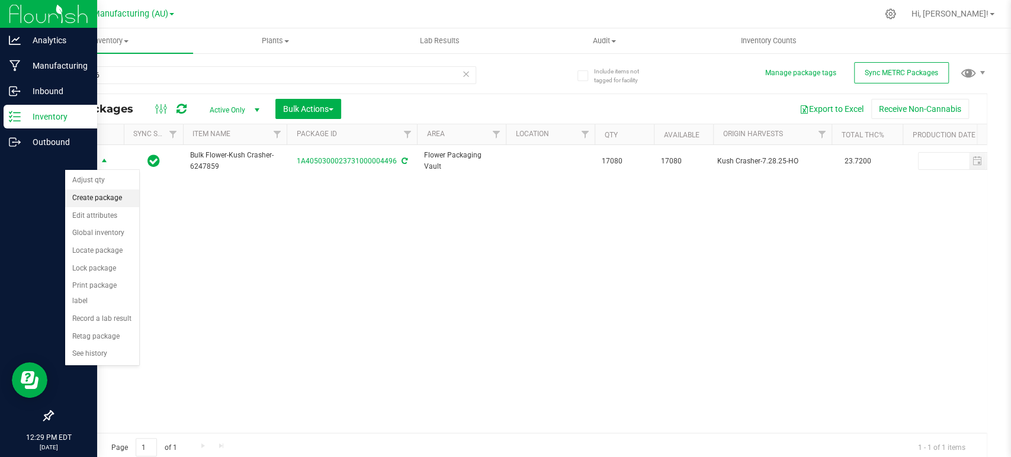
click at [100, 200] on li "Create package" at bounding box center [102, 199] width 74 height 18
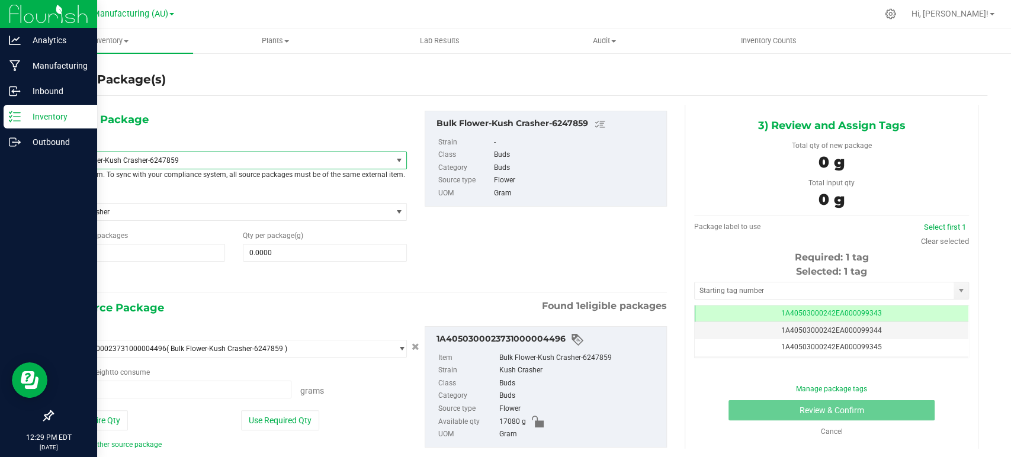
click at [173, 155] on span "Bulk Flower-Kush Crasher-6247859" at bounding box center [227, 160] width 330 height 17
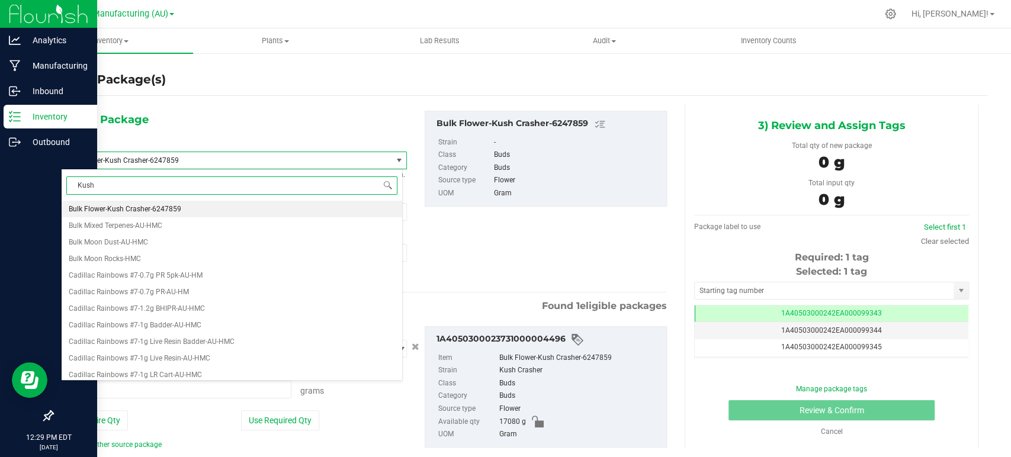
type input "Kush C"
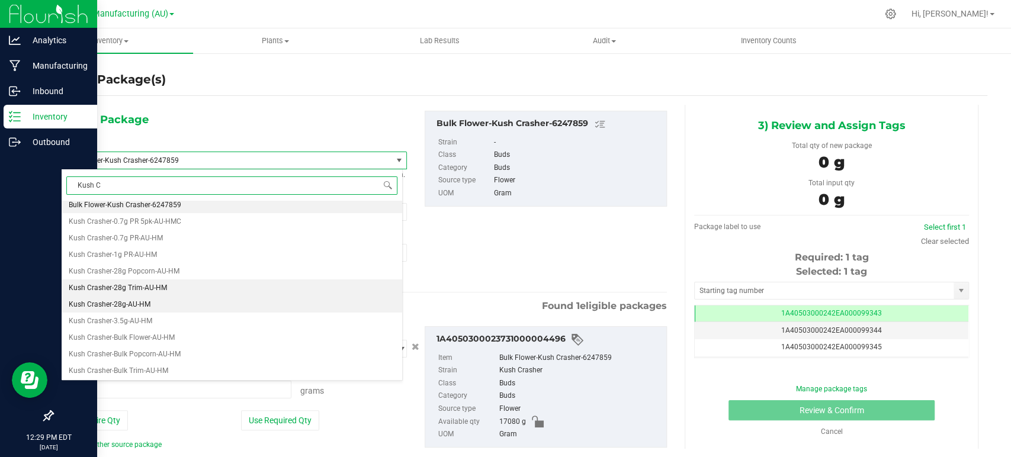
scroll to position [5, 0]
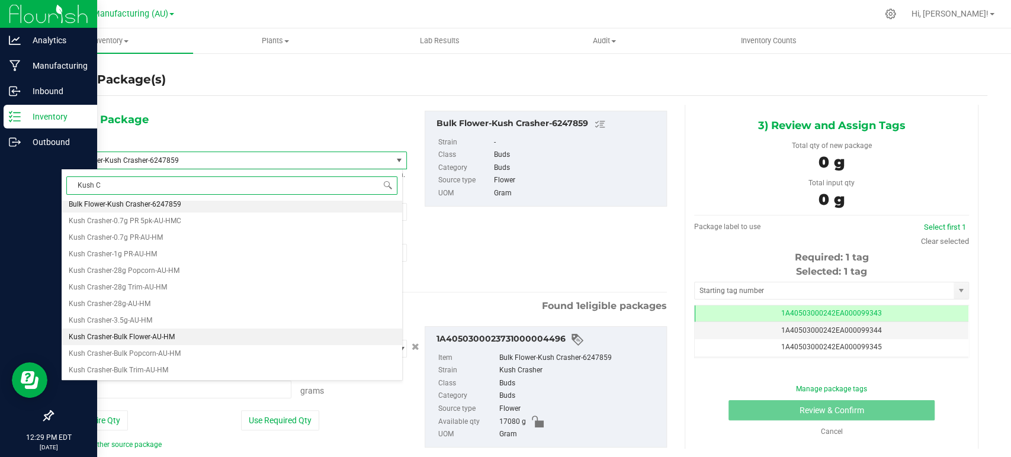
click at [136, 334] on span "Kush Crasher-Bulk Flower-AU-HM" at bounding box center [122, 337] width 106 height 8
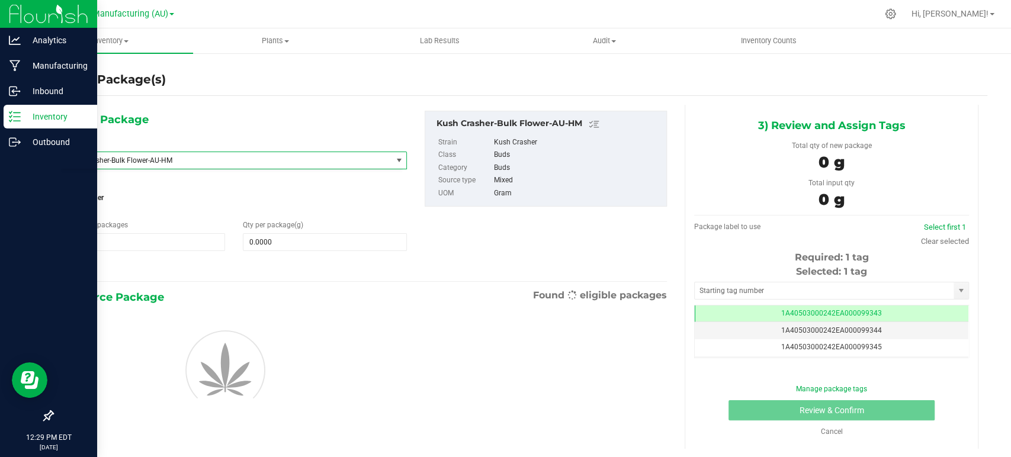
type input "0.0000"
click at [315, 238] on span at bounding box center [325, 242] width 164 height 18
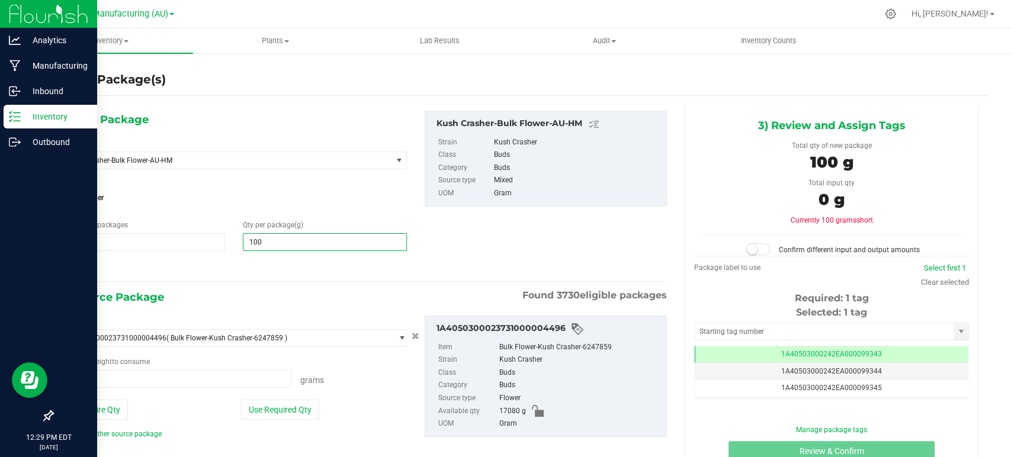
type input "1006"
type input "0.0000 g"
type input "10066"
type input "10,066.0000"
drag, startPoint x: 303, startPoint y: 269, endPoint x: 306, endPoint y: 320, distance: 51.0
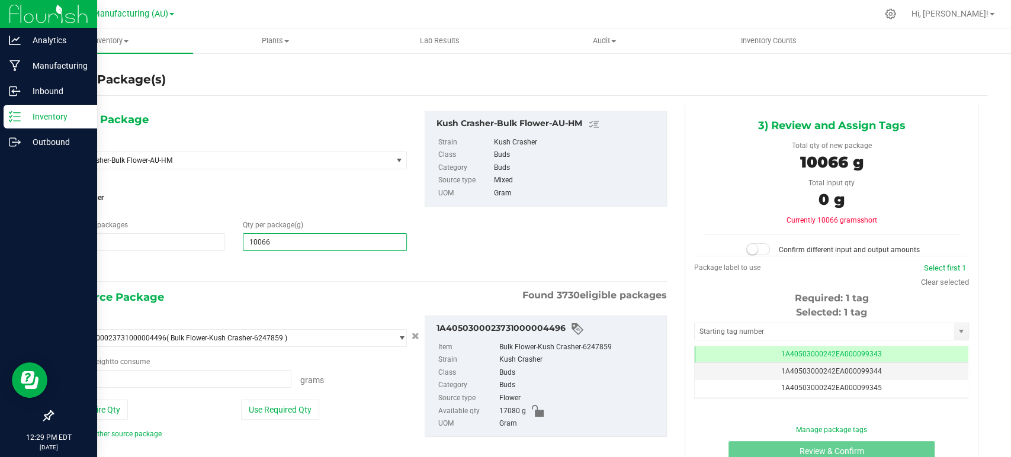
click at [303, 270] on div at bounding box center [234, 267] width 346 height 15
click at [277, 407] on button "Use Required Qty" at bounding box center [280, 410] width 78 height 20
type input "10066.0000 g"
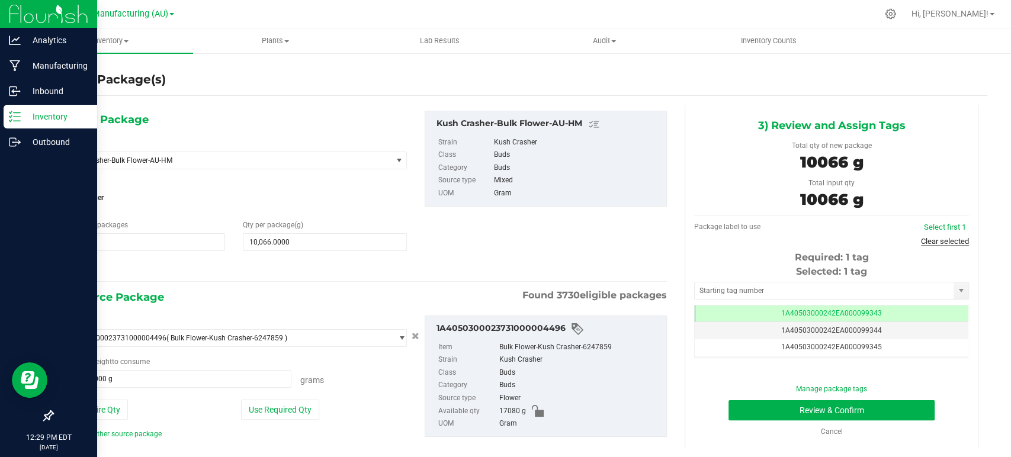
click at [941, 240] on link "Clear selected" at bounding box center [945, 241] width 48 height 9
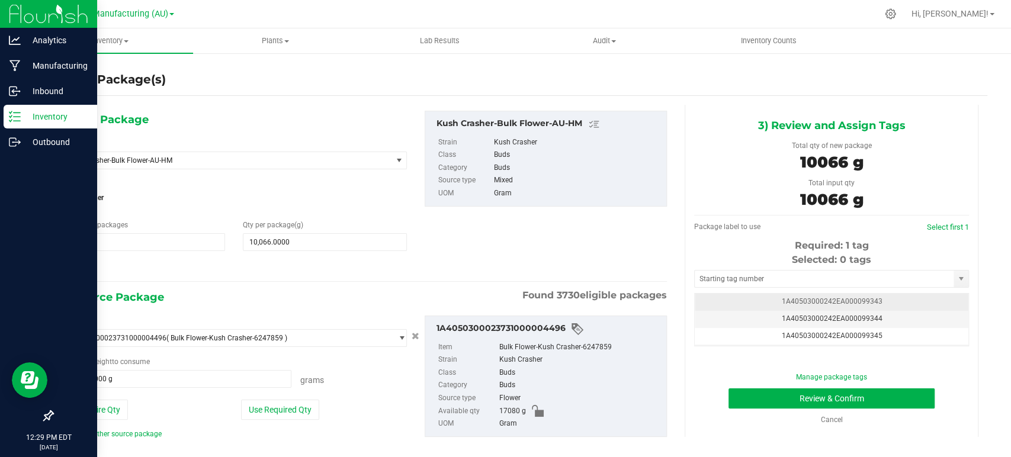
click at [843, 301] on span "1A40503000242EA000099343" at bounding box center [831, 301] width 101 height 8
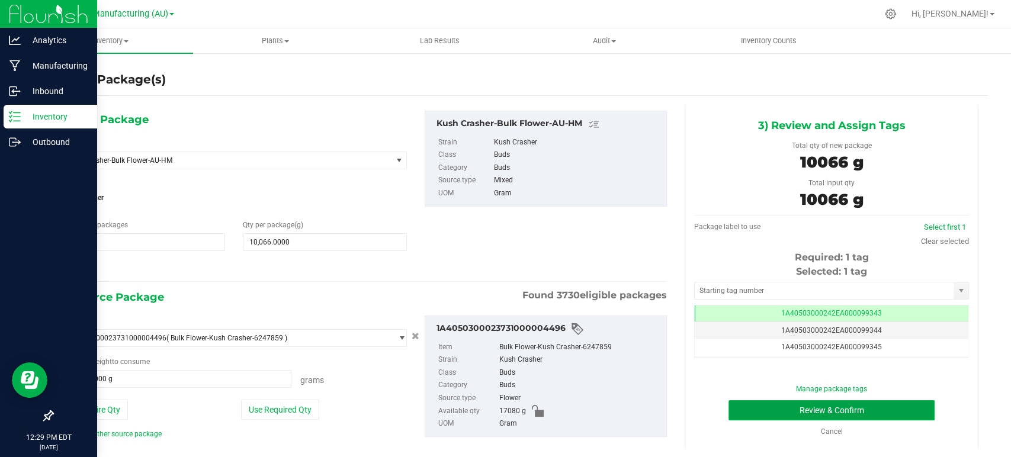
click at [846, 410] on button "Review & Confirm" at bounding box center [832, 410] width 206 height 20
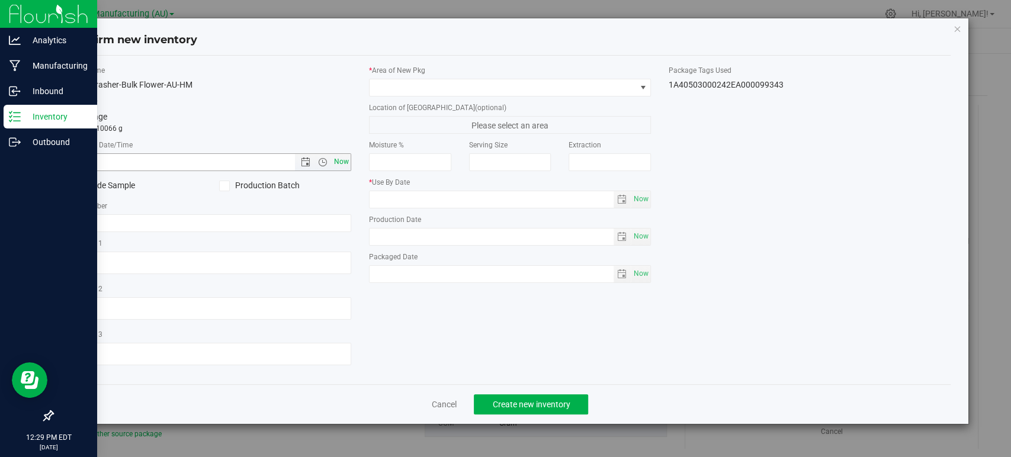
click at [342, 161] on span "Now" at bounding box center [342, 161] width 20 height 17
type input "[DATE] 12:29 PM"
click at [394, 86] on span at bounding box center [503, 87] width 266 height 17
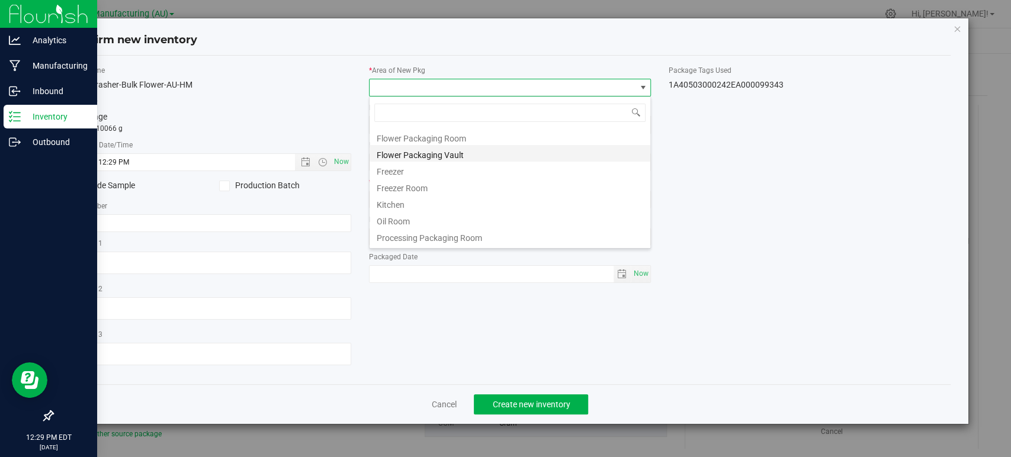
click at [447, 152] on li "Flower Packaging Vault" at bounding box center [510, 153] width 281 height 17
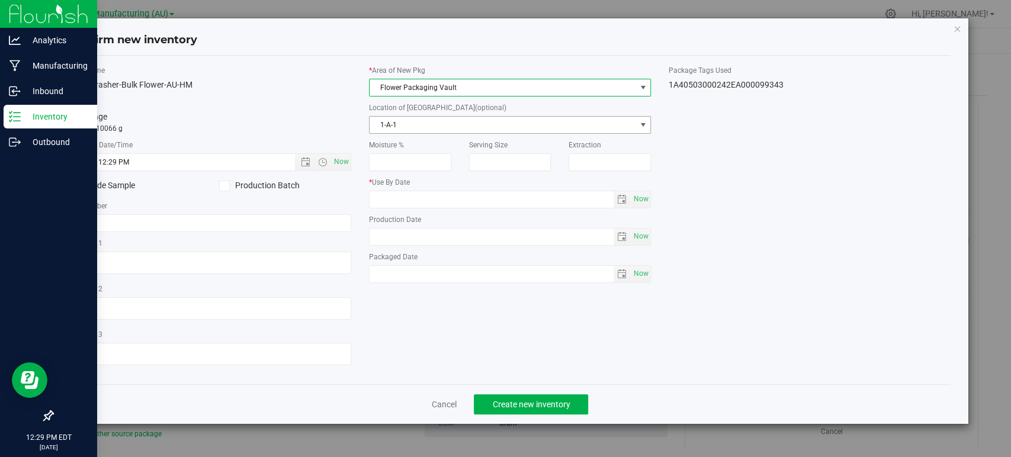
click at [393, 121] on span "1-A-1" at bounding box center [503, 125] width 266 height 17
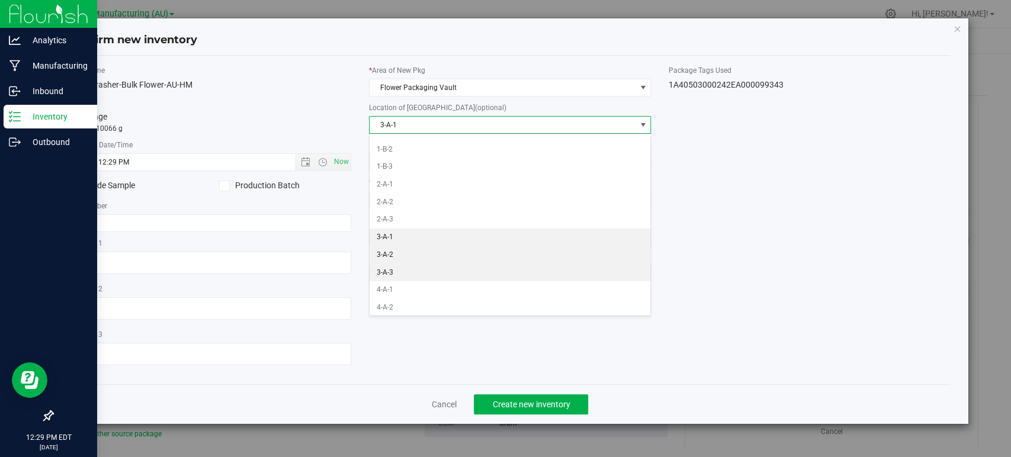
click at [393, 255] on li "3-A-2" at bounding box center [510, 255] width 281 height 18
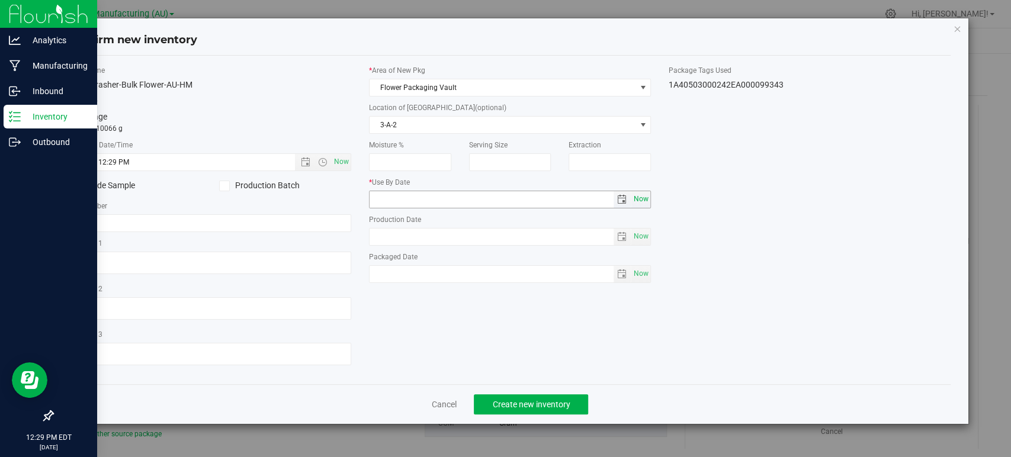
click at [642, 200] on span "Now" at bounding box center [641, 199] width 20 height 17
click at [392, 200] on input "[DATE]" at bounding box center [492, 199] width 244 height 17
type input "[DATE]"
click at [768, 331] on div "Item Name Kush Crasher-Bulk Flower-AU-HM Total Qty 1 package totaling 10066 g *…" at bounding box center [509, 220] width 899 height 310
click at [507, 412] on button "Create new inventory" at bounding box center [531, 404] width 114 height 20
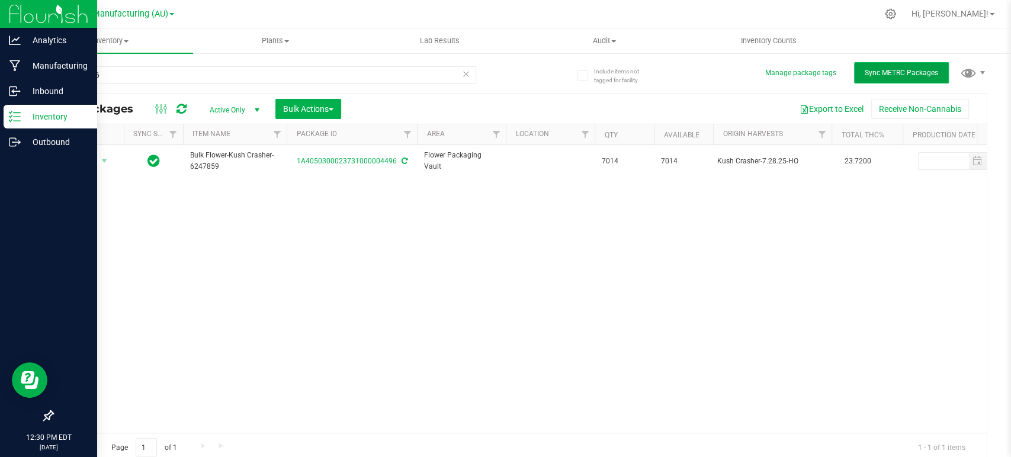
click at [897, 70] on span "Sync METRC Packages" at bounding box center [901, 73] width 73 height 8
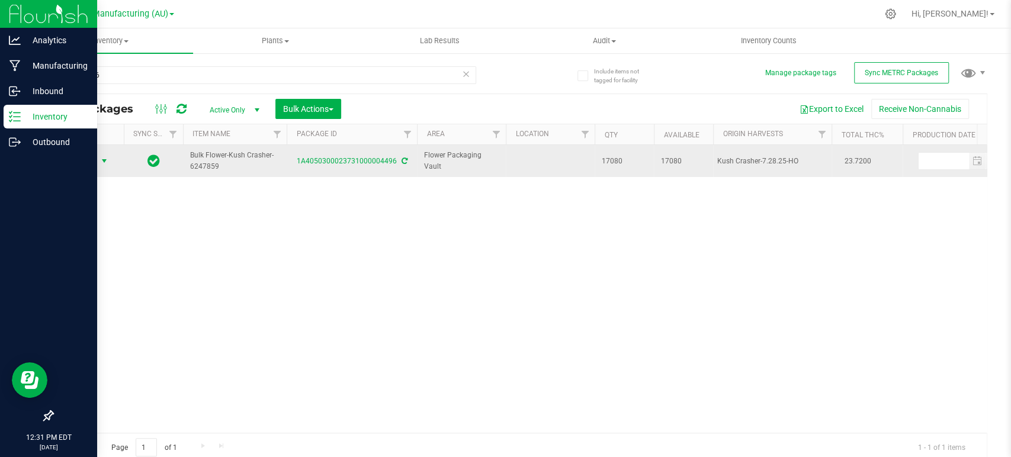
click at [86, 157] on span "Action" at bounding box center [81, 161] width 32 height 17
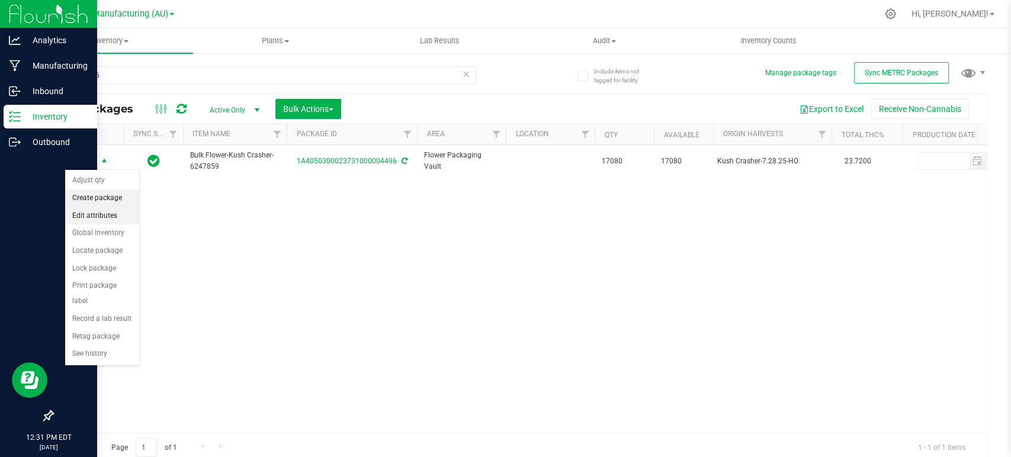
click at [90, 201] on li "Create package" at bounding box center [102, 199] width 74 height 18
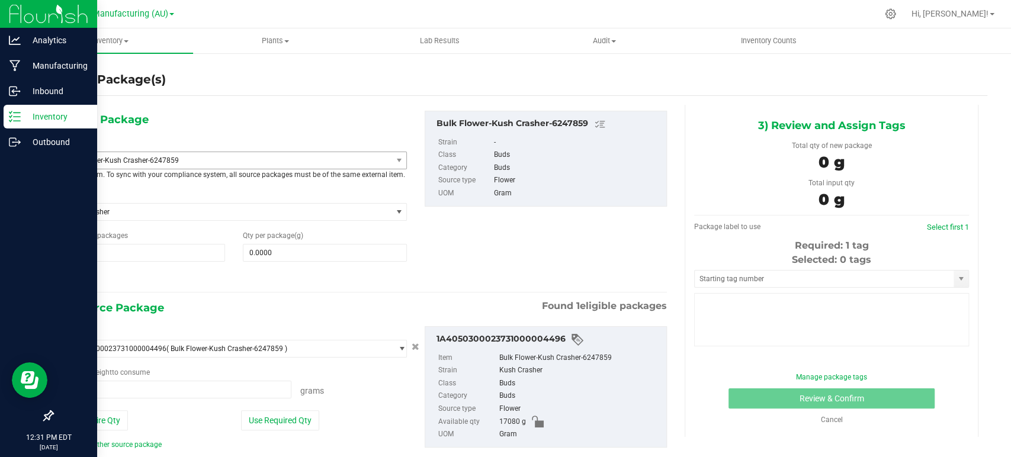
type input "0.0000 g"
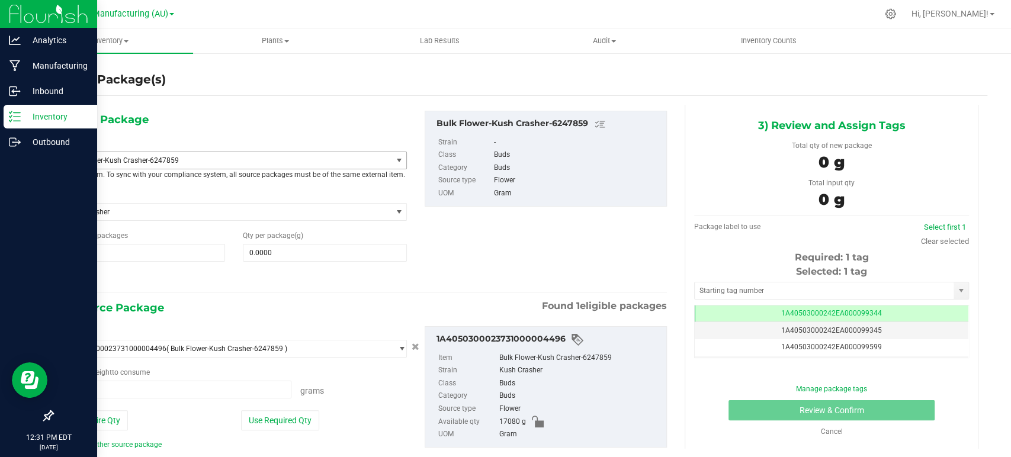
click at [246, 160] on span "Bulk Flower-Kush Crasher-6247859" at bounding box center [219, 160] width 307 height 8
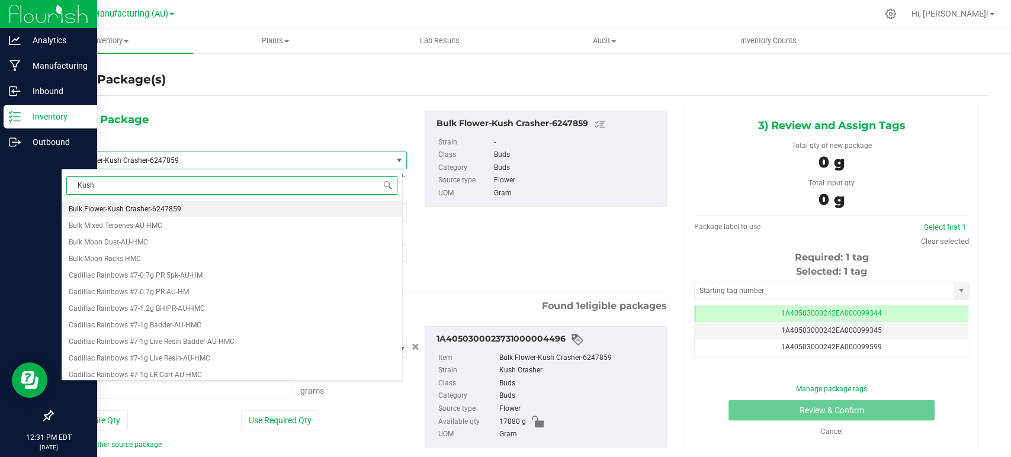
type input "Kush C"
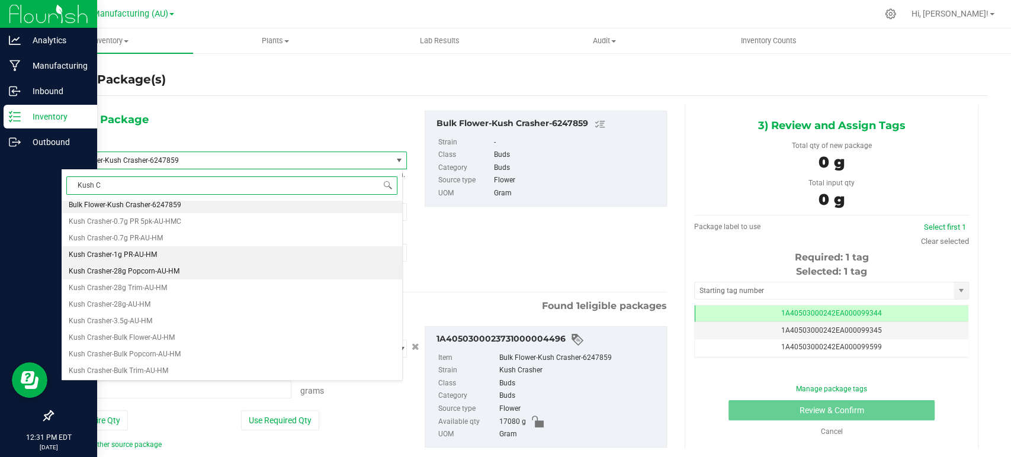
scroll to position [5, 0]
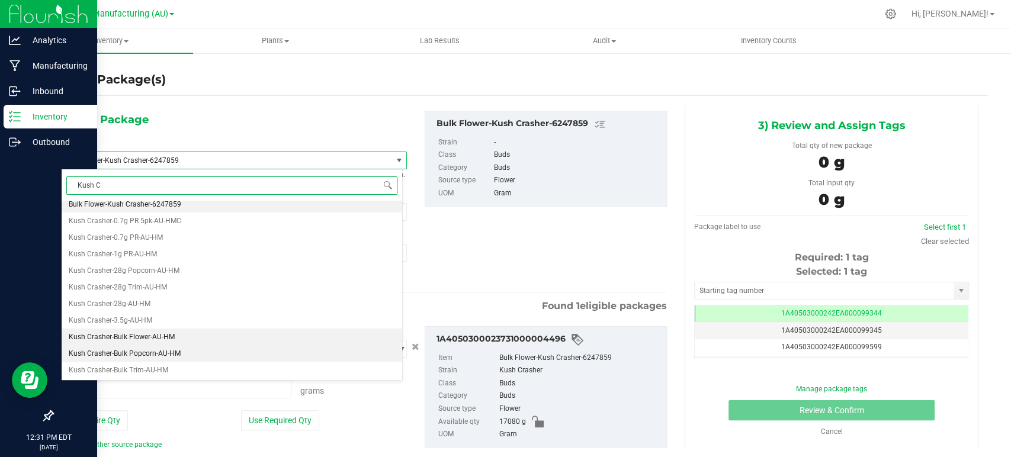
click at [155, 339] on span "Kush Crasher-Bulk Flower-AU-HM" at bounding box center [122, 337] width 106 height 8
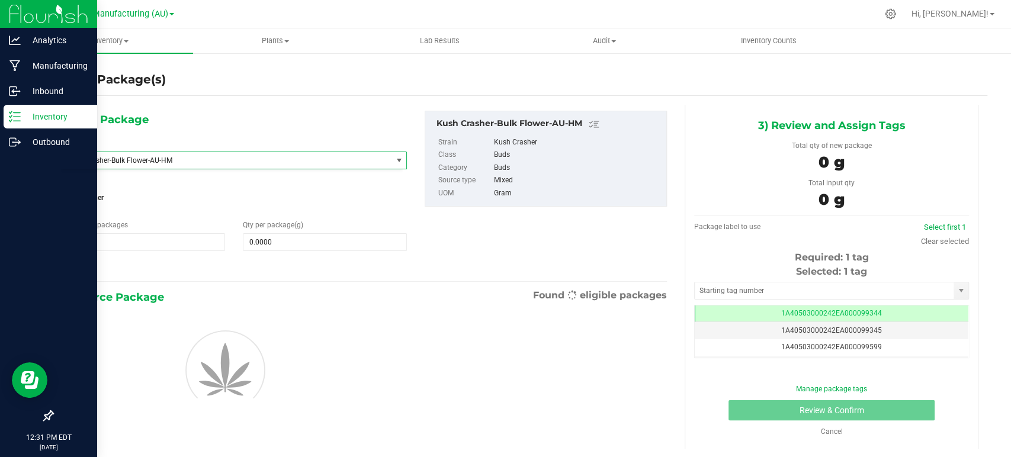
type input "0.0000"
click at [283, 240] on span at bounding box center [325, 242] width 164 height 18
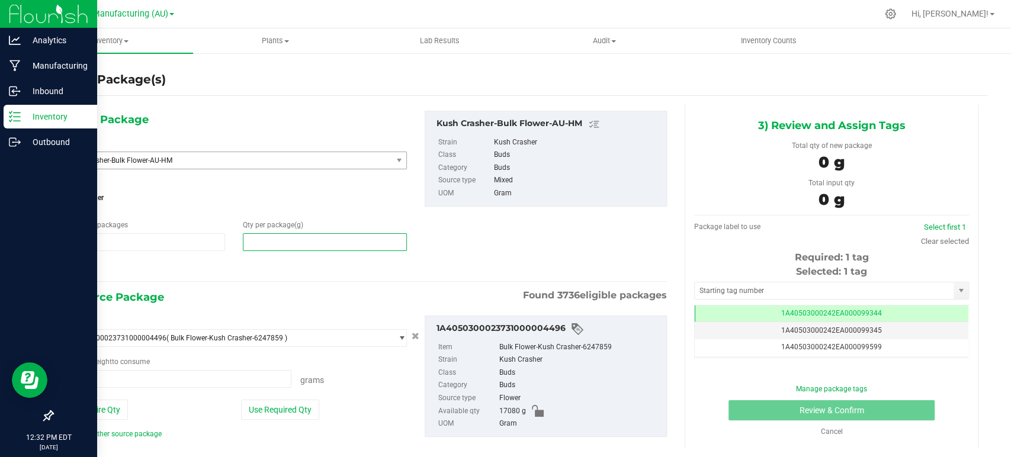
type input "0.0000 g"
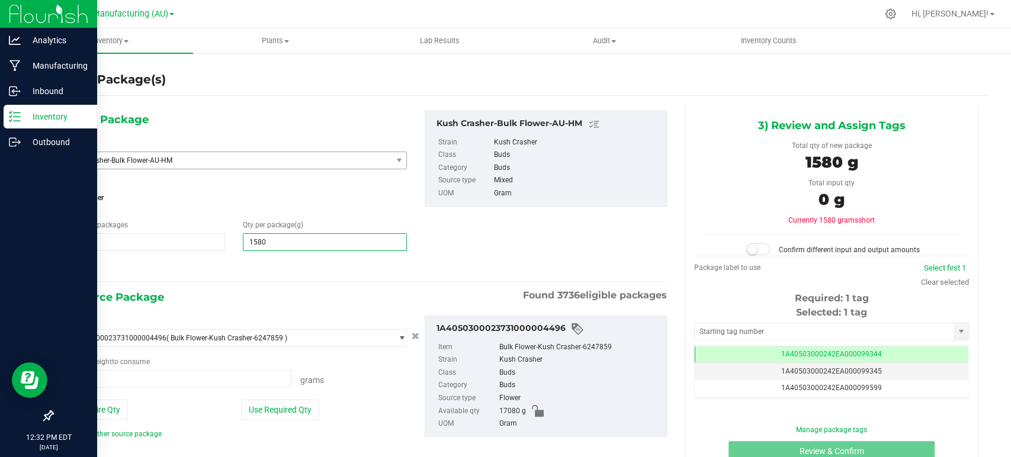
type input "15802"
type input "15,802.0000"
click at [286, 266] on div at bounding box center [234, 267] width 346 height 15
click at [296, 409] on button "Use Required Qty" at bounding box center [280, 410] width 78 height 20
type input "15802.0000 g"
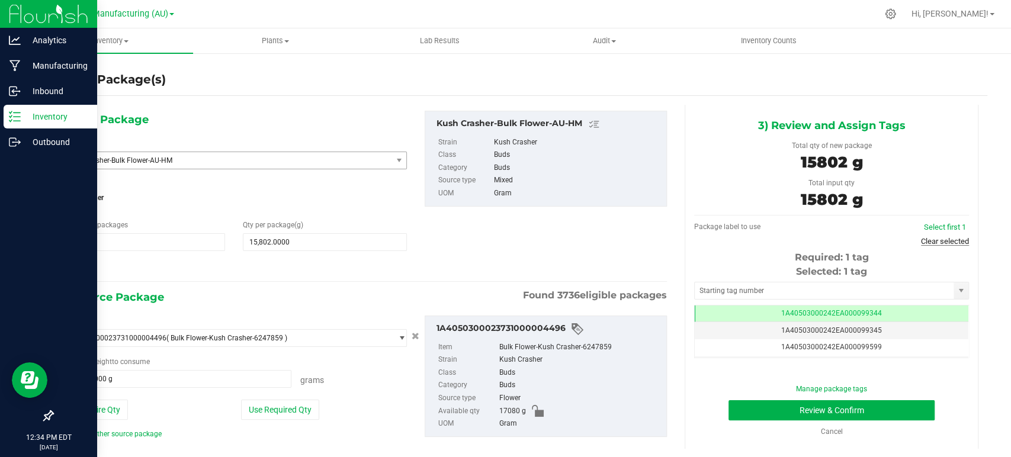
click at [922, 240] on link "Clear selected" at bounding box center [945, 241] width 48 height 9
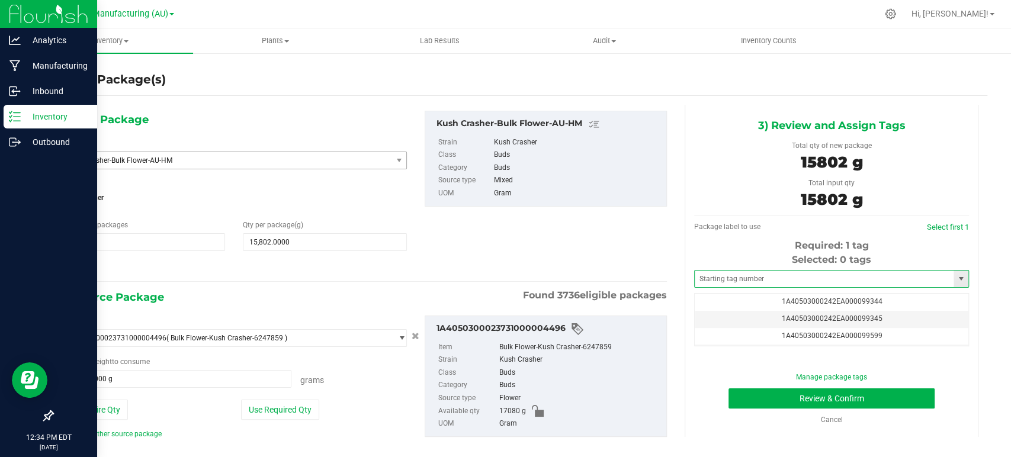
click at [756, 287] on span at bounding box center [831, 279] width 275 height 18
click at [755, 284] on input "text" at bounding box center [824, 279] width 259 height 17
click at [751, 293] on li "1A40503000242EA000099601" at bounding box center [823, 299] width 271 height 18
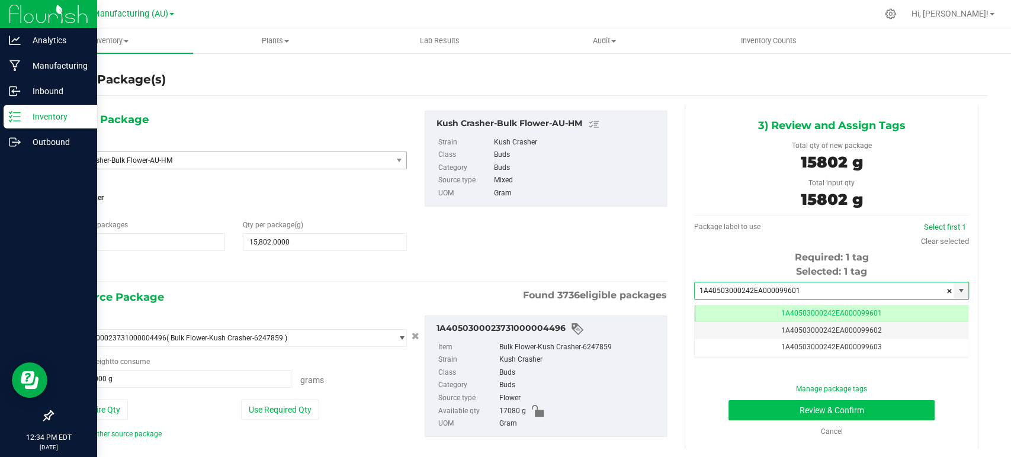
type input "1A40503000242EA000099601"
click at [852, 412] on button "Review & Confirm" at bounding box center [832, 410] width 206 height 20
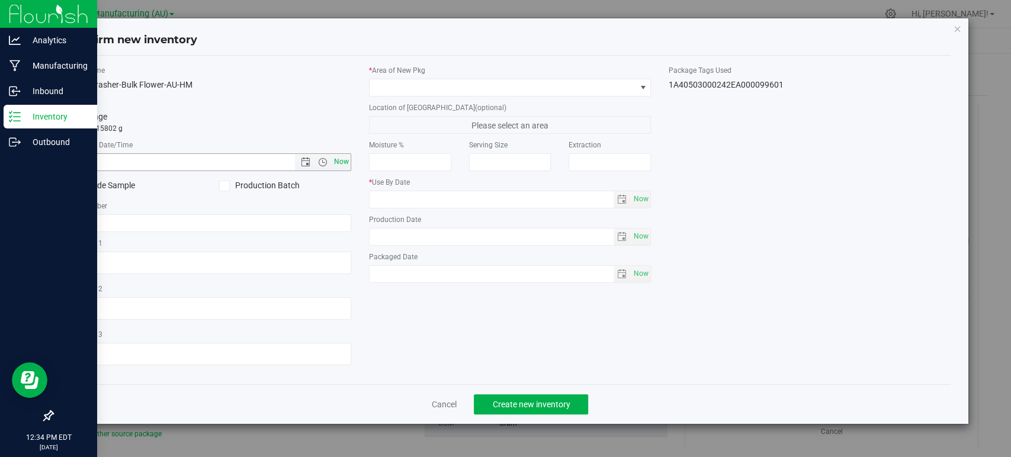
click at [345, 161] on span "Now" at bounding box center [342, 161] width 20 height 17
type input "[DATE] 12:34 PM"
click at [400, 87] on span at bounding box center [503, 87] width 266 height 17
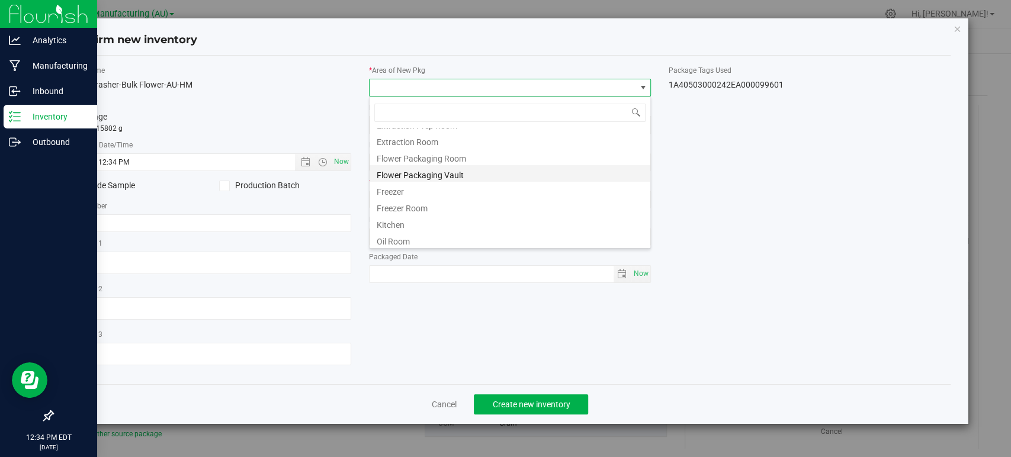
scroll to position [66, 0]
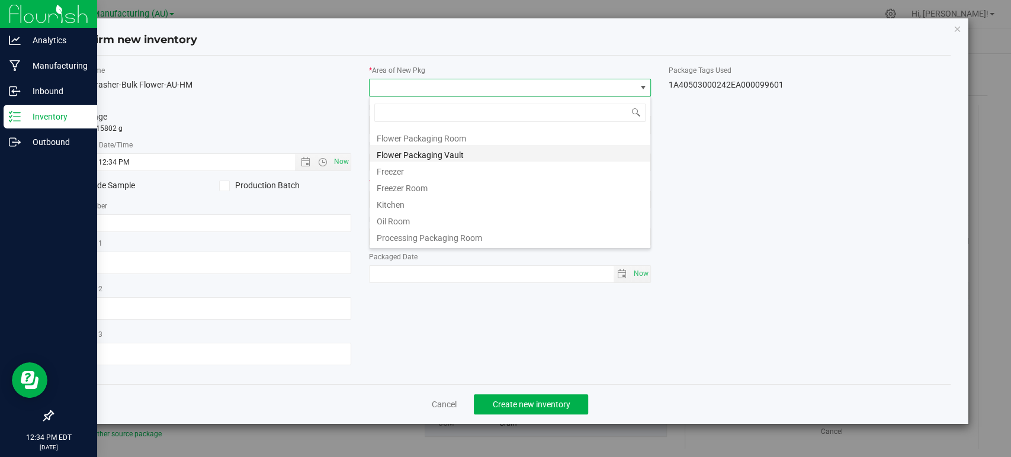
click at [435, 153] on li "Flower Packaging Vault" at bounding box center [510, 153] width 281 height 17
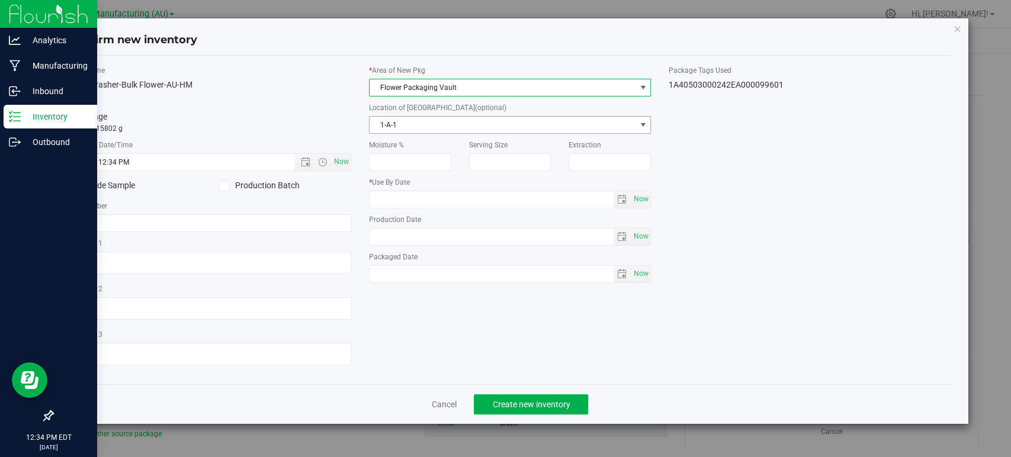
click at [441, 122] on span "1-A-1" at bounding box center [503, 125] width 266 height 17
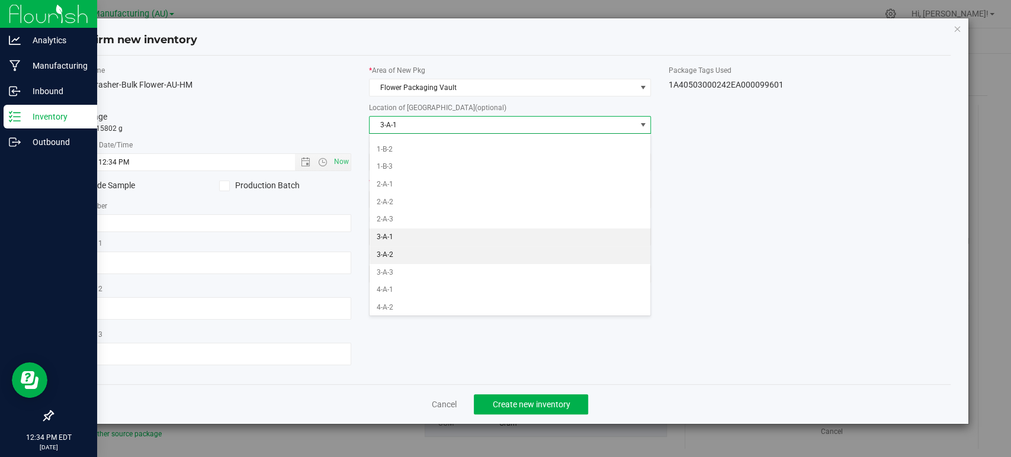
click at [400, 254] on li "3-A-2" at bounding box center [510, 255] width 281 height 18
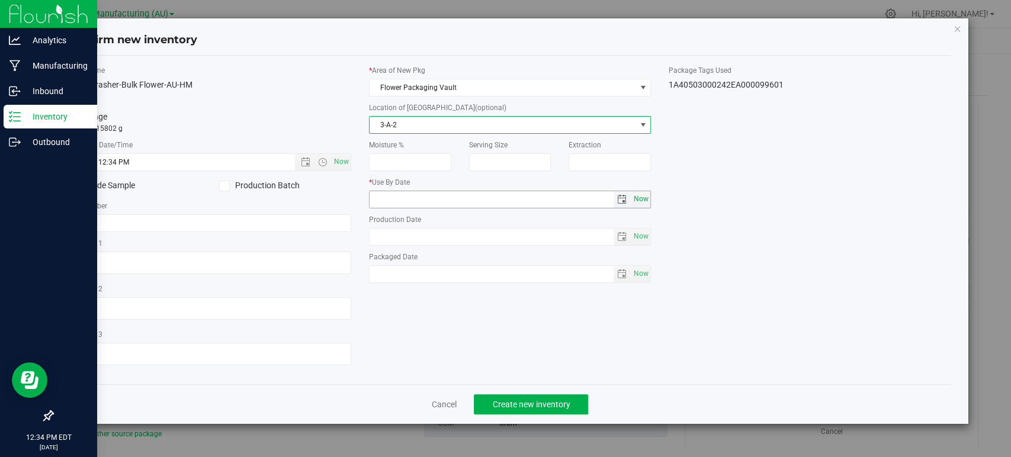
click at [644, 198] on span "Now" at bounding box center [641, 199] width 20 height 17
click at [391, 201] on input "[DATE]" at bounding box center [492, 199] width 244 height 17
type input "[DATE]"
click at [840, 235] on div "Item Name Kush Crasher-Bulk Flower-AU-HM Total Qty 1 package totaling 15802 g *…" at bounding box center [509, 220] width 899 height 310
click at [501, 400] on span "Create new inventory" at bounding box center [531, 404] width 78 height 9
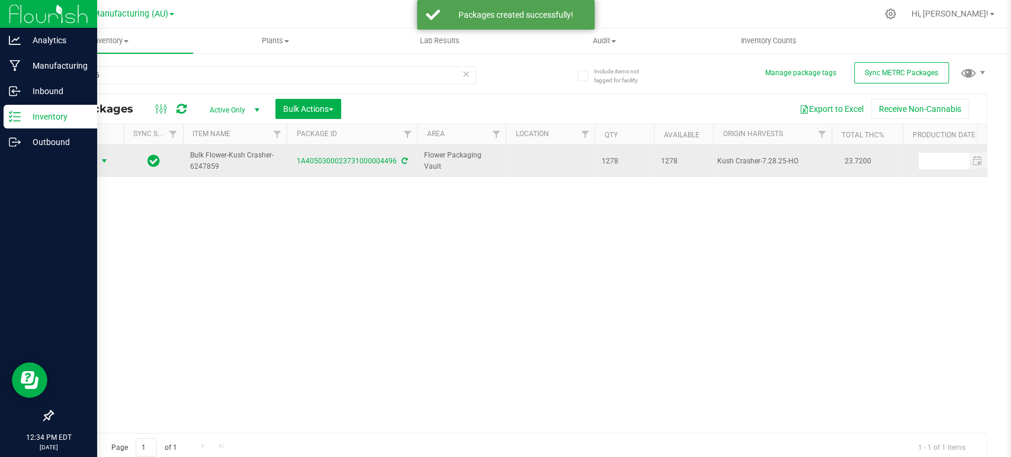
click at [86, 165] on span "Action" at bounding box center [81, 161] width 32 height 17
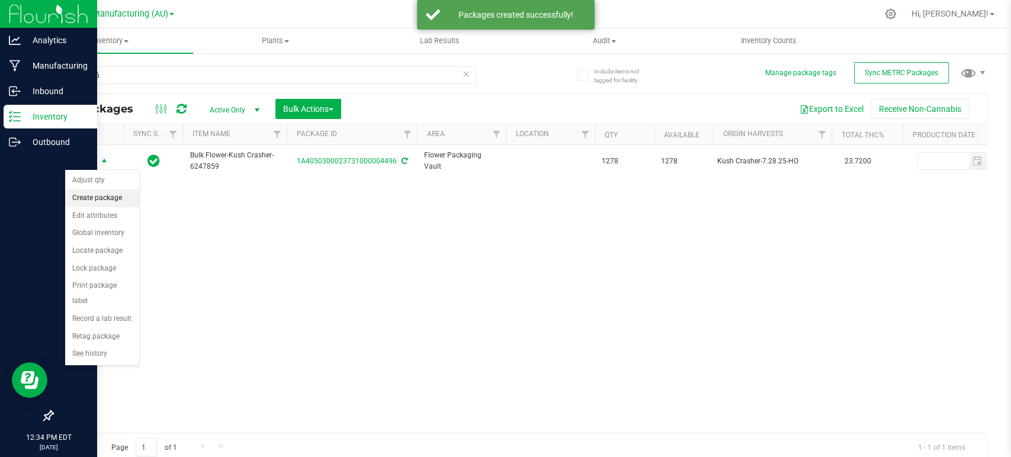
click at [90, 196] on li "Create package" at bounding box center [102, 199] width 74 height 18
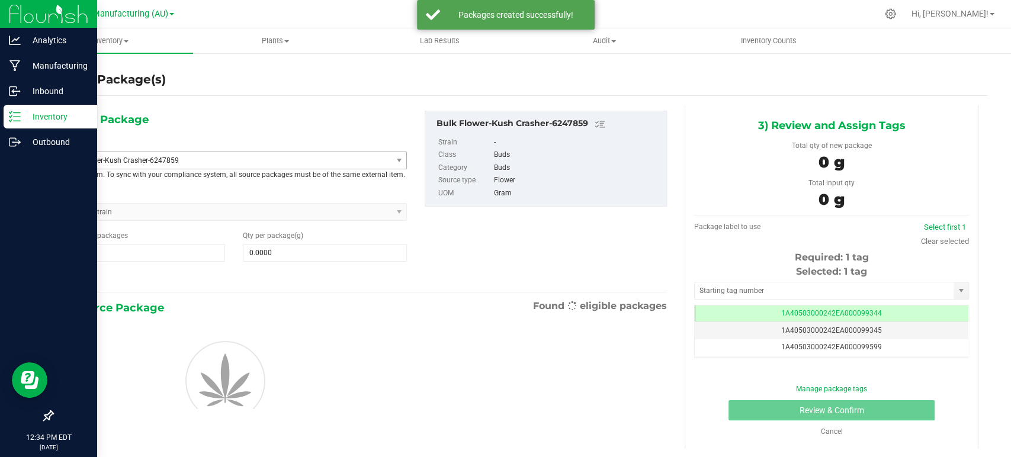
click at [142, 160] on span "Bulk Flower-Kush Crasher-6247859" at bounding box center [219, 160] width 307 height 8
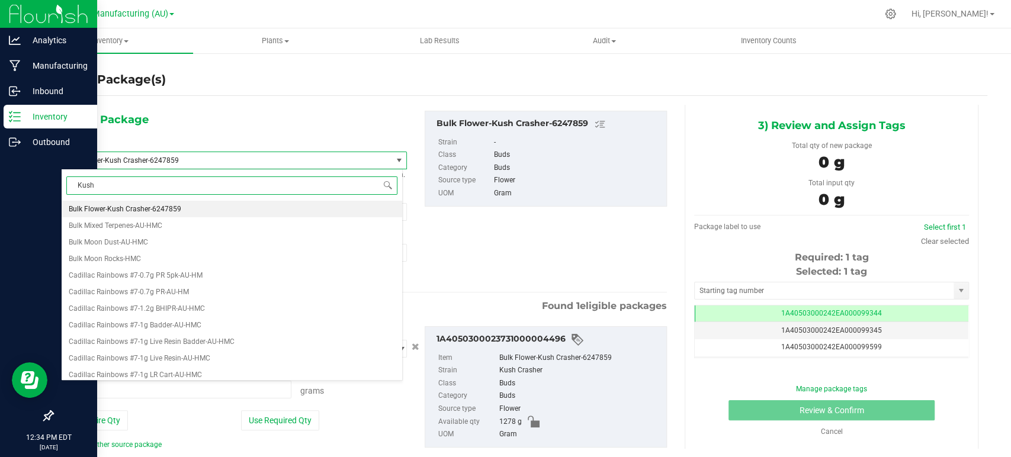
type input "Kush C"
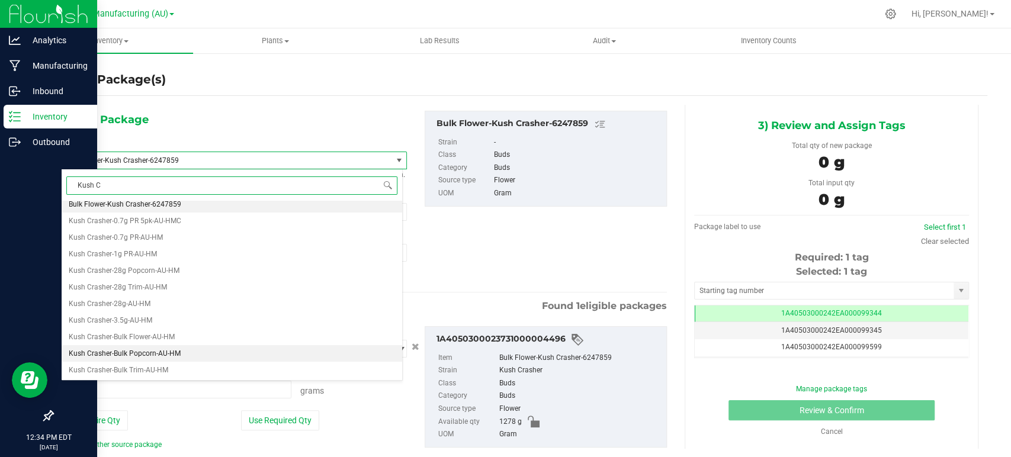
click at [155, 351] on span "Kush Crasher-Bulk Popcorn-AU-HM" at bounding box center [125, 353] width 112 height 8
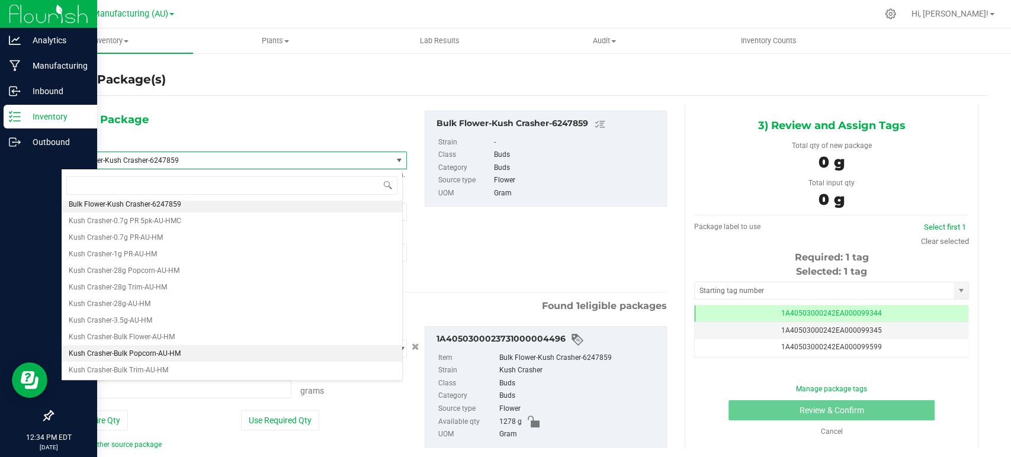
type input "0.0000"
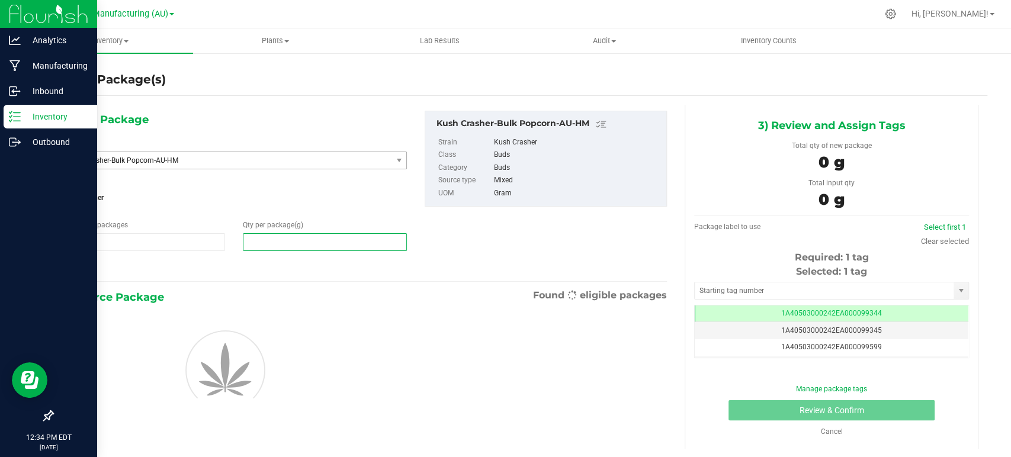
click at [298, 245] on span at bounding box center [325, 242] width 164 height 18
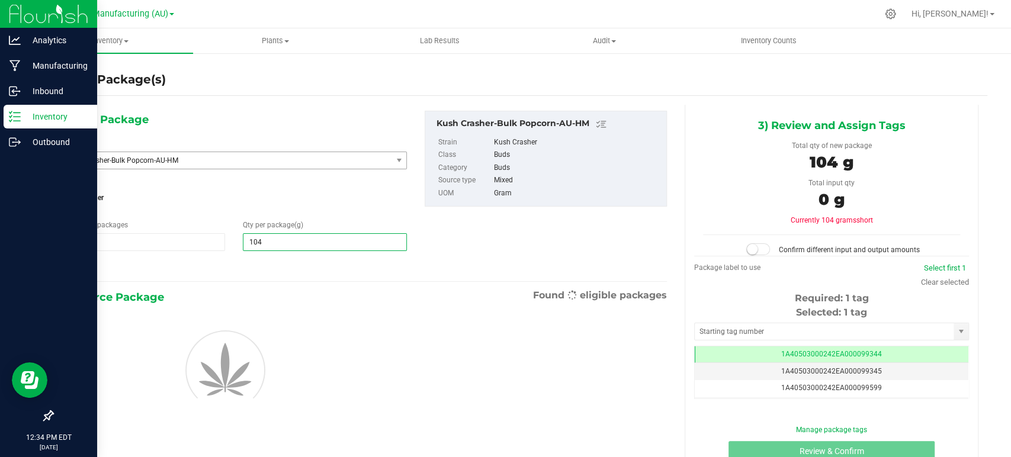
type input "1040"
click at [377, 248] on input "1040" at bounding box center [324, 242] width 163 height 17
type input "1,040.0000"
click at [371, 258] on div "1) New Package Select Item Kush Crasher-Bulk Popcorn-AU-HM Key Lime Pie-Bulk Li…" at bounding box center [234, 193] width 364 height 165
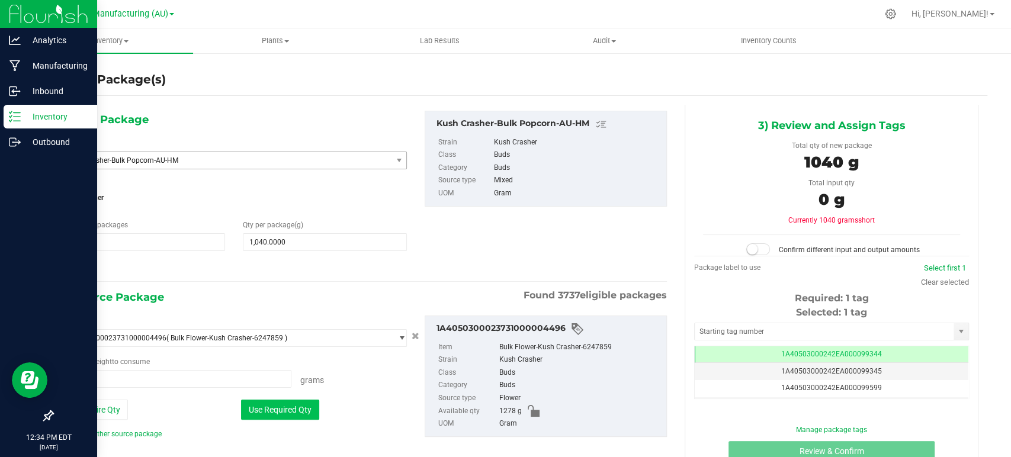
click at [289, 410] on button "Use Required Qty" at bounding box center [280, 410] width 78 height 20
type input "1040.0000 g"
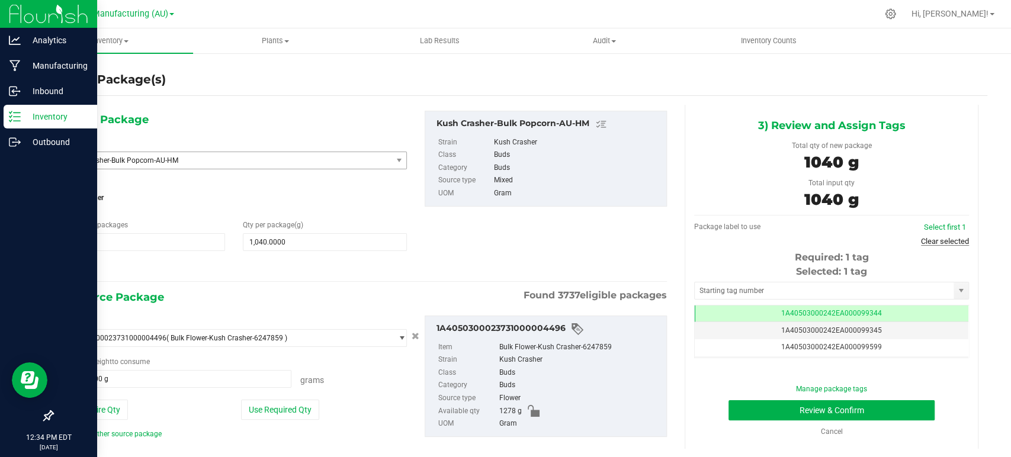
click at [936, 241] on link "Clear selected" at bounding box center [945, 241] width 48 height 9
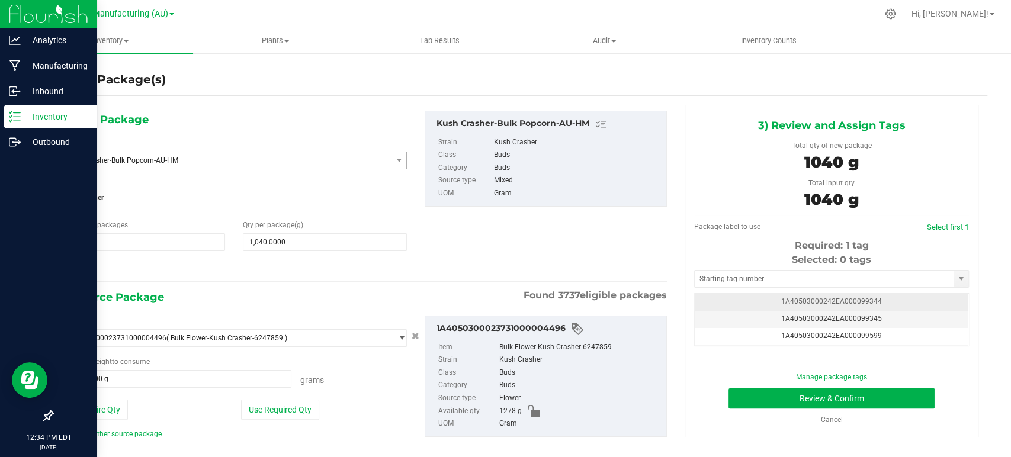
click at [840, 302] on span "1A40503000242EA000099344" at bounding box center [831, 301] width 101 height 8
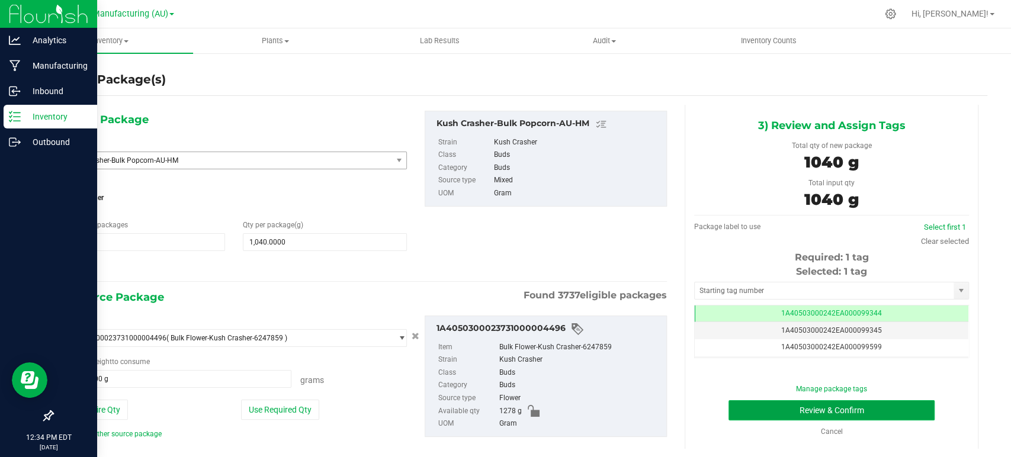
click at [853, 409] on button "Review & Confirm" at bounding box center [832, 410] width 206 height 20
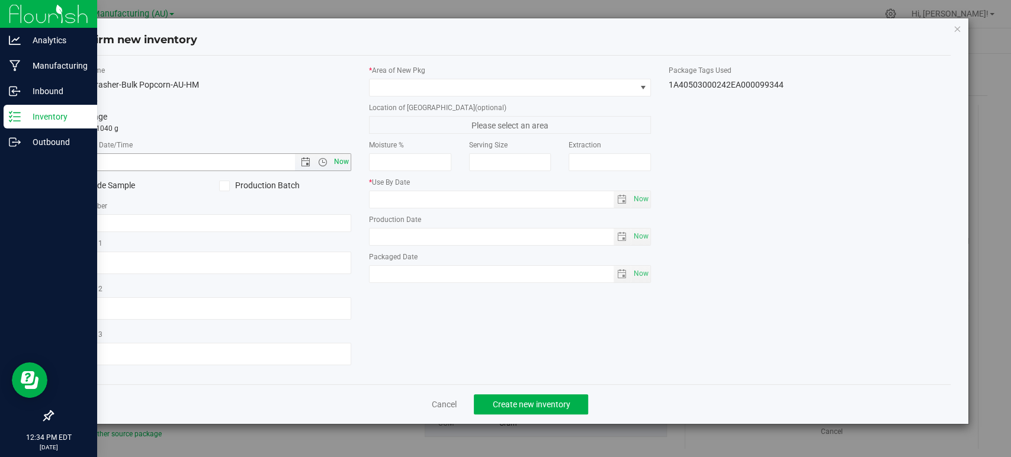
click at [339, 160] on span "Now" at bounding box center [342, 161] width 20 height 17
type input "[DATE] 12:34 PM"
click at [402, 88] on span at bounding box center [503, 87] width 266 height 17
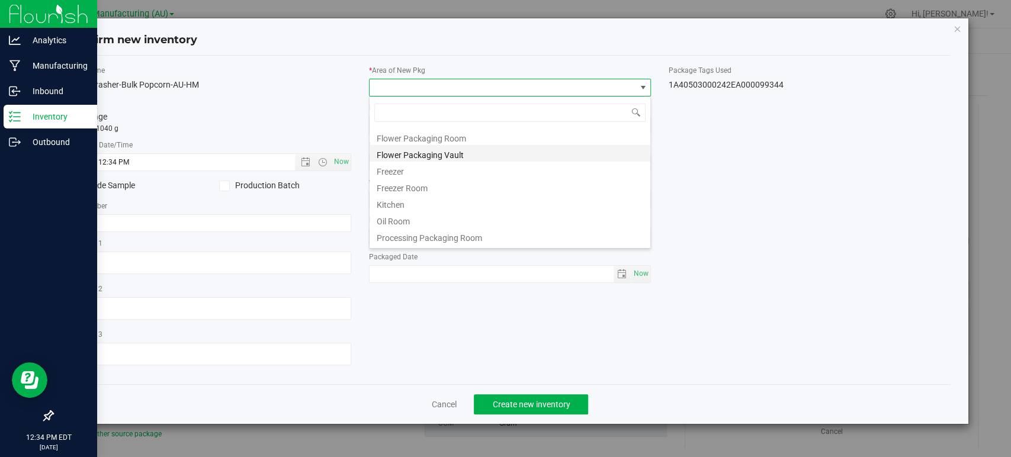
click at [437, 155] on li "Flower Packaging Vault" at bounding box center [510, 153] width 281 height 17
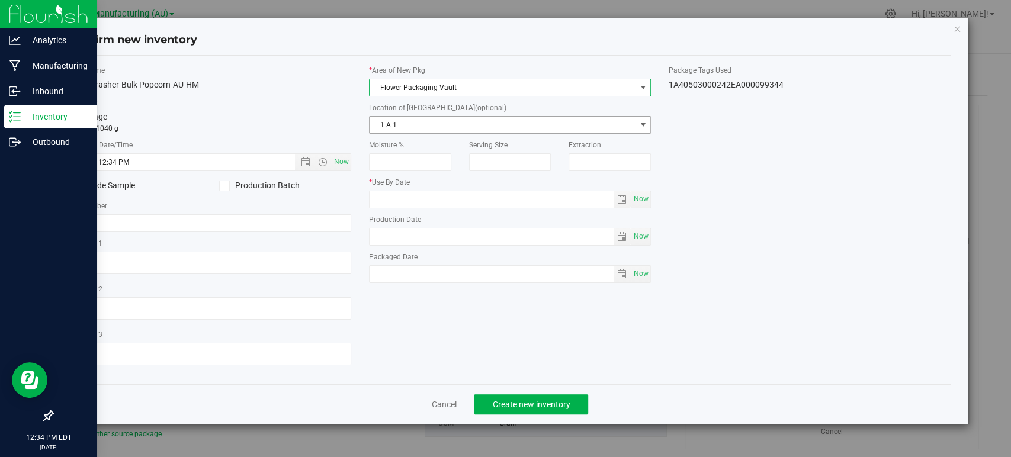
click at [430, 122] on span "1-A-1" at bounding box center [503, 125] width 266 height 17
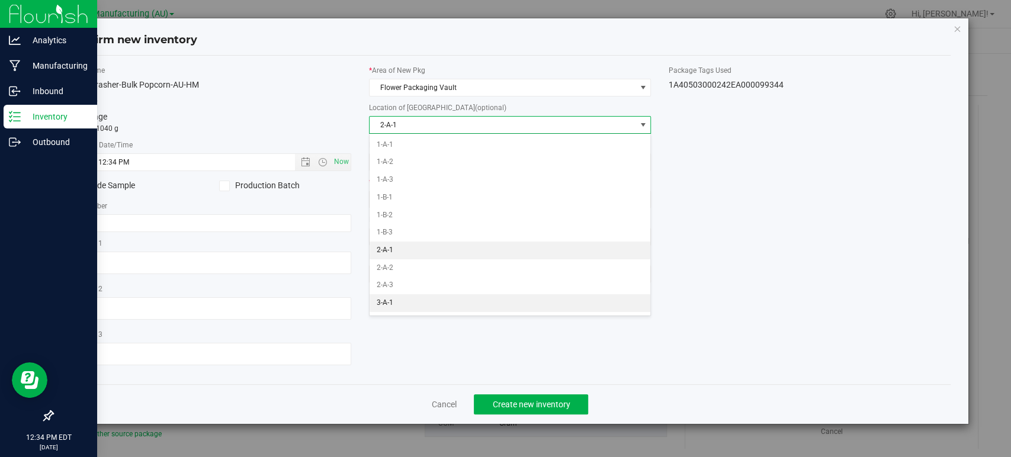
click at [400, 253] on li "2-A-1" at bounding box center [510, 251] width 281 height 18
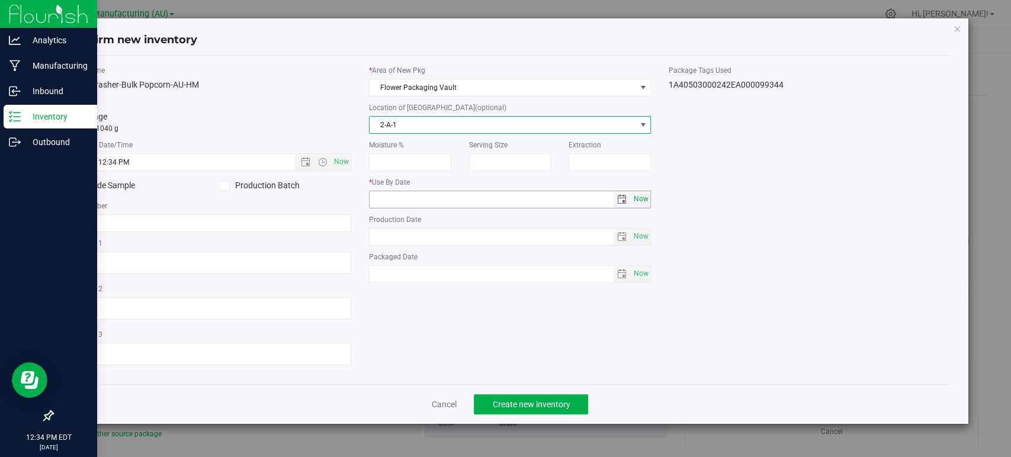
click at [635, 201] on span "Now" at bounding box center [641, 199] width 20 height 17
click at [390, 198] on input "[DATE]" at bounding box center [492, 199] width 244 height 17
type input "[DATE]"
click at [749, 247] on div "Item Name Kush Crasher-Bulk Popcorn-AU-HM Total Qty 1 package totaling 1040 g *…" at bounding box center [509, 220] width 899 height 310
click at [556, 397] on button "Create new inventory" at bounding box center [531, 404] width 114 height 20
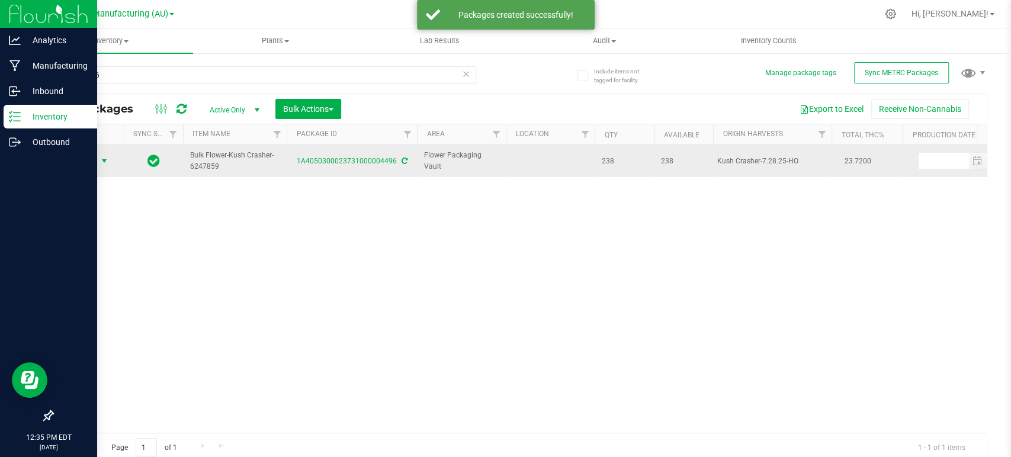
click at [85, 156] on span "Action" at bounding box center [81, 161] width 32 height 17
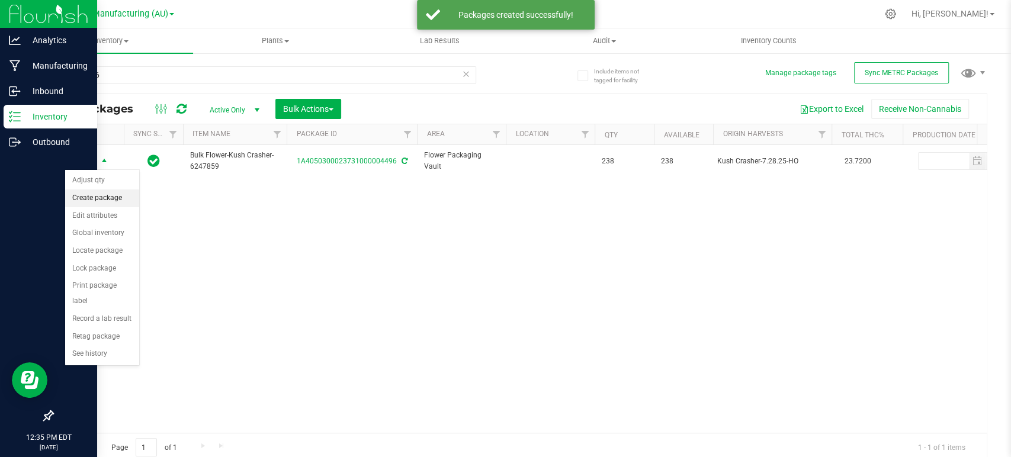
click at [91, 200] on li "Create package" at bounding box center [102, 199] width 74 height 18
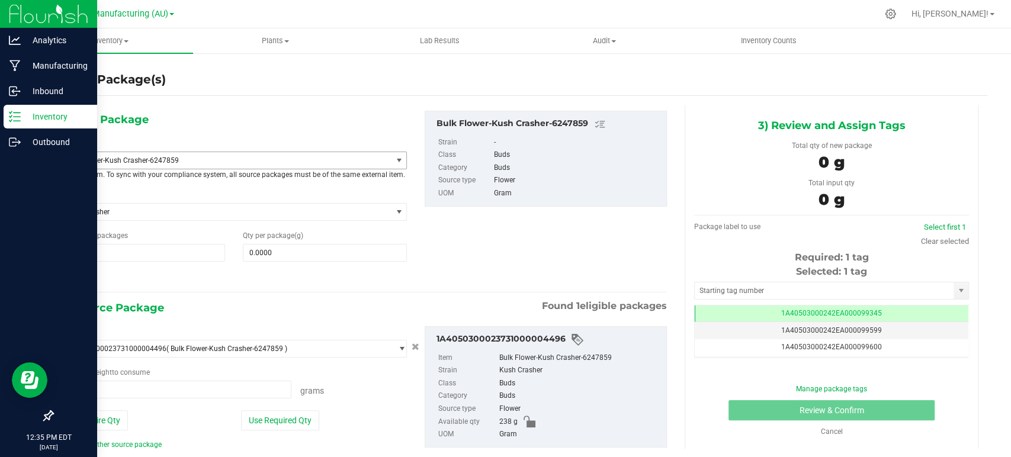
click at [172, 162] on span "Bulk Flower-Kush Crasher-6247859" at bounding box center [219, 160] width 307 height 8
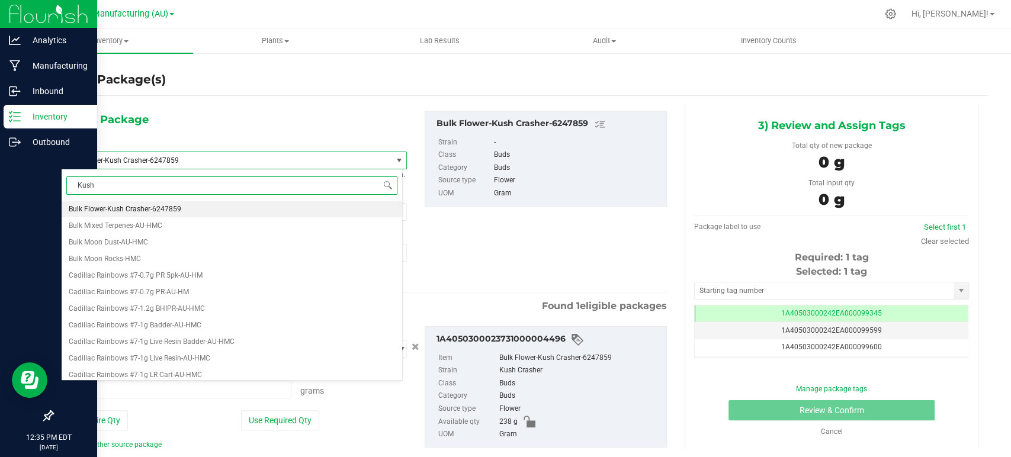
type input "Kush C"
click at [174, 369] on li "Kush Crasher-Bulk Trim-AU-HM" at bounding box center [232, 375] width 341 height 17
